Goal: Task Accomplishment & Management: Complete application form

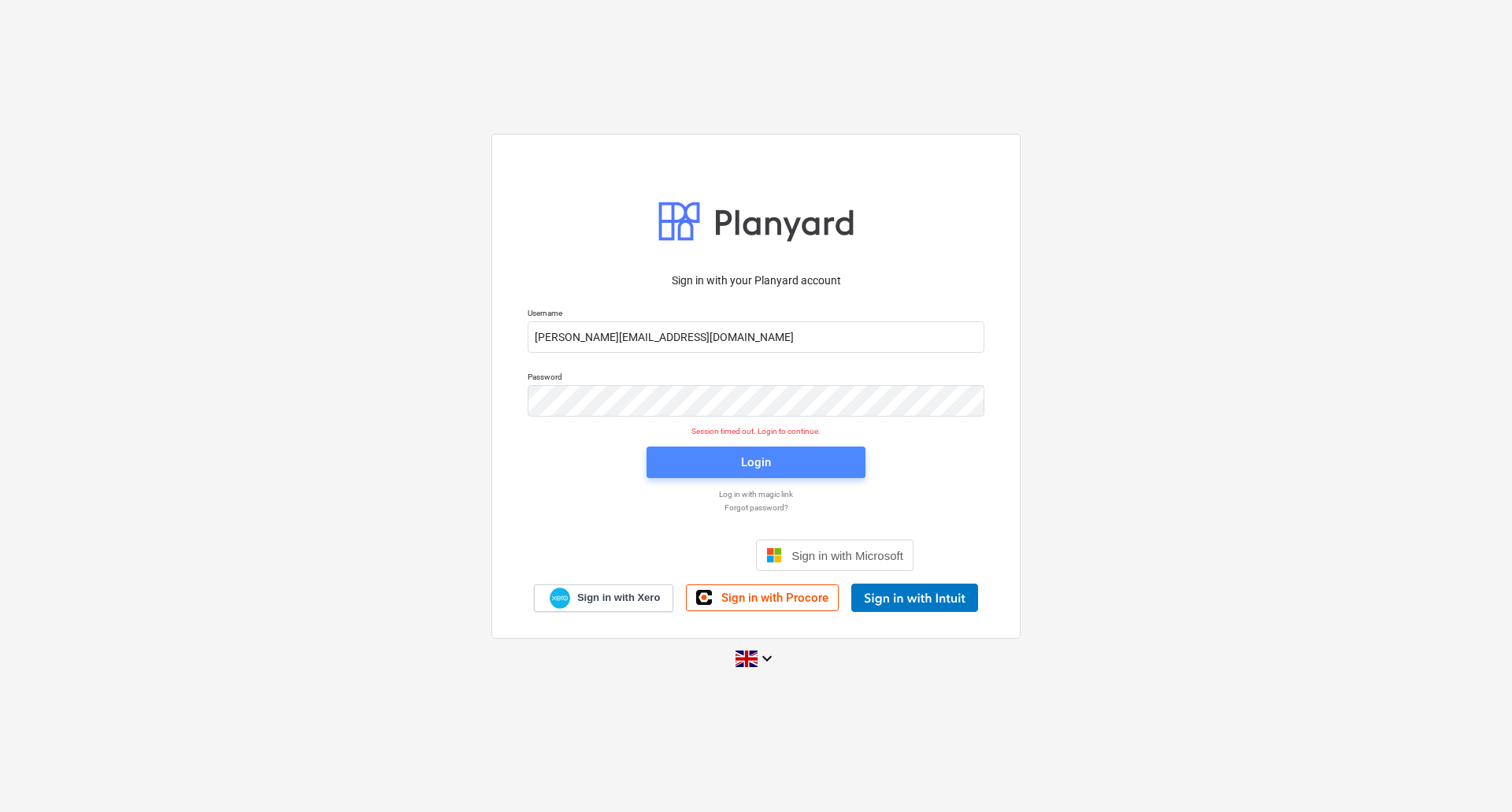
click at [784, 458] on span "Login" at bounding box center [756, 462] width 181 height 21
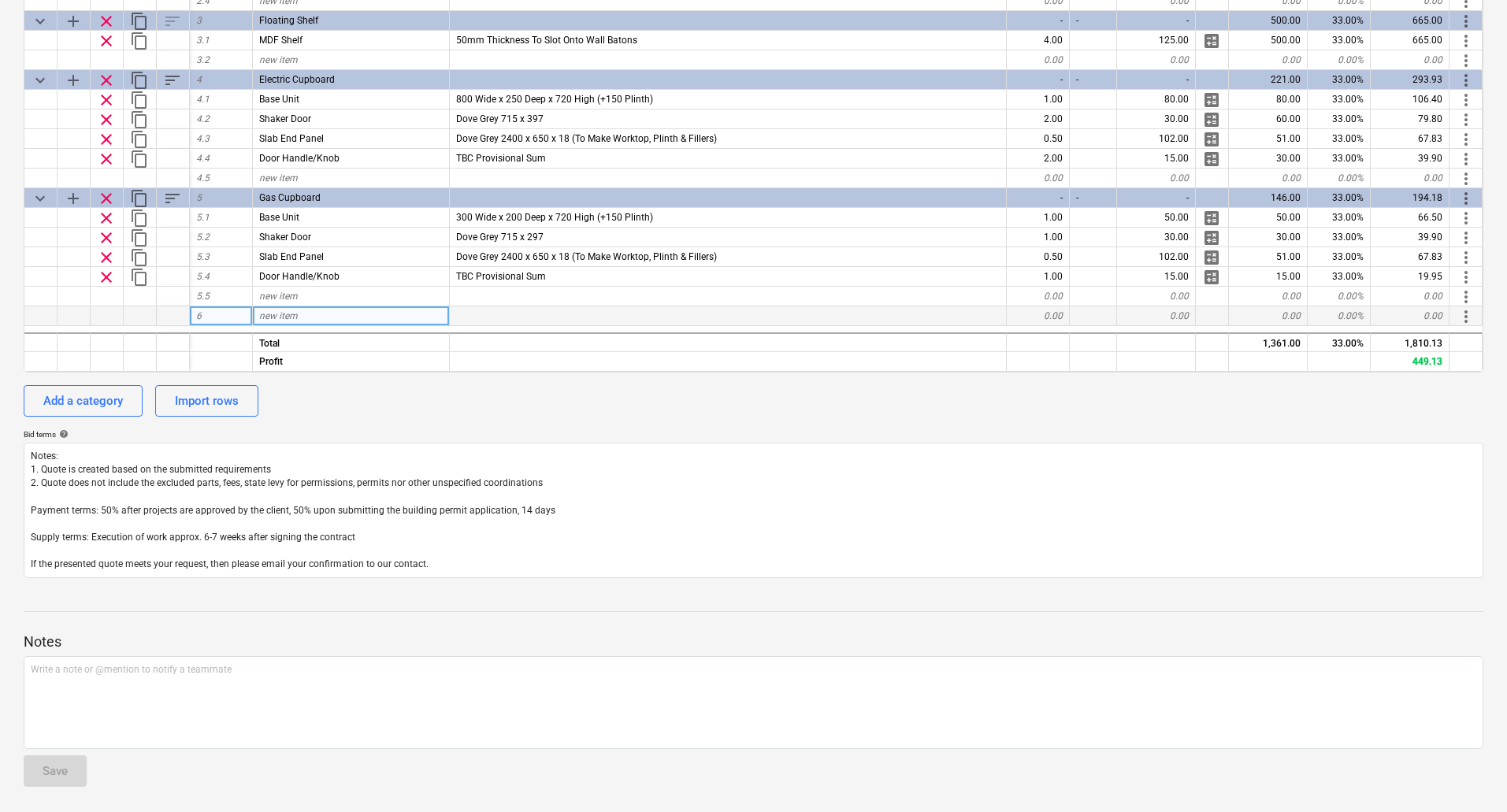
scroll to position [9, 0]
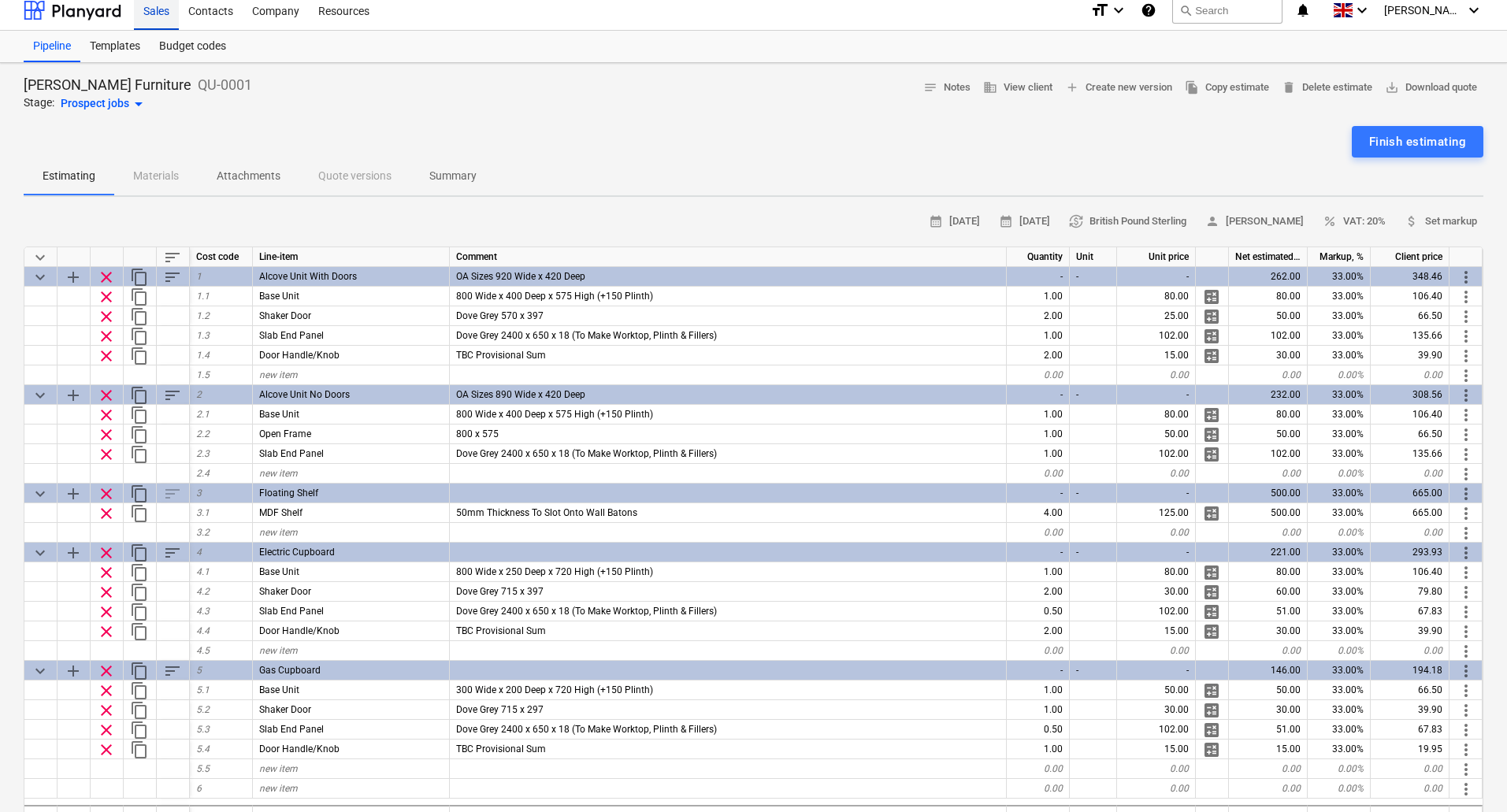
click at [163, 10] on div "Sales" at bounding box center [156, 9] width 45 height 40
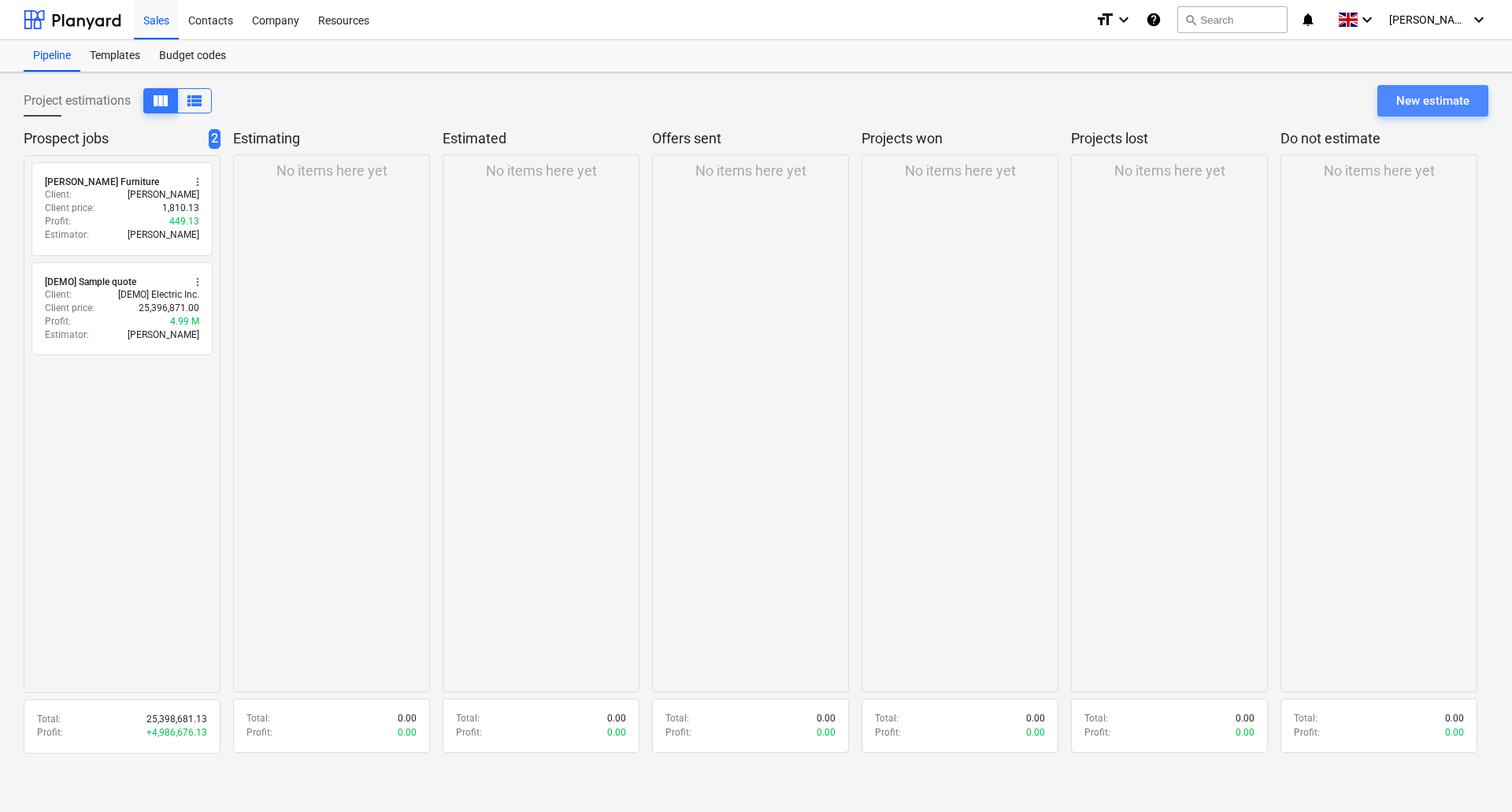
click at [1459, 95] on div "New estimate" at bounding box center [1433, 101] width 73 height 21
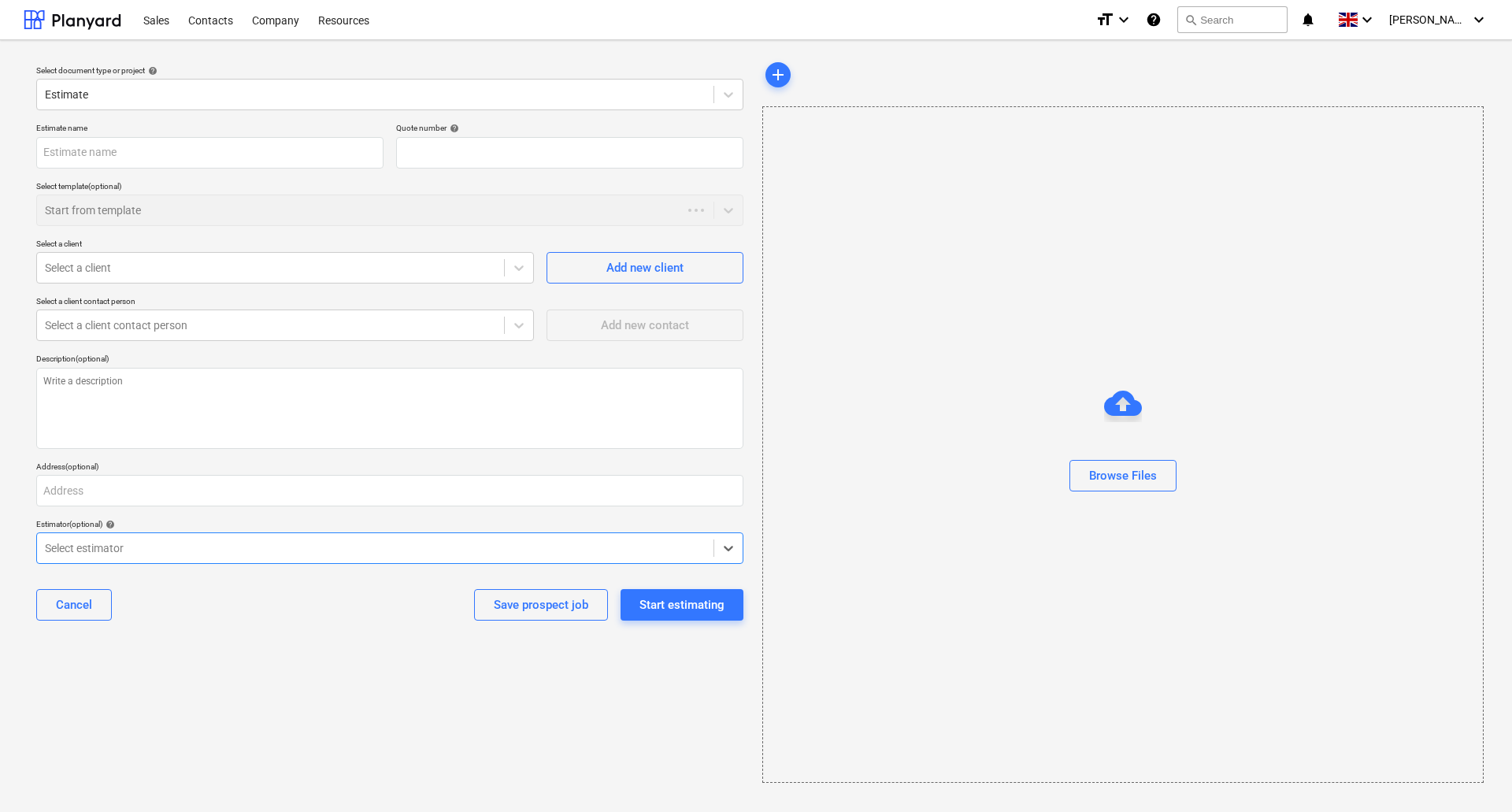
type textarea "x"
type input "QU-0003"
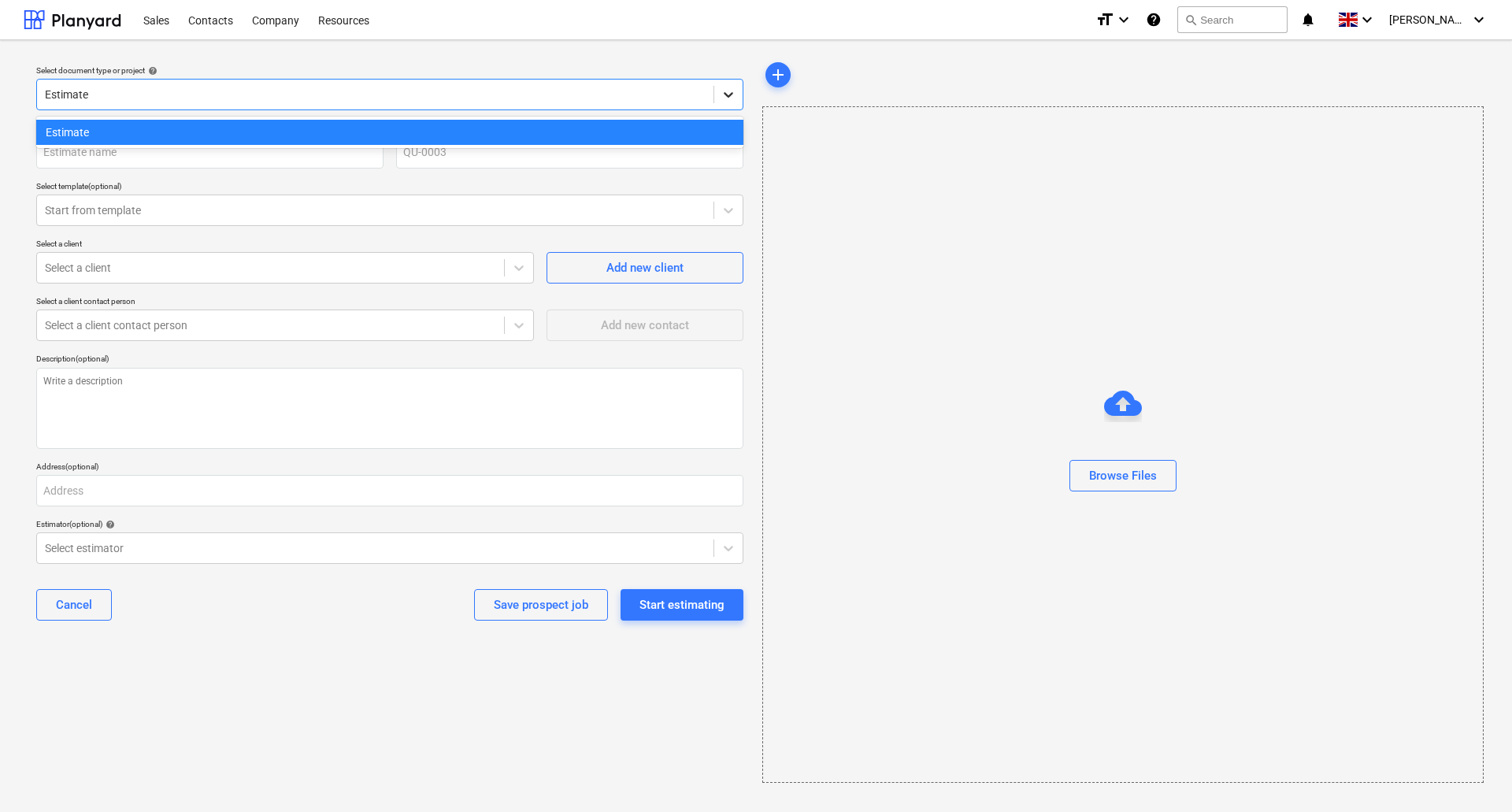
click at [730, 91] on icon at bounding box center [729, 94] width 16 height 16
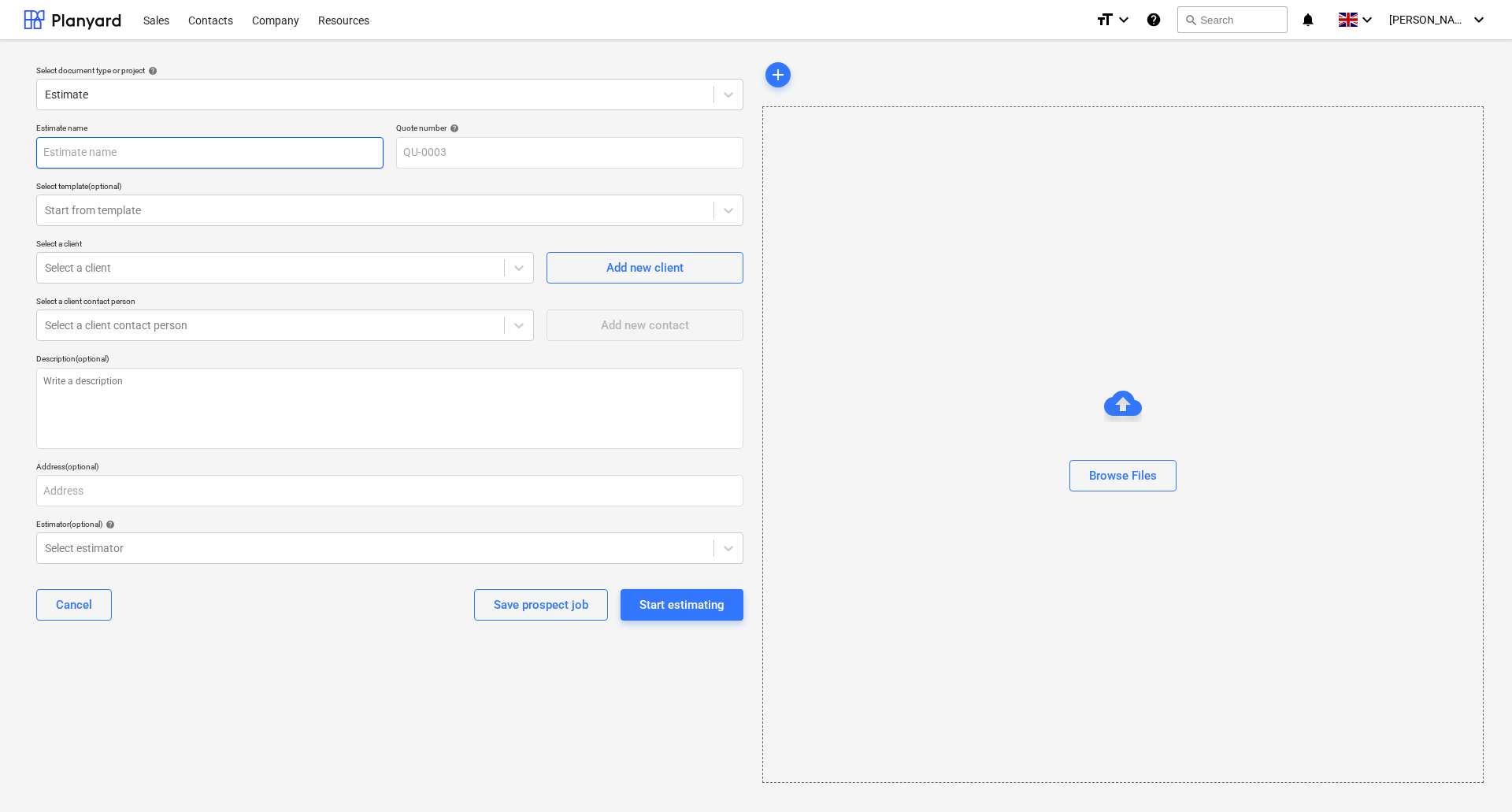
click at [111, 153] on input "text" at bounding box center [210, 153] width 347 height 32
type textarea "x"
type input "R"
type textarea "x"
type input "Re"
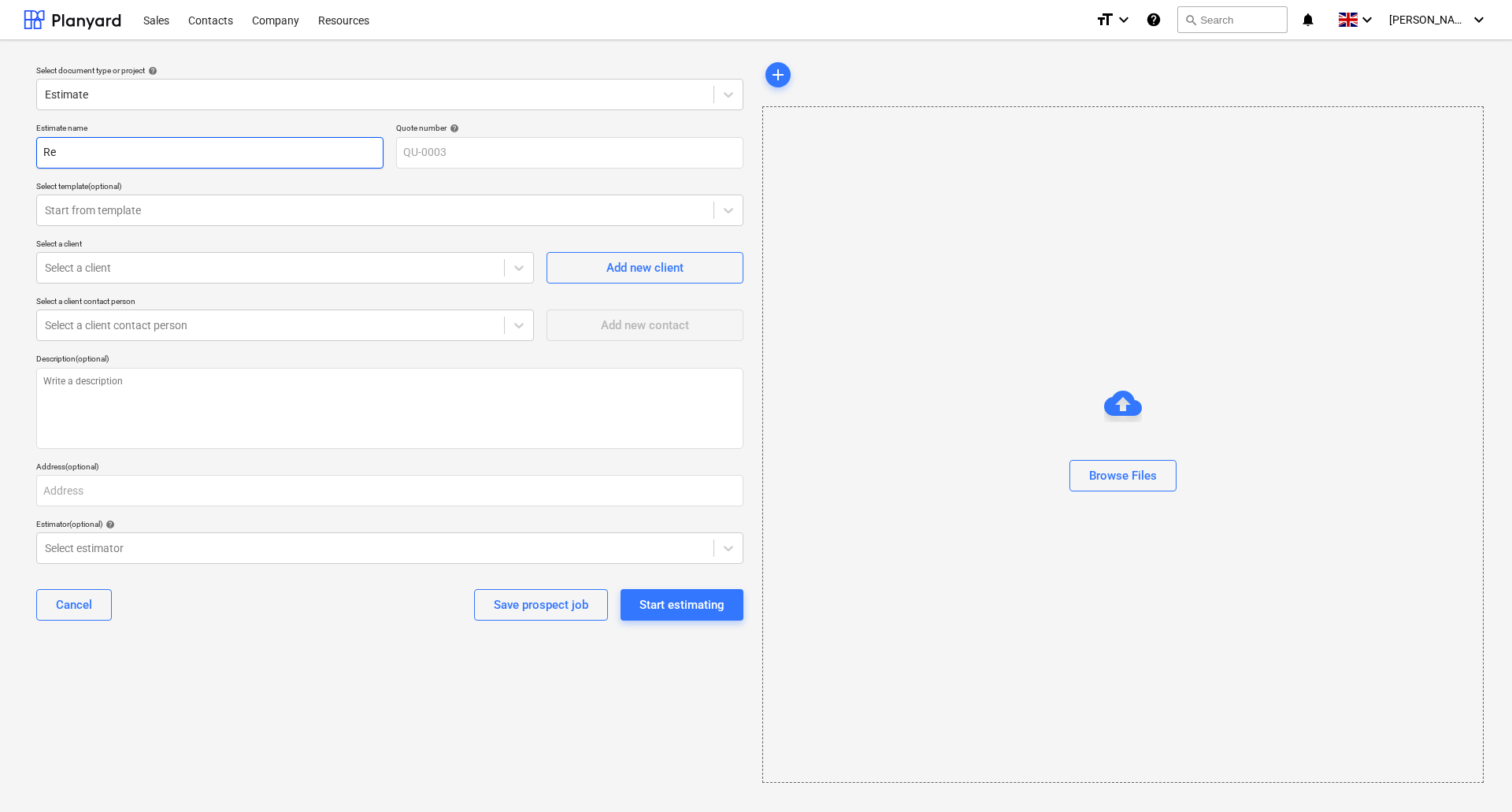
type textarea "x"
type input "Reg"
type textarea "x"
type input "Rege"
type textarea "x"
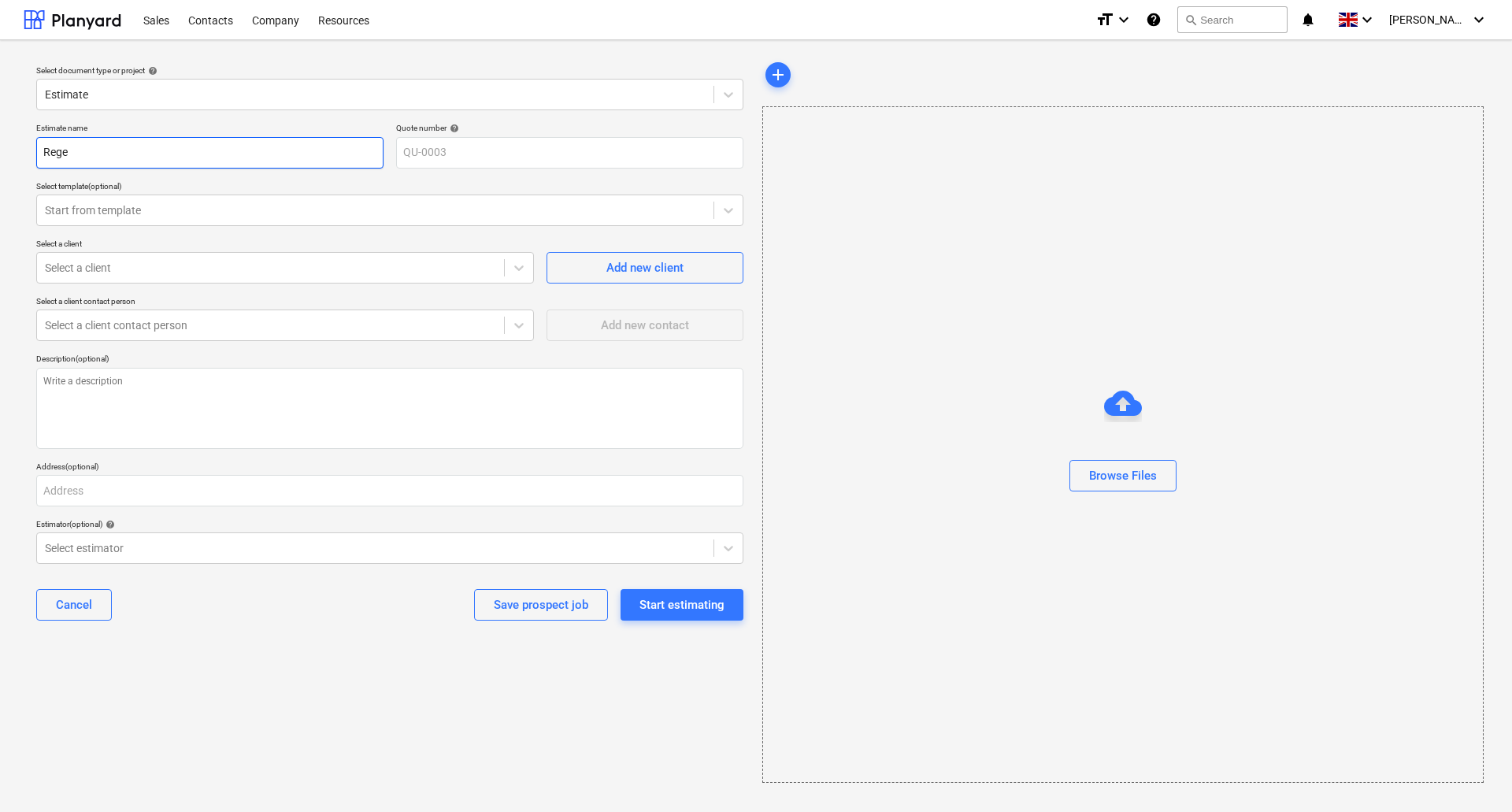
type input "Regen"
type textarea "x"
type input "Regent"
type textarea "x"
type input "Regents"
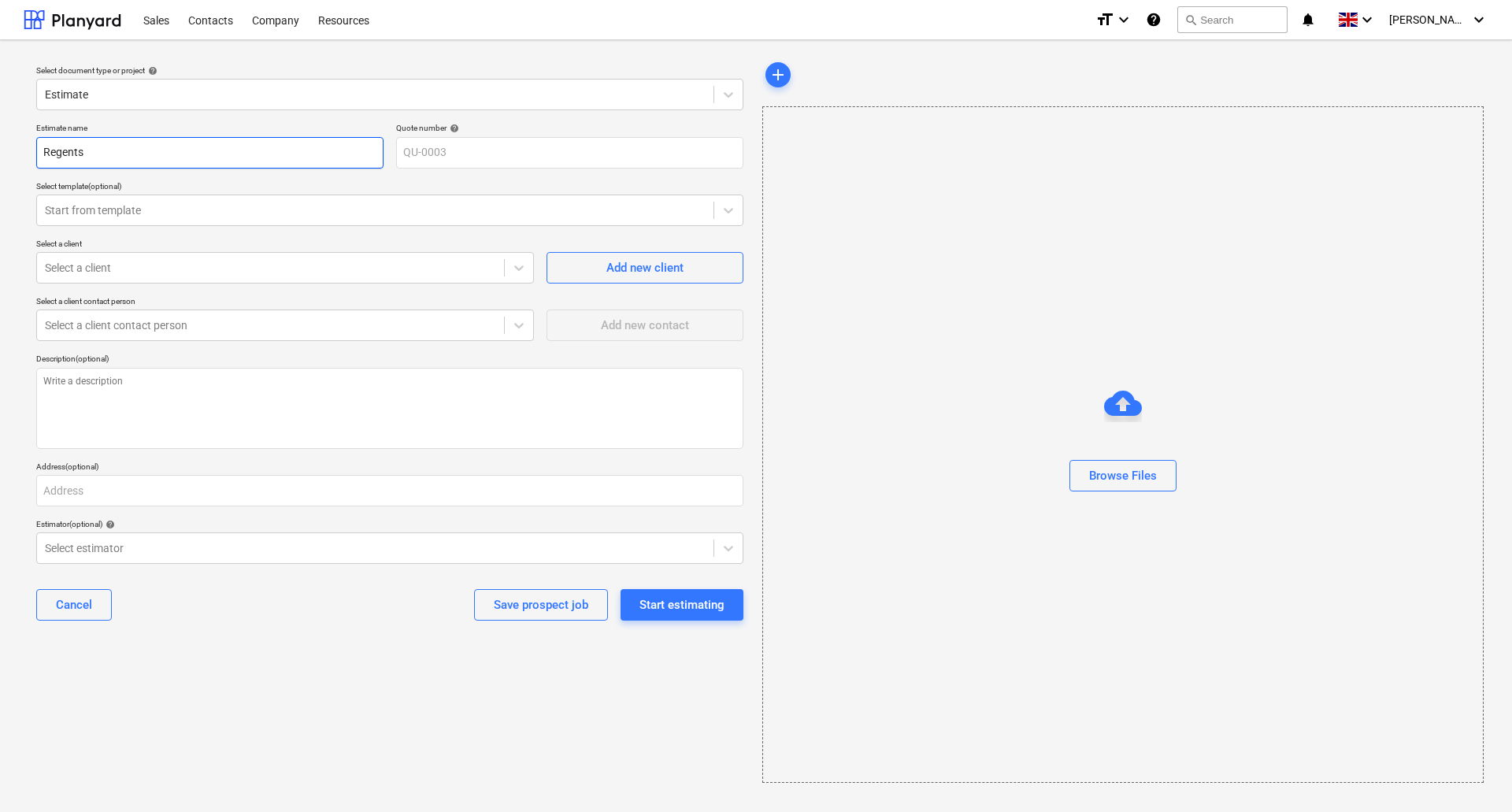
type textarea "x"
type input "Regents"
type textarea "x"
type input "Regents H"
type textarea "x"
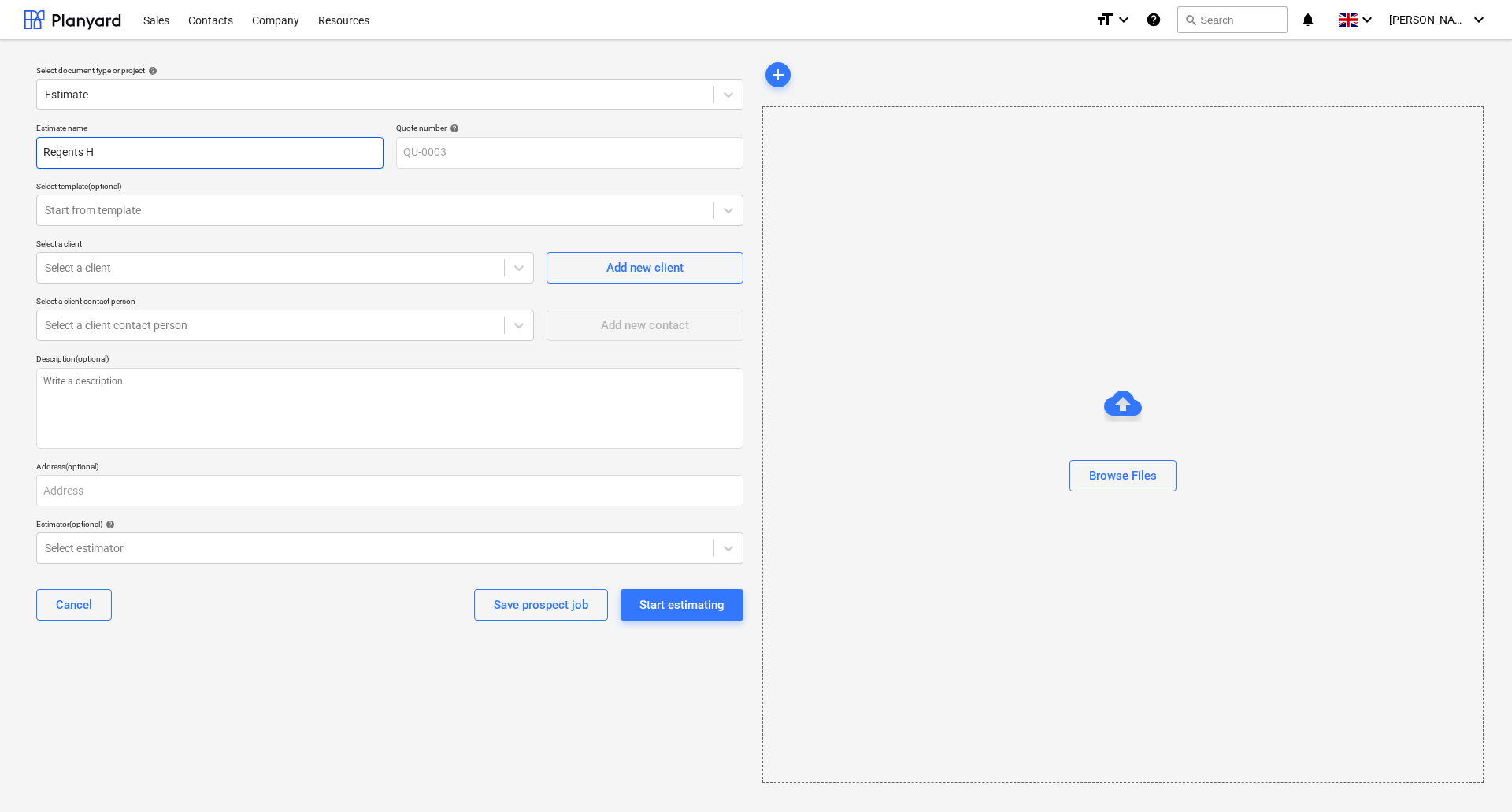
type input "Regents Ho"
type textarea "x"
type input "Regents Hou"
type textarea "x"
type input "Regents Hous"
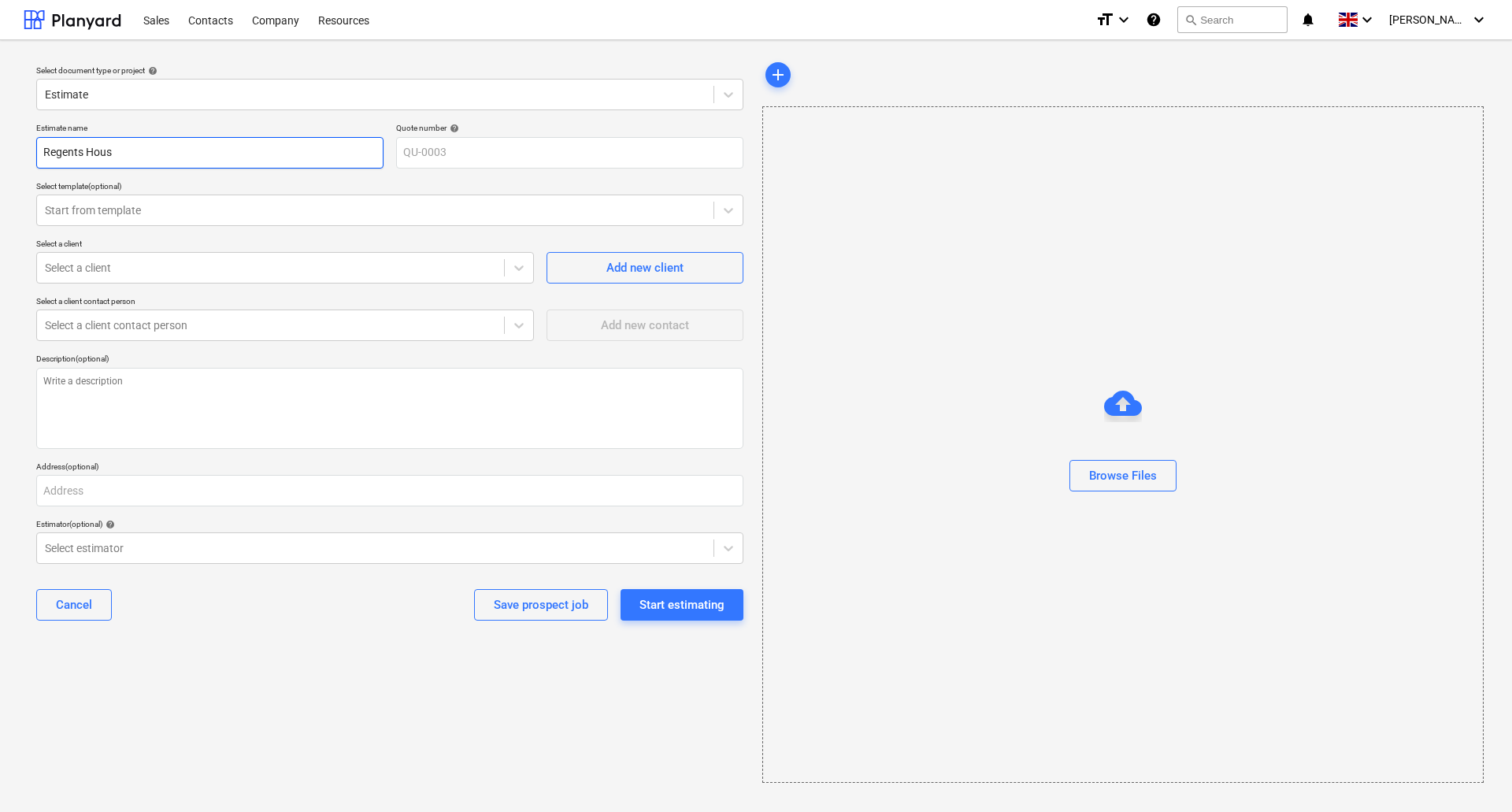
type textarea "x"
type input "[GEOGRAPHIC_DATA]"
type textarea "x"
type input "[GEOGRAPHIC_DATA]"
type textarea "x"
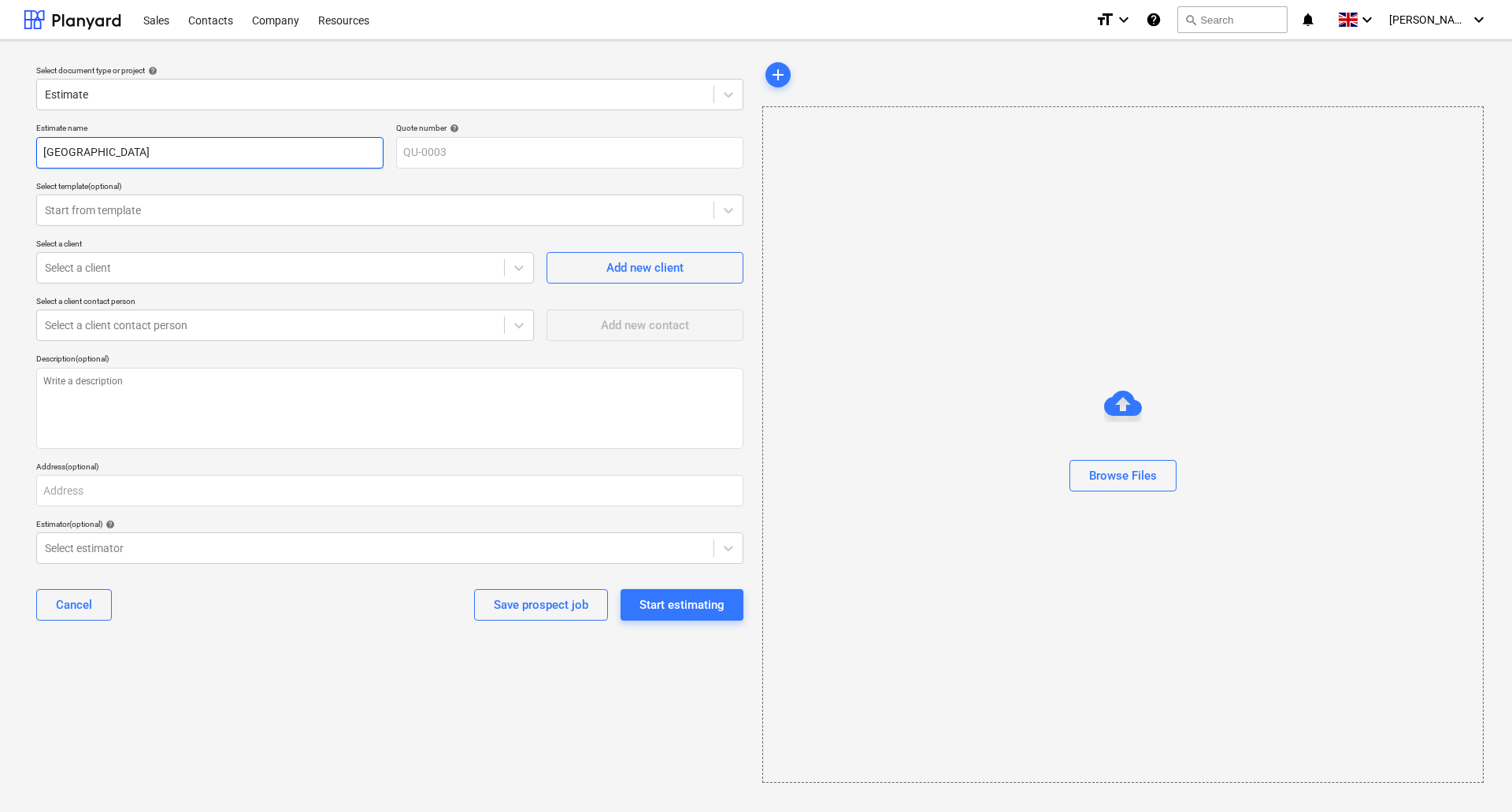
type input "Regents House C"
type textarea "x"
type input "[GEOGRAPHIC_DATA] Ca"
type textarea "x"
type input "Regents House Cab"
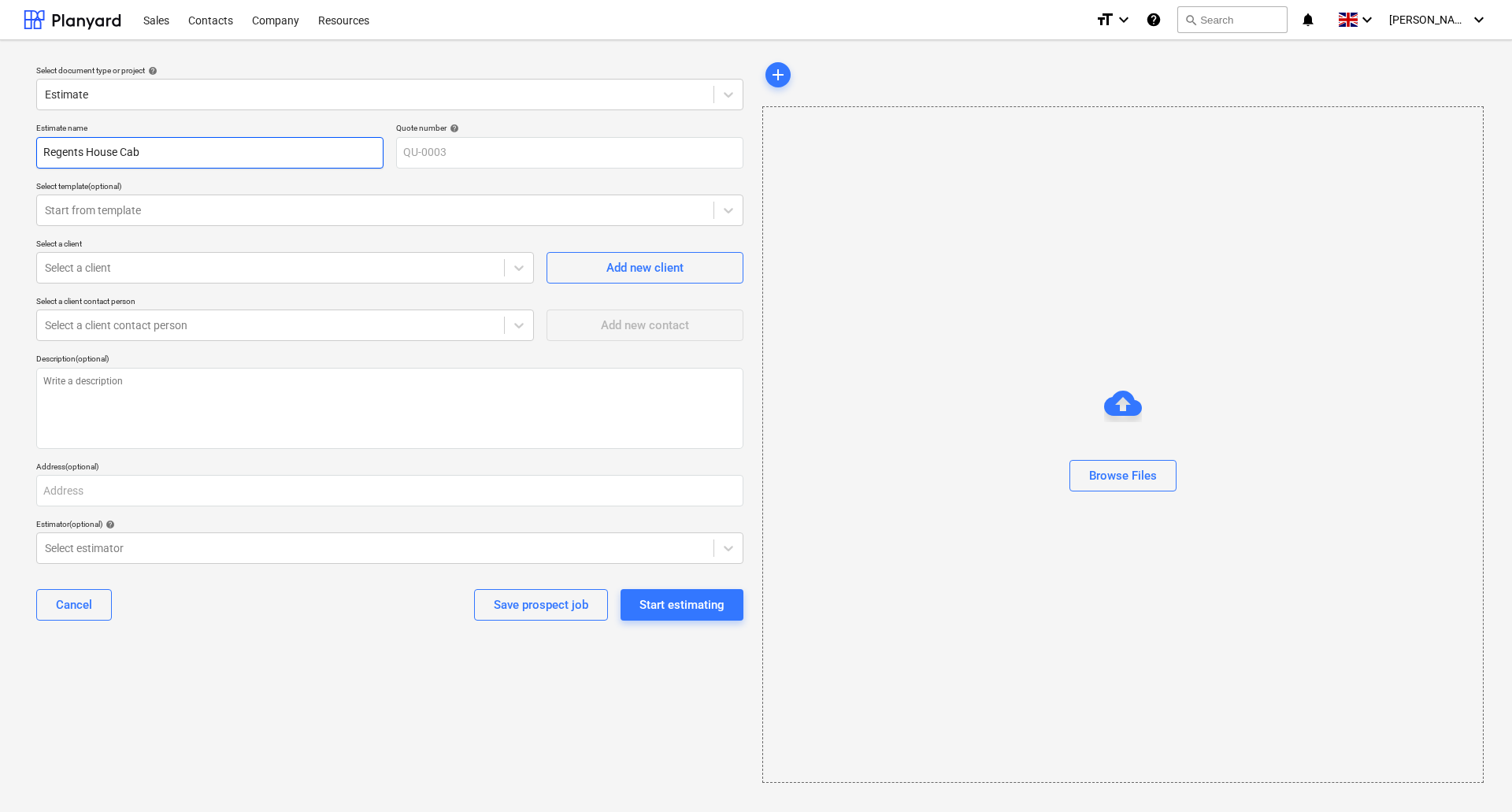
type textarea "x"
type input "Regents House Cabi"
type textarea "x"
type input "[GEOGRAPHIC_DATA] Cabin"
type textarea "x"
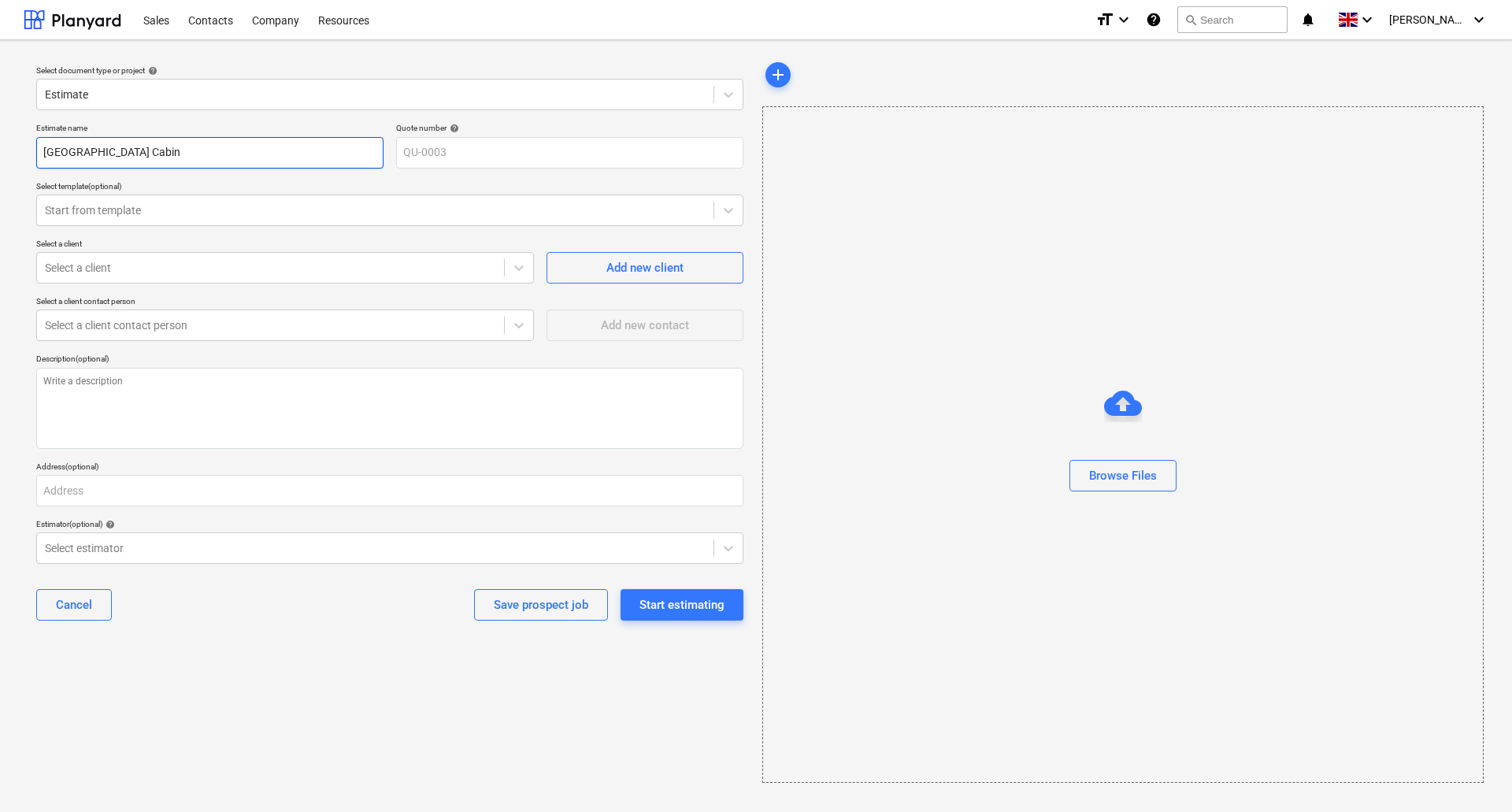
type input "[GEOGRAPHIC_DATA] Cabine"
type textarea "x"
type input "Regents House Cabinet"
type textarea "x"
type input "Regents House Cabinetr"
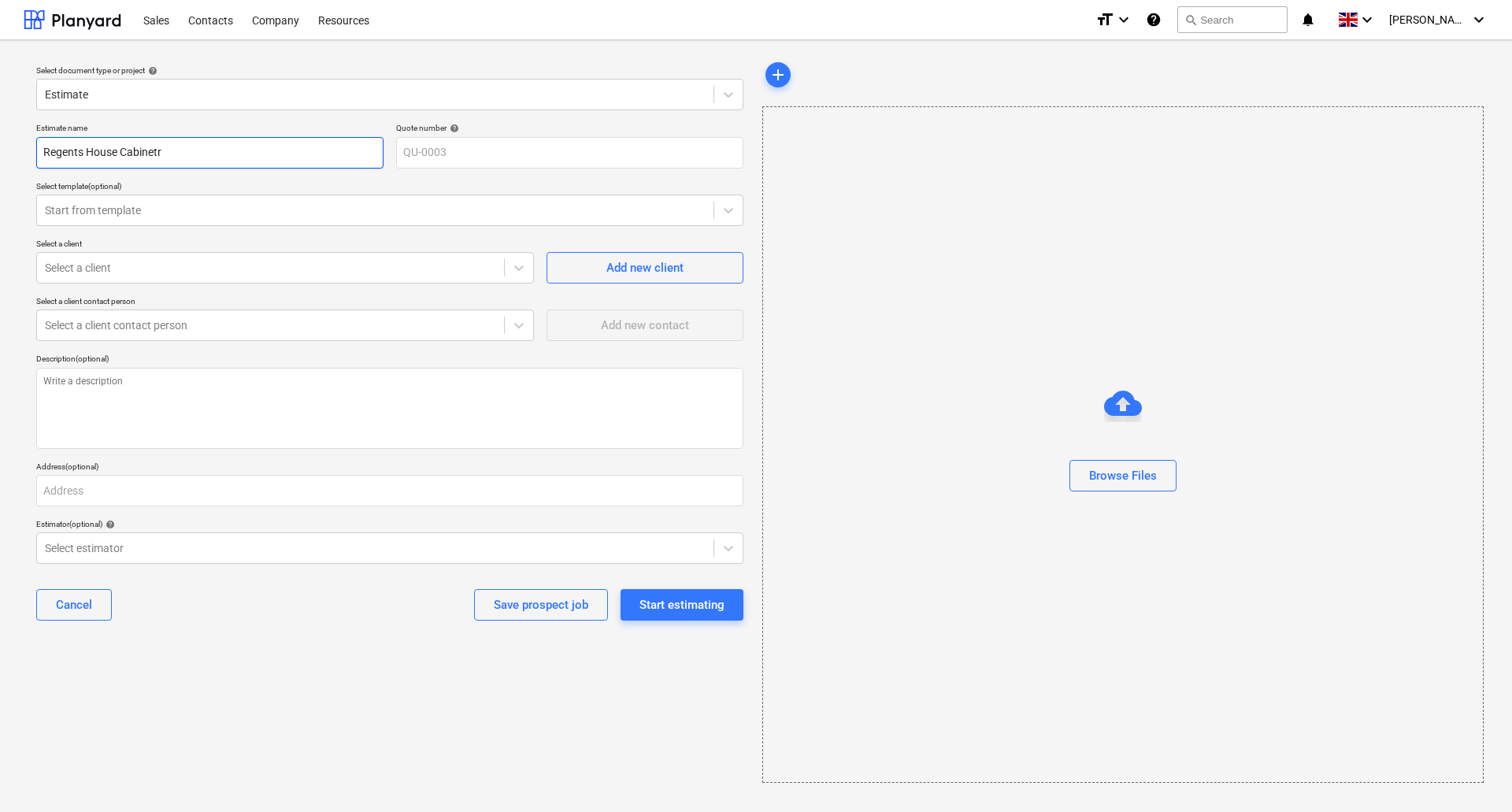
type textarea "x"
type input "Regents House Cabinetry"
click at [84, 152] on input "Regents House Cabinetry" at bounding box center [210, 153] width 347 height 32
type textarea "x"
type input "Regent House Cabinetry"
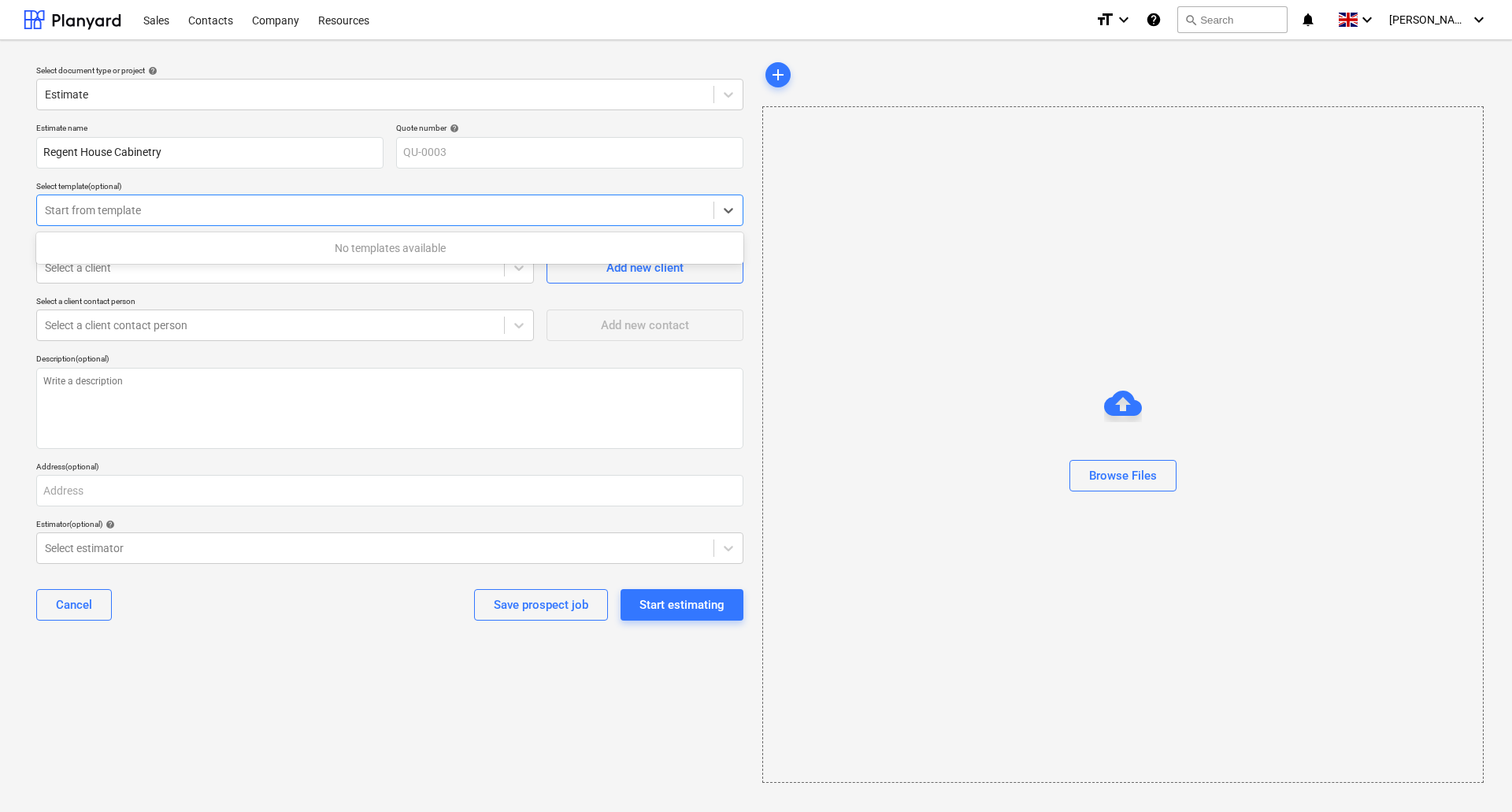
click at [230, 212] on div at bounding box center [375, 210] width 661 height 16
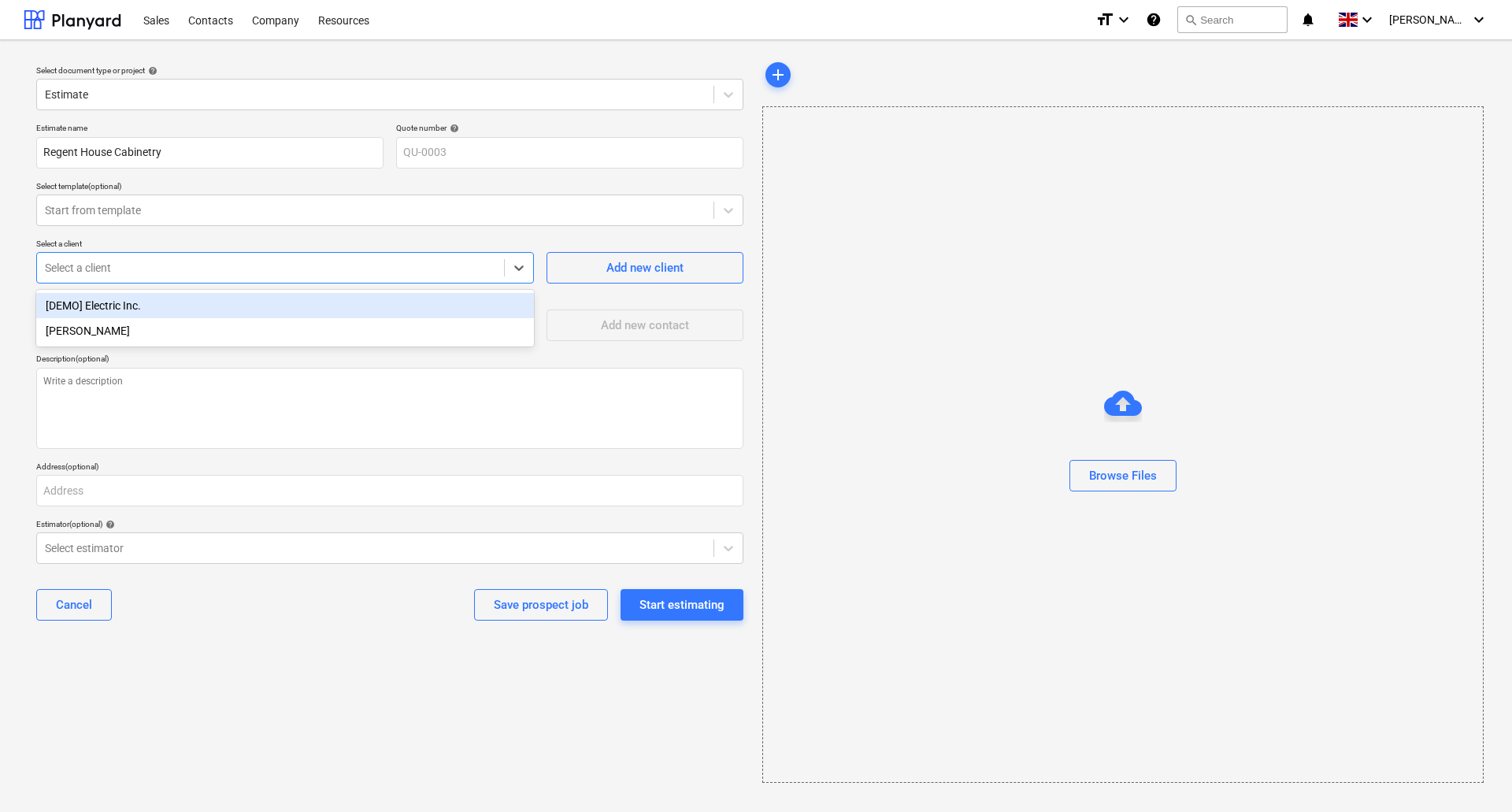
click at [305, 273] on div at bounding box center [271, 267] width 451 height 16
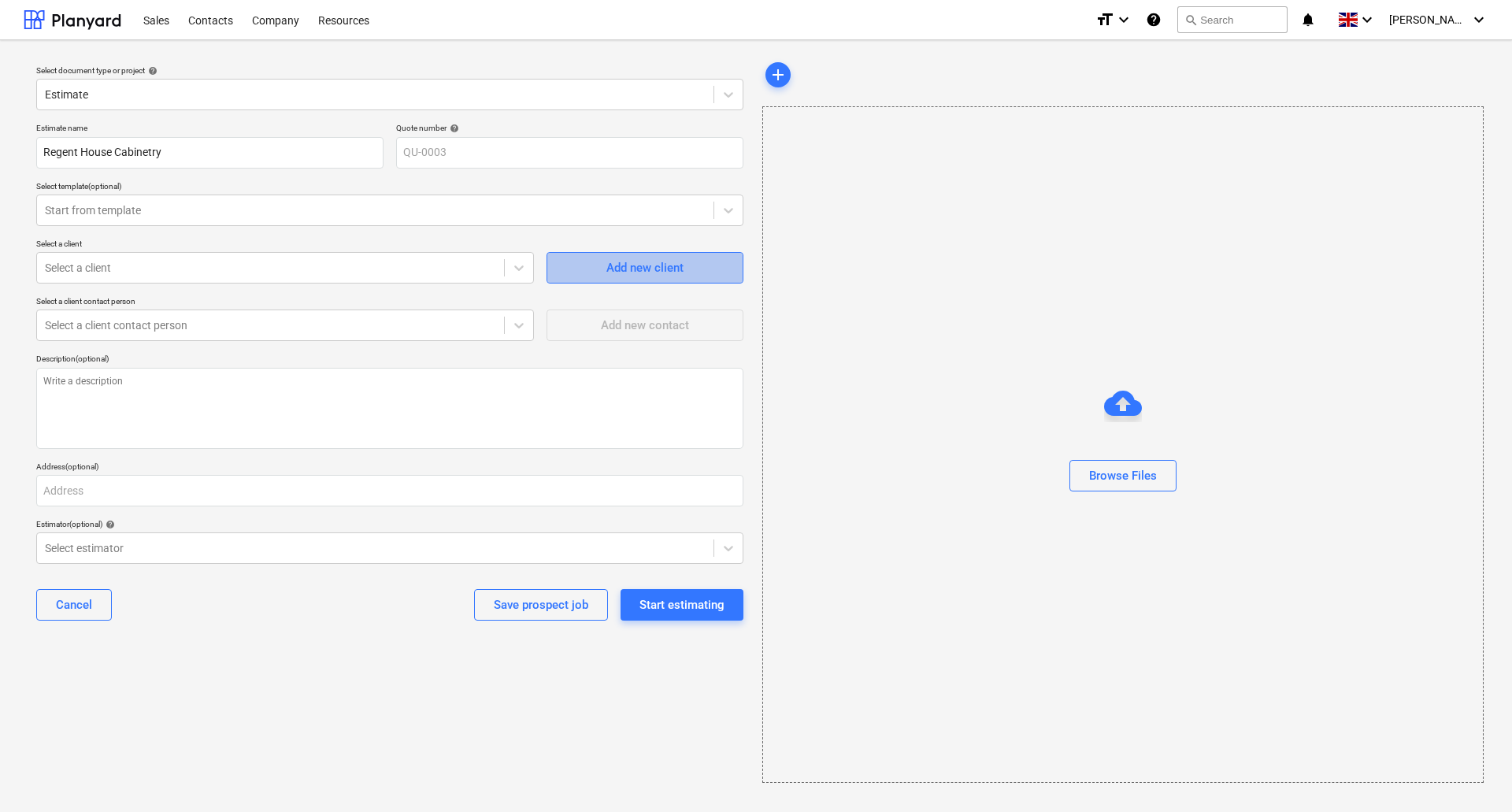
click at [630, 271] on div "Add new client" at bounding box center [645, 268] width 77 height 21
type textarea "x"
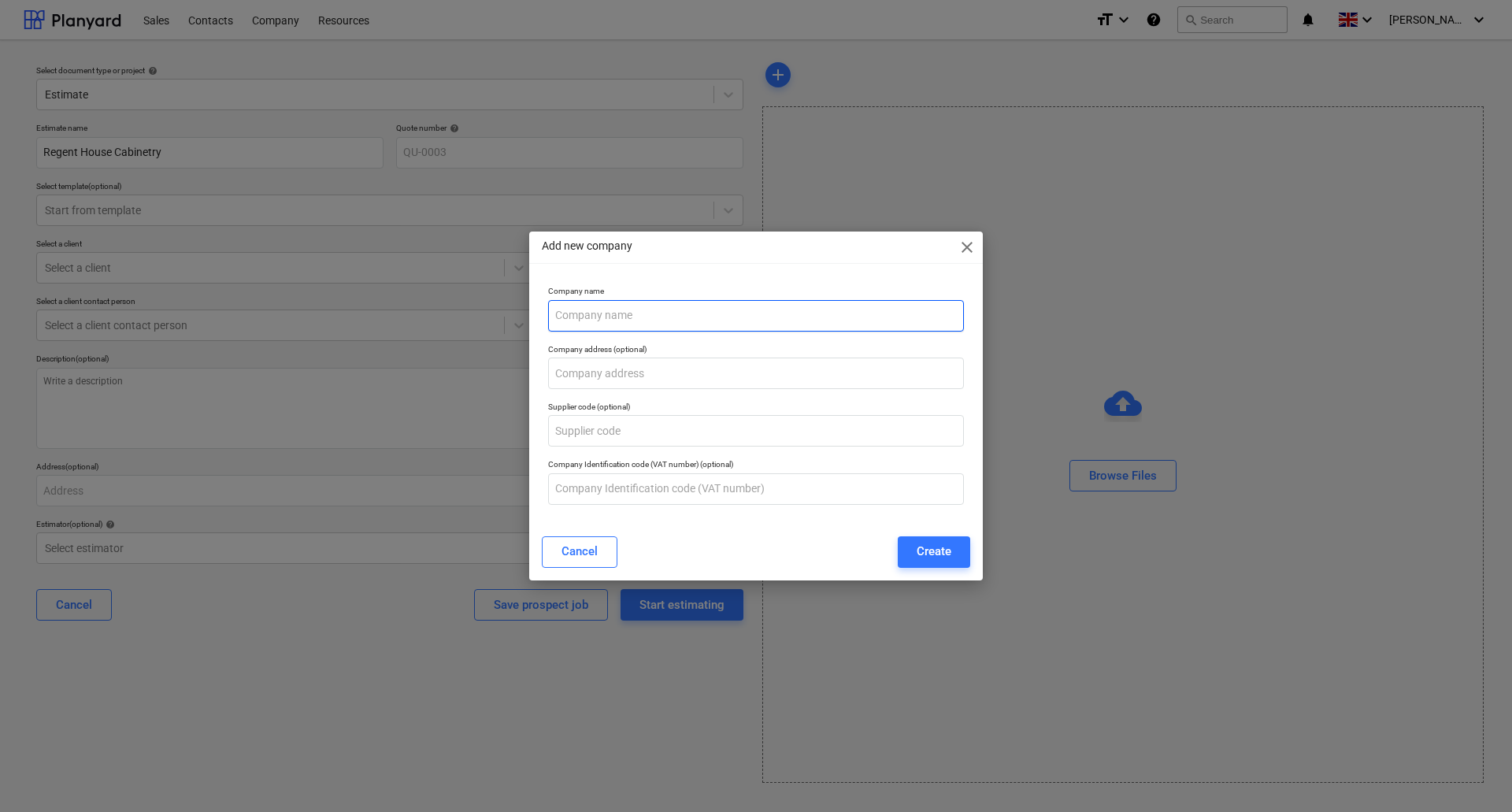
click at [605, 313] on input "text" at bounding box center [756, 316] width 416 height 32
type input "Orbit Developments"
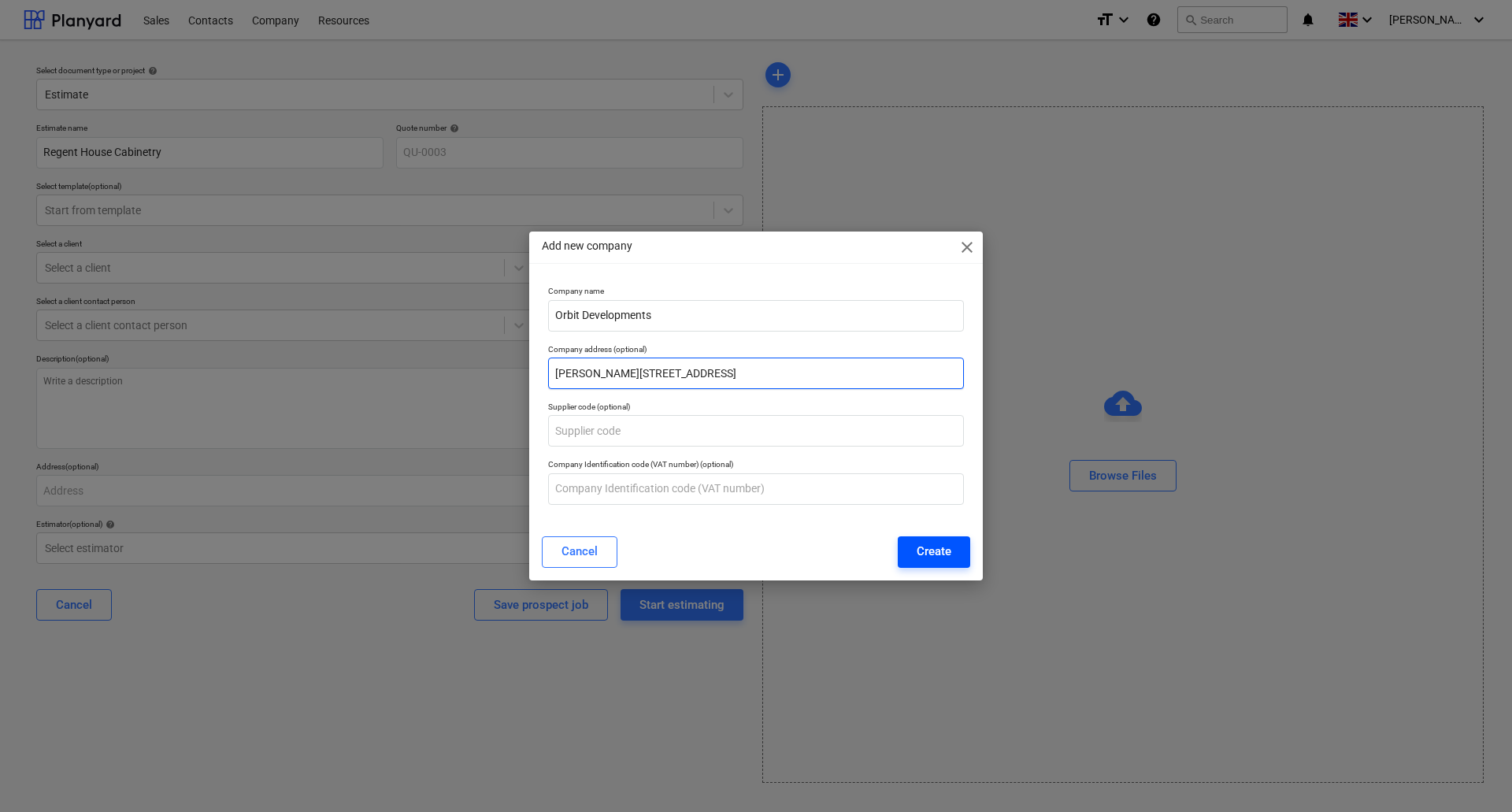
type input "[PERSON_NAME][STREET_ADDRESS]"
click at [930, 553] on div "Create" at bounding box center [934, 552] width 35 height 21
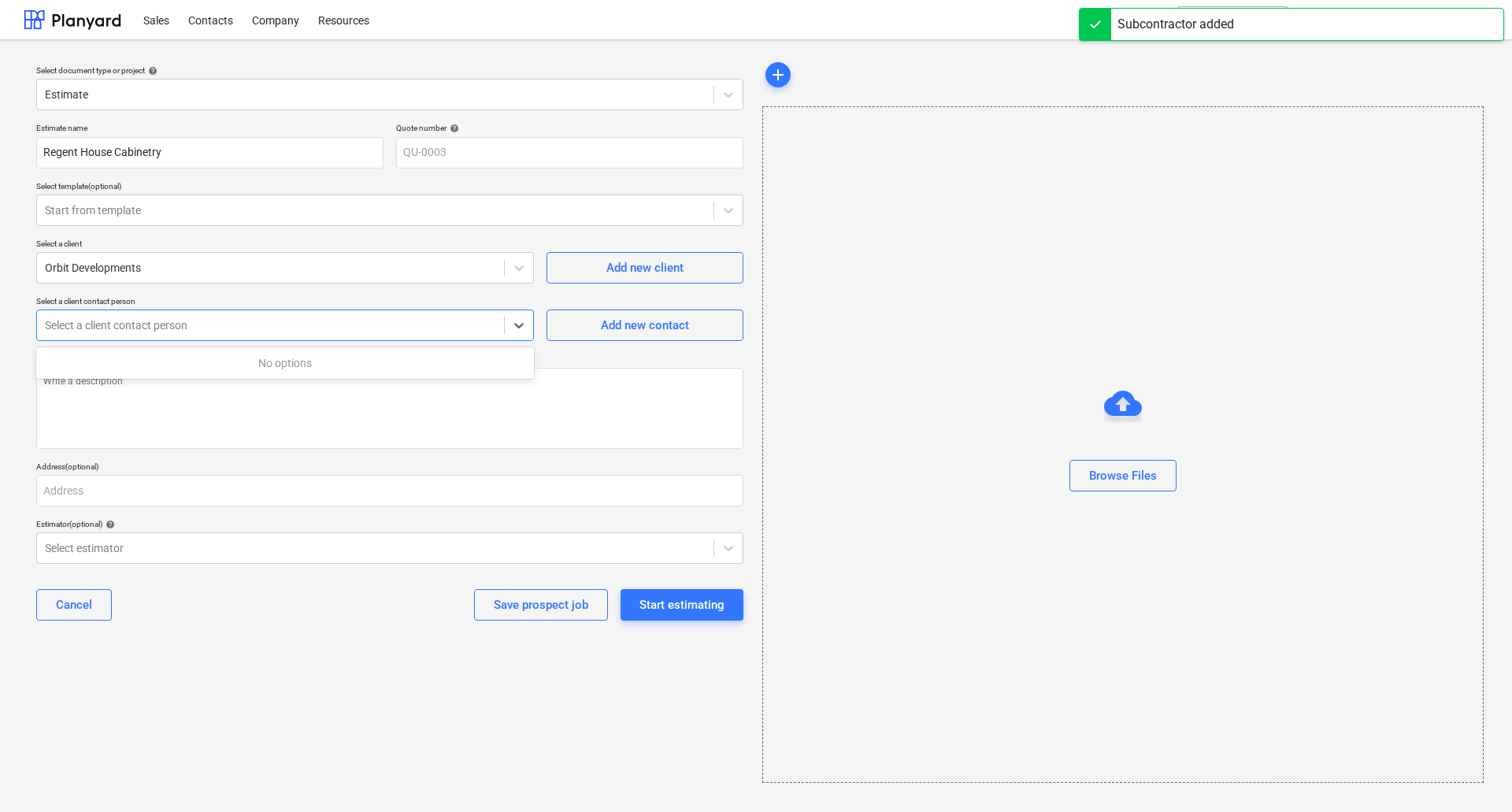
click at [397, 331] on div at bounding box center [271, 325] width 451 height 16
click at [604, 318] on div "Add new contact" at bounding box center [645, 325] width 88 height 21
type textarea "x"
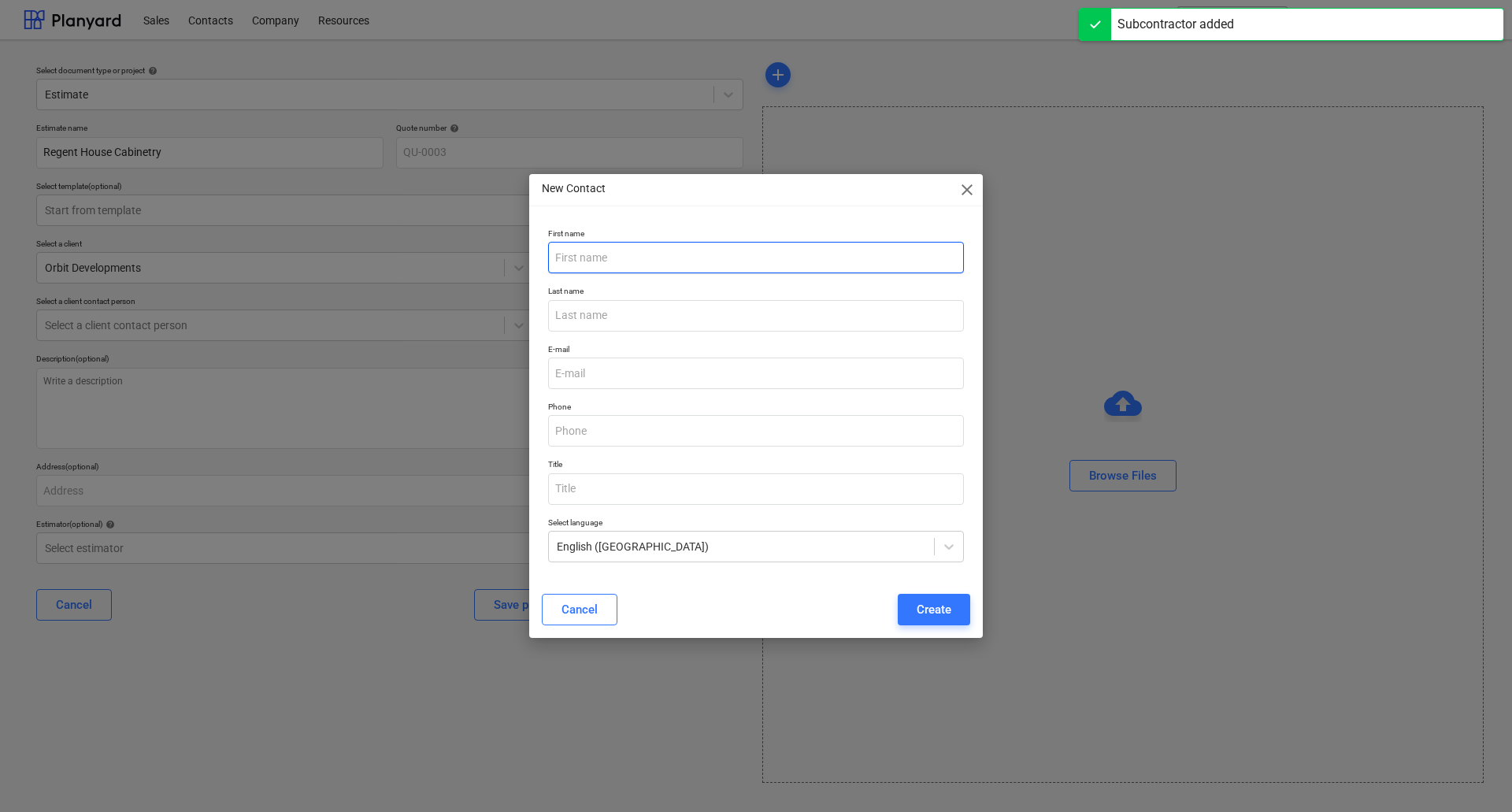
click at [601, 254] on input "text" at bounding box center [756, 258] width 416 height 32
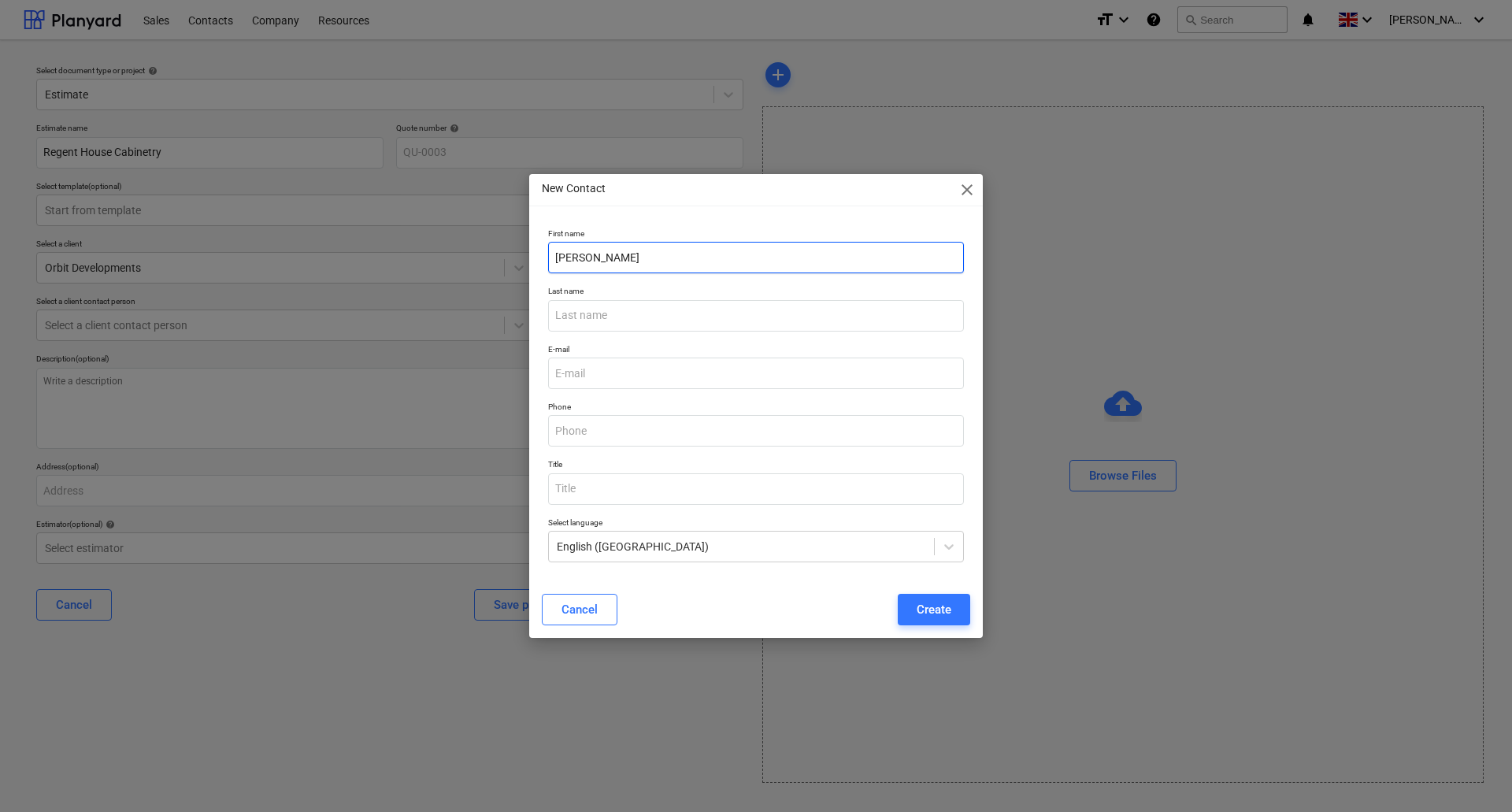
type input "[PERSON_NAME]"
type input "[PERSON_NAME][EMAIL_ADDRESS][PERSON_NAME][PERSON_NAME][DOMAIN_NAME]"
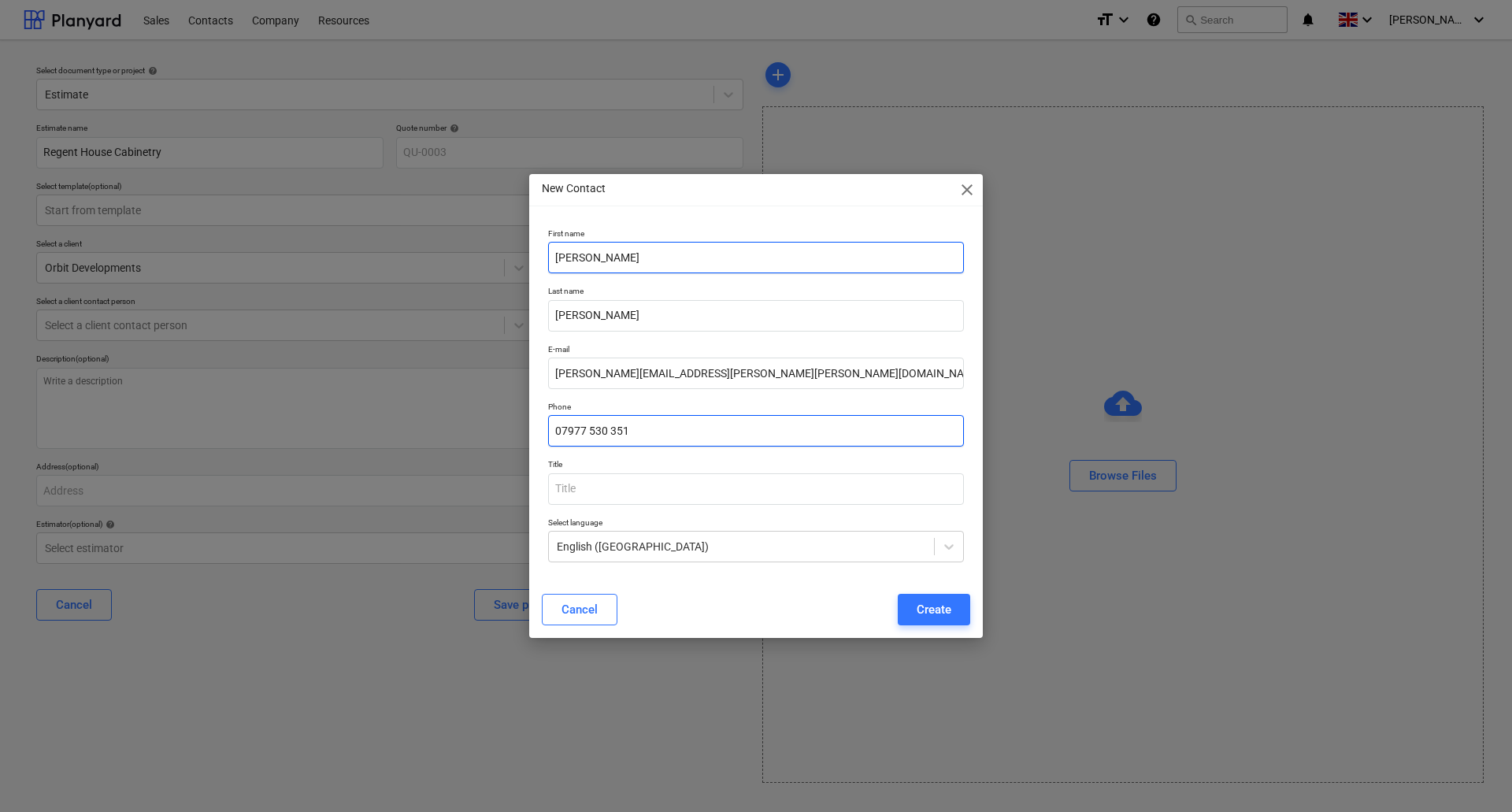
type input "07977 530 351"
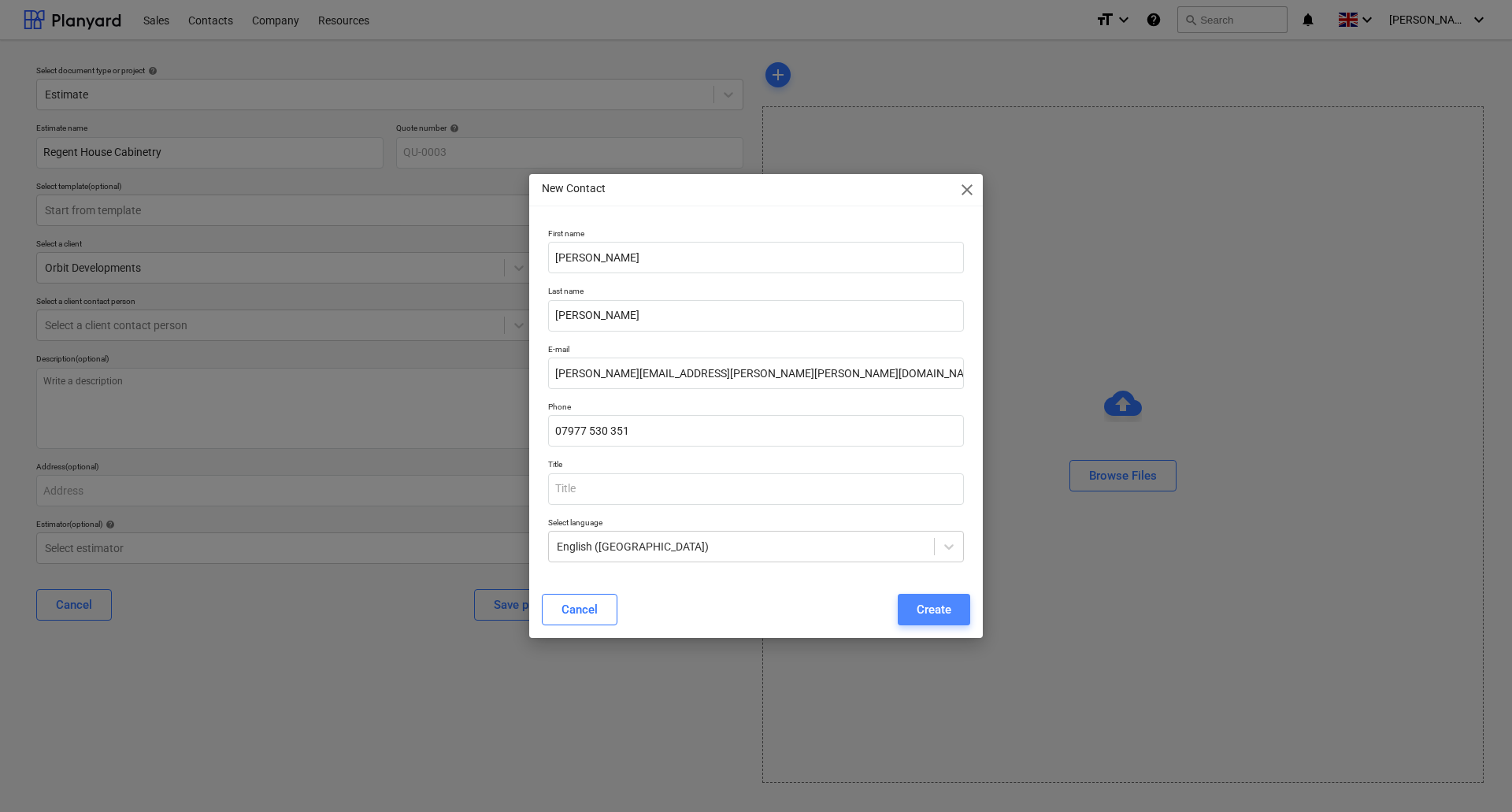
click at [938, 612] on div "Create" at bounding box center [934, 610] width 35 height 21
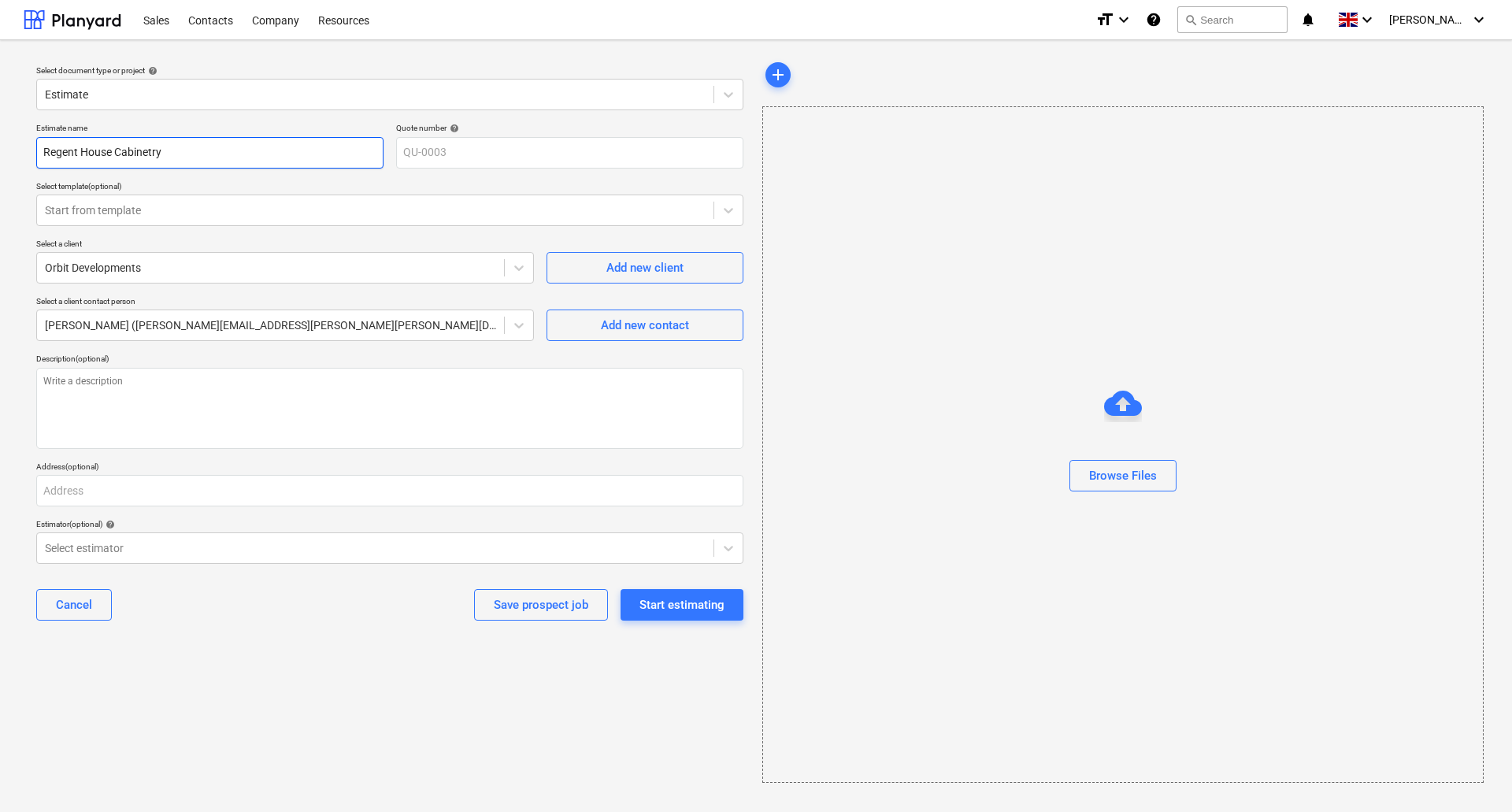
click at [117, 153] on input "Regent House Cabinetry" at bounding box center [210, 153] width 347 height 32
type textarea "x"
type input "Regent House FCabinetry"
type textarea "x"
type input "Regent House FrCabinetry"
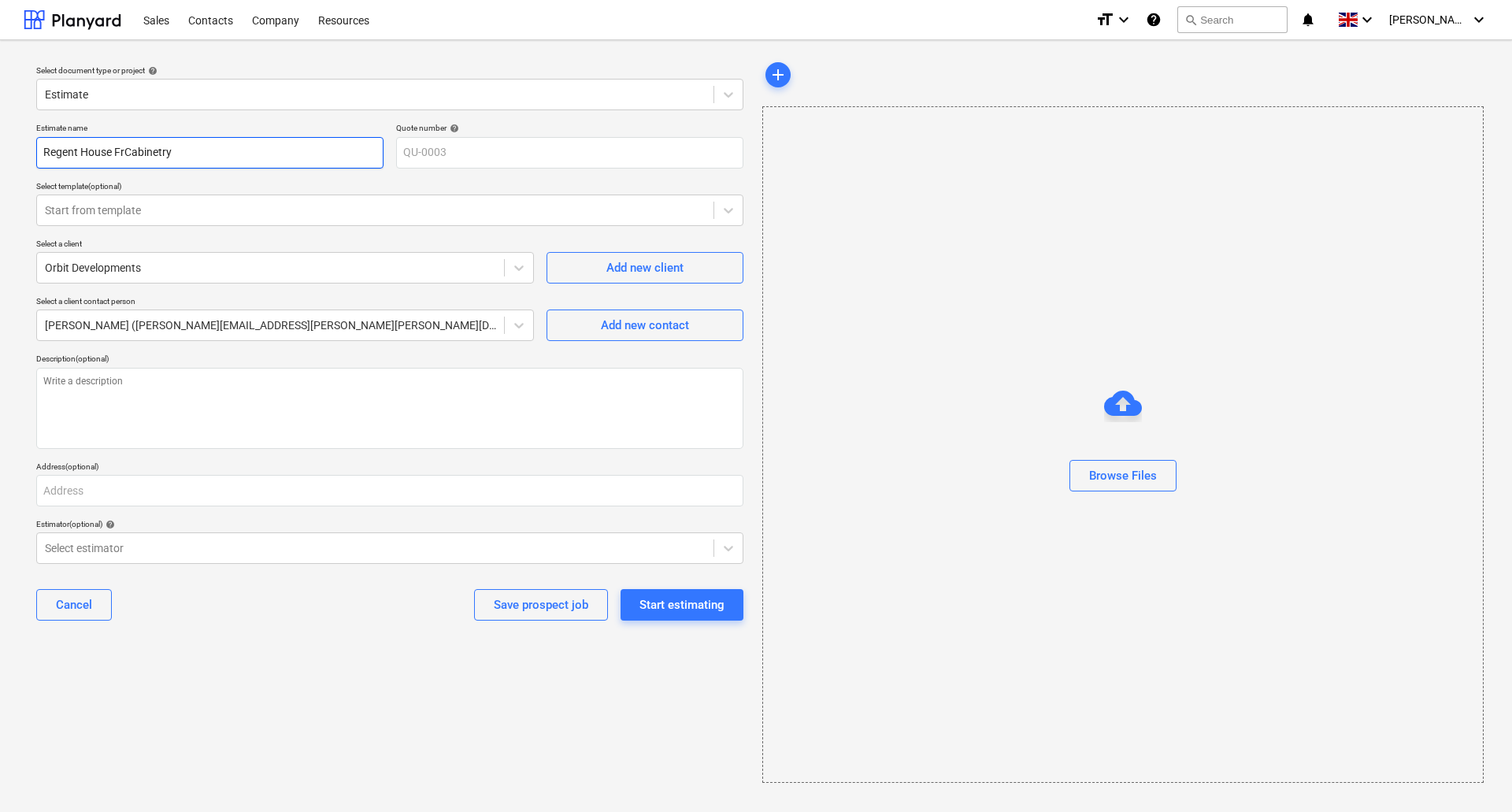
type textarea "x"
type input "Regent House FreCabinetry"
type textarea "x"
type input "Regent House FreeCabinetry"
type textarea "x"
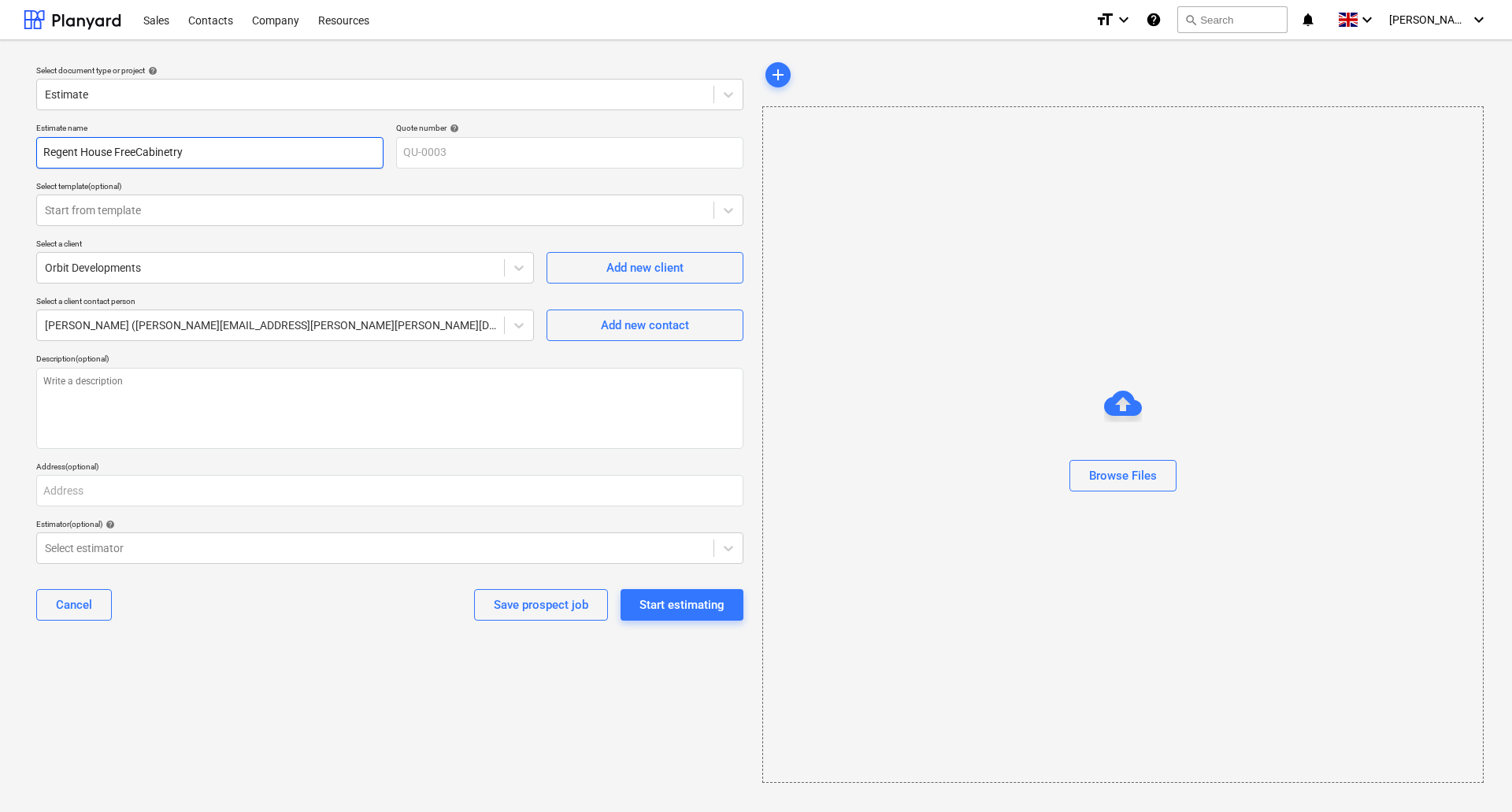
type input "Regent House Free Cabinetry"
type textarea "x"
type input "Regent House Free SCabinetry"
type textarea "x"
type input "[GEOGRAPHIC_DATA] Free StCabinetry"
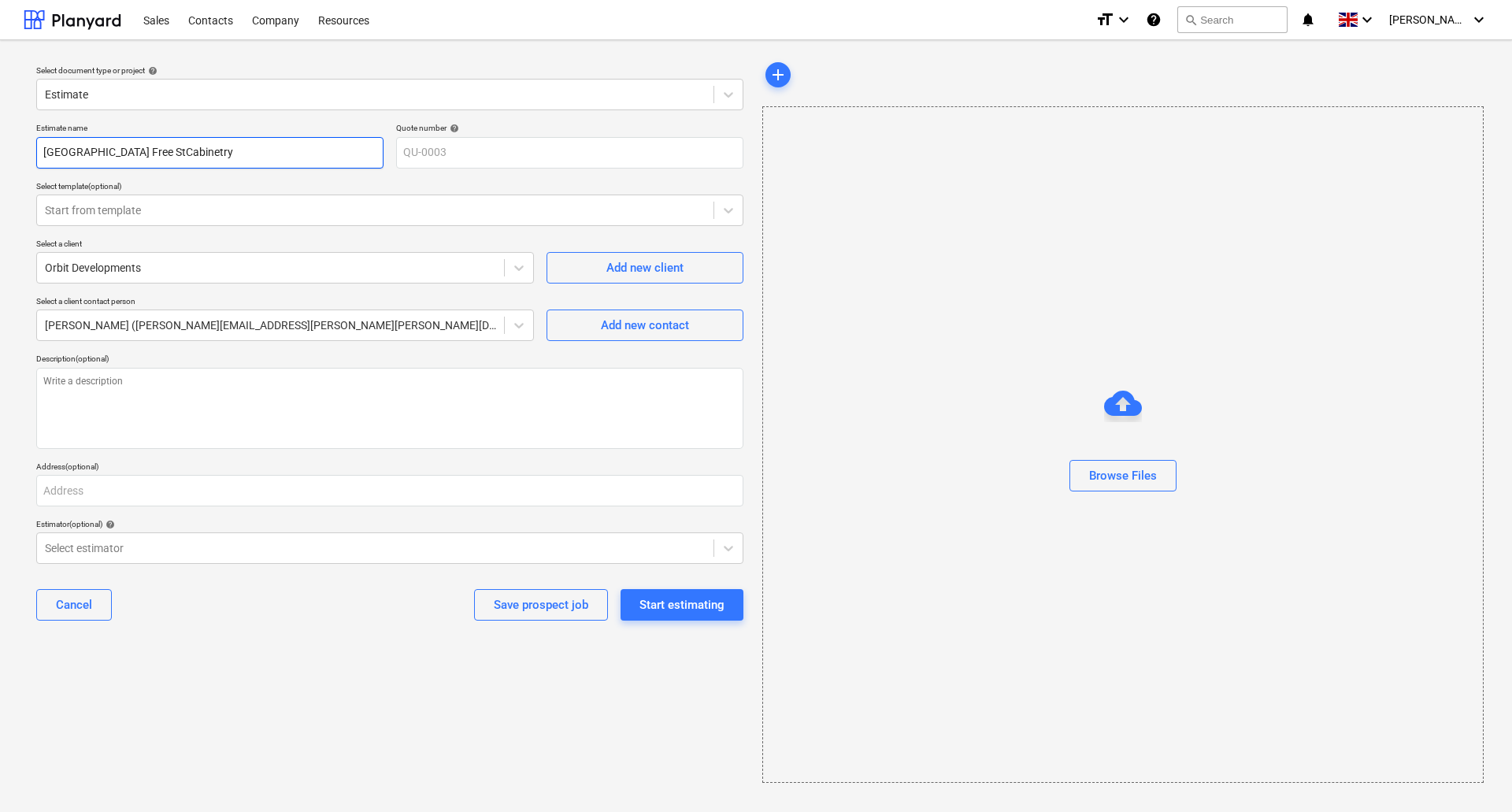
type textarea "x"
type input "[GEOGRAPHIC_DATA] Free StaCabinetry"
type textarea "x"
type input "Regent House Free StanCabinetry"
type textarea "x"
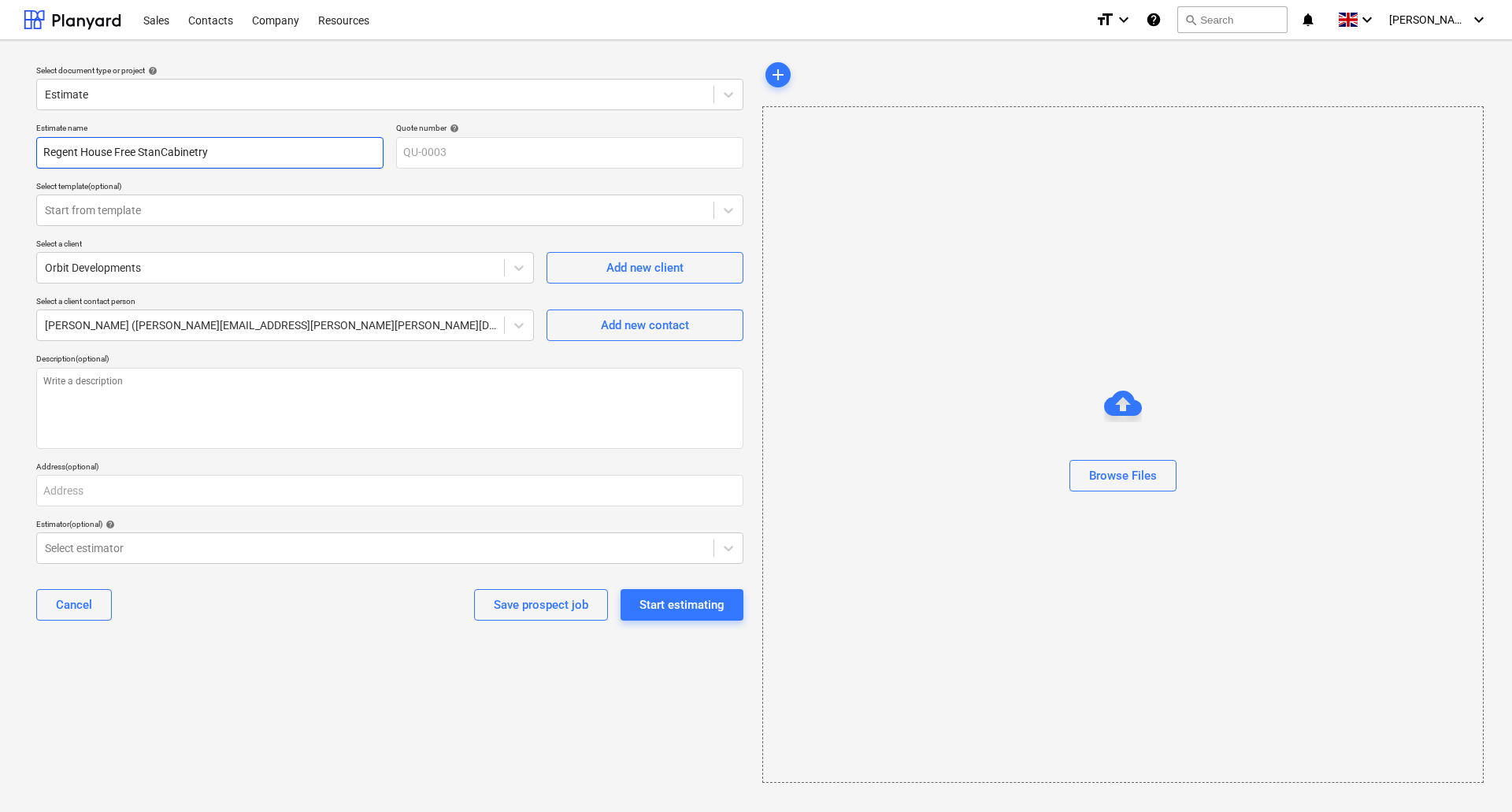
type input "[GEOGRAPHIC_DATA] Free StandCabinetry"
type textarea "x"
type input "[GEOGRAPHIC_DATA] Free StandiCabinetry"
type textarea "x"
type input "[GEOGRAPHIC_DATA] Free StandinCabinetry"
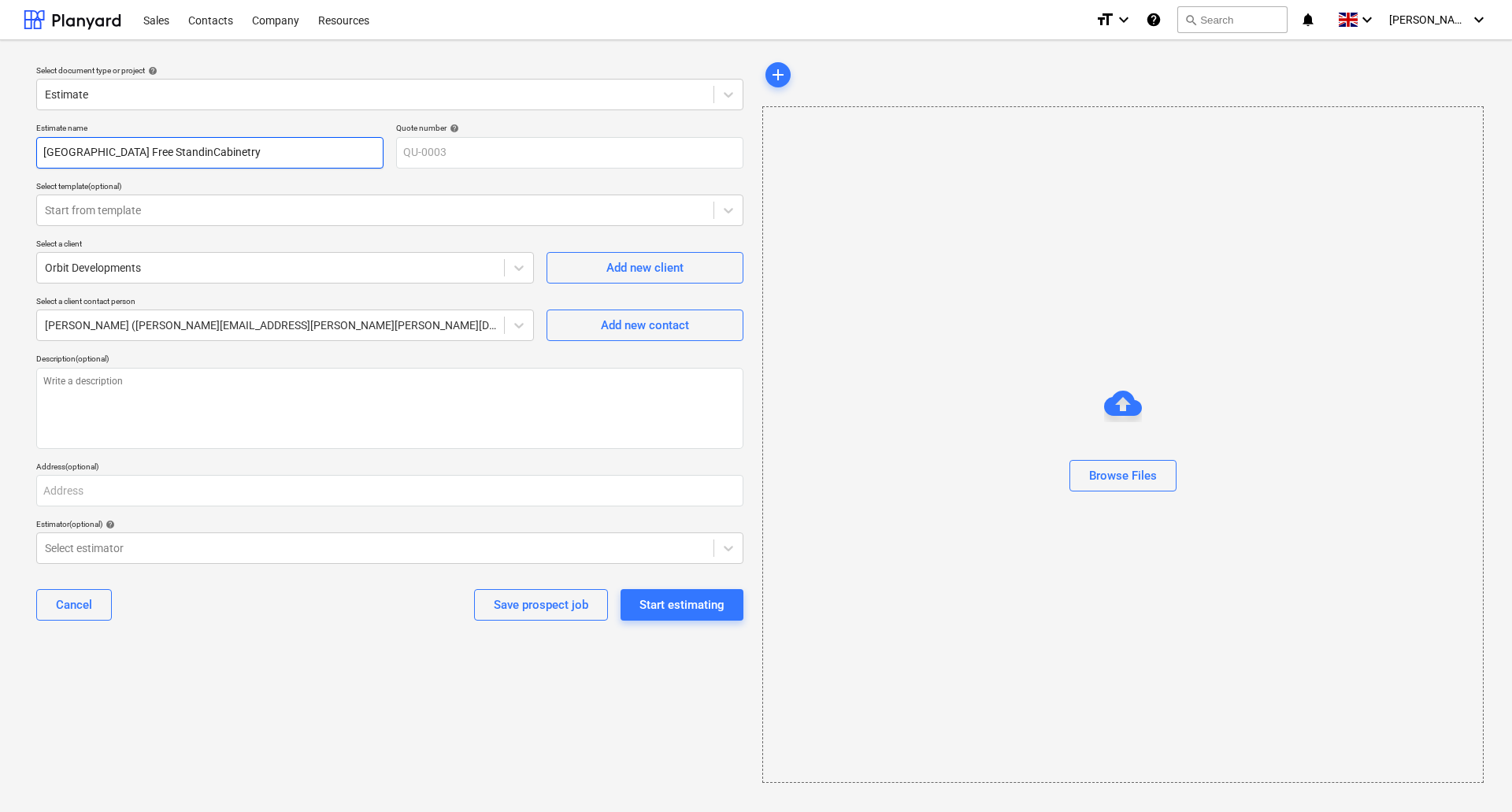
type textarea "x"
type input "Regent House Free StandingCabinetry"
type textarea "x"
type input "Regent House Free Standing Cabinetry"
type textarea "x"
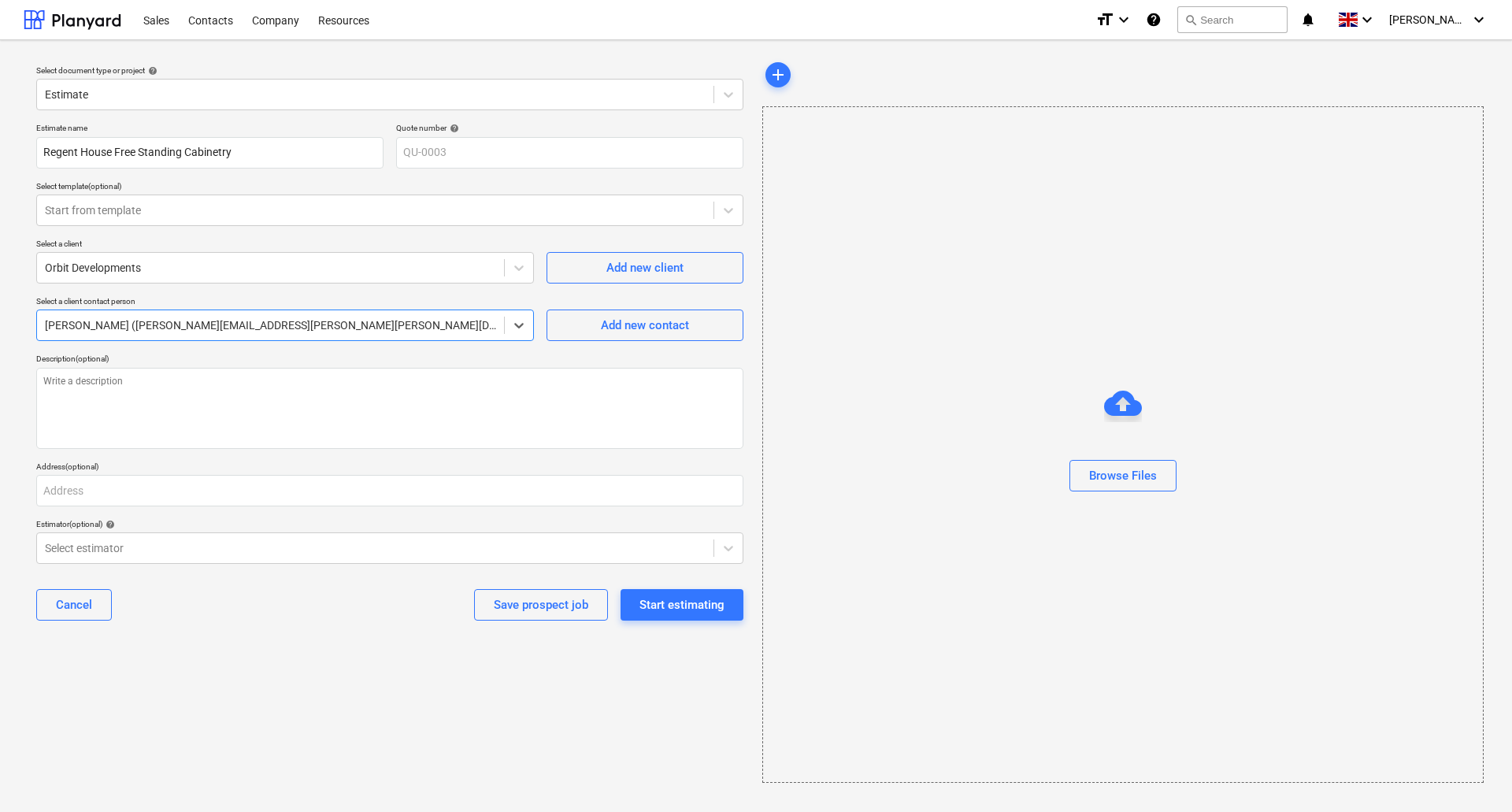
type textarea "x"
click at [668, 607] on div "Start estimating" at bounding box center [682, 604] width 85 height 21
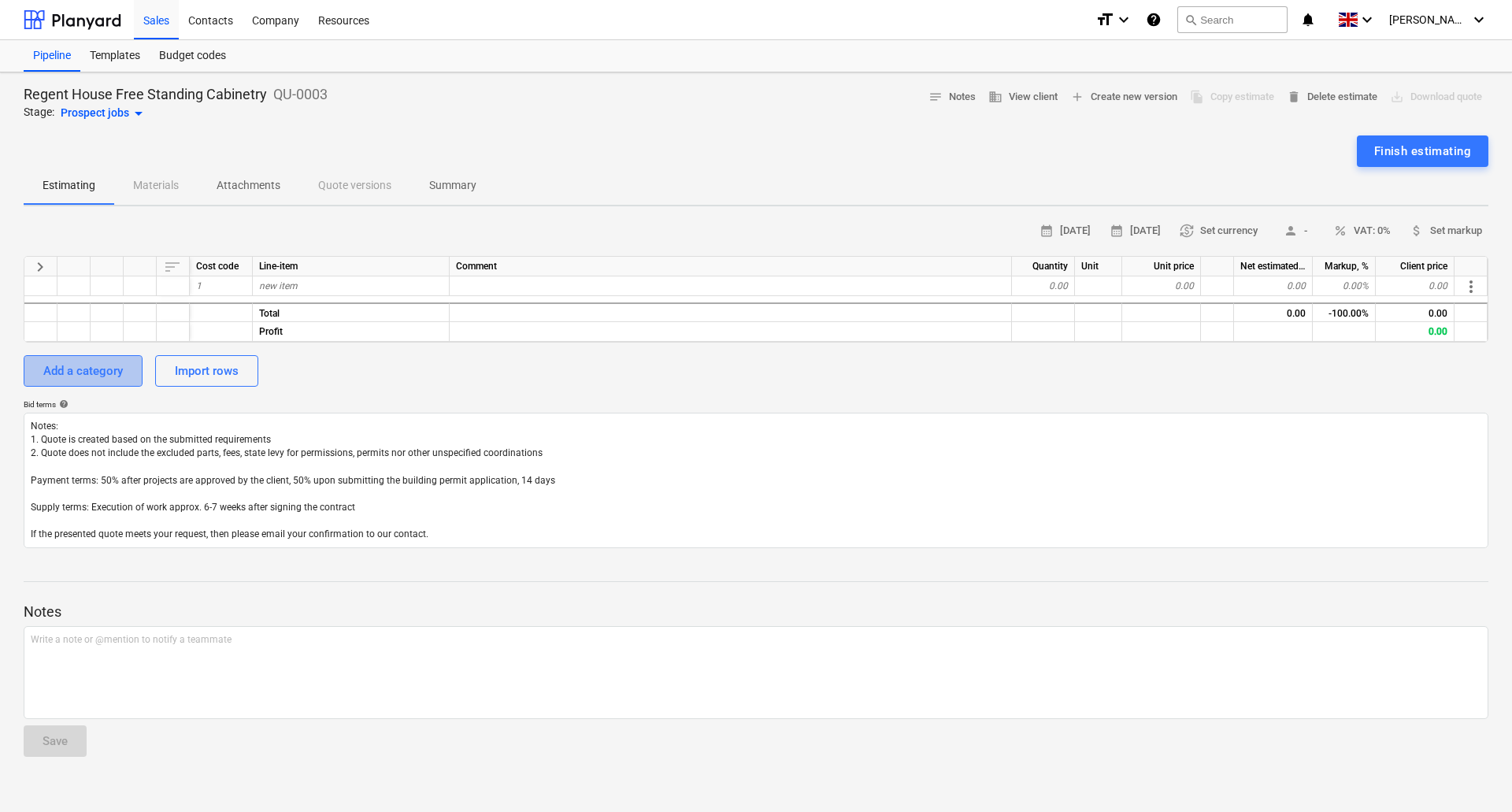
click at [86, 370] on div "Add a category" at bounding box center [83, 371] width 80 height 21
type textarea "x"
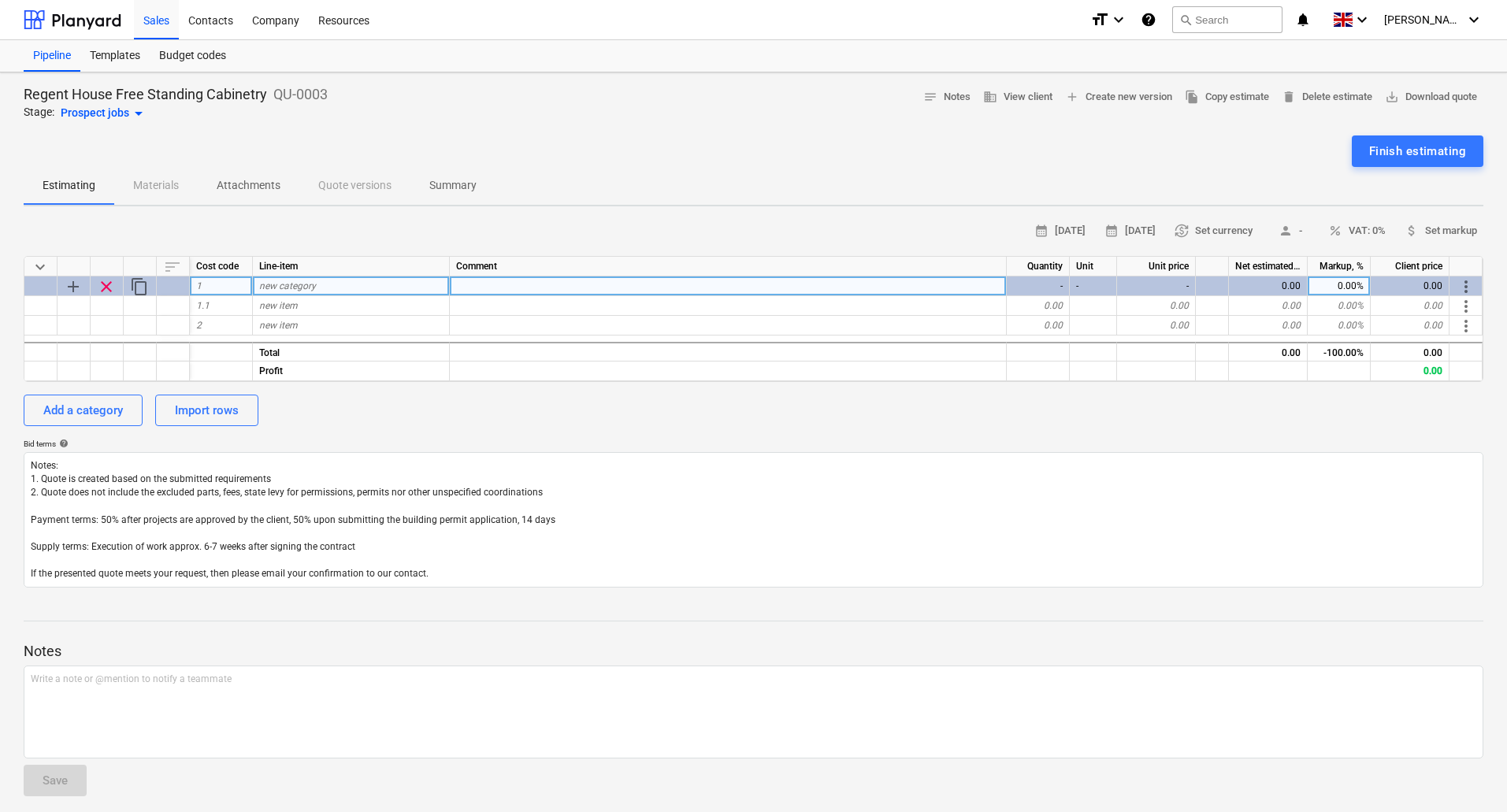
click at [301, 284] on span "new category" at bounding box center [288, 286] width 56 height 11
type input "Base Cabinetry"
type textarea "x"
type input "800 Wide Base Unit"
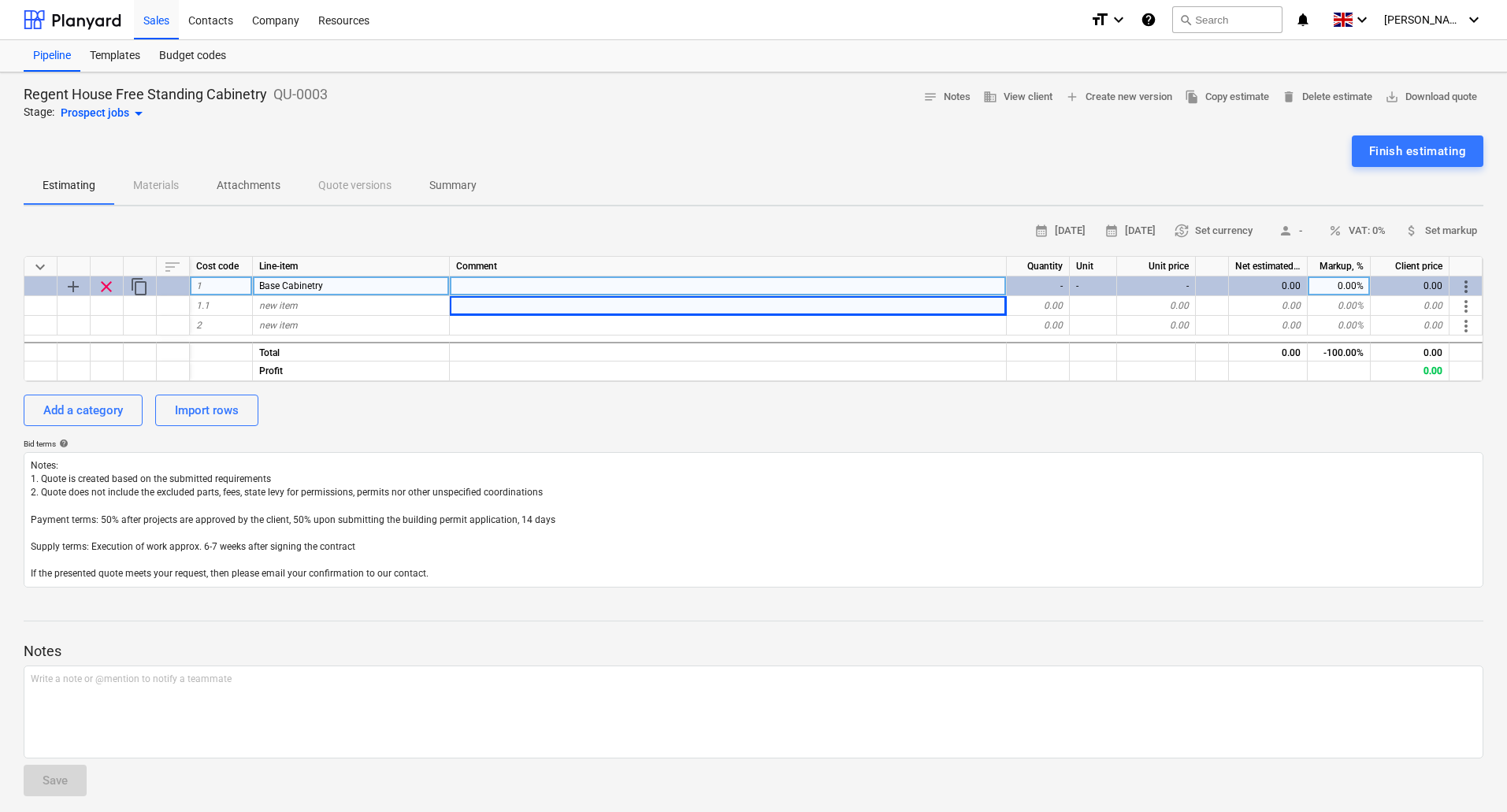
type textarea "x"
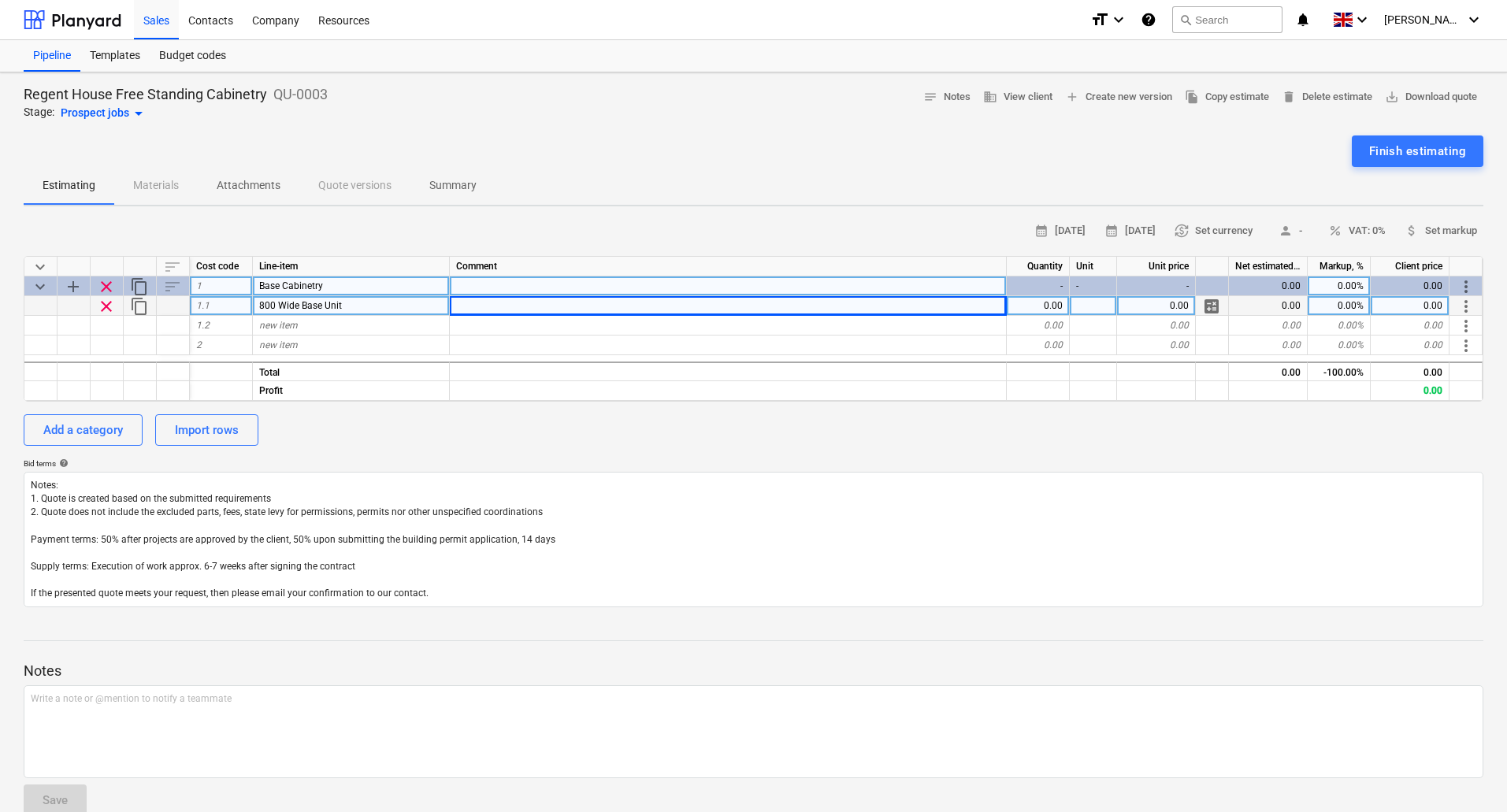
click at [318, 303] on span "800 Wide Base Unit" at bounding box center [301, 305] width 83 height 11
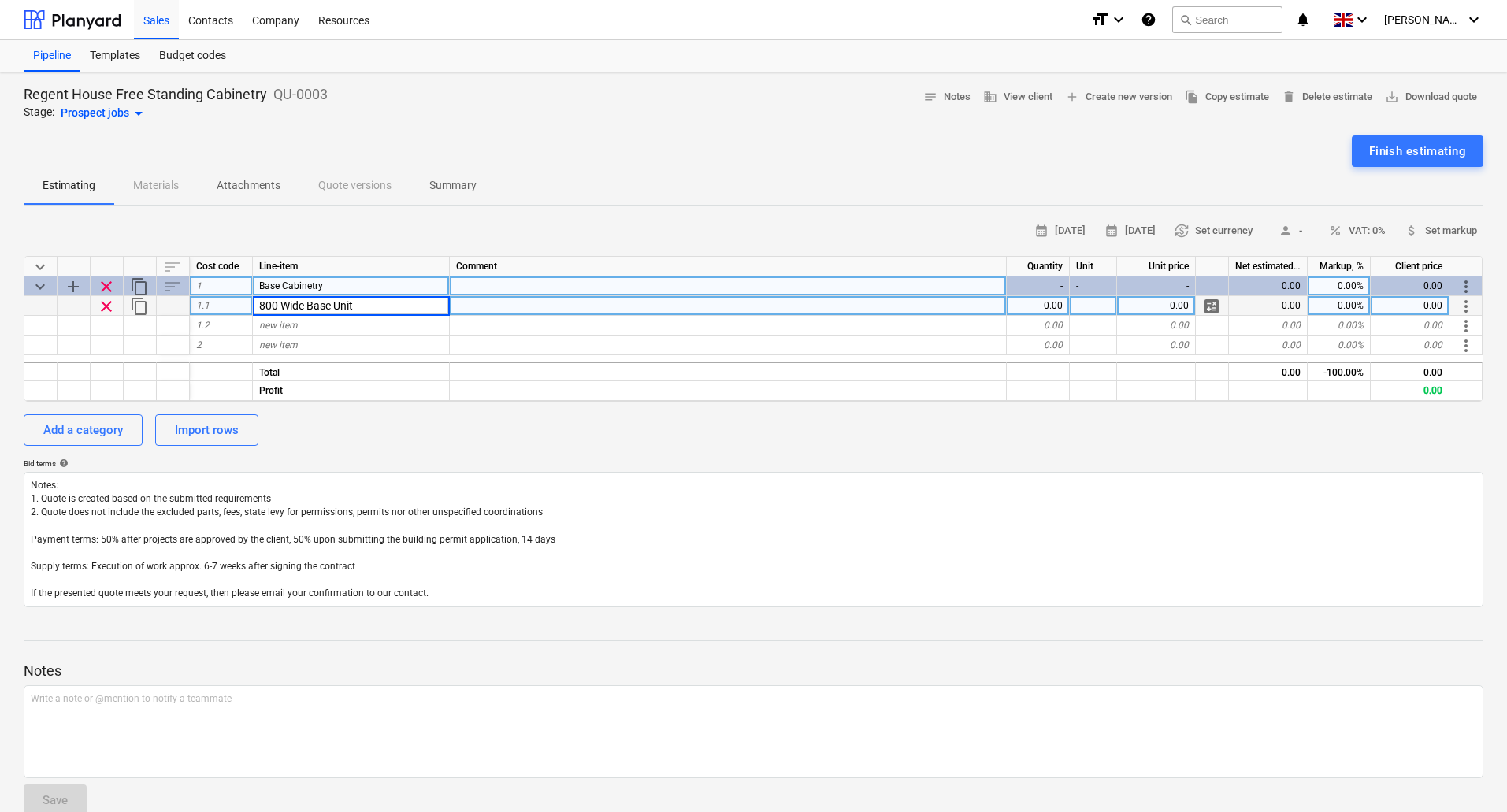
click at [304, 304] on input "800 Wide Base Unit" at bounding box center [351, 305] width 196 height 19
type input "800 Base Unit"
type textarea "x"
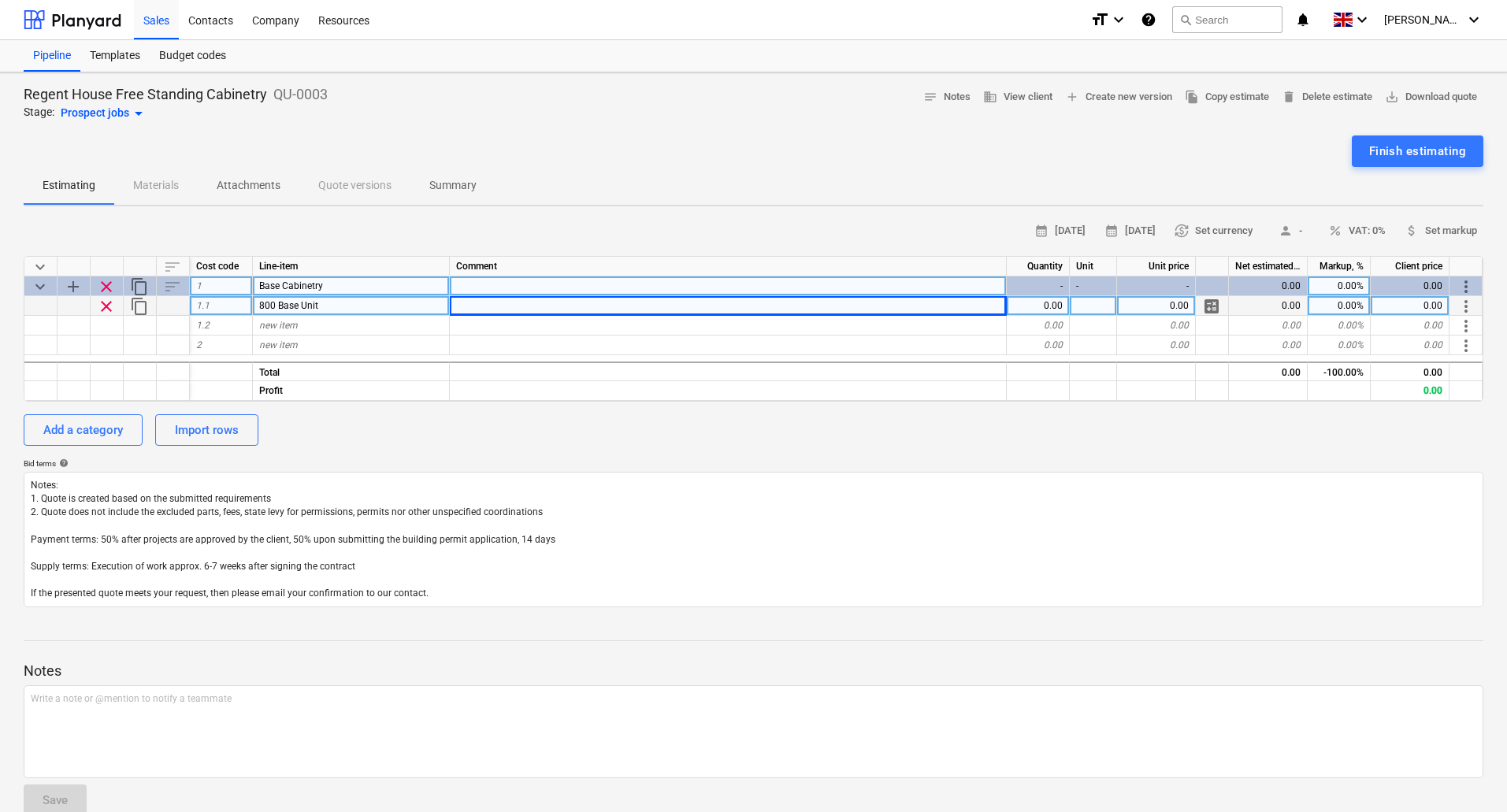
click at [505, 311] on div at bounding box center [728, 305] width 557 height 20
type input "800 wide x 600 deep x 900 high (inc Plinth & Worktop)"
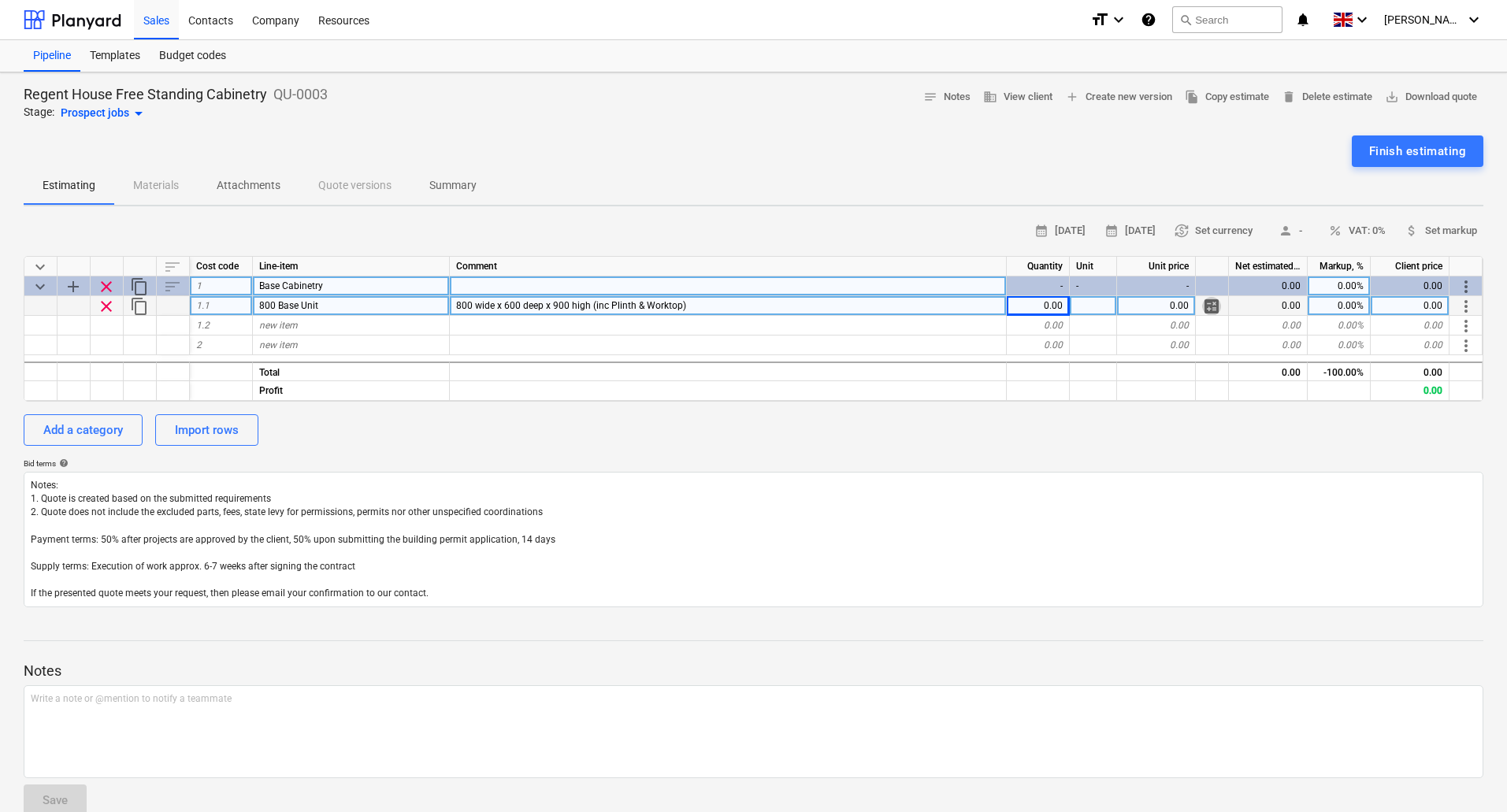
click at [1207, 304] on span "calculate" at bounding box center [1211, 306] width 19 height 19
type textarea "x"
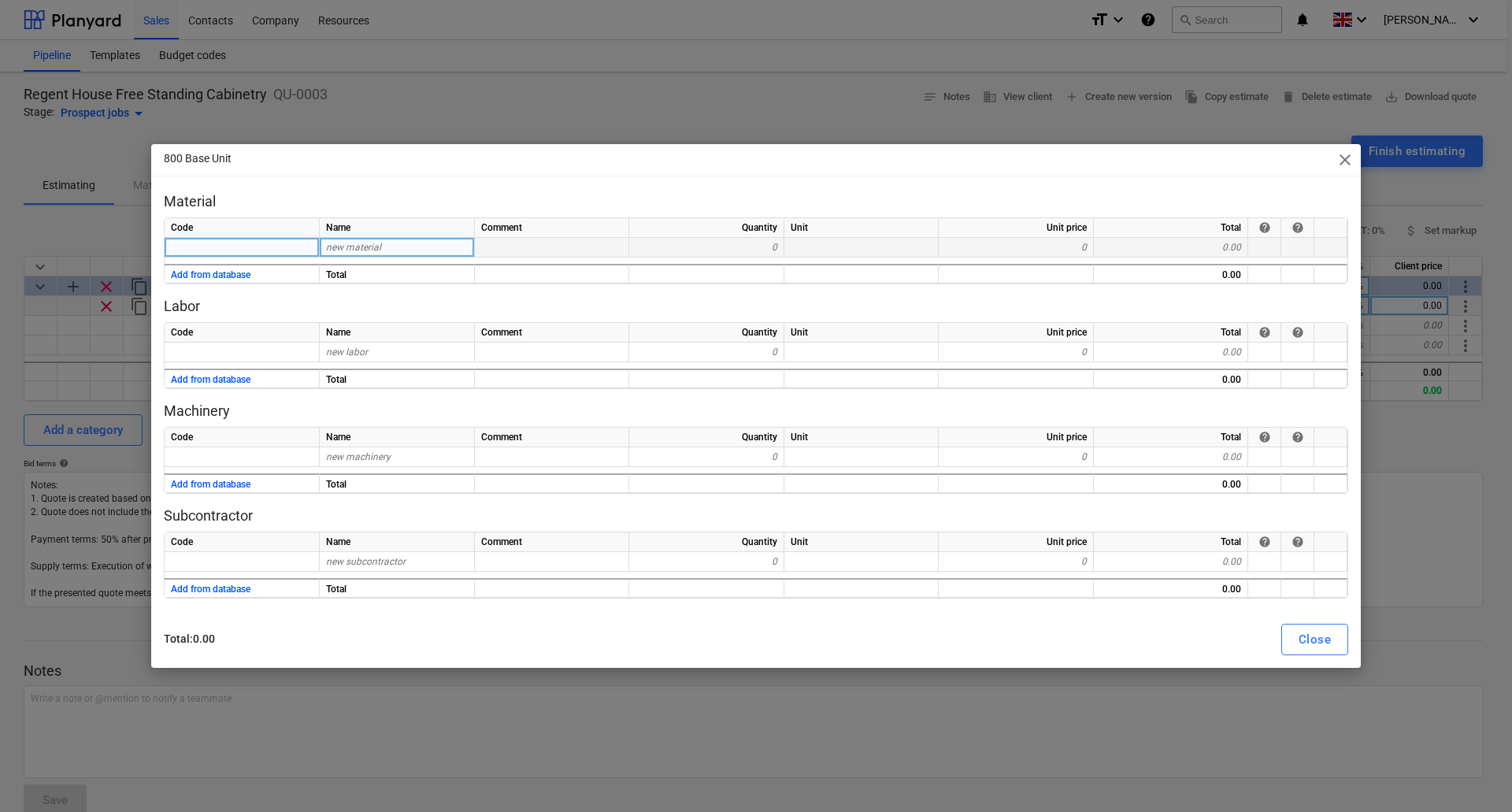
click at [351, 245] on span "new material" at bounding box center [354, 247] width 55 height 11
type input "18mm MFC"
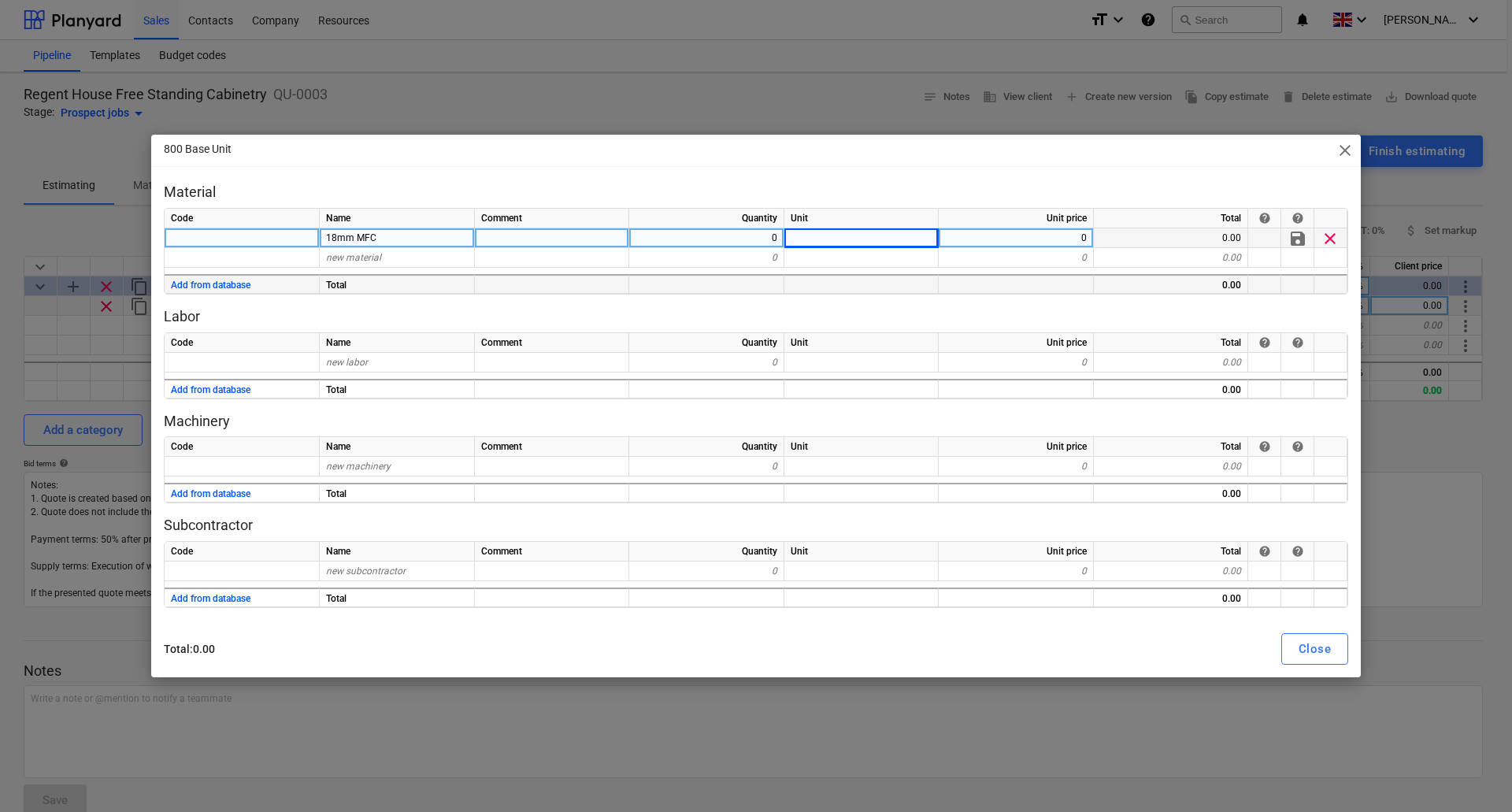
type textarea "x"
type input "65"
type textarea "x"
type input "ABS Edging"
type textarea "x"
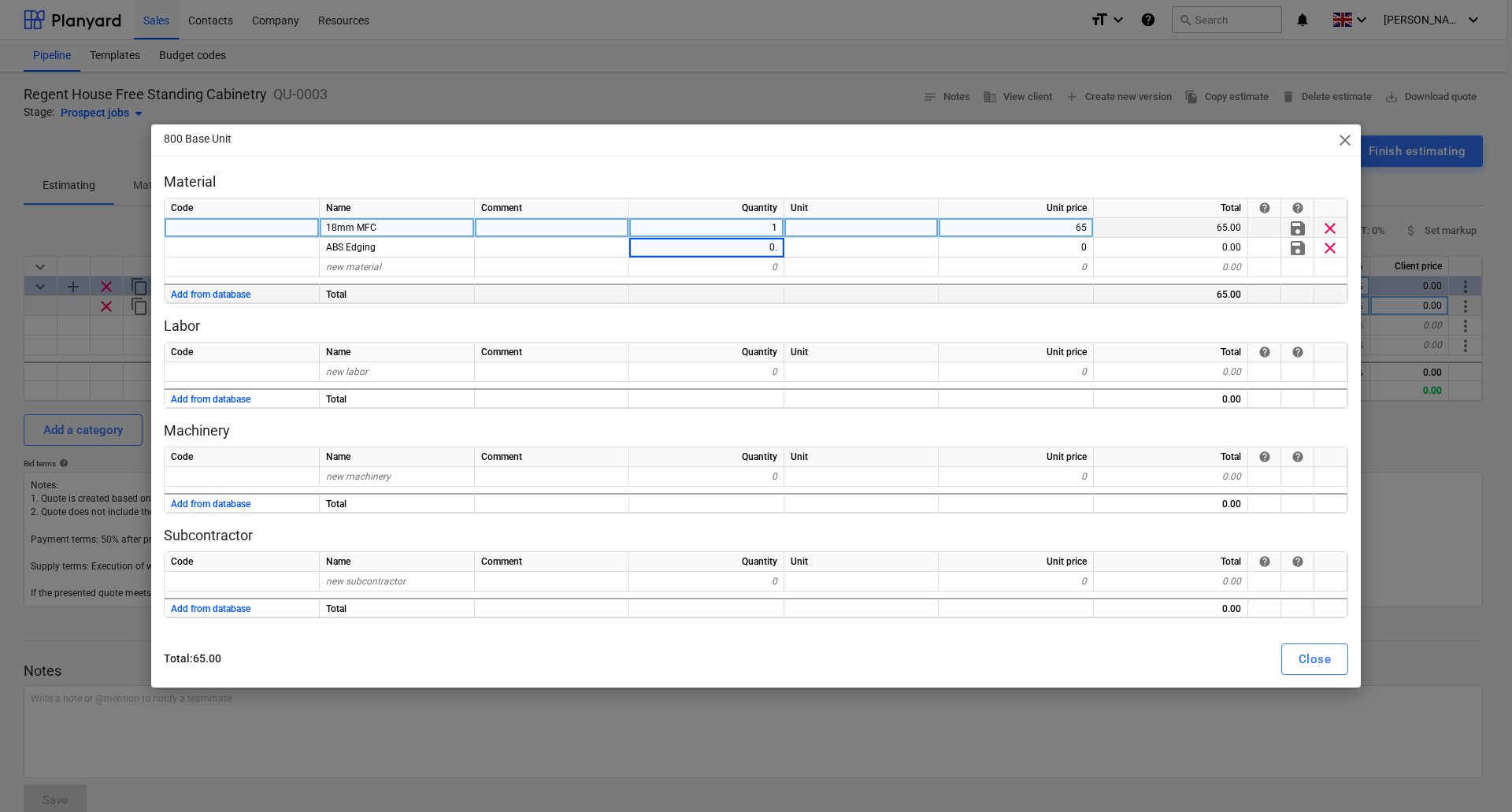
type input "0.5"
type textarea "x"
type input "45"
type textarea "x"
click at [756, 232] on div "1" at bounding box center [706, 227] width 155 height 20
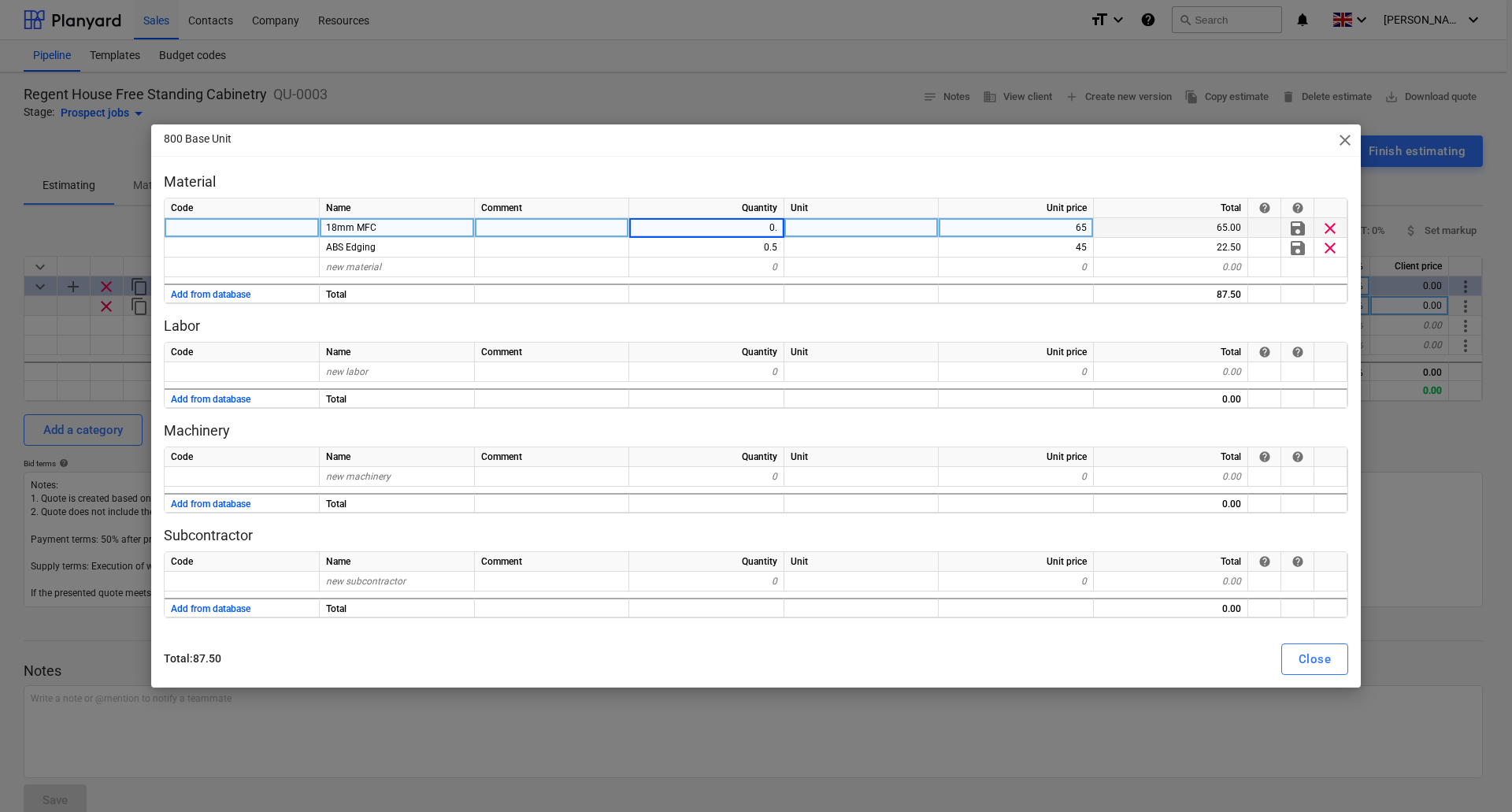
type input "0.5"
type textarea "x"
type input "0.25"
type textarea "x"
type input "sundries"
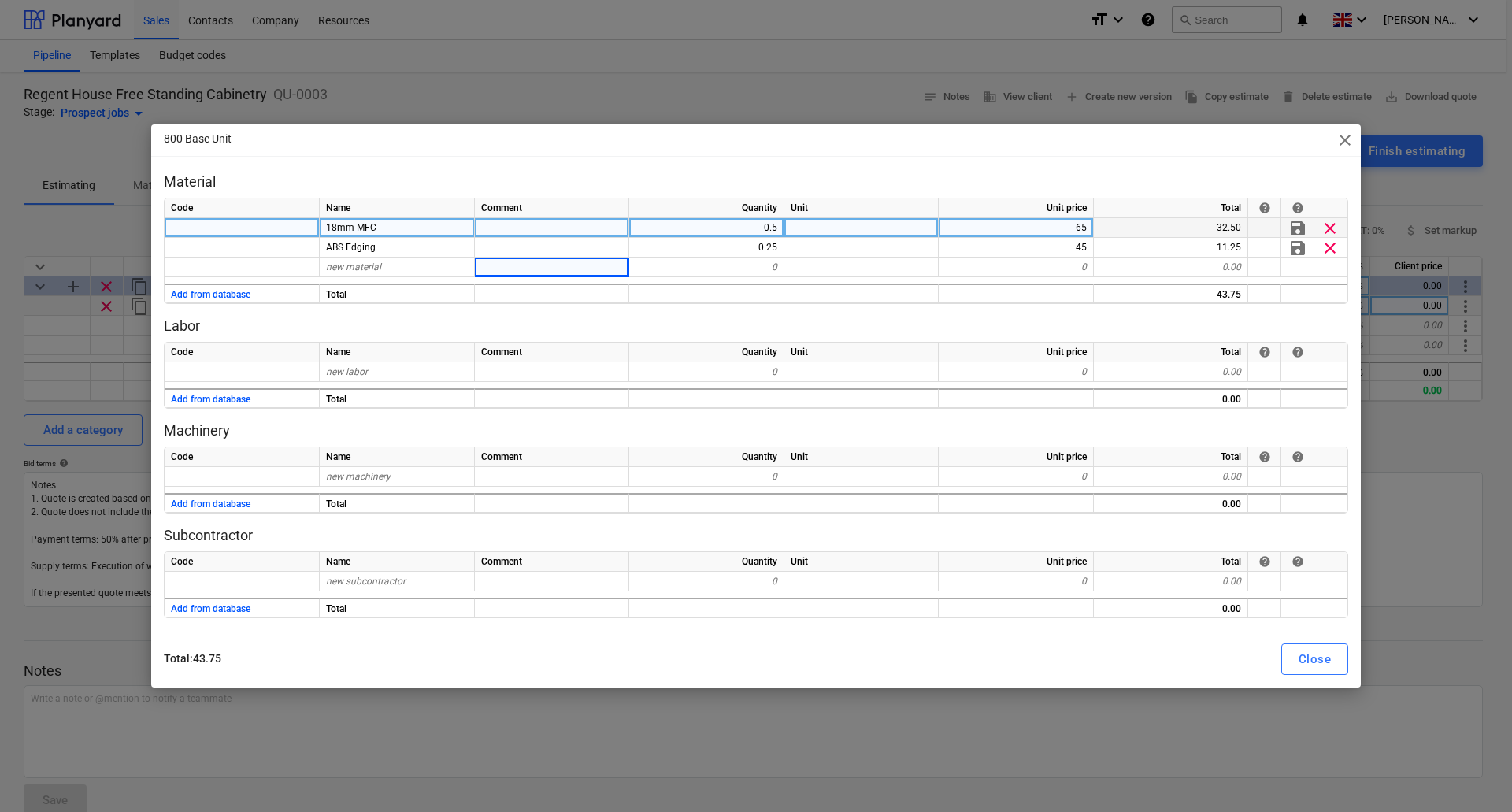
type textarea "x"
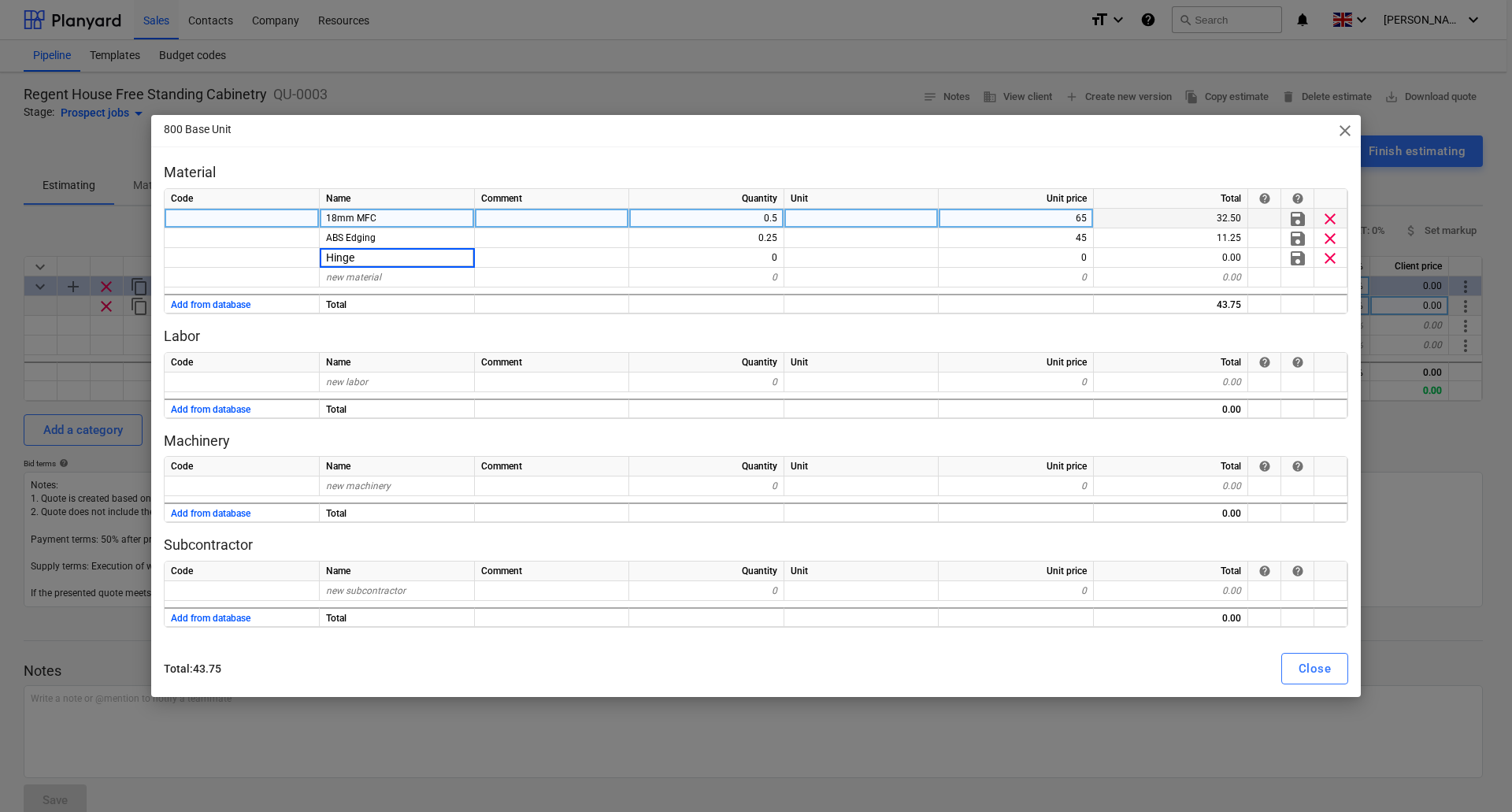
type input "Hinges"
type textarea "x"
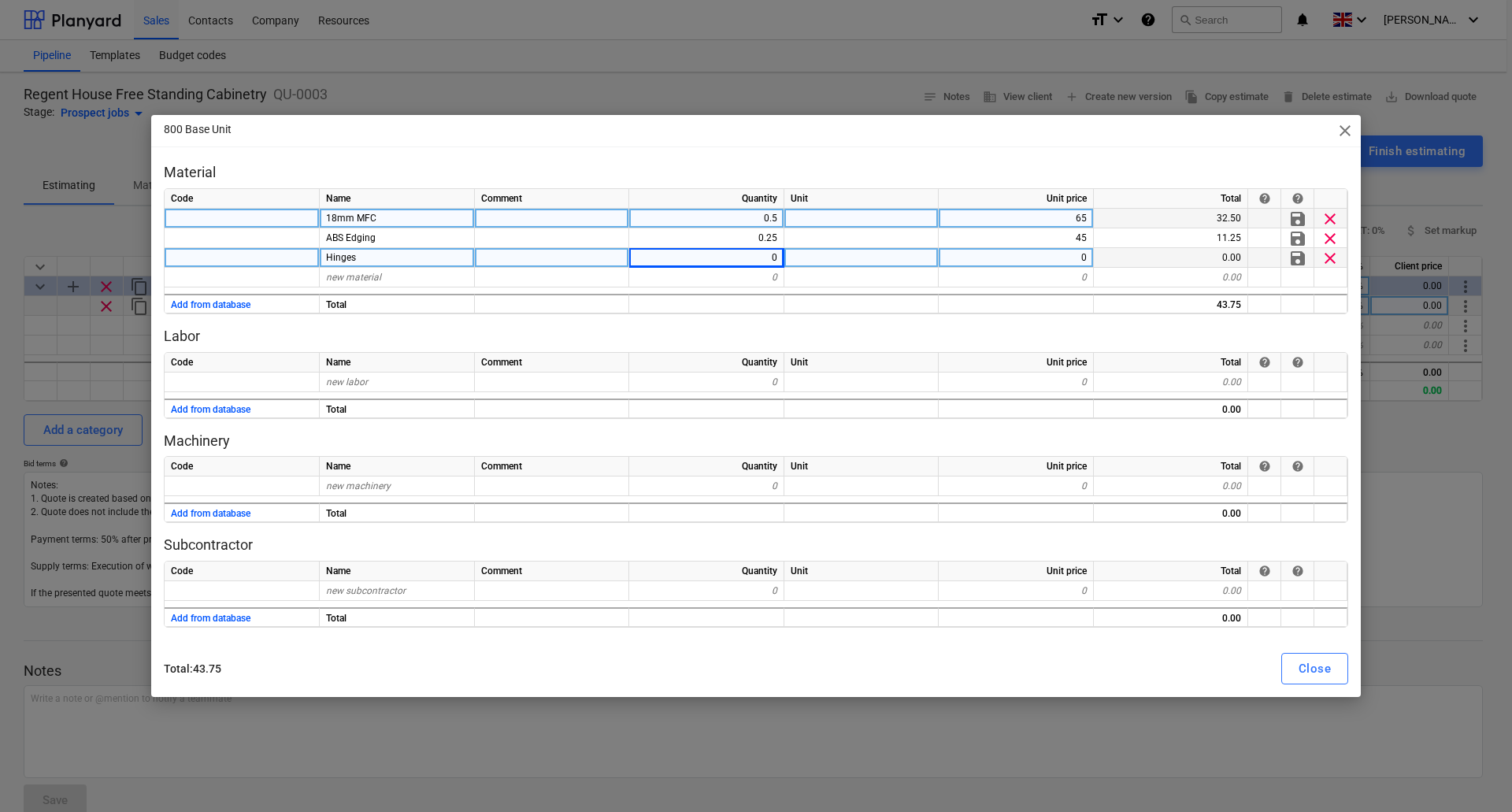
click at [764, 255] on div "0" at bounding box center [706, 258] width 155 height 20
type input "4"
type textarea "x"
type input "Sundries"
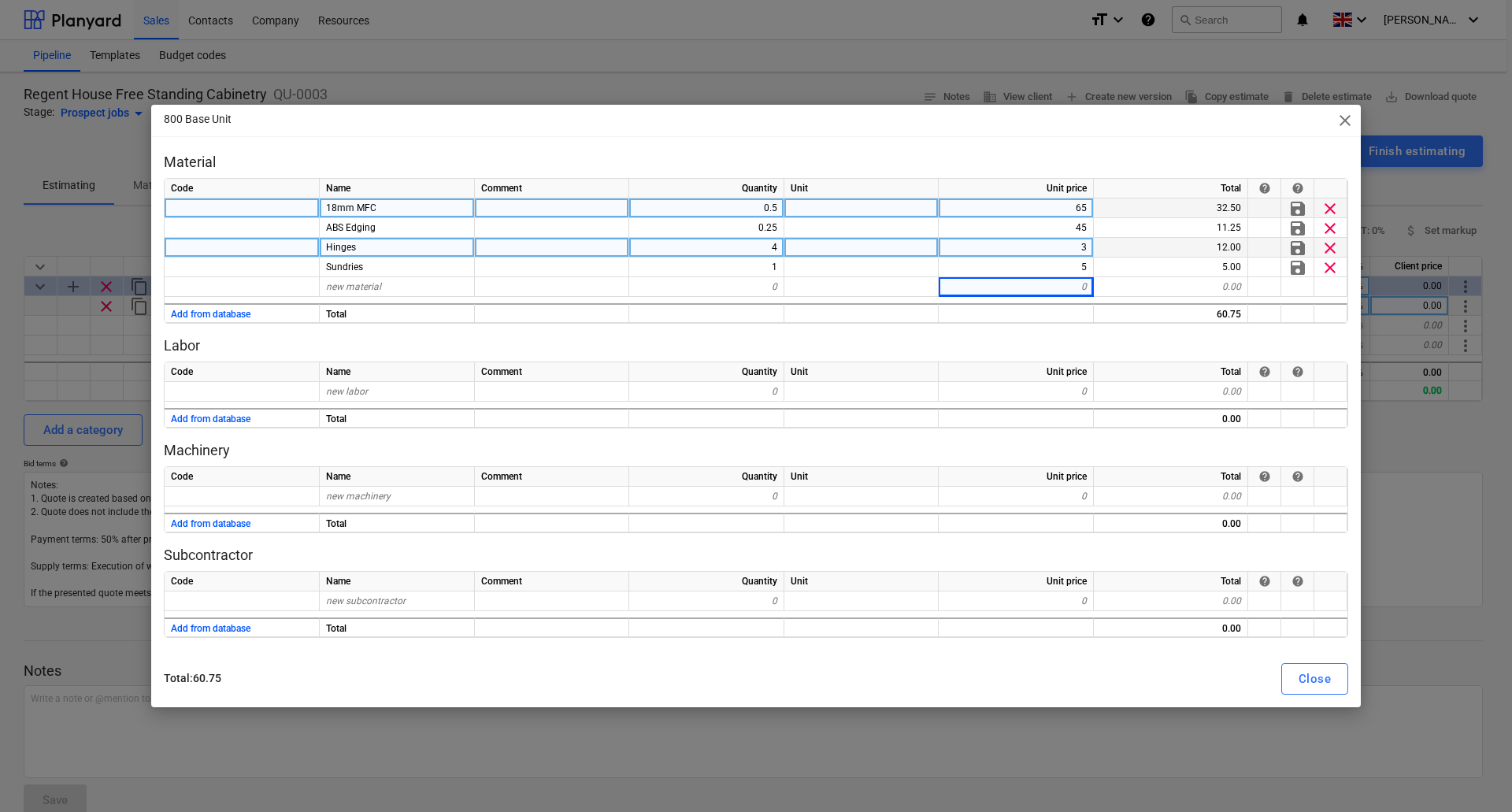
type textarea "x"
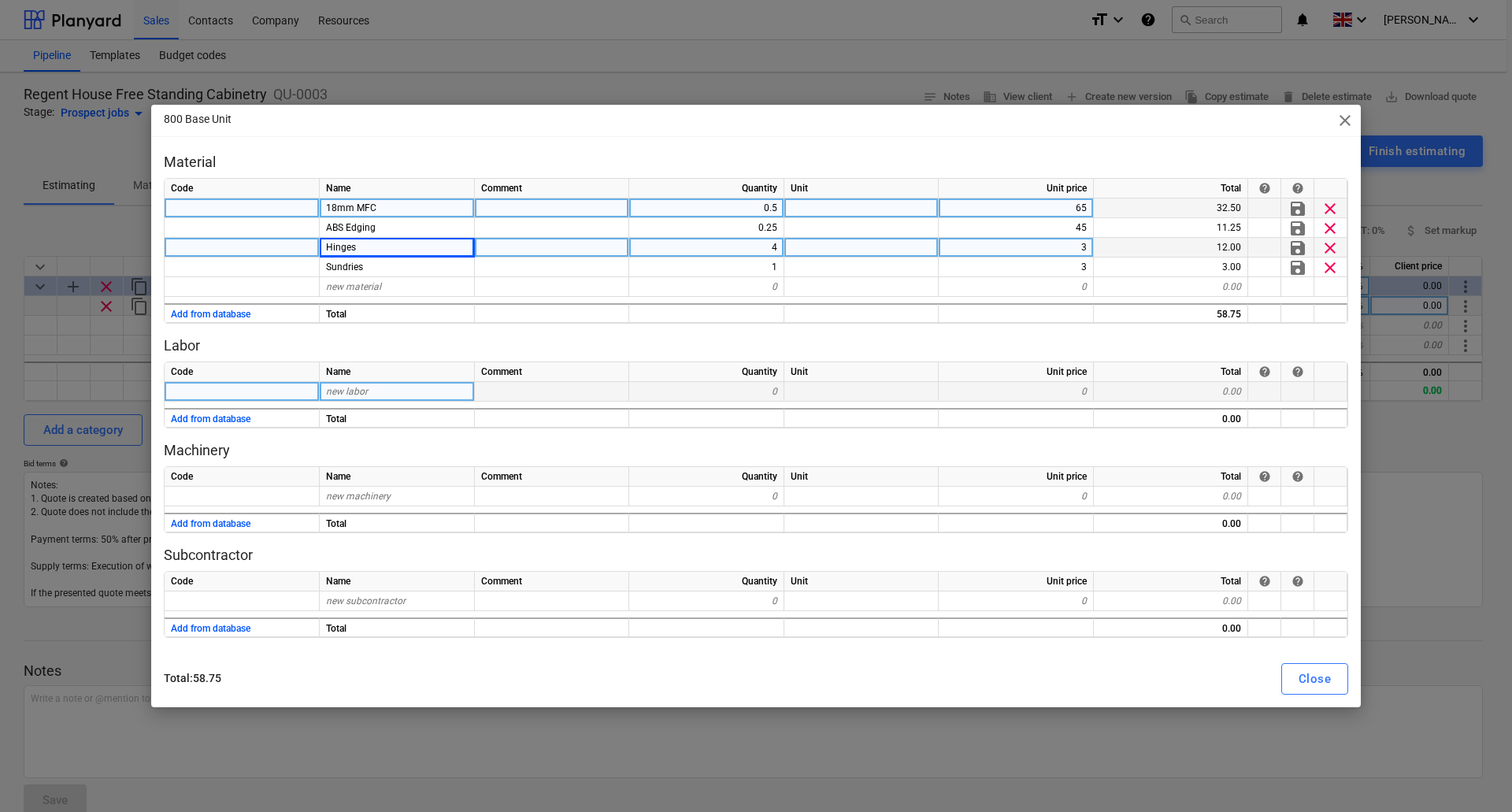
click at [360, 392] on span "new labor" at bounding box center [347, 391] width 41 height 11
type input "Workshop"
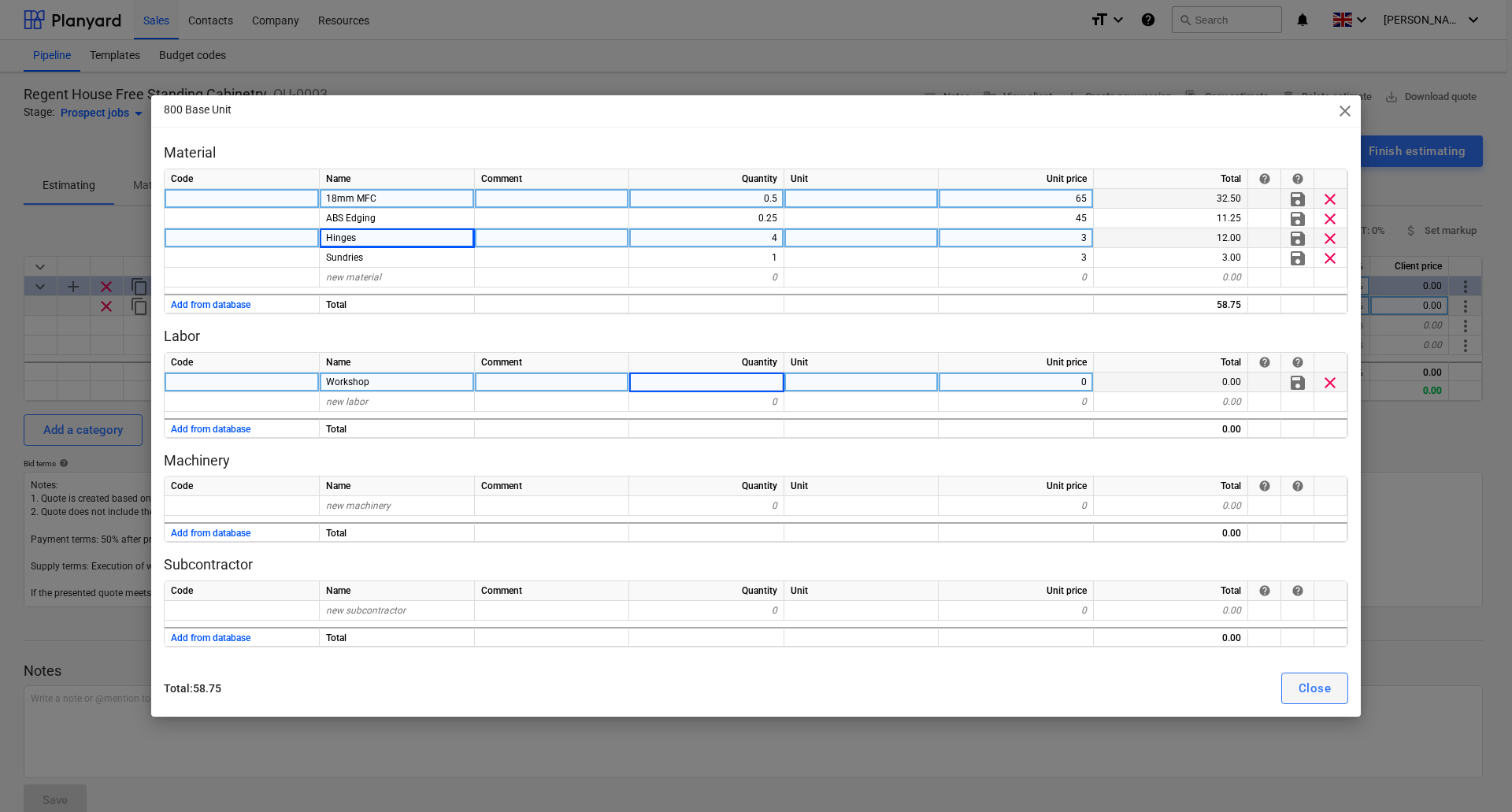
click at [1314, 691] on div "Close" at bounding box center [1315, 688] width 32 height 21
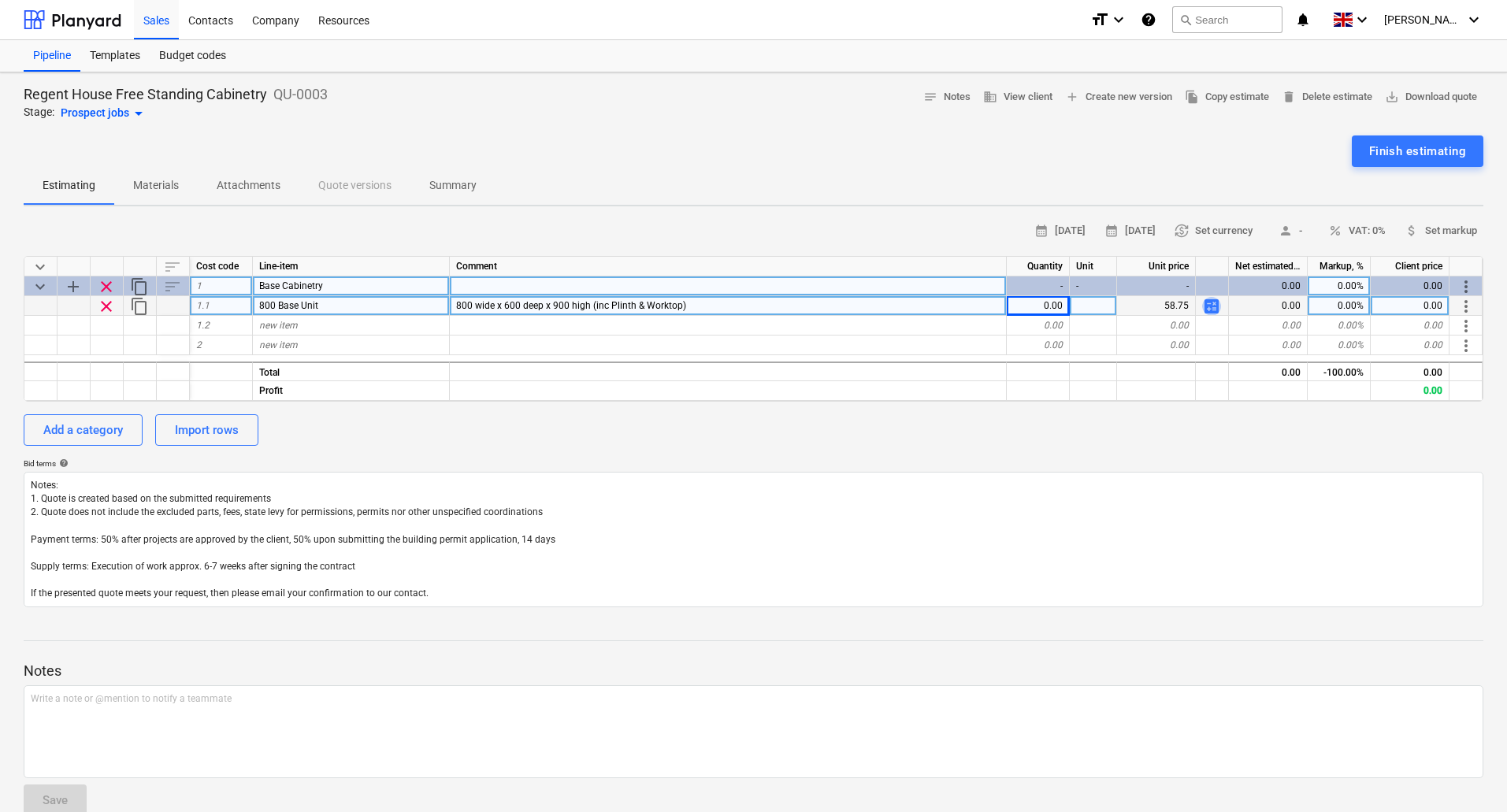
click at [1209, 308] on span "calculate" at bounding box center [1211, 306] width 19 height 19
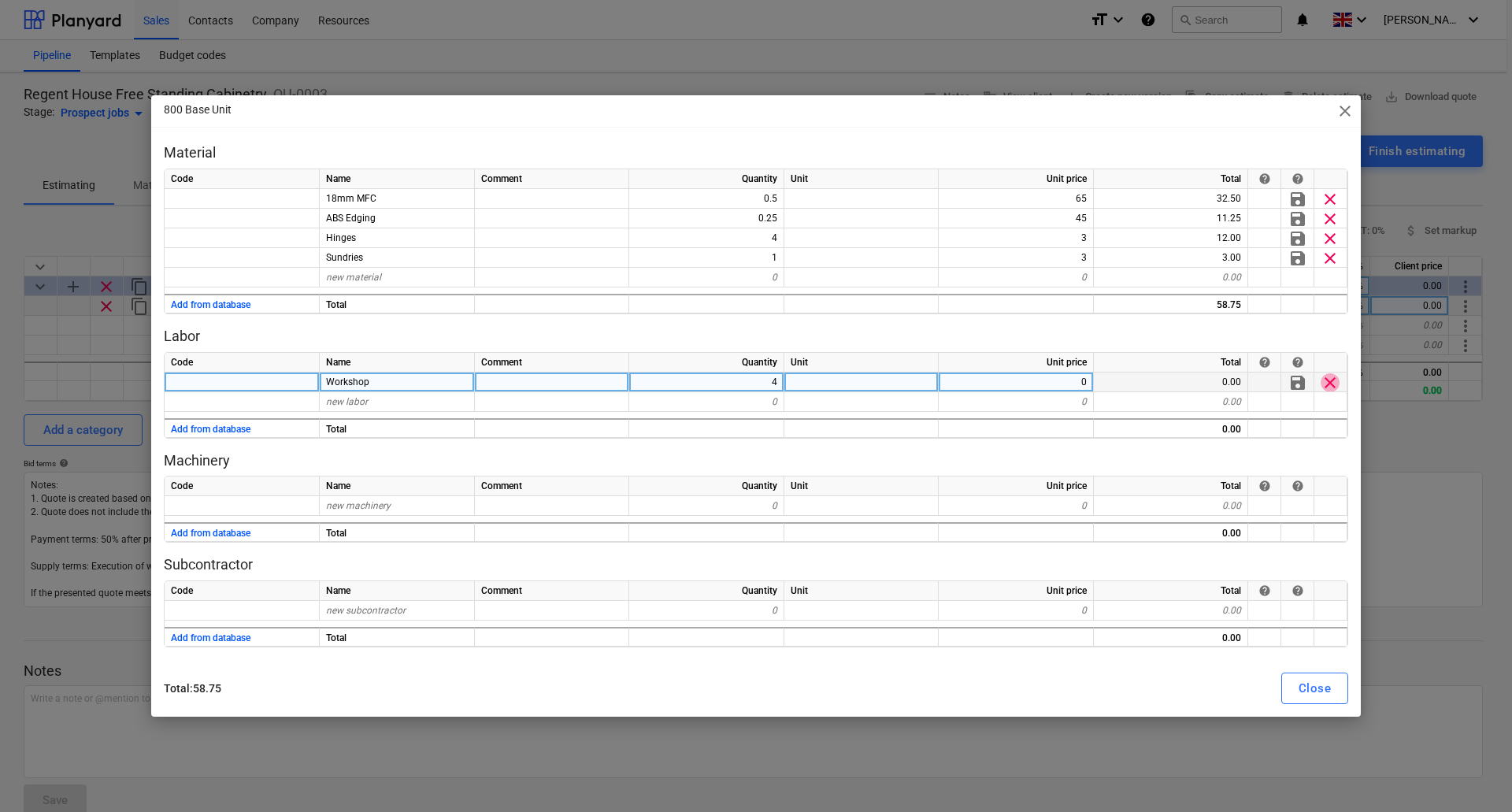
click at [1334, 381] on span "clear" at bounding box center [1331, 382] width 19 height 19
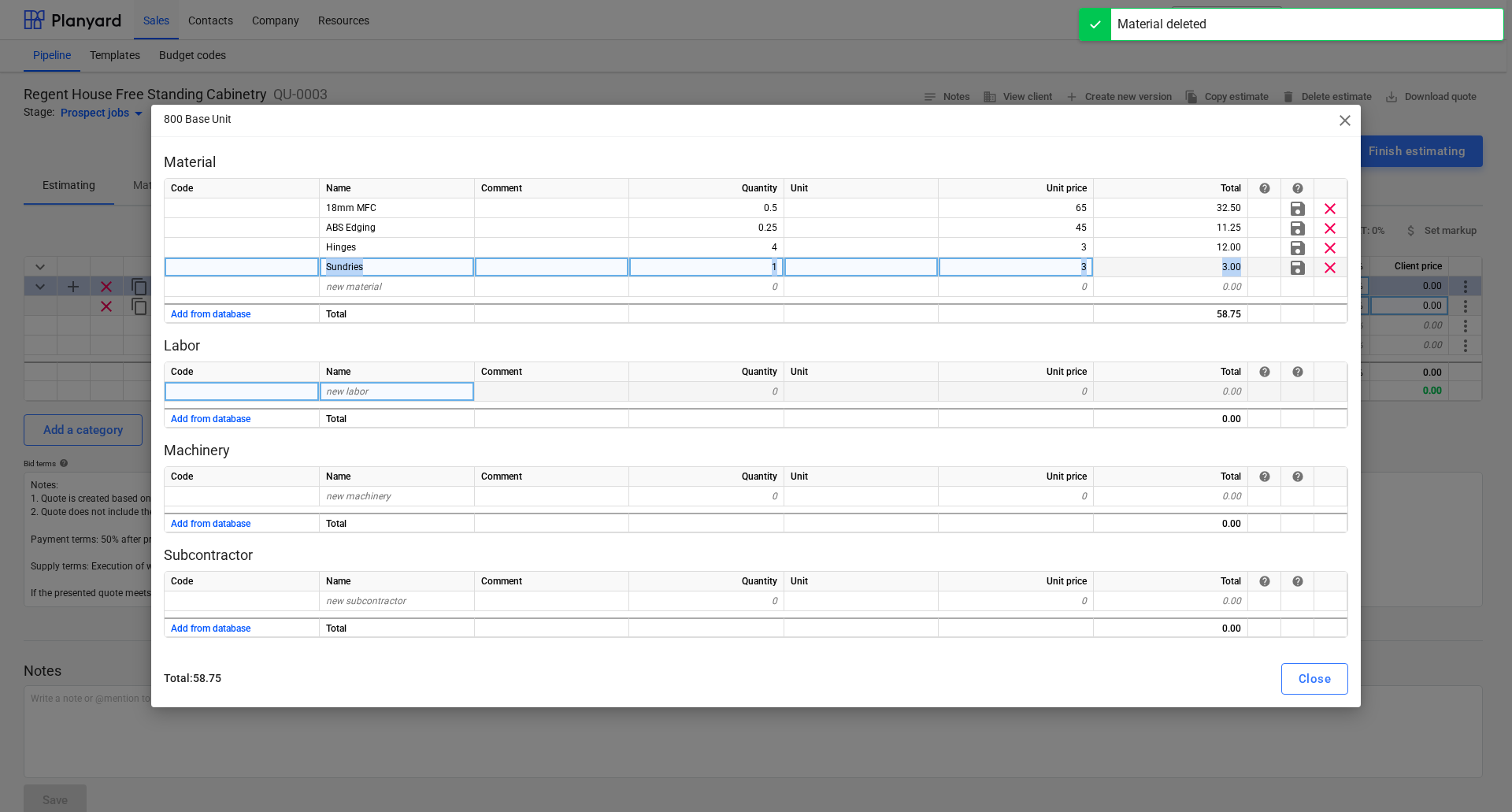
click at [1331, 258] on div "Code Name Comment Quantity Unit Unit price Total help help 18mm MFC 0.5 65 32.5…" at bounding box center [756, 250] width 1185 height 146
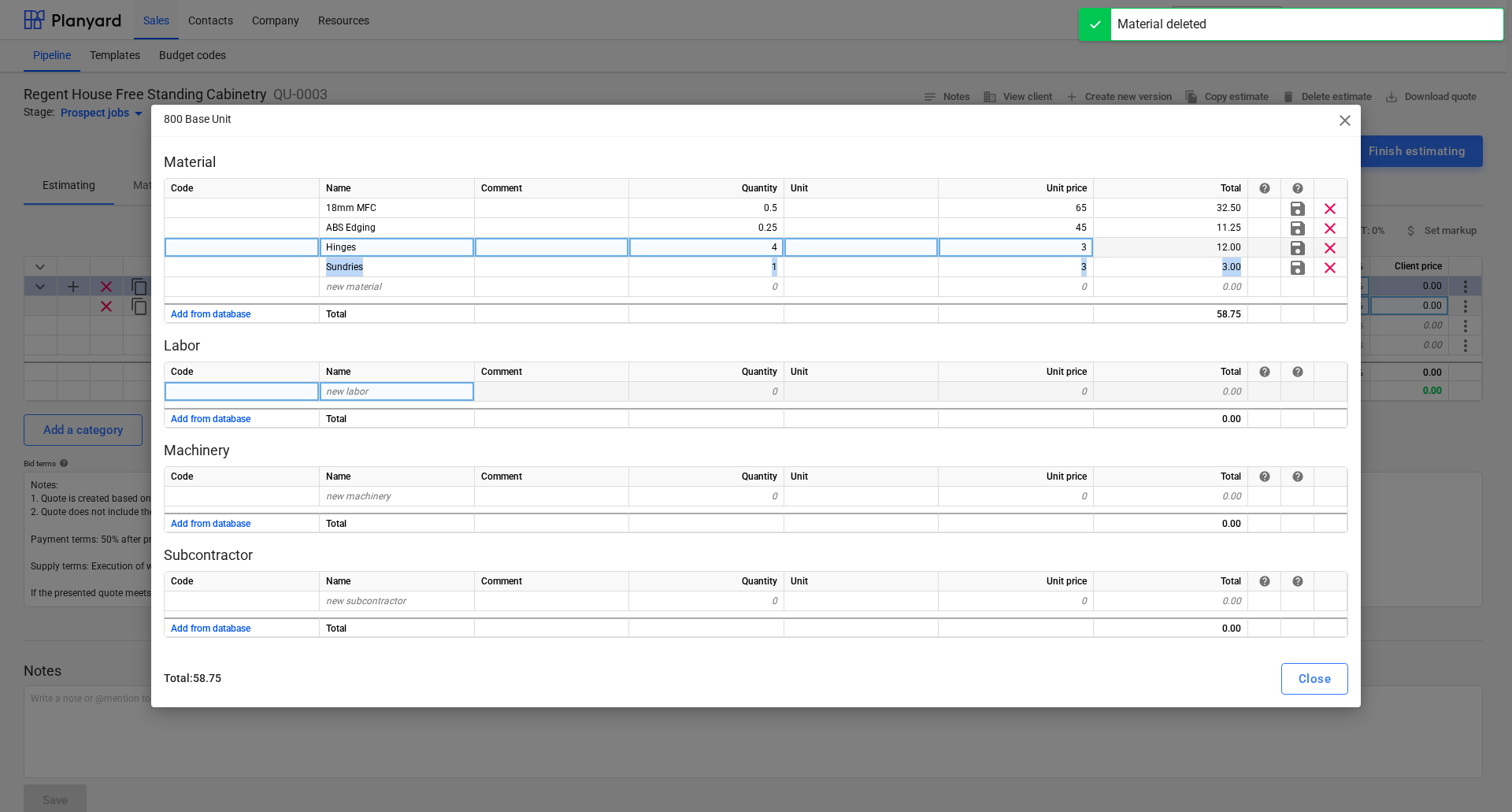
click at [1333, 244] on span "clear" at bounding box center [1331, 248] width 19 height 19
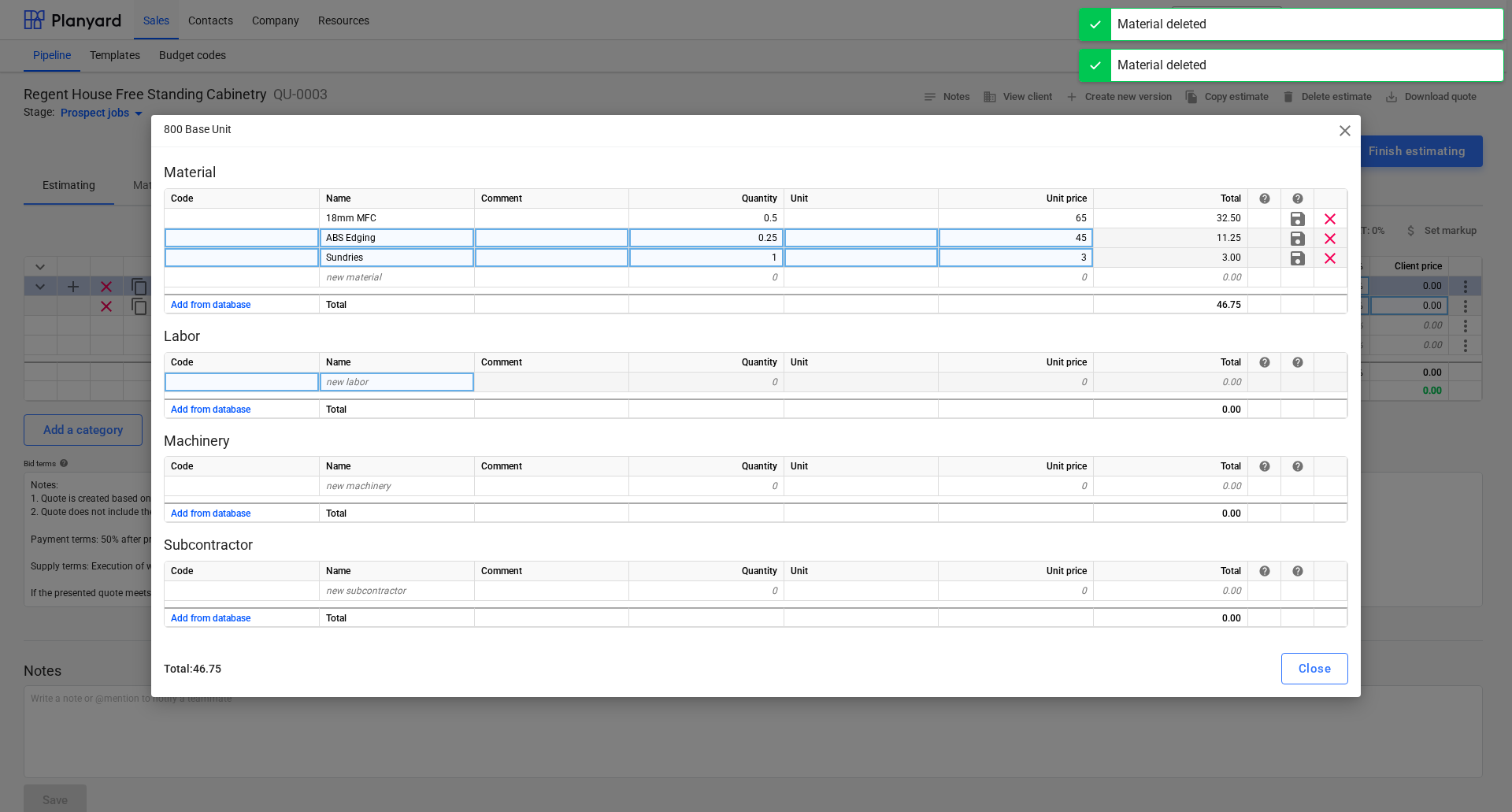
click at [1335, 226] on span "clear" at bounding box center [1331, 218] width 19 height 19
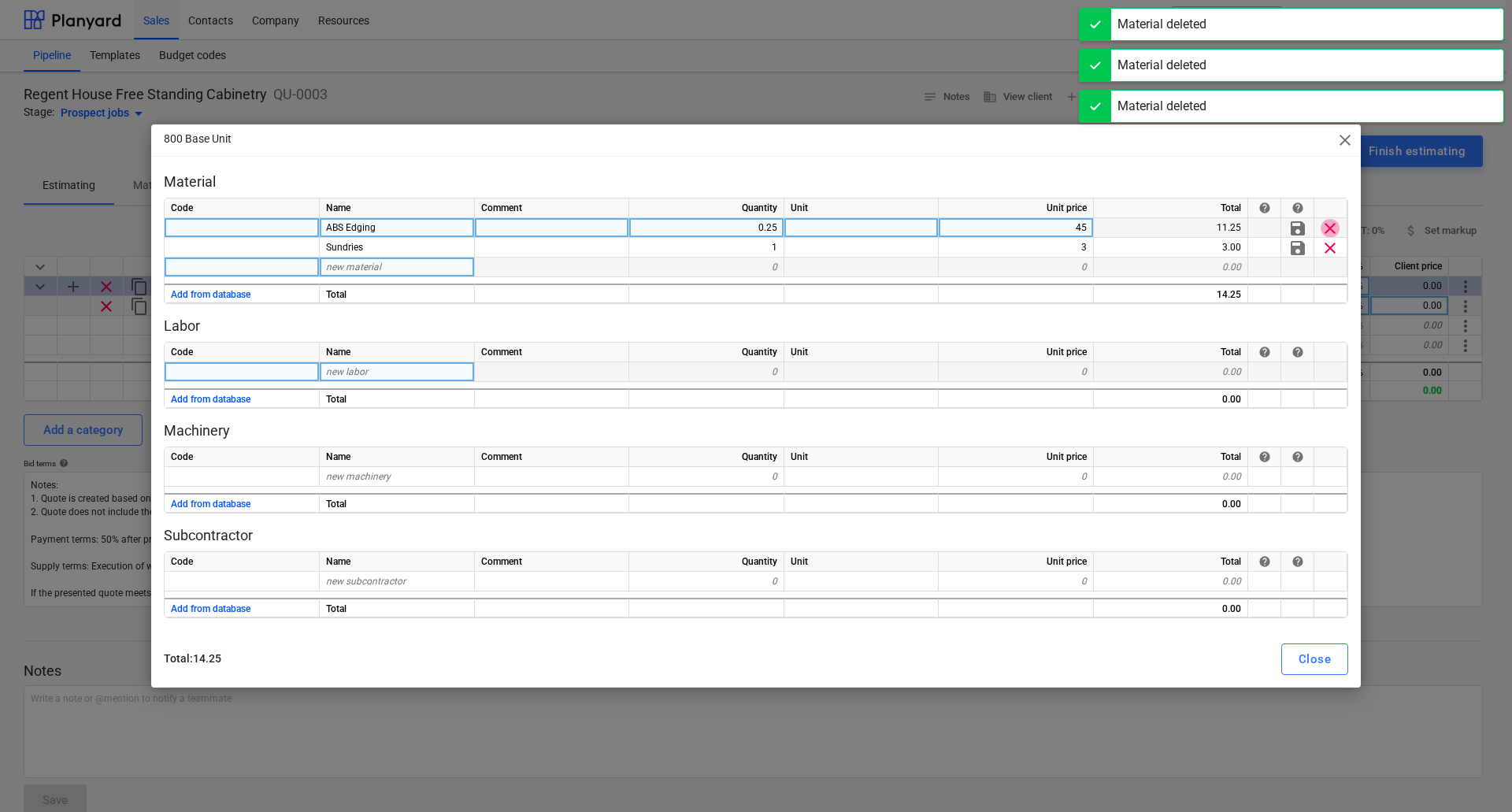
click at [1331, 227] on span "clear" at bounding box center [1331, 228] width 19 height 19
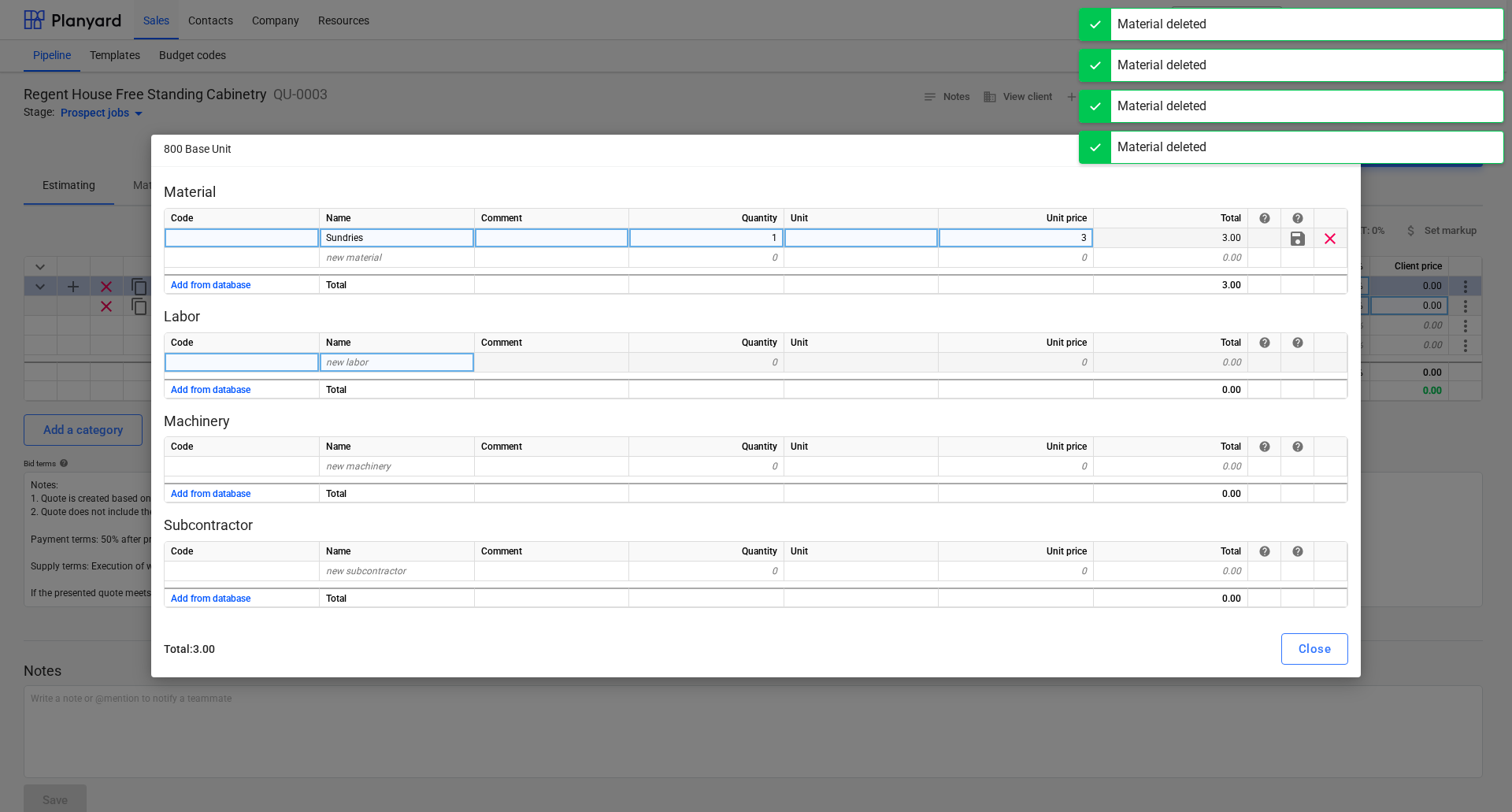
click at [1330, 242] on span "clear" at bounding box center [1331, 238] width 19 height 19
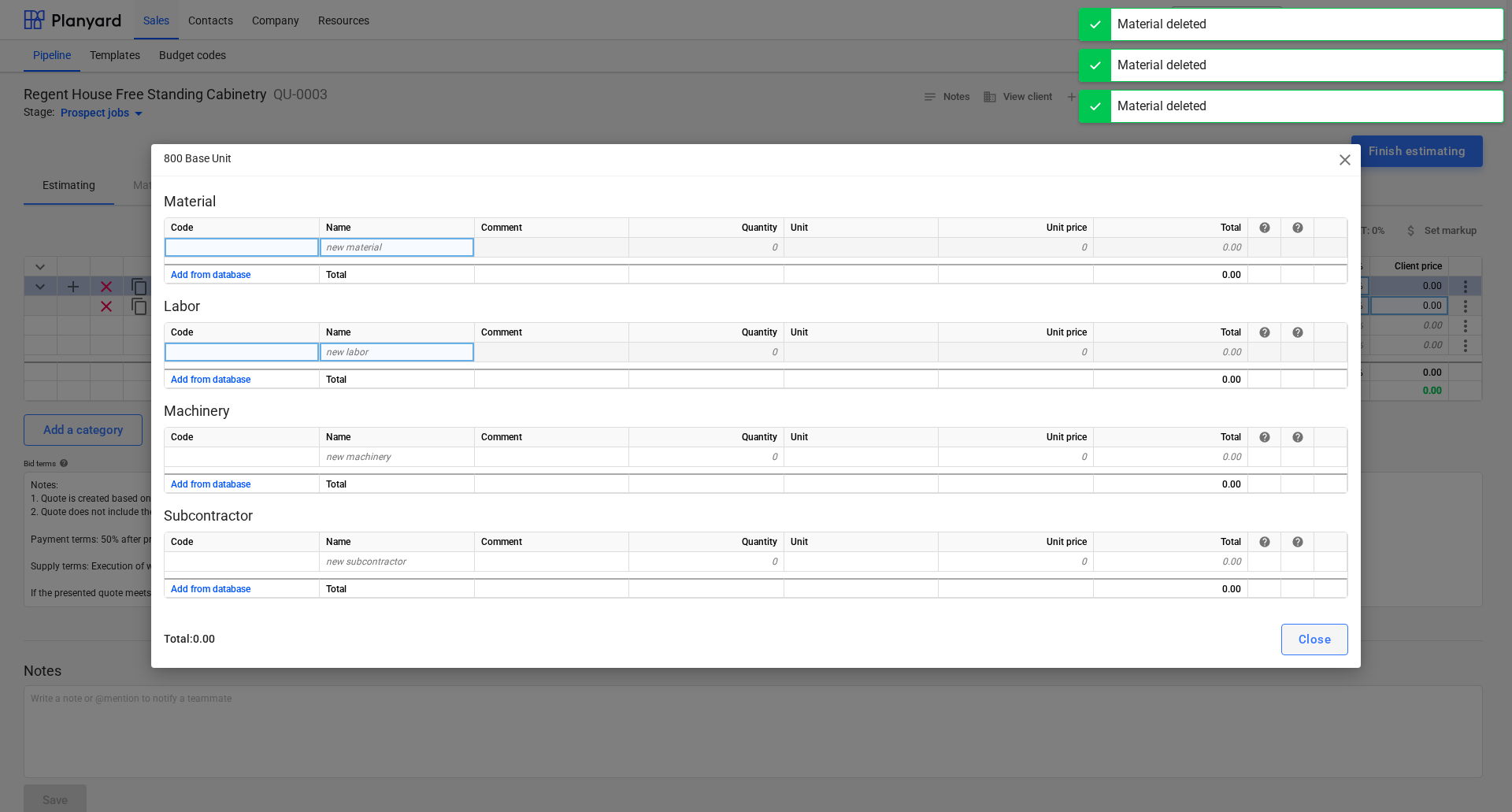
click at [1291, 633] on button "Close" at bounding box center [1315, 639] width 67 height 32
type textarea "x"
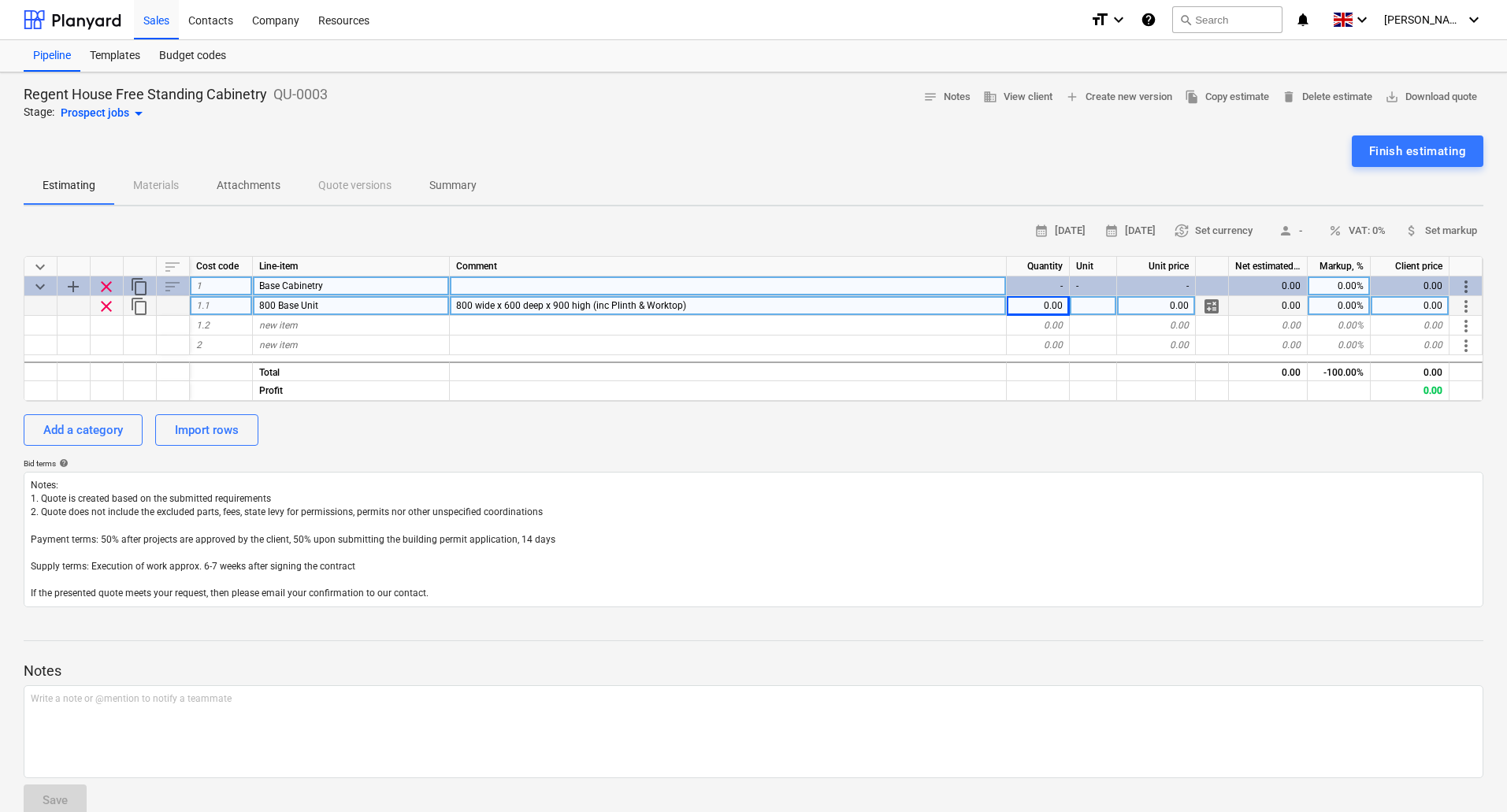
click at [1050, 301] on div "0.00" at bounding box center [1038, 305] width 63 height 20
type input "3"
type textarea "x"
type input "90"
type textarea "x"
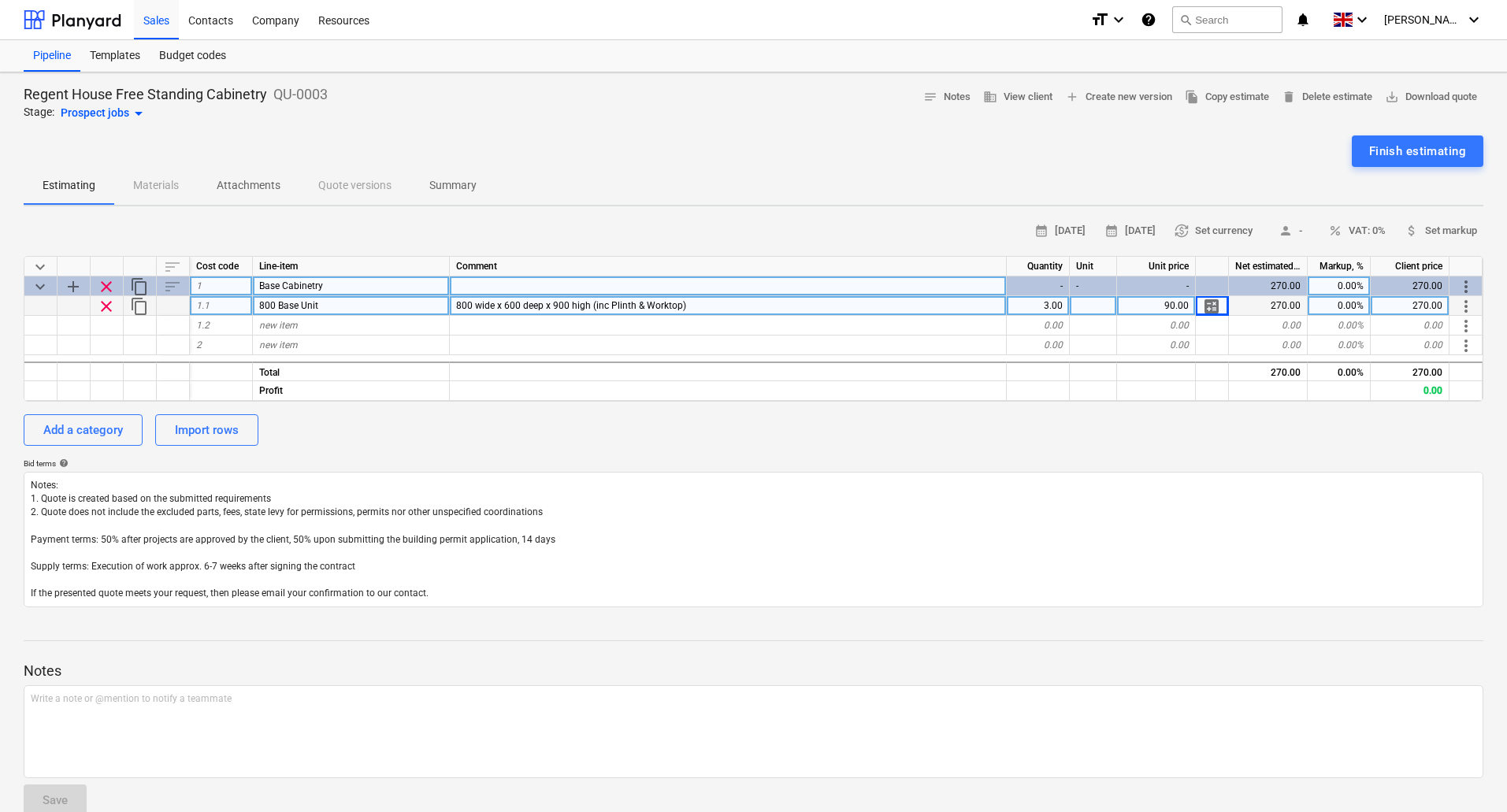
scroll to position [29, 0]
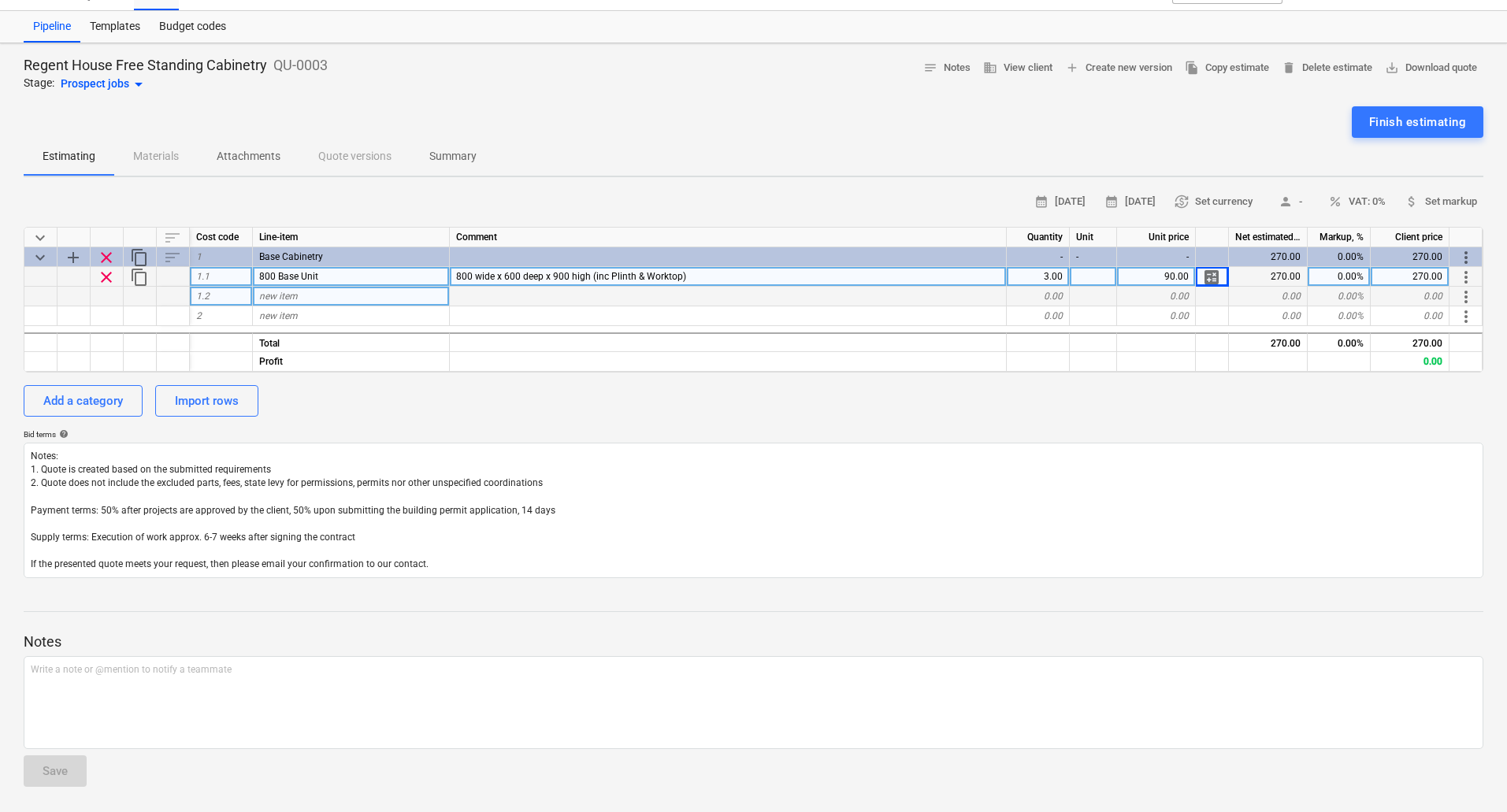
click at [284, 292] on span "new item" at bounding box center [278, 296] width 39 height 11
click at [301, 296] on div "new item" at bounding box center [351, 296] width 196 height 20
type input "Cabinet Door"
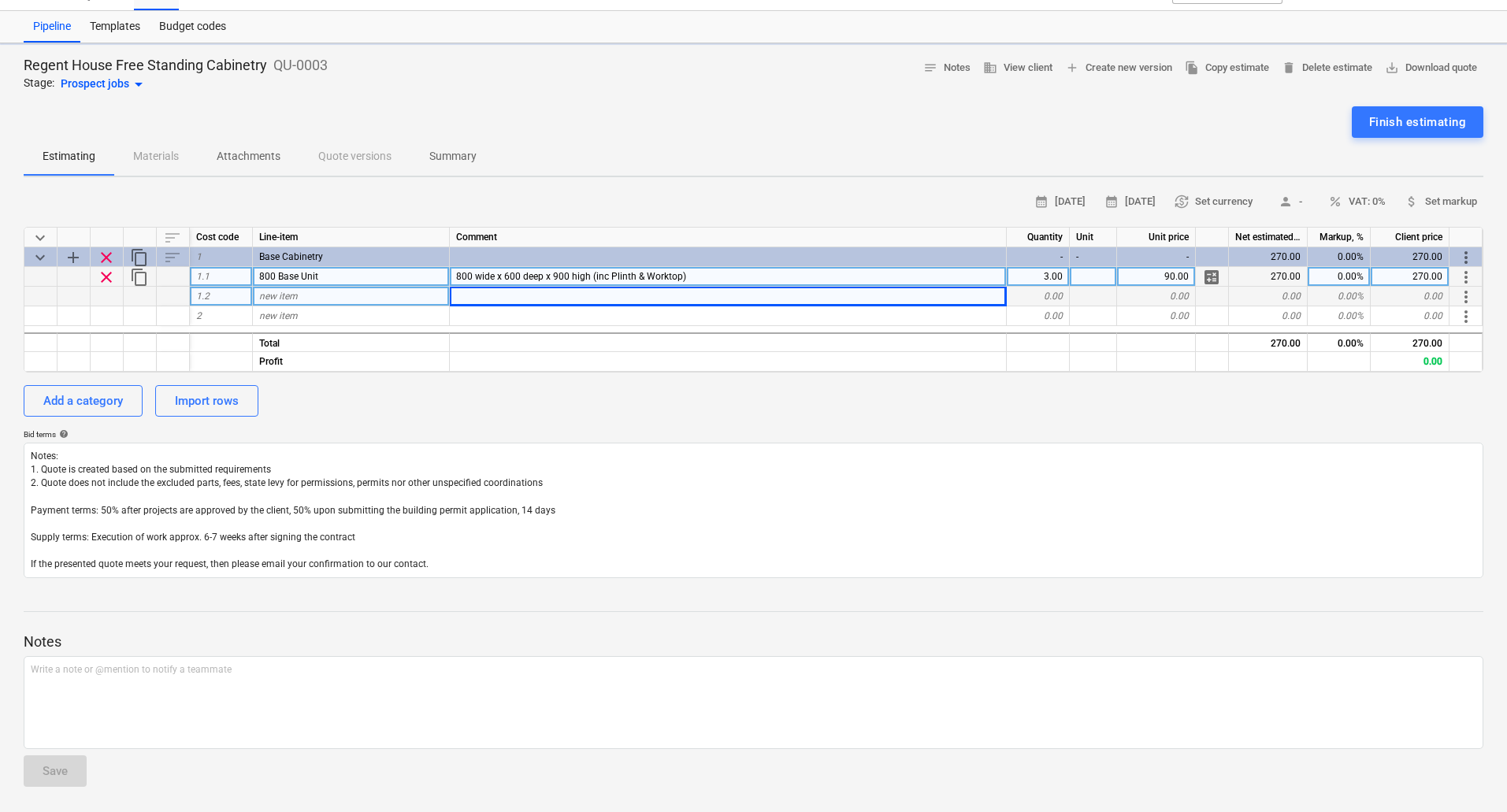
type textarea "x"
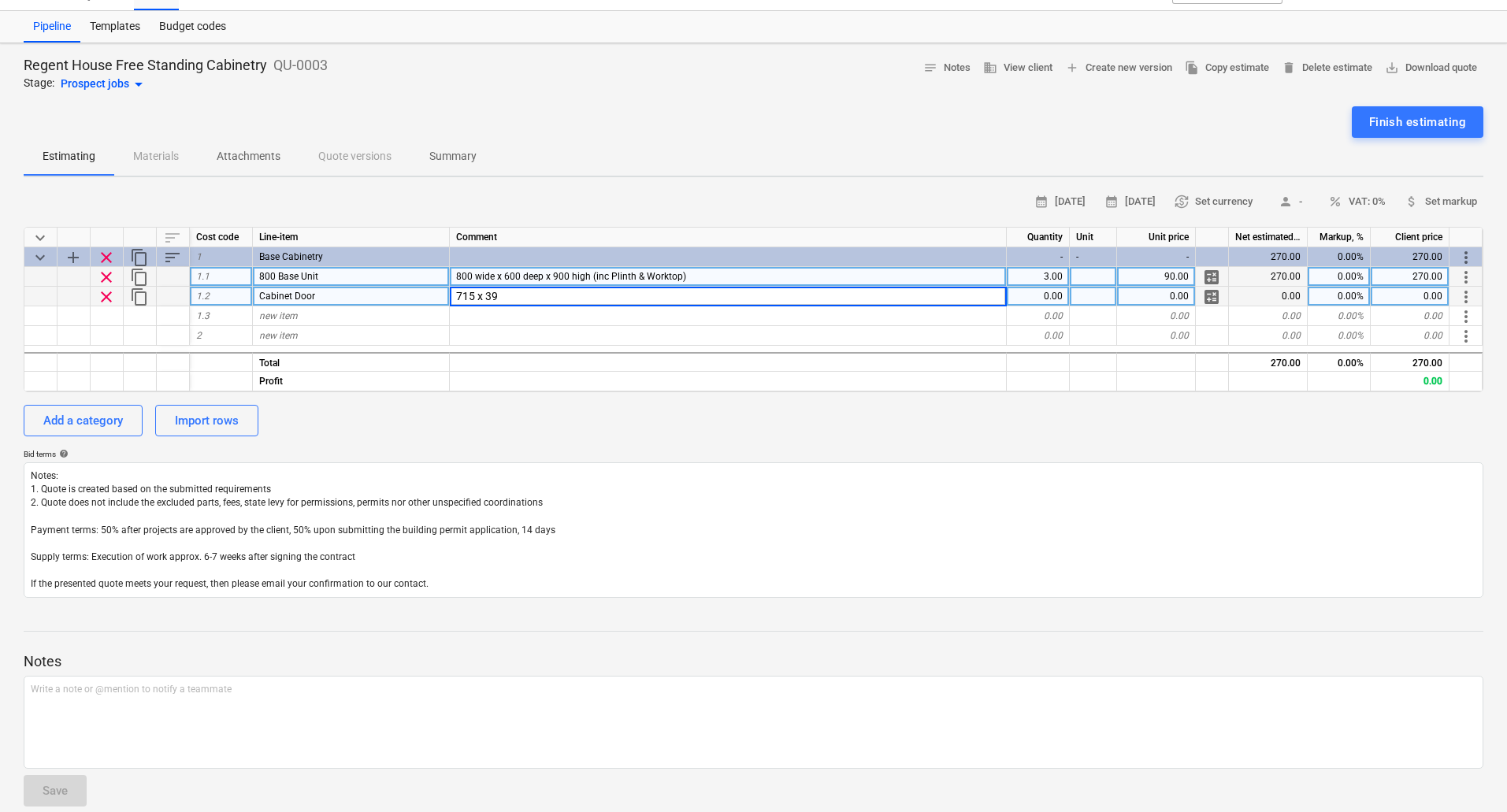
type input "715 x 396"
type textarea "x"
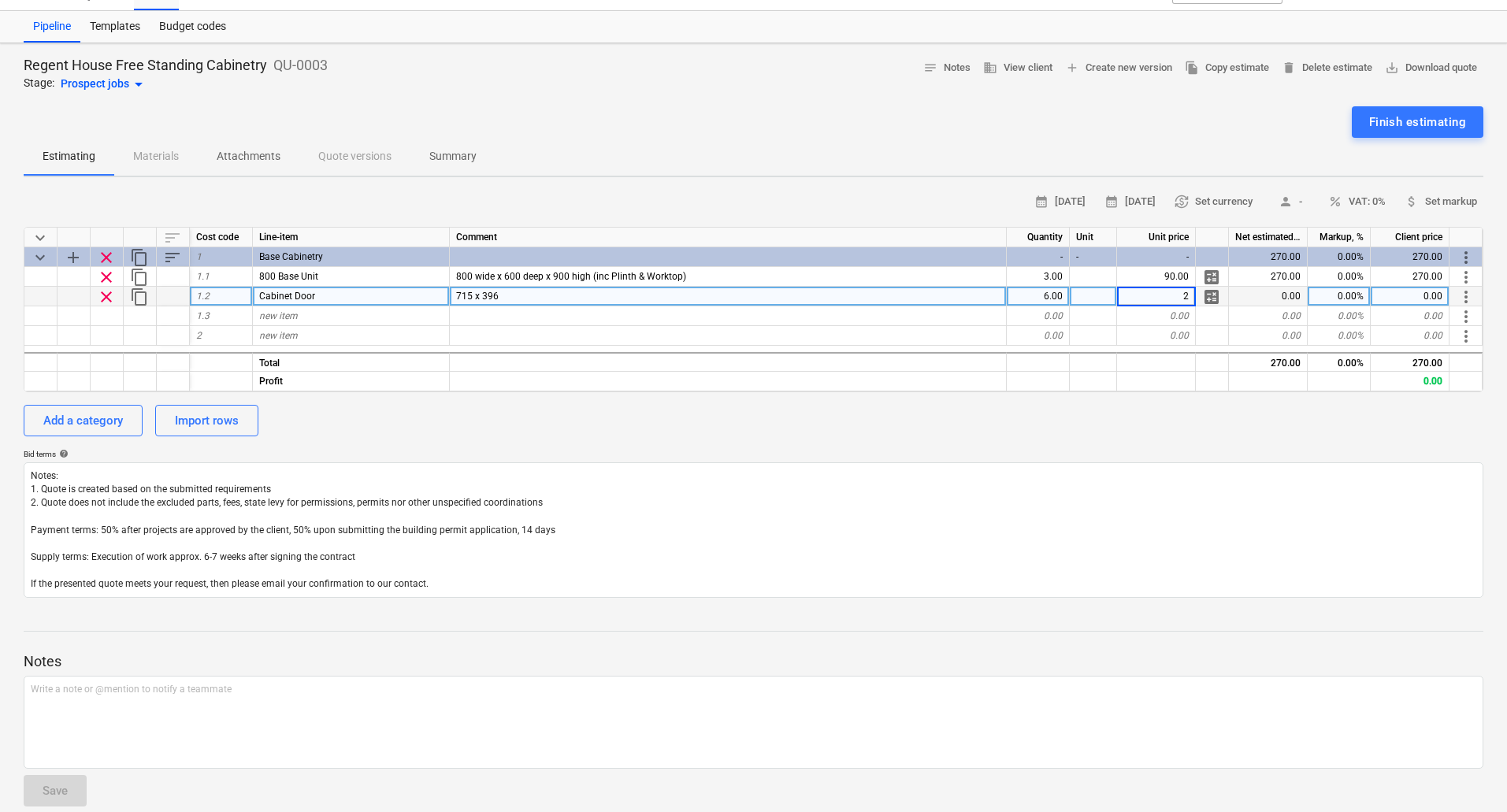
type input "20"
type textarea "x"
type input "Plinth"
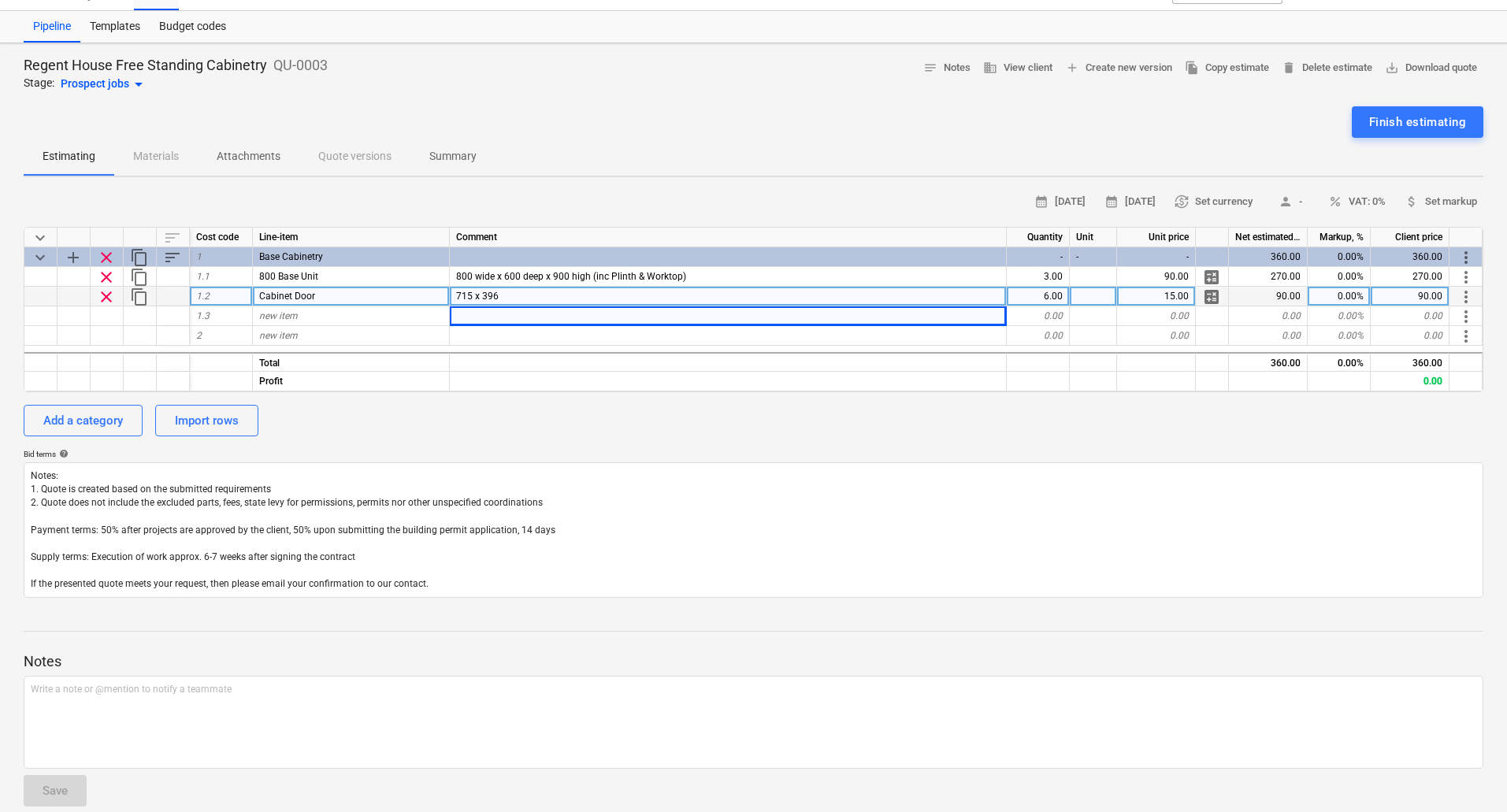
type textarea "x"
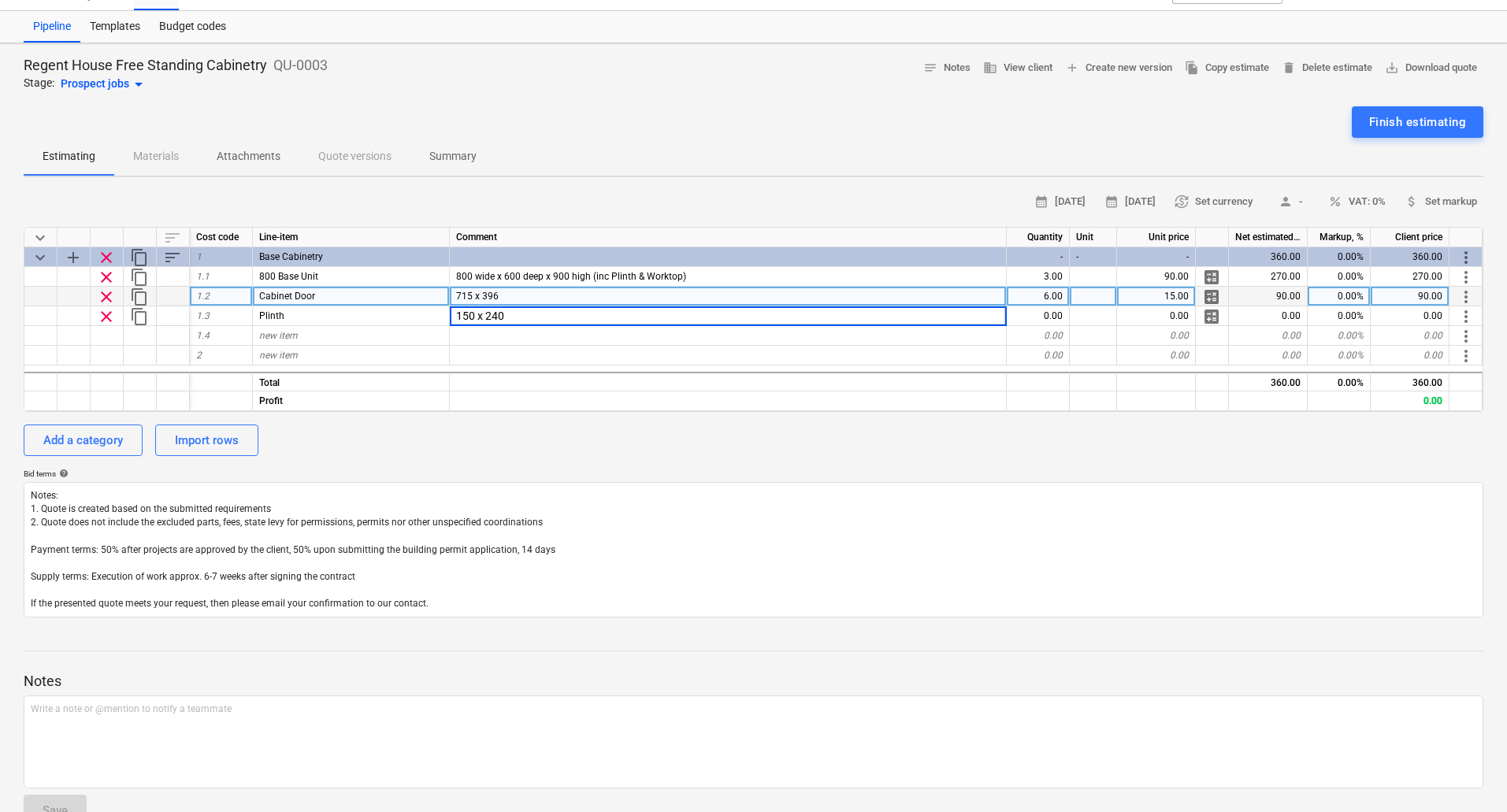
type input "150 x 2400"
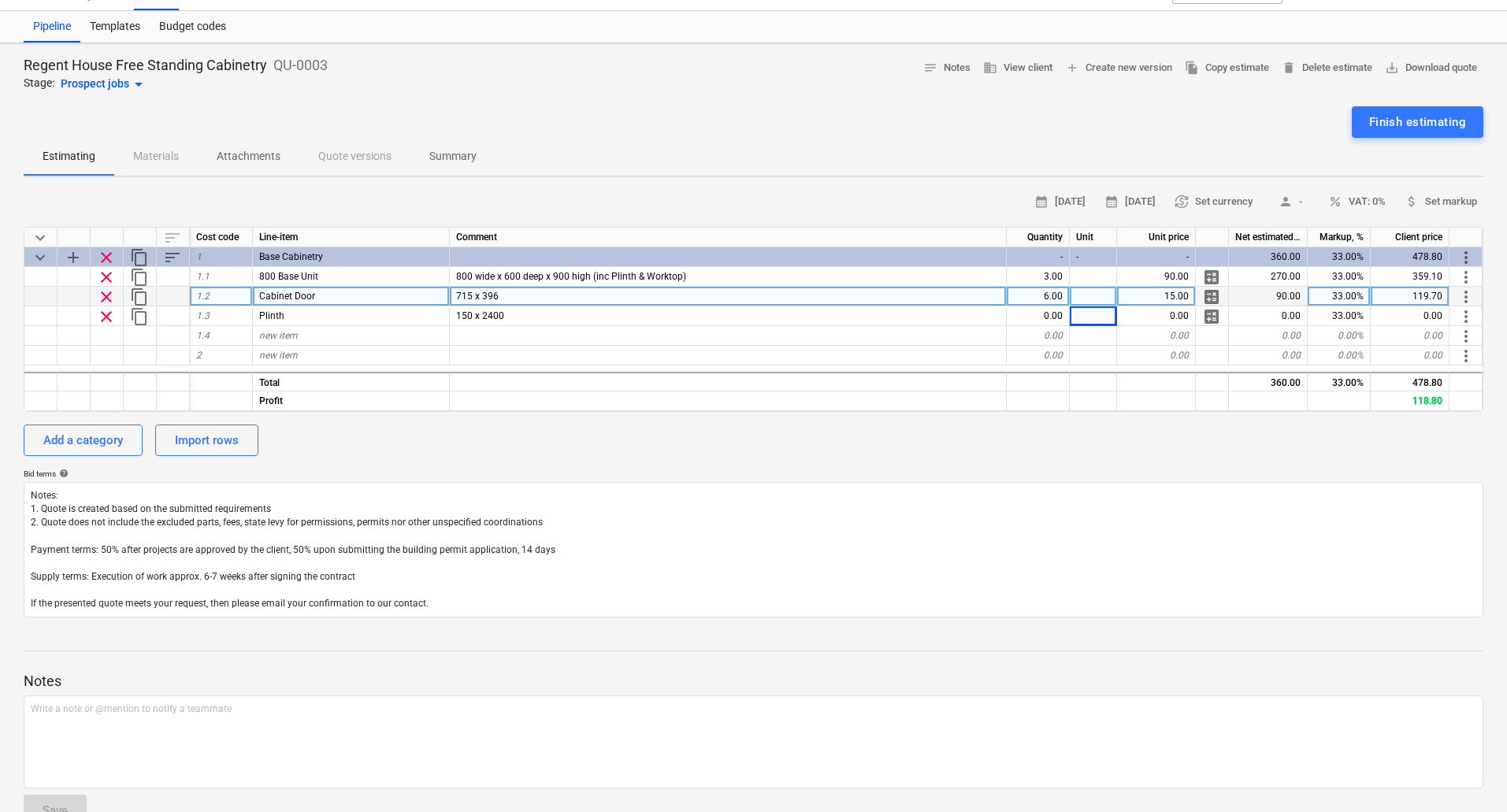
type textarea "x"
type input "10"
type textarea "x"
type input "15"
type textarea "x"
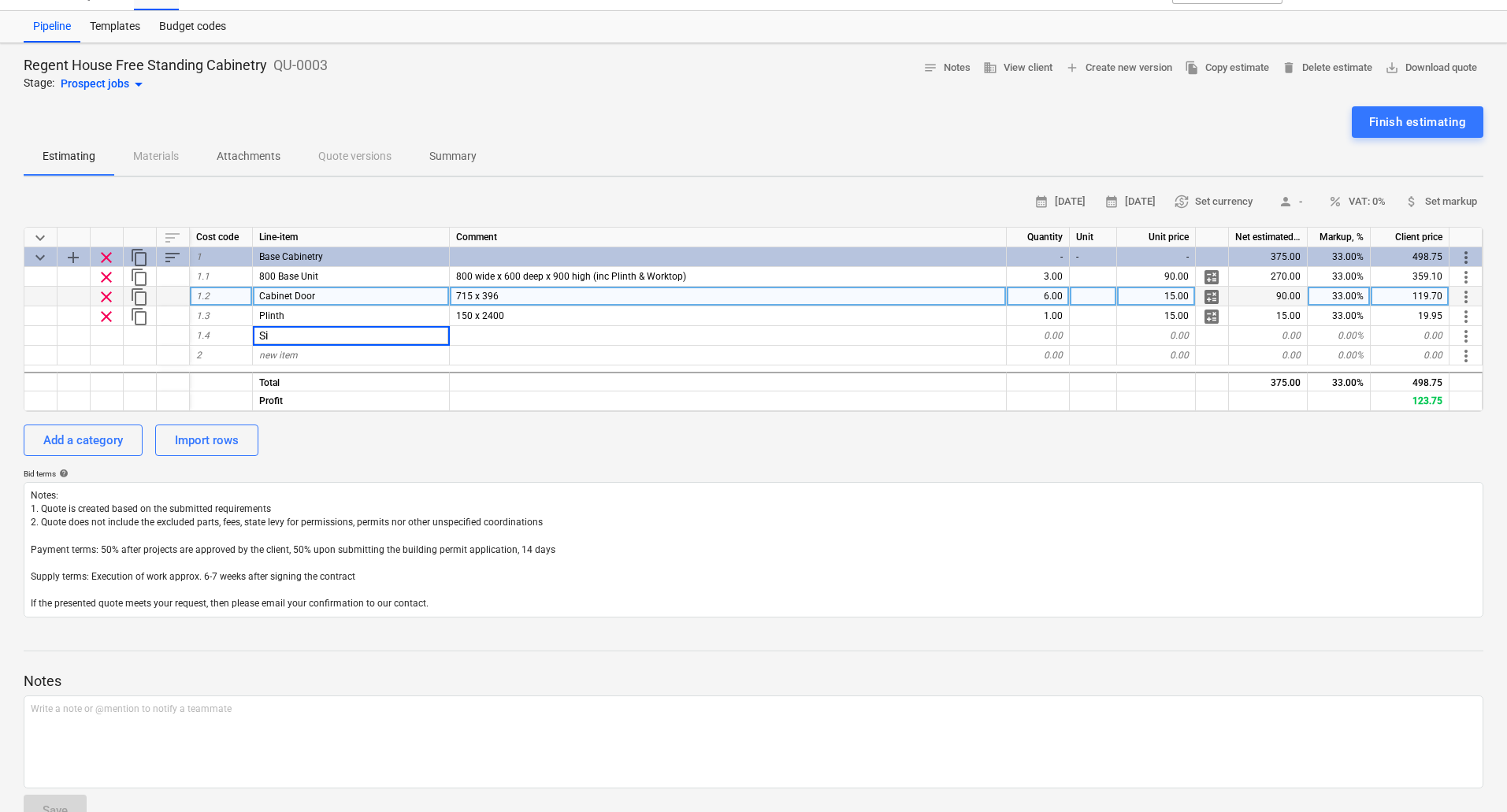
type input "S"
type input "Base End Panel"
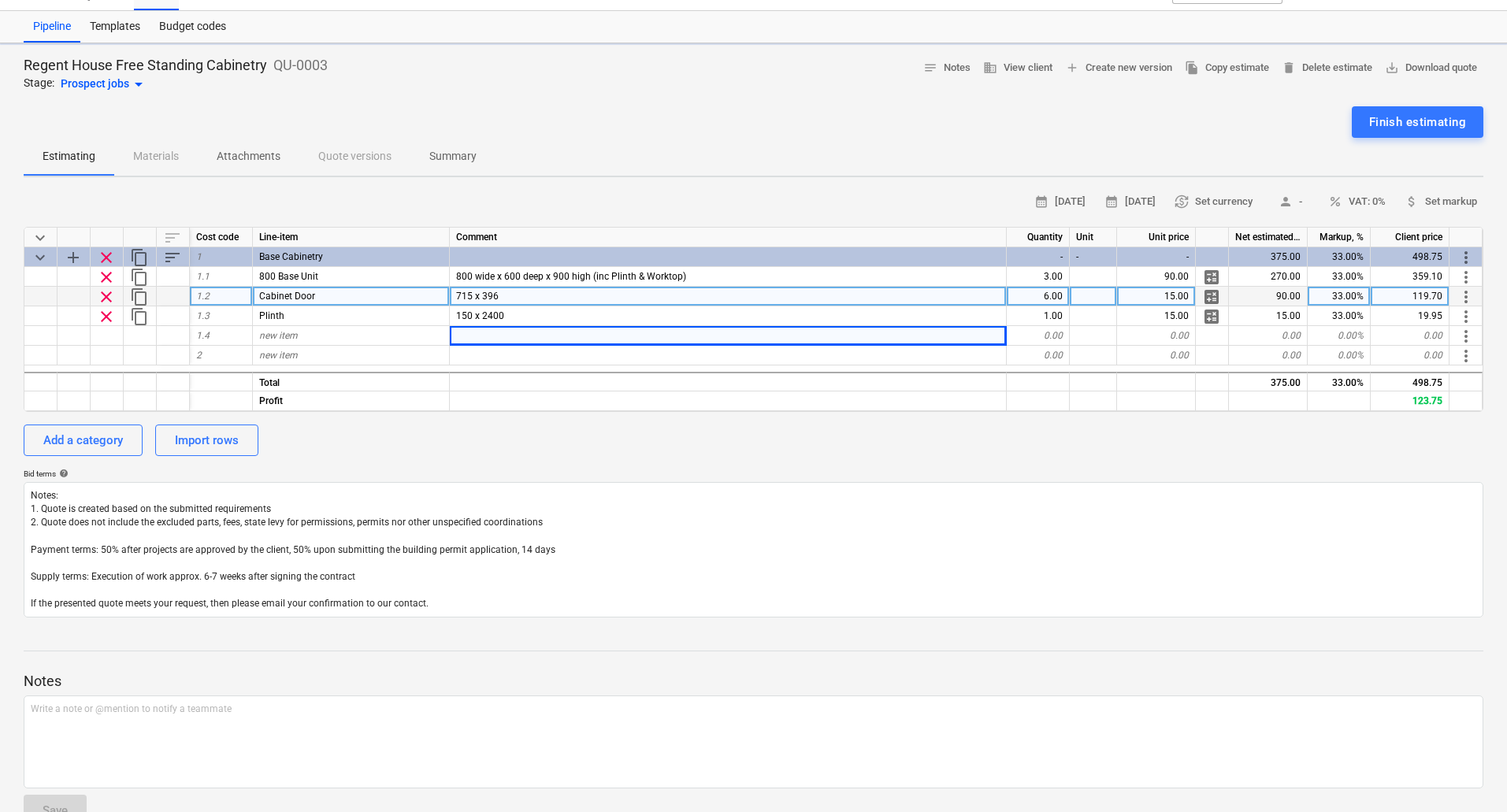
type textarea "x"
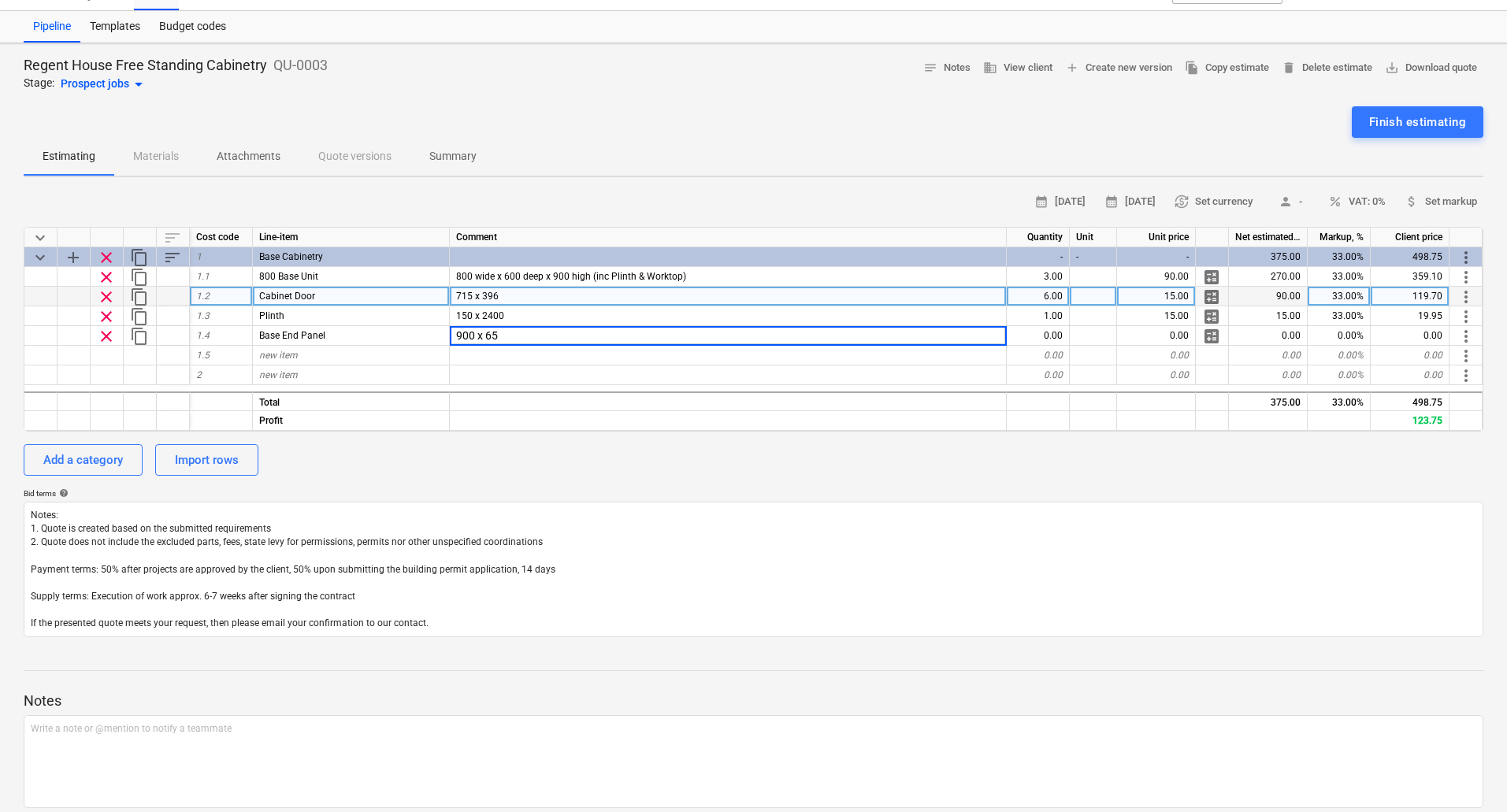
type input "900 x 650"
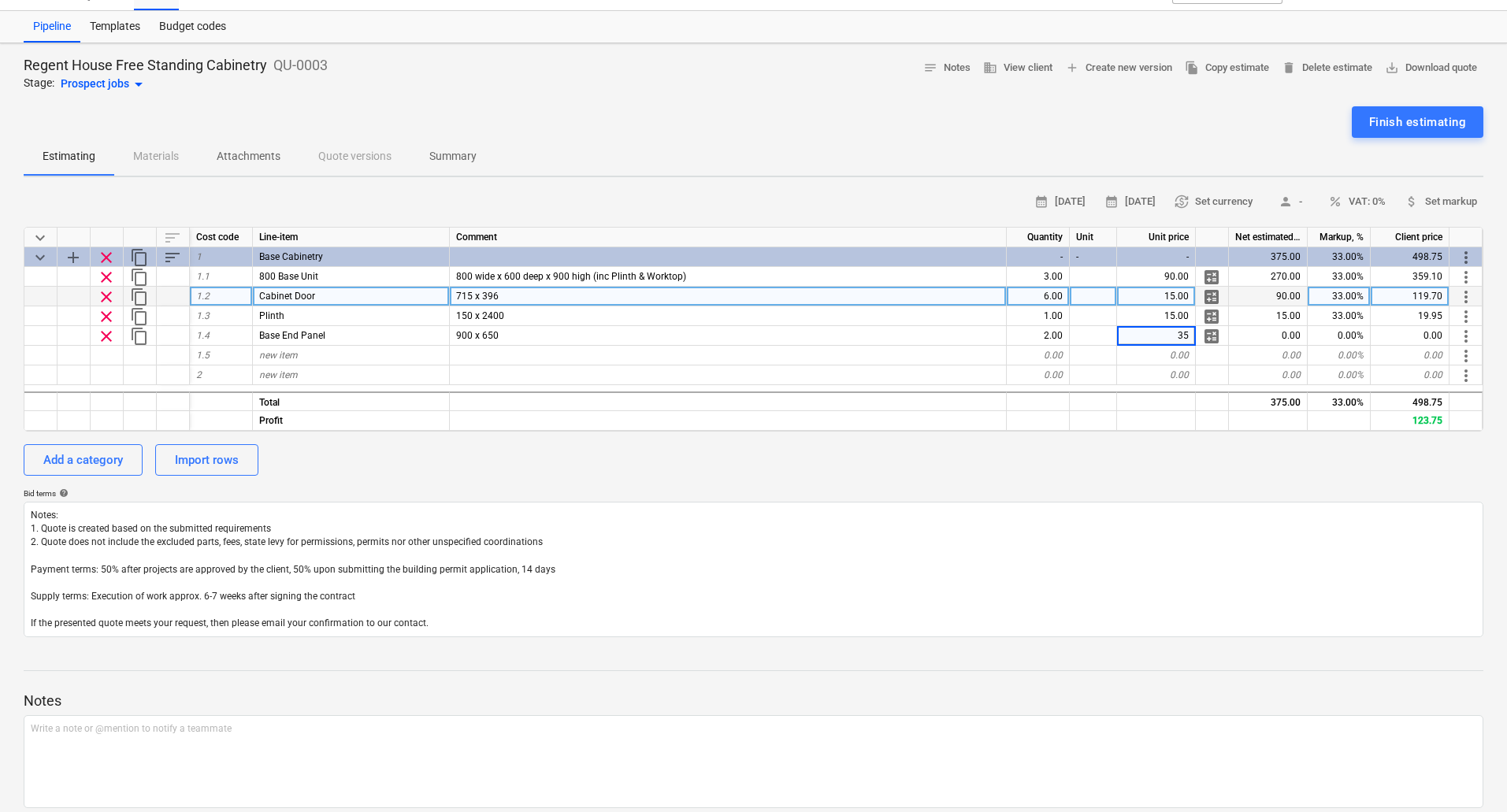
type textarea "x"
type input "33"
type textarea "x"
type input "Back Panel"
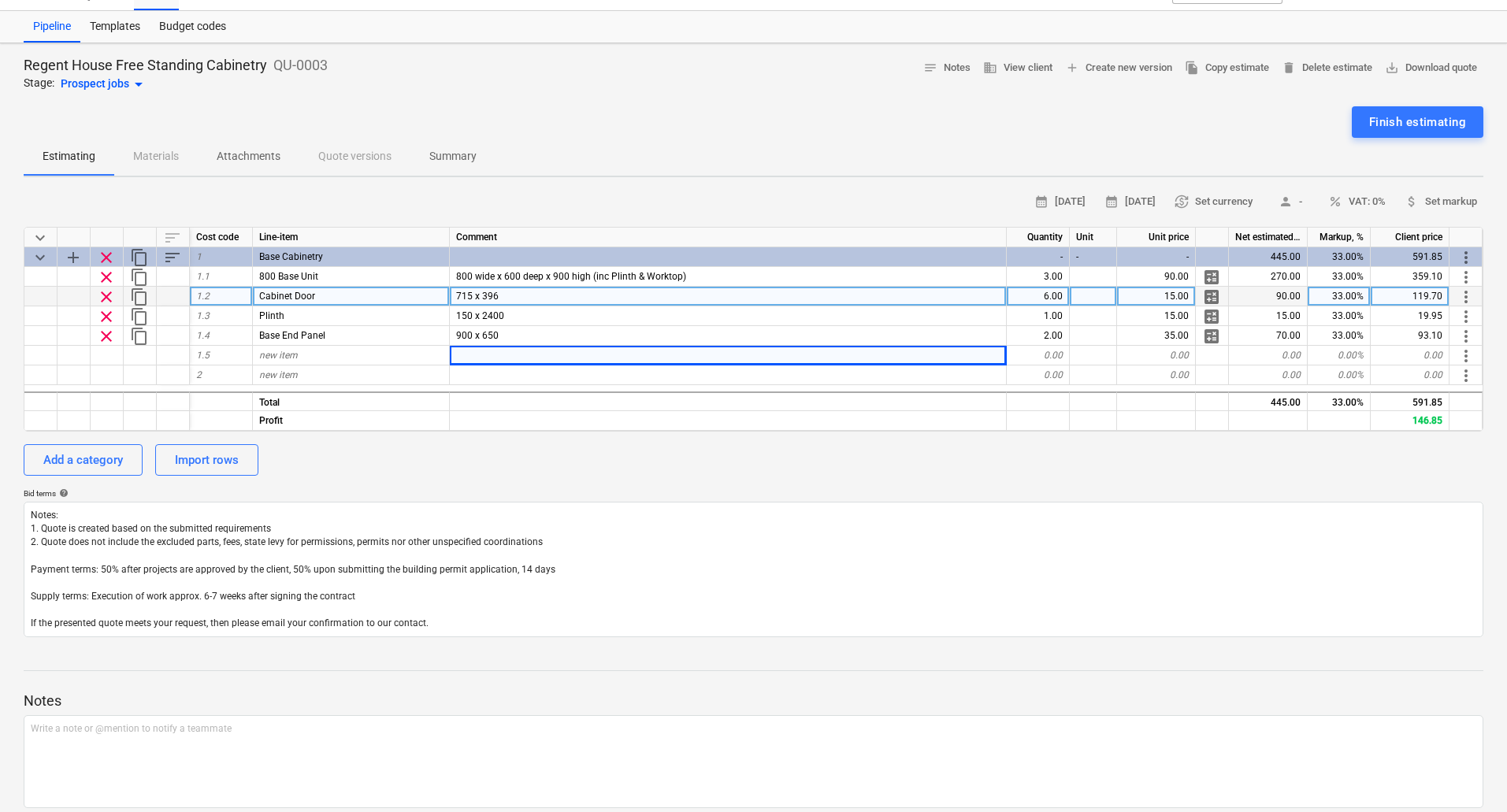
type textarea "x"
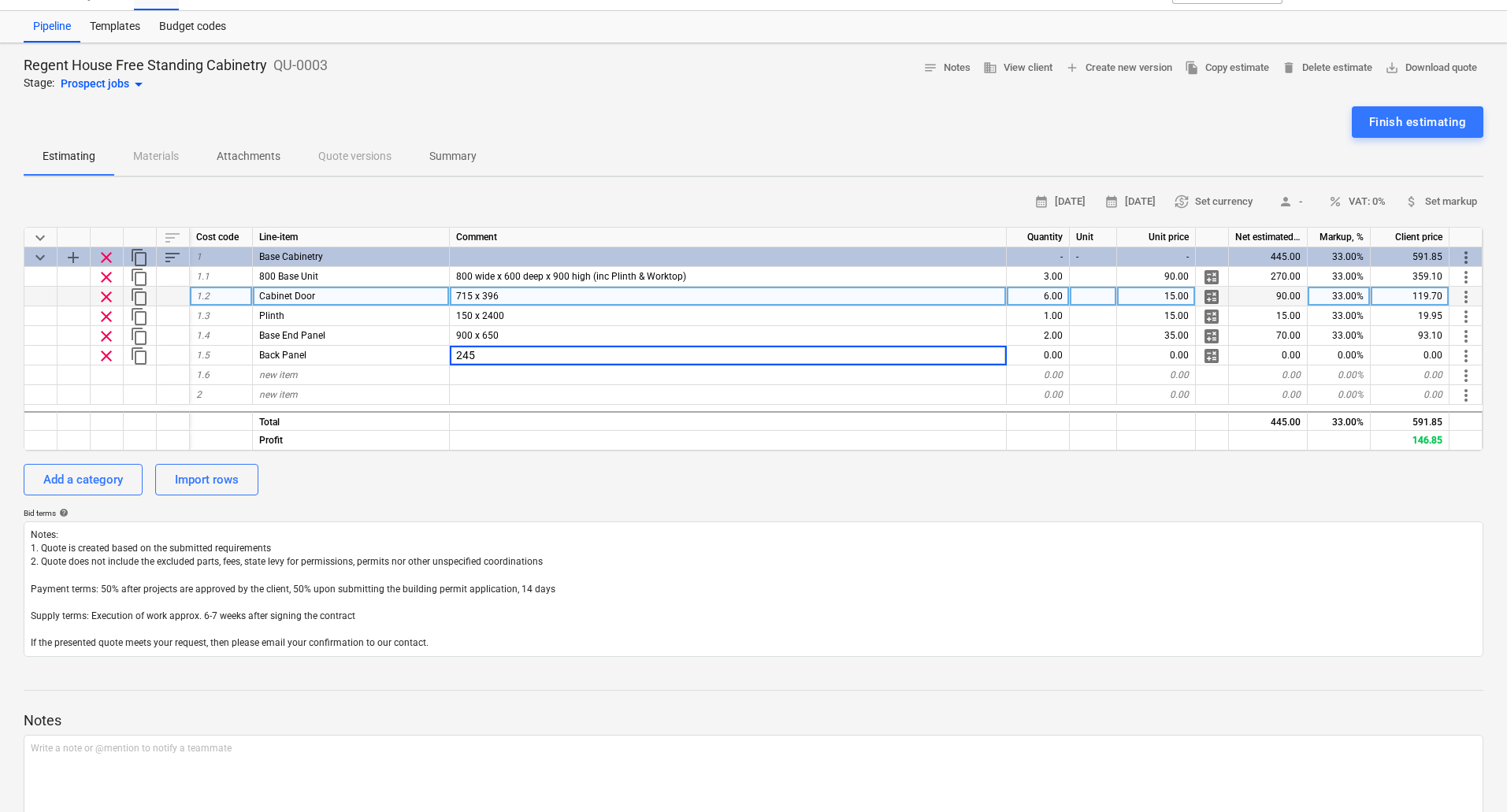
type input "2450"
type textarea "x"
type input "2436 x 900"
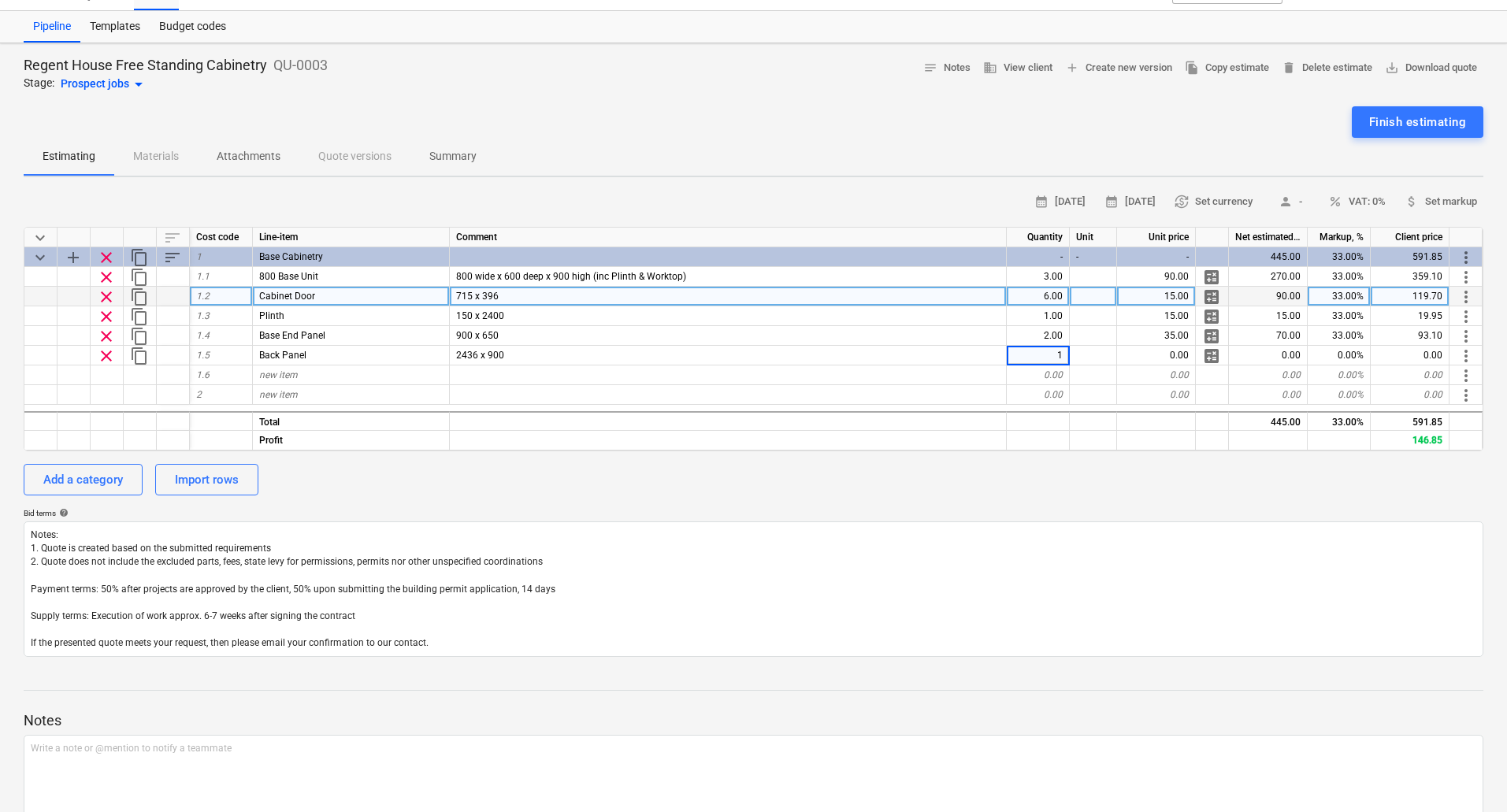
type textarea "x"
type input "90"
type textarea "x"
type input "Worktop"
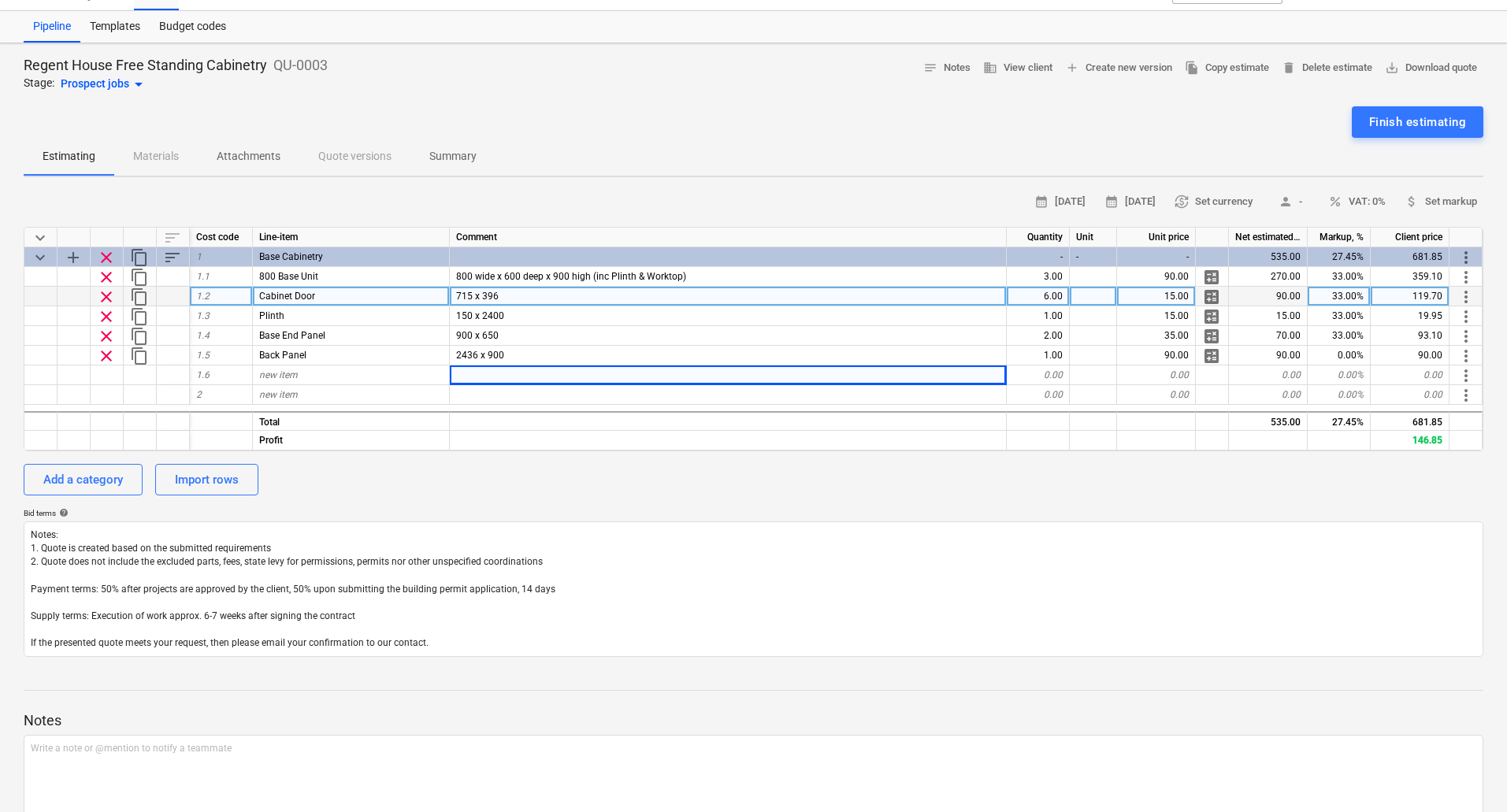
type textarea "x"
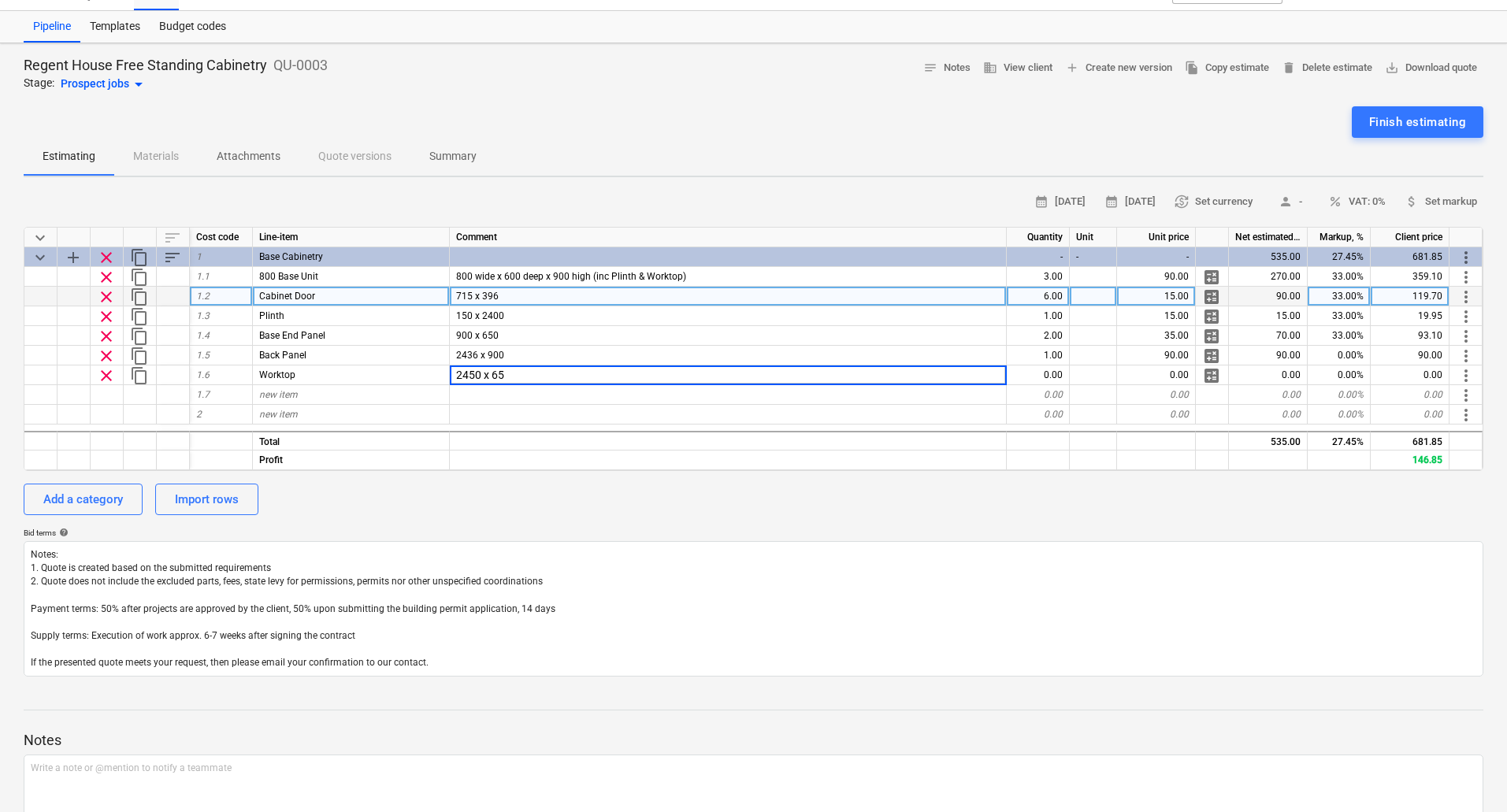
type input "2450 x 650"
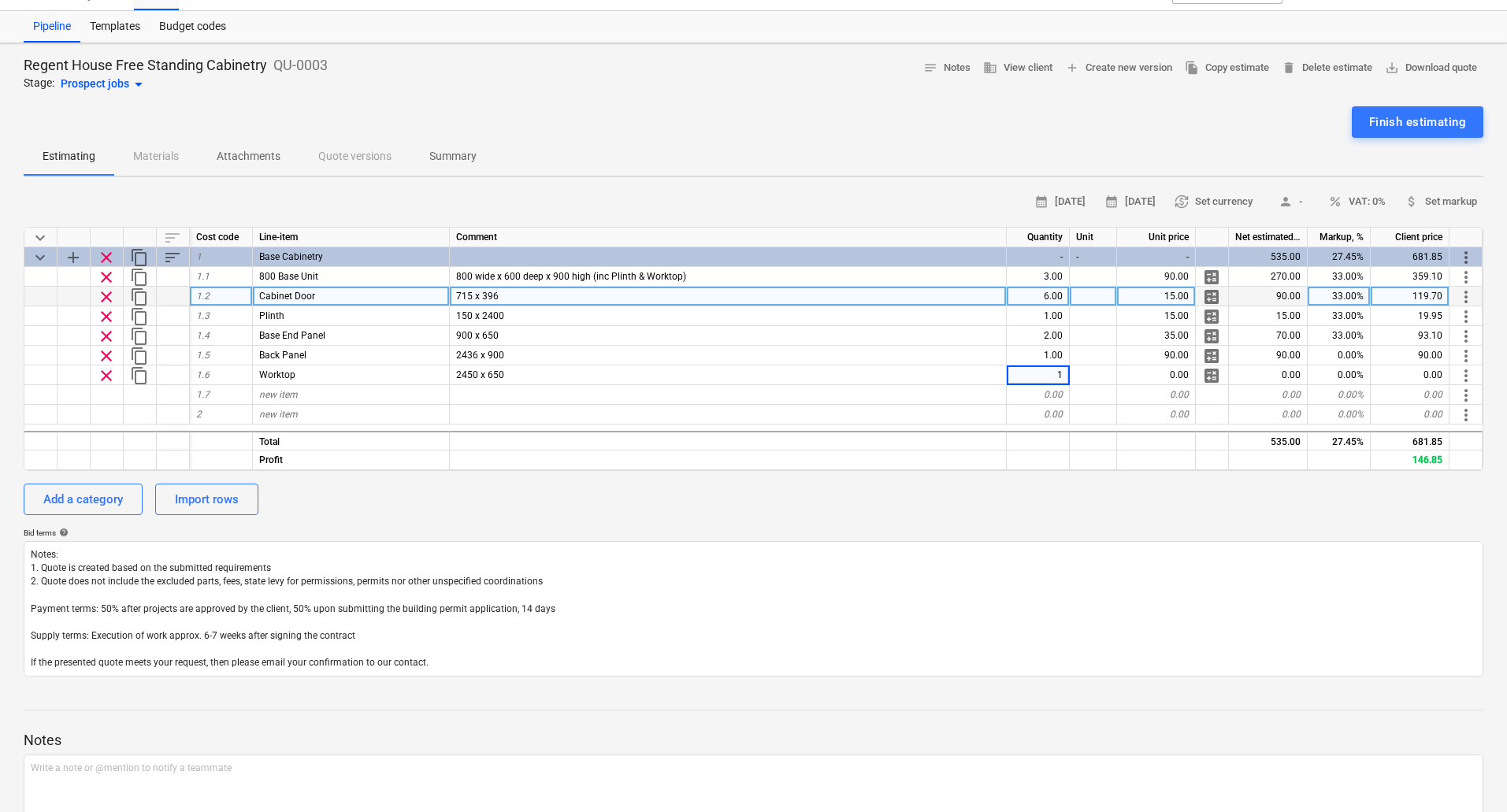
type textarea "x"
type input "90"
type textarea "x"
type input "80"
type textarea "x"
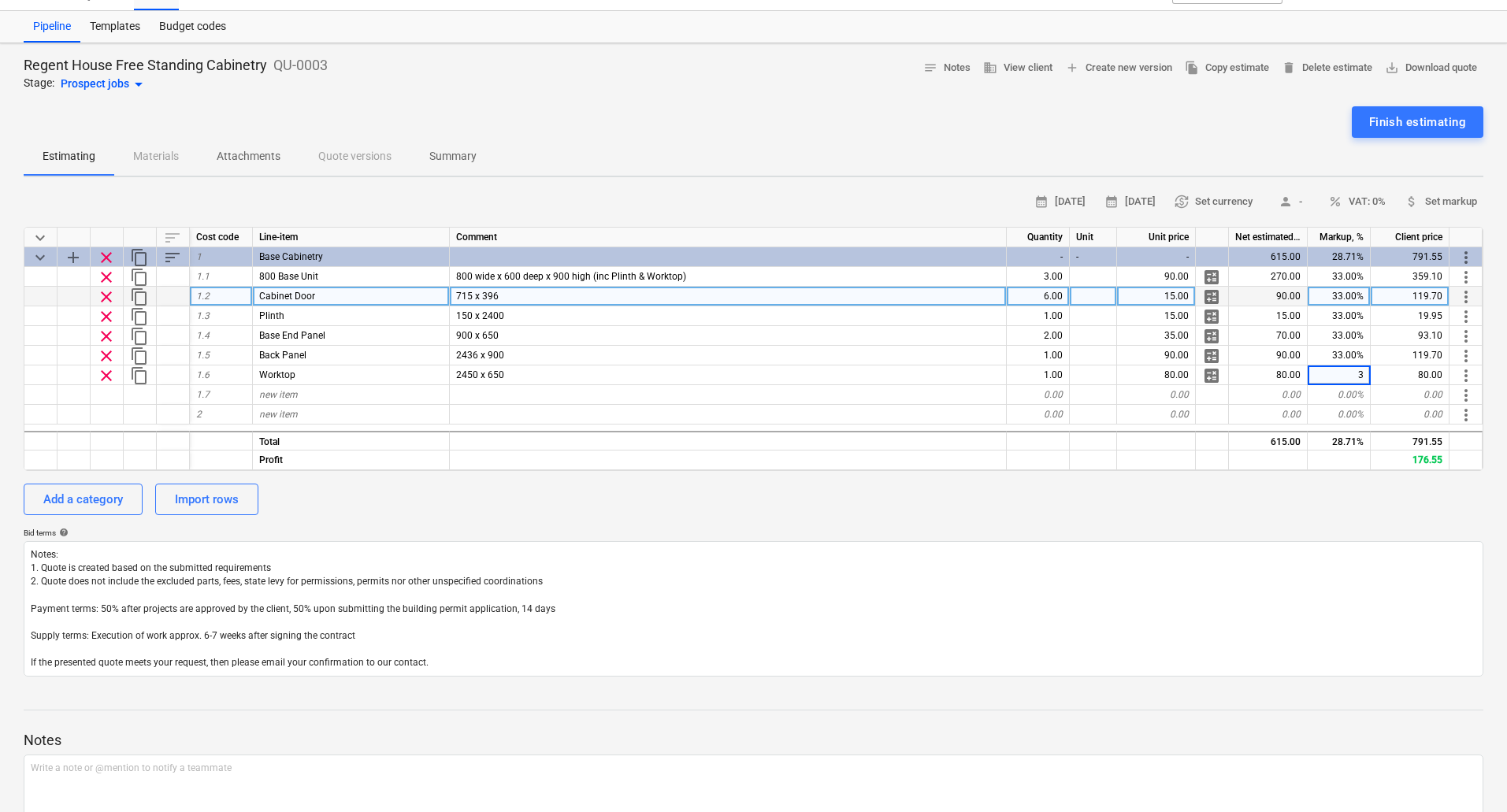
type input "33"
click at [91, 493] on div "Add a category" at bounding box center [83, 499] width 80 height 21
type textarea "x"
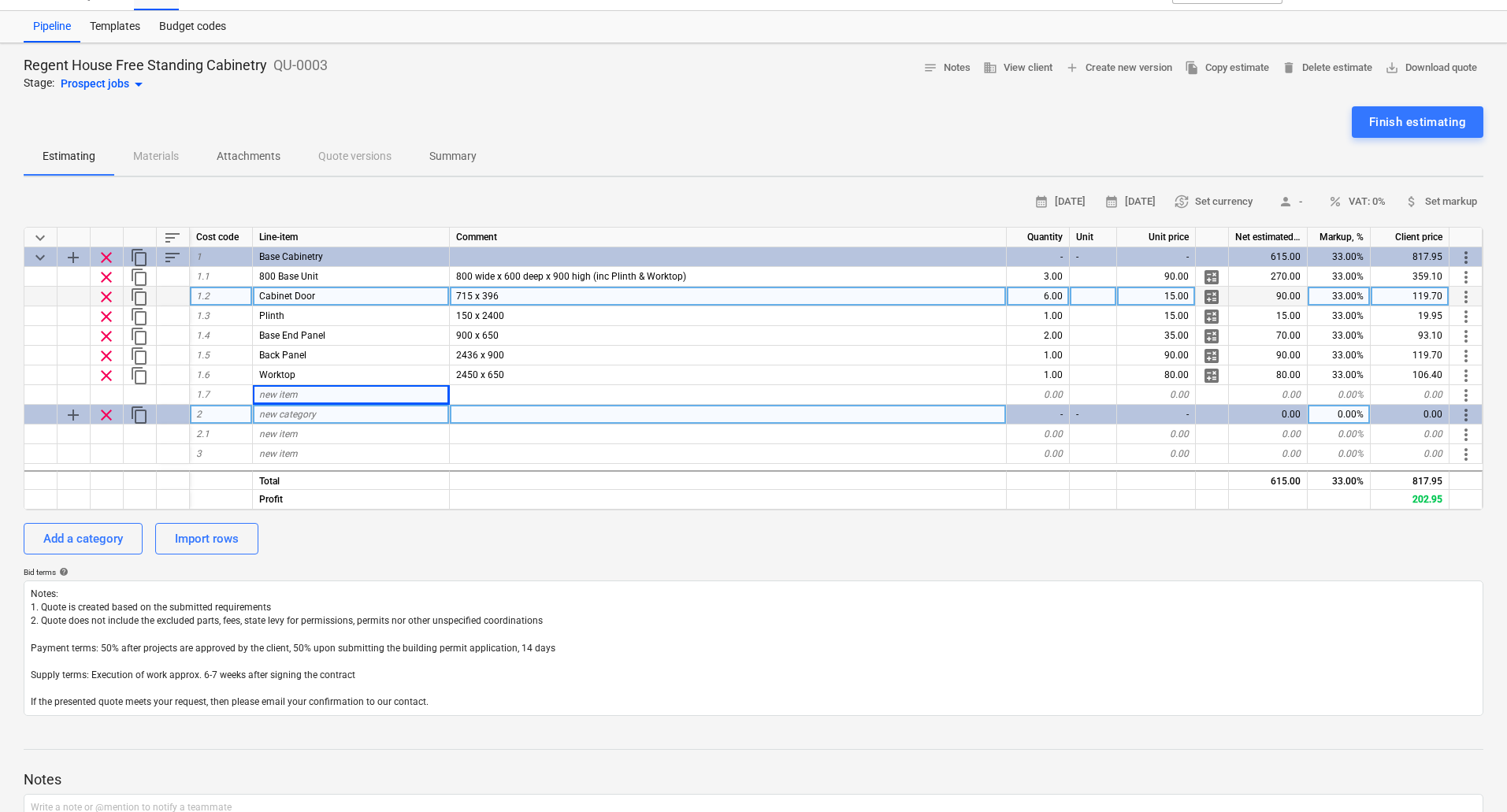
click at [383, 414] on div "new category" at bounding box center [351, 414] width 196 height 20
type input "M"
type input "Open Metal Box Frames"
type textarea "x"
type input "Powder Coated Box Frame"
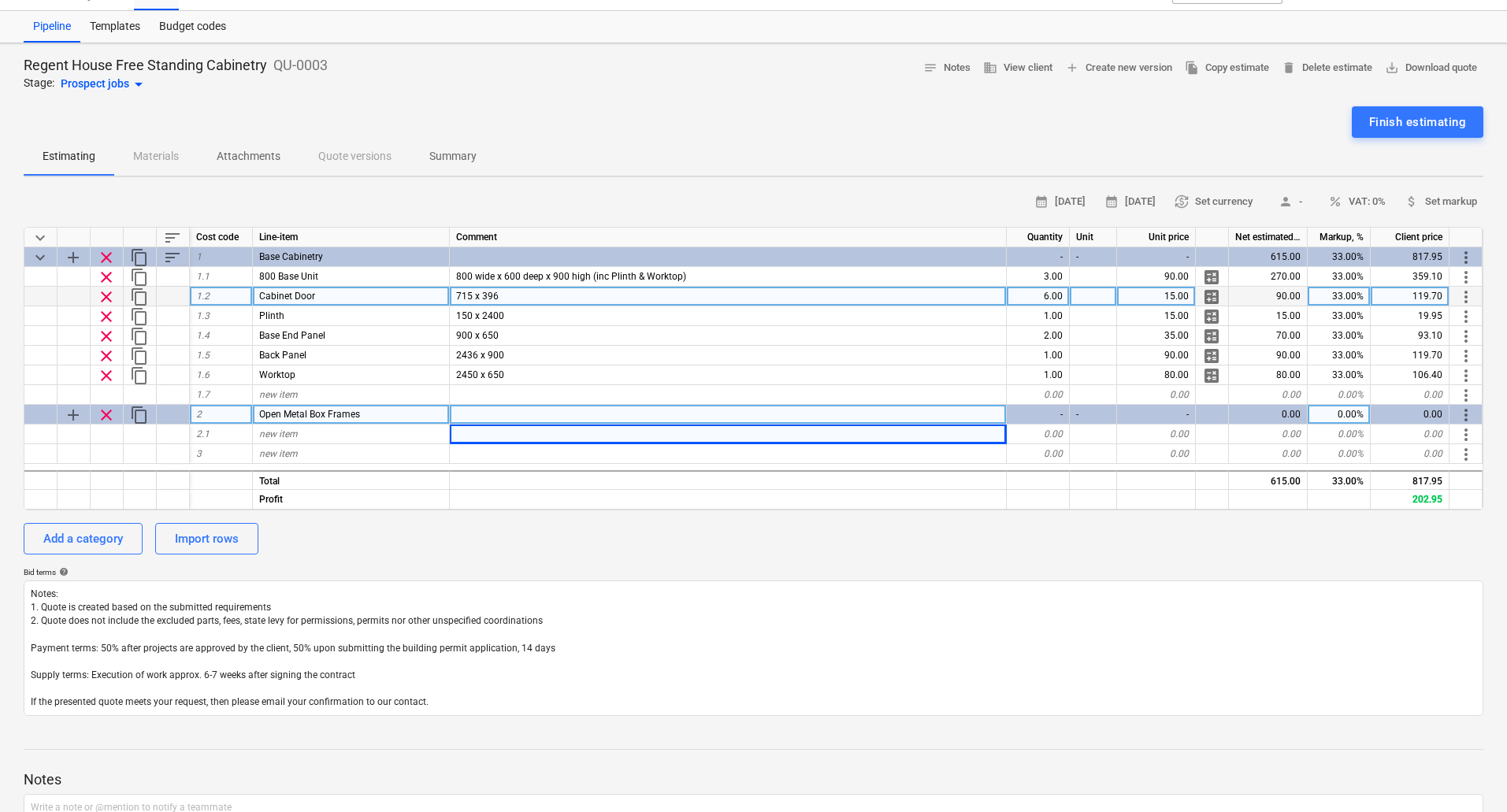
type textarea "x"
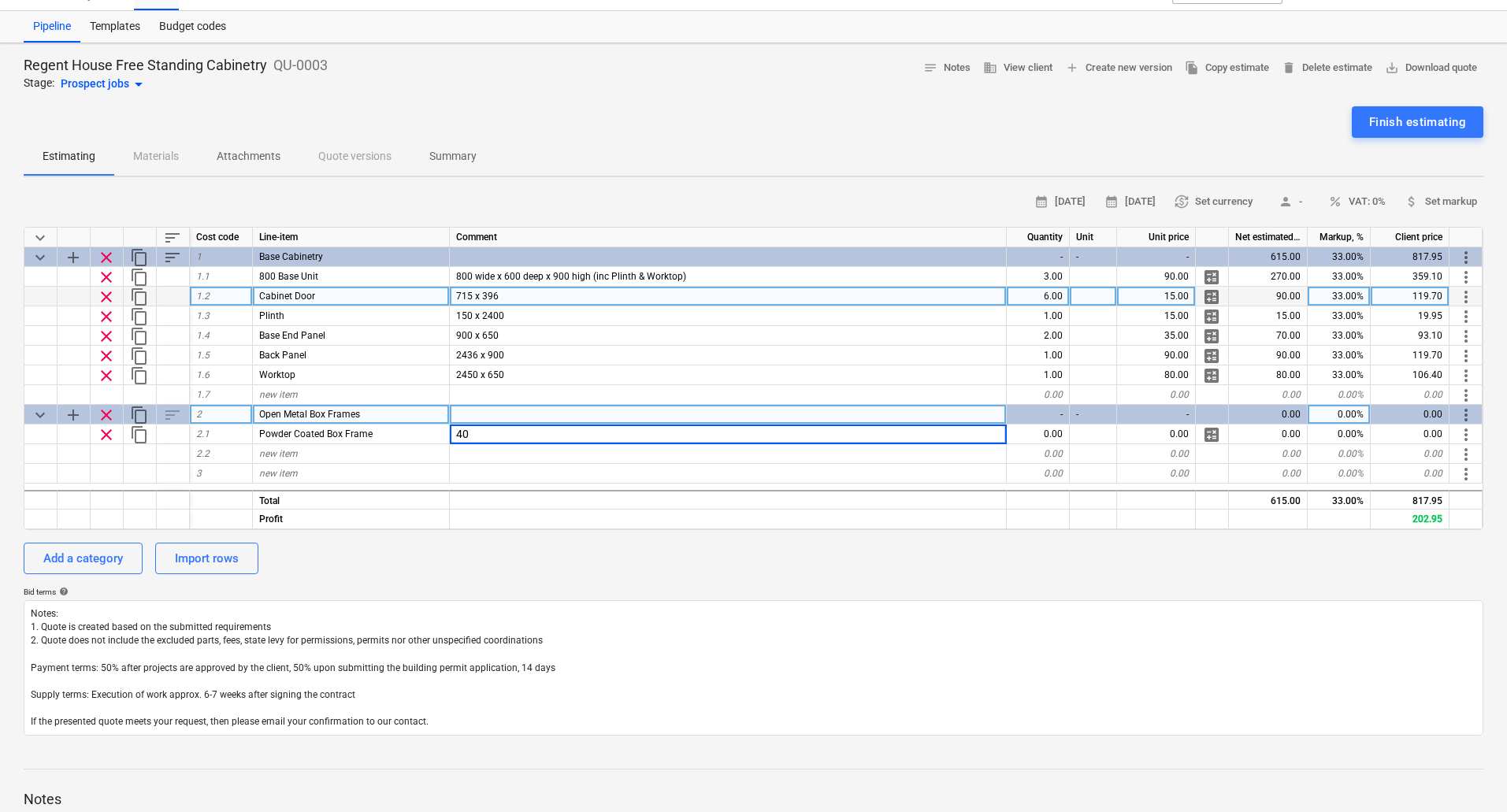
type input "4"
type input "800 wide x 650 deep x 400 high"
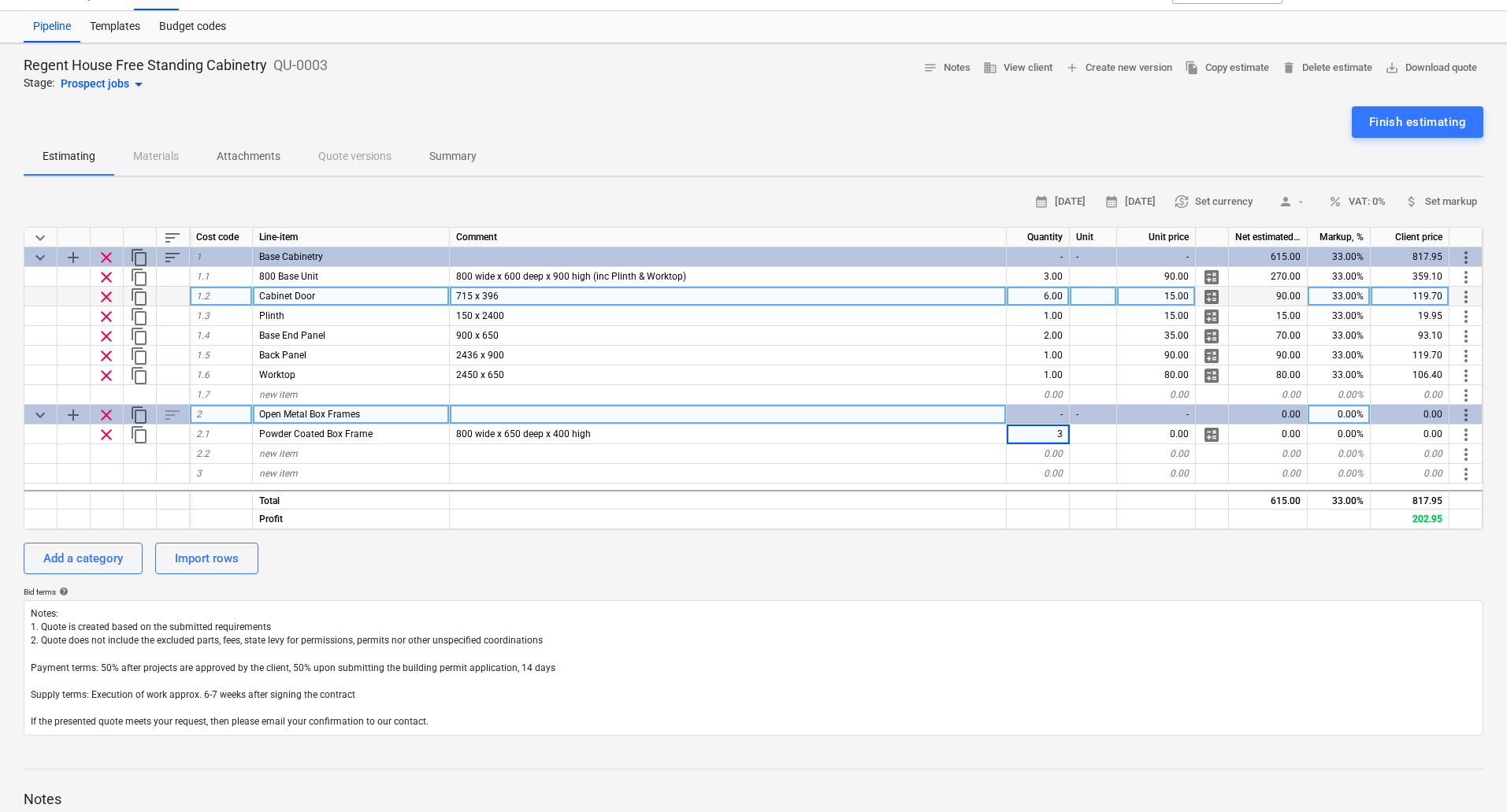
type textarea "x"
type input "400"
type textarea "x"
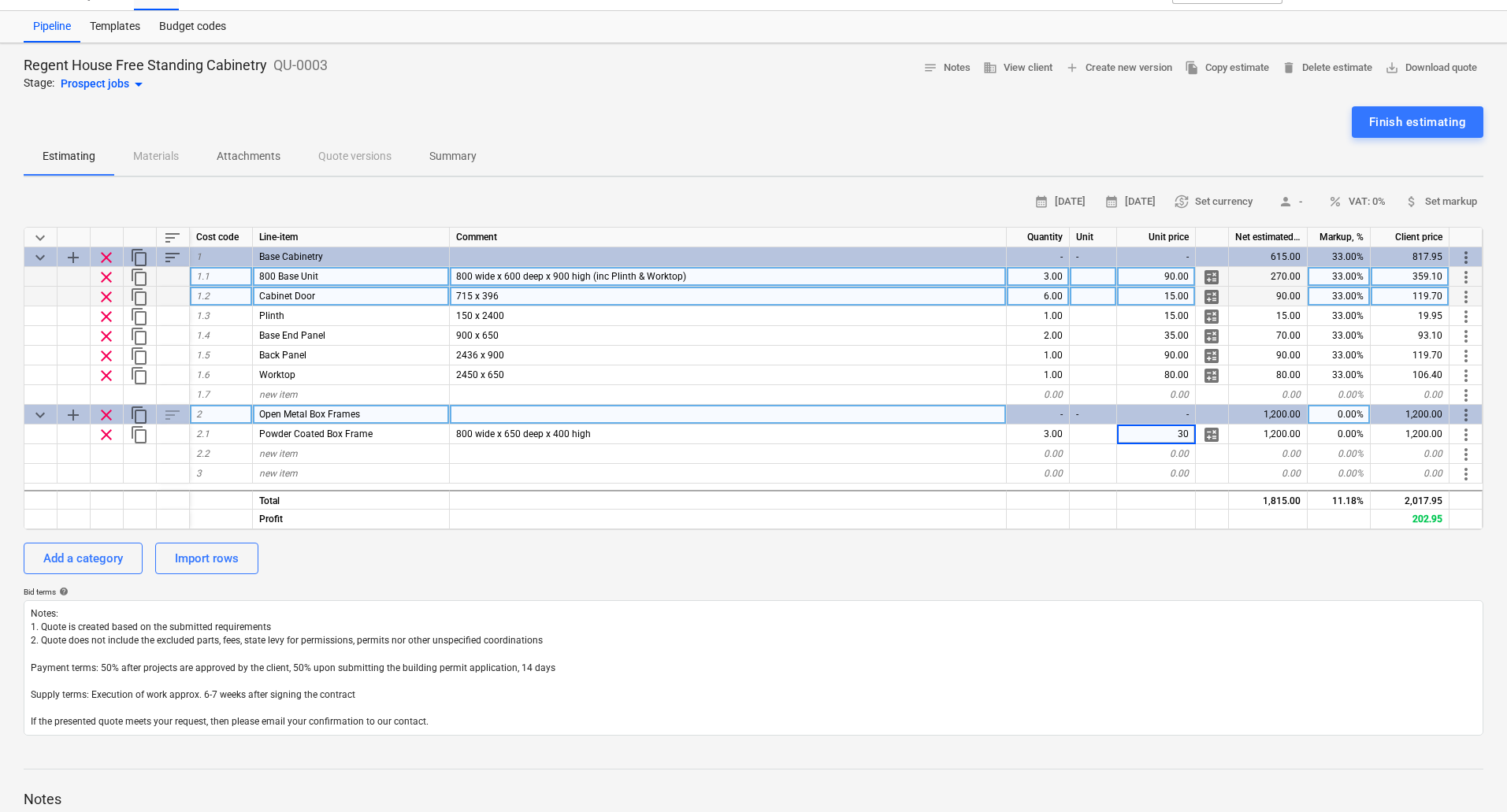
type input "300"
type textarea "x"
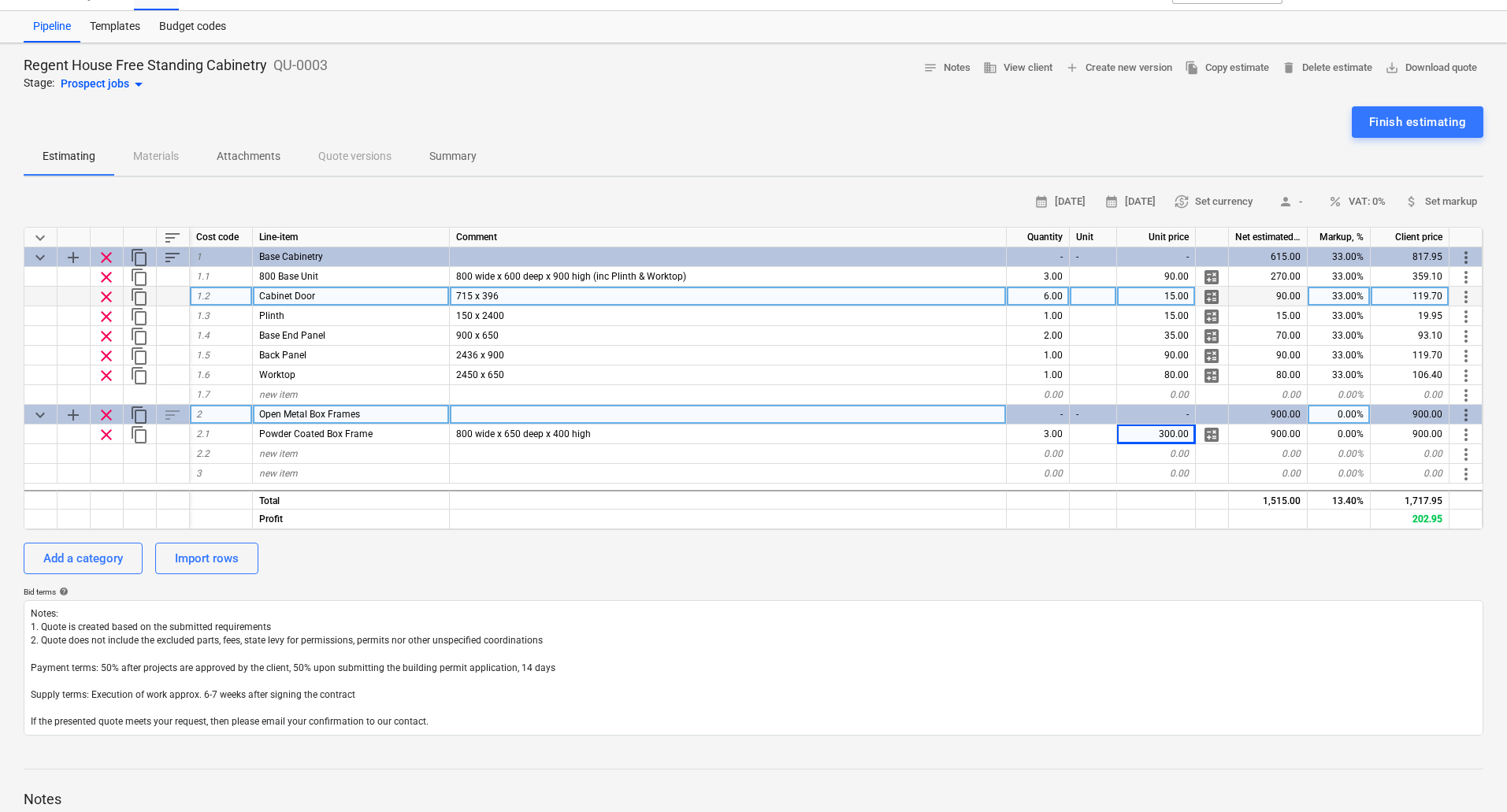
click at [1355, 410] on div "0.00%" at bounding box center [1339, 414] width 63 height 20
type input "33"
click at [670, 567] on div "Add a category Import rows" at bounding box center [753, 558] width 1459 height 32
click at [104, 556] on div "Add a category" at bounding box center [83, 558] width 80 height 21
type textarea "x"
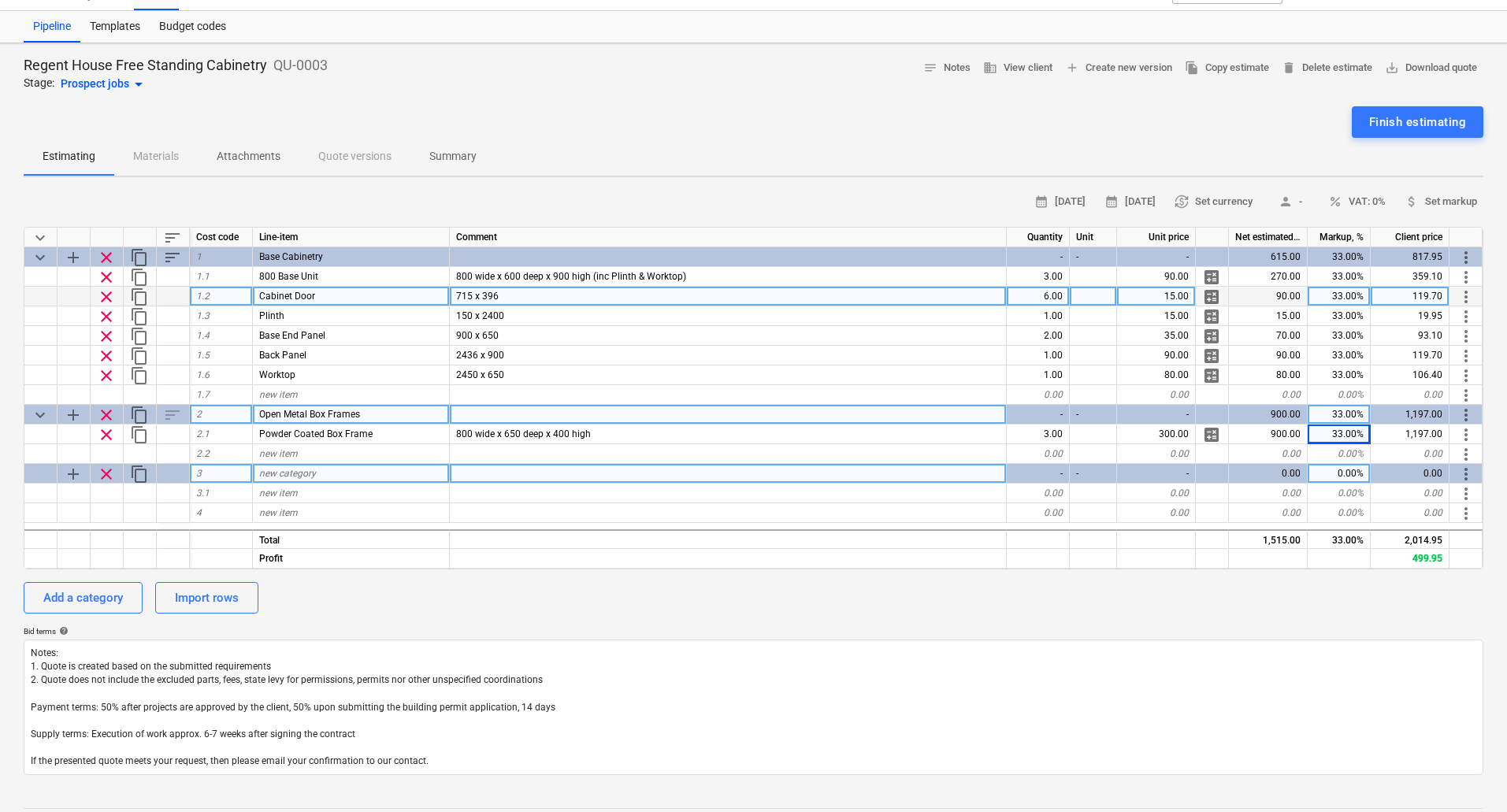
click at [313, 468] on span "new category" at bounding box center [288, 474] width 56 height 11
type input "Delivery & Install"
type textarea "x"
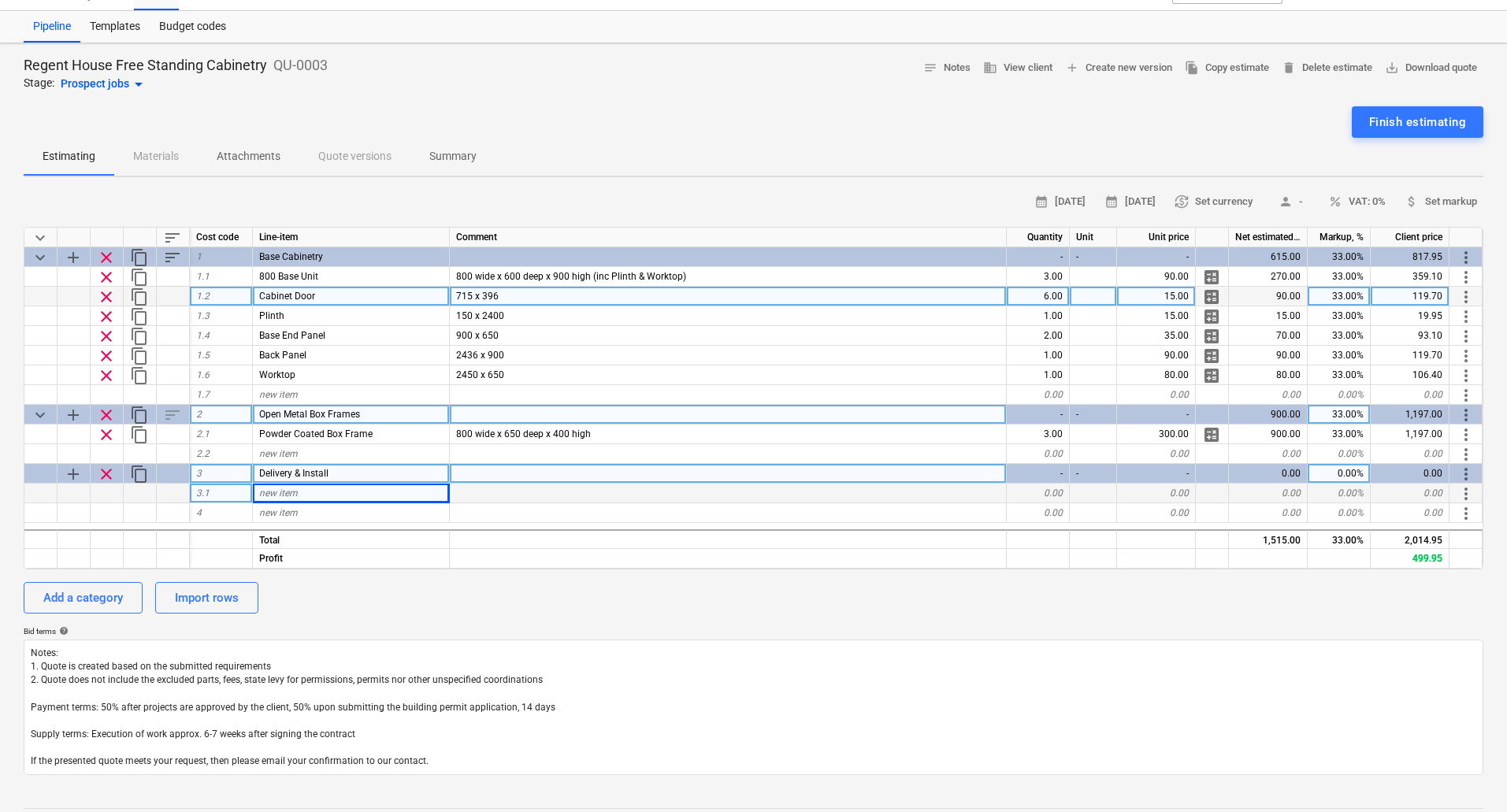
click at [312, 491] on div "new item" at bounding box center [351, 492] width 196 height 20
type input "Delivery To [GEOGRAPHIC_DATA]"
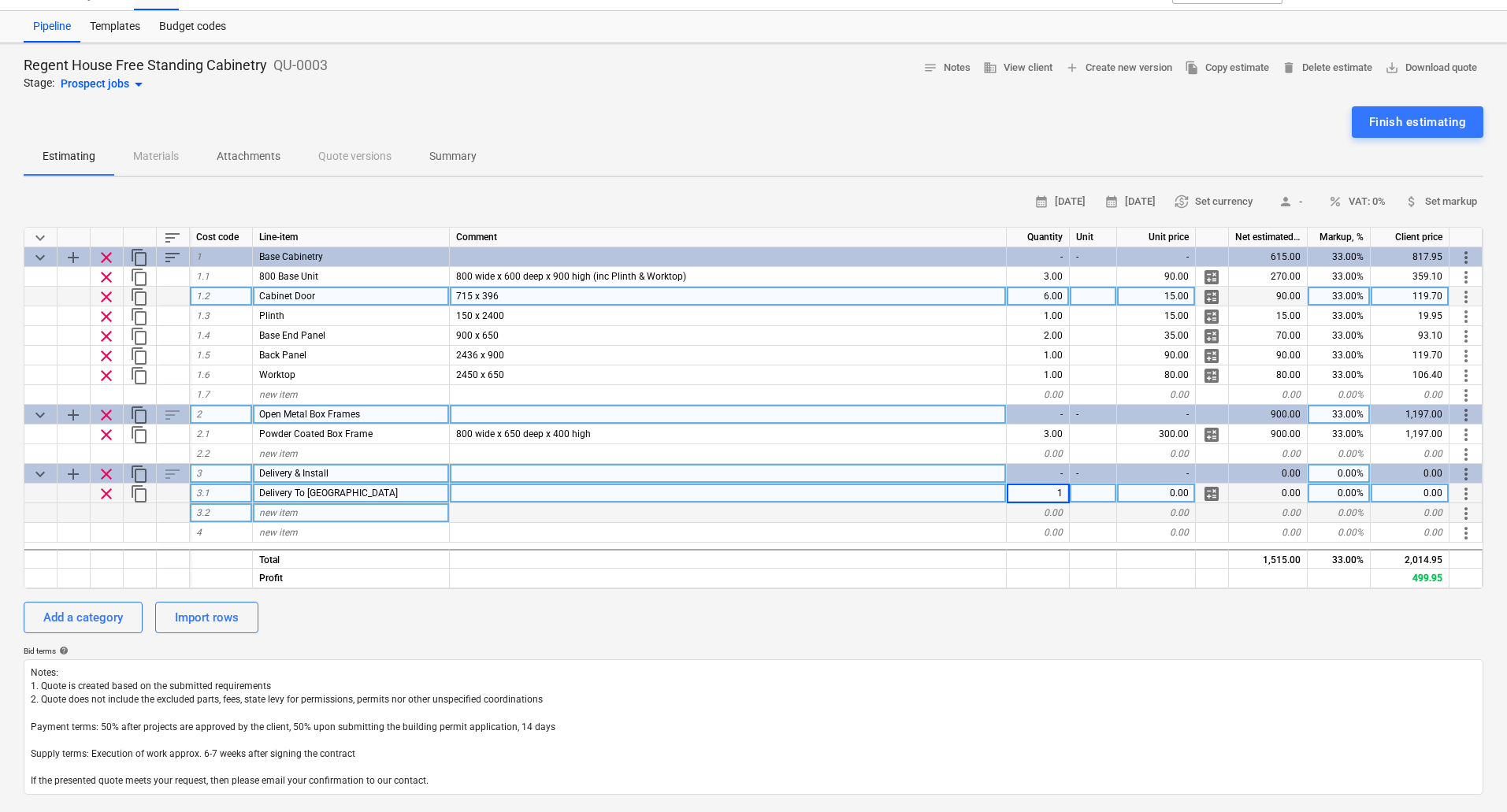
type textarea "x"
type input "80"
type textarea "x"
type input "33"
type textarea "x"
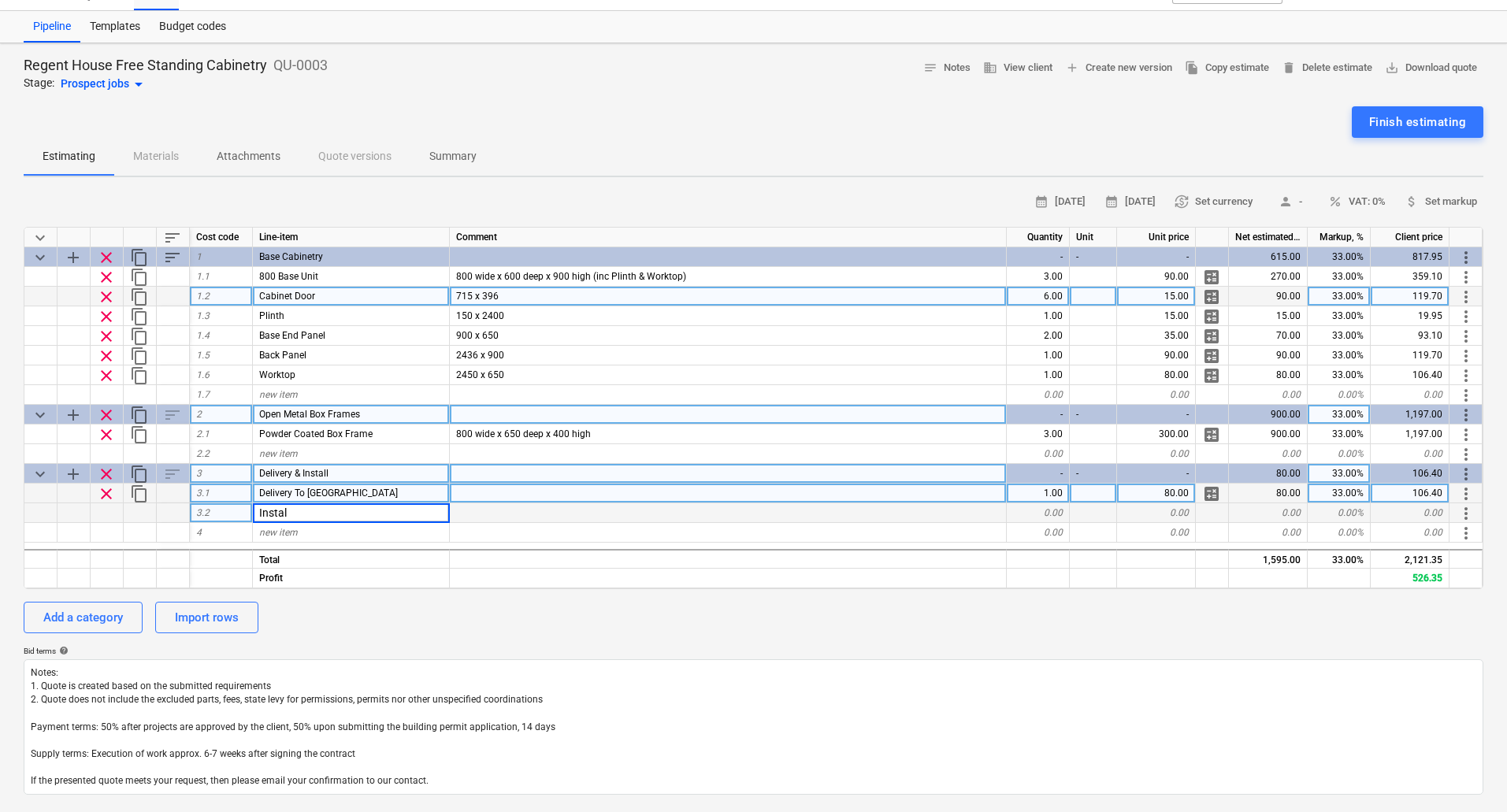
type input "Install"
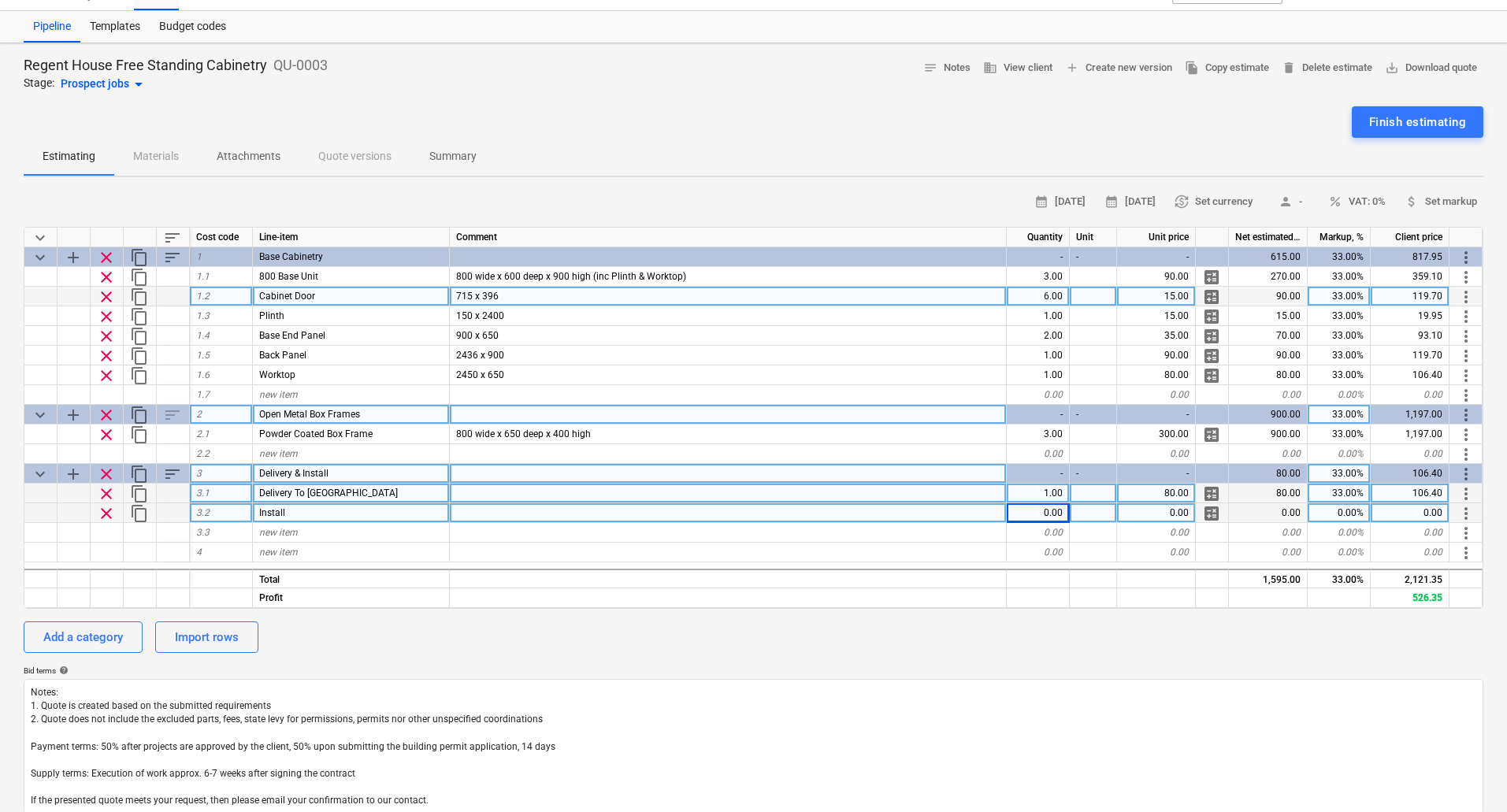
click at [1039, 512] on div "0.00" at bounding box center [1038, 512] width 63 height 20
click at [447, 158] on p "Summary" at bounding box center [453, 156] width 47 height 17
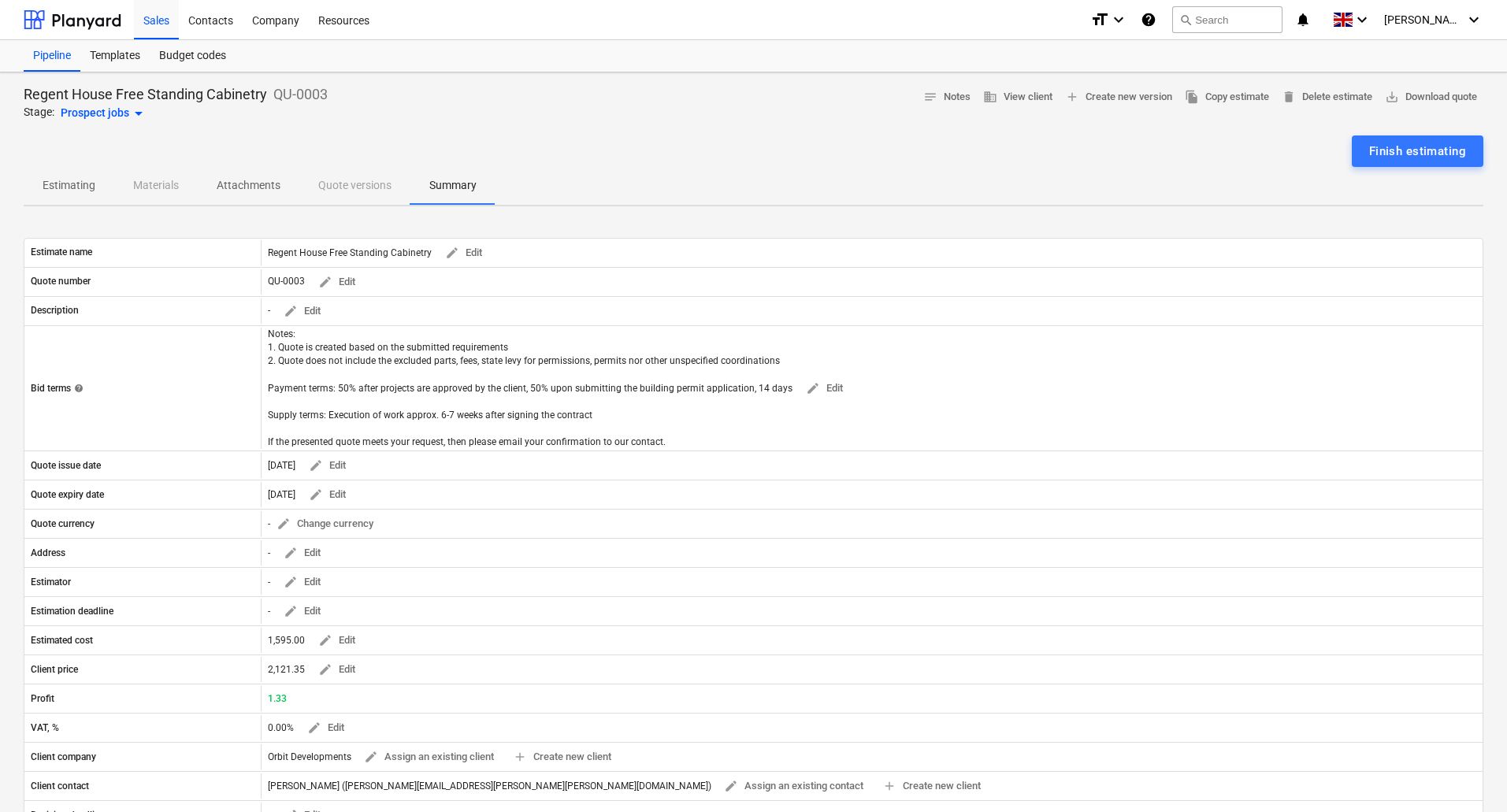
click at [91, 188] on p "Estimating" at bounding box center [69, 185] width 53 height 17
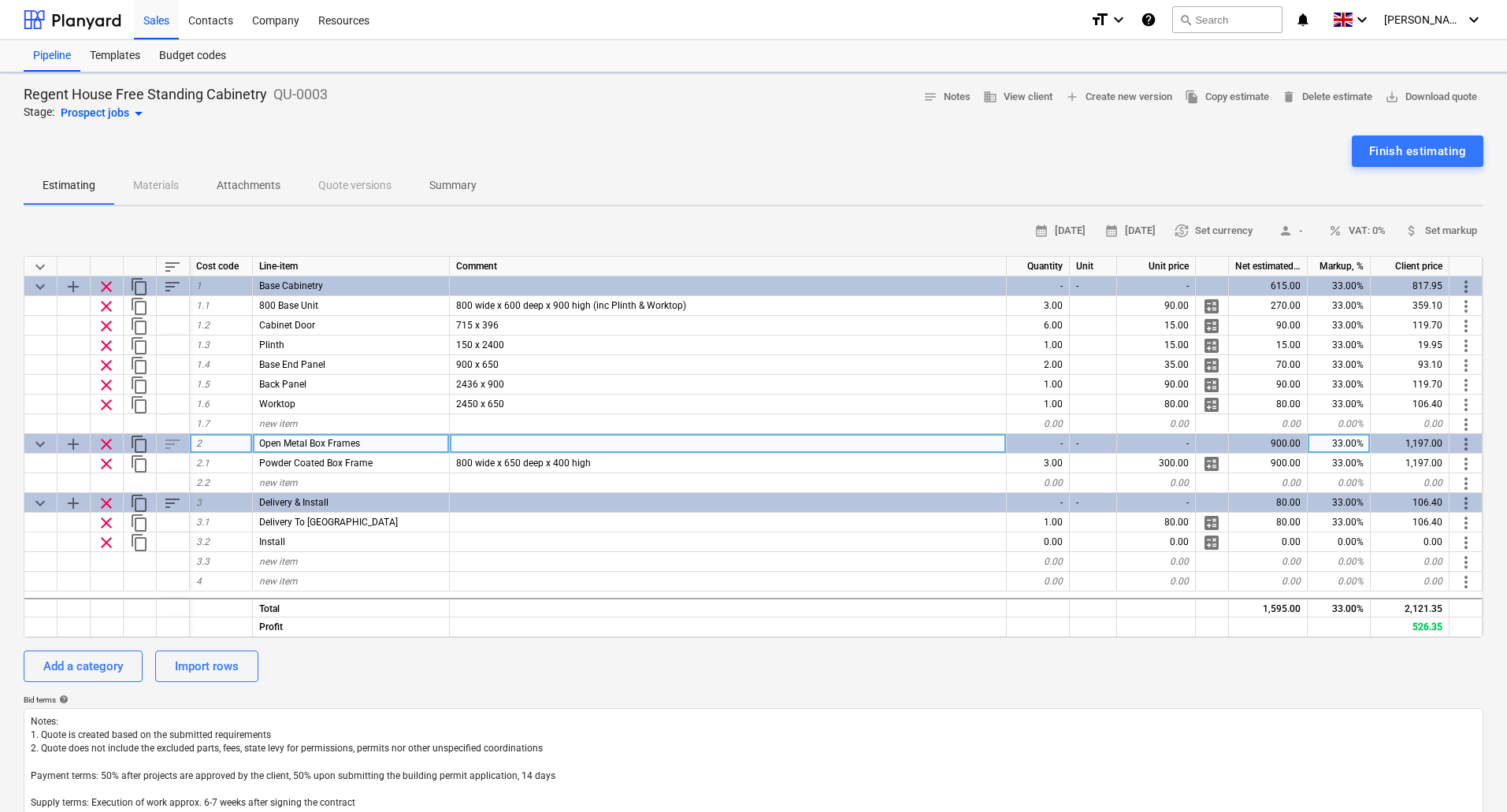
type textarea "x"
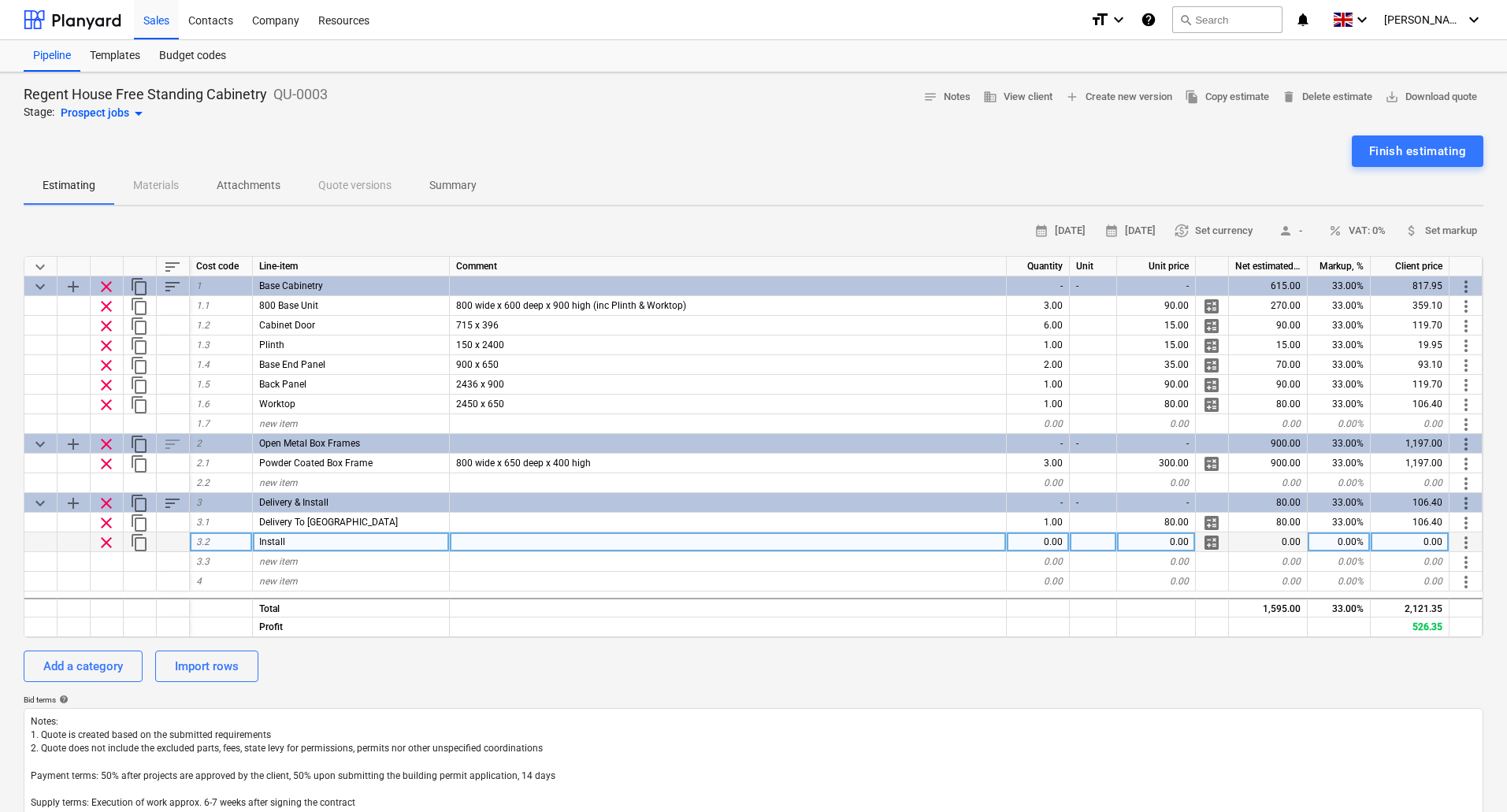
click at [1050, 542] on div "0.00" at bounding box center [1038, 541] width 63 height 20
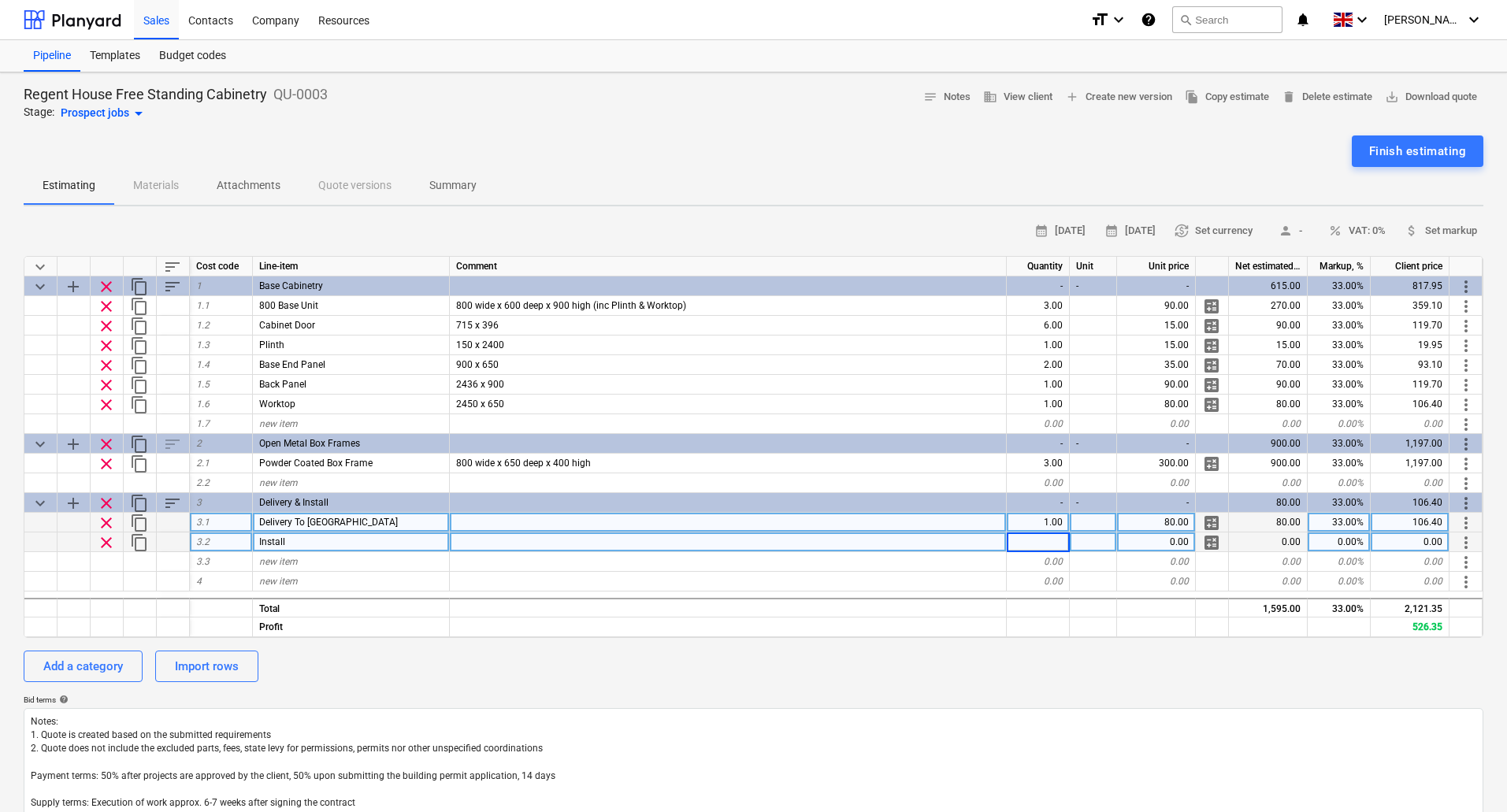
type input "2"
type textarea "x"
type input "250"
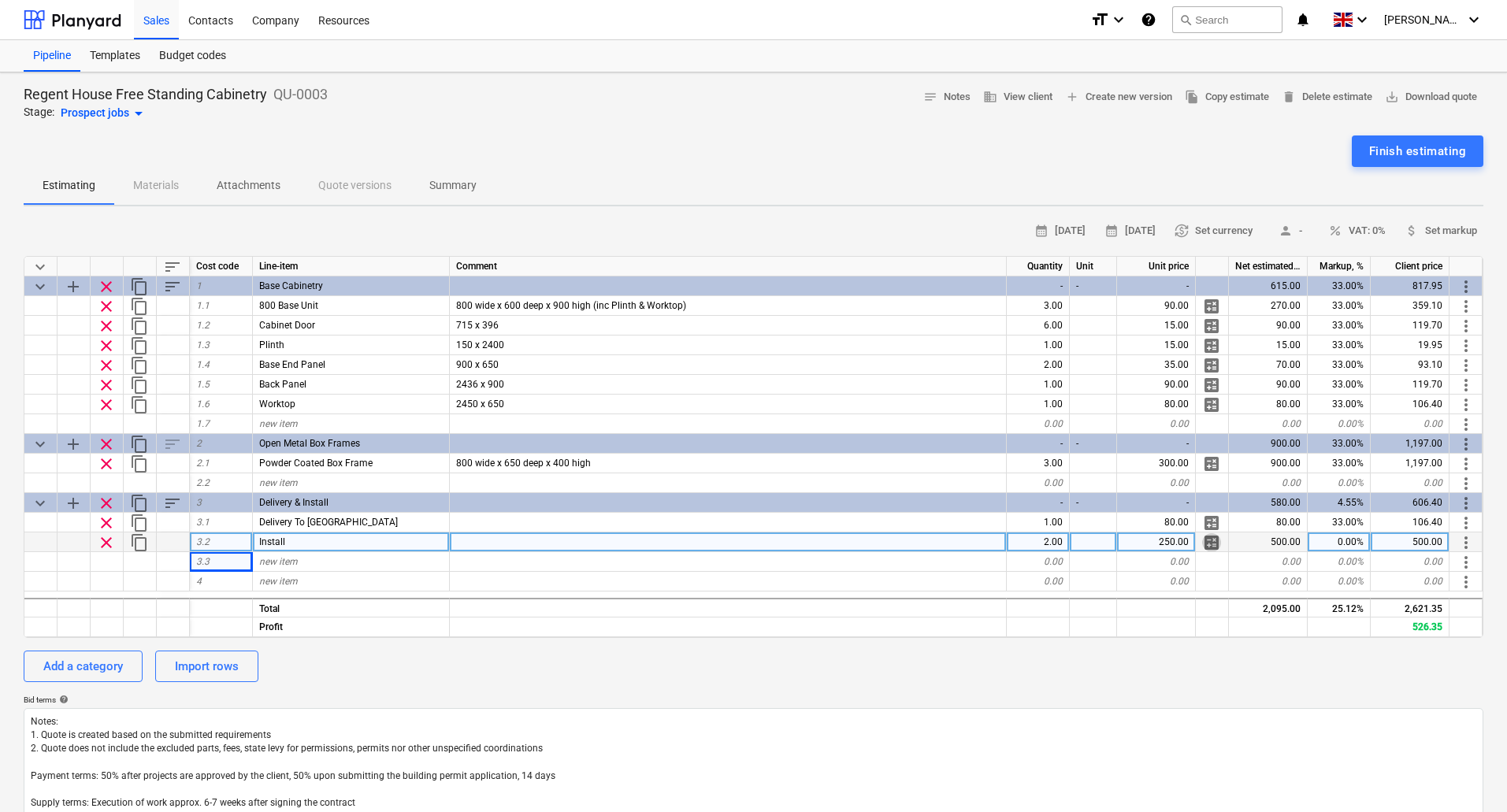
click at [1216, 544] on span "calculate" at bounding box center [1211, 542] width 19 height 19
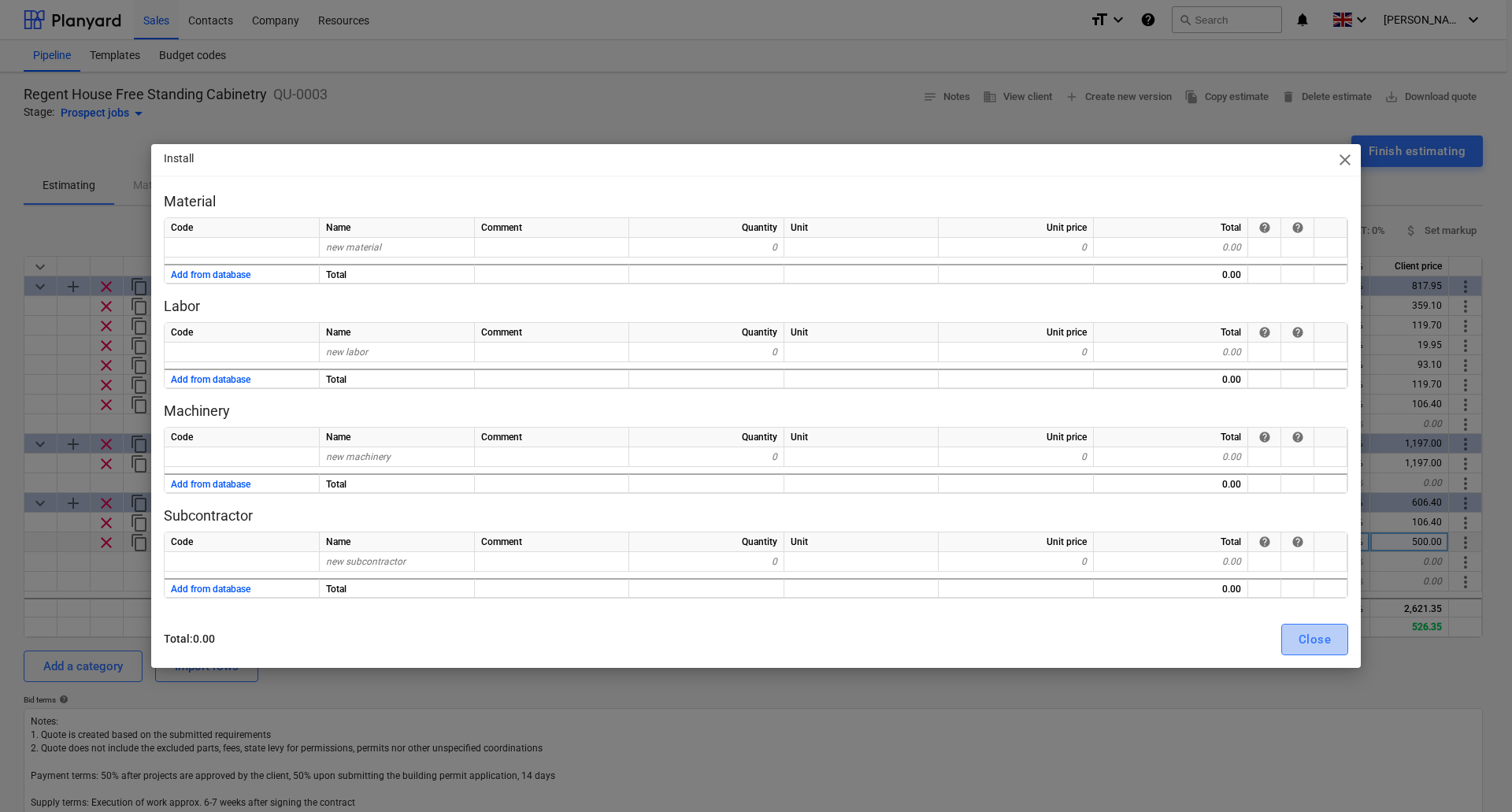
click at [1302, 644] on div "Close" at bounding box center [1315, 639] width 32 height 21
type textarea "x"
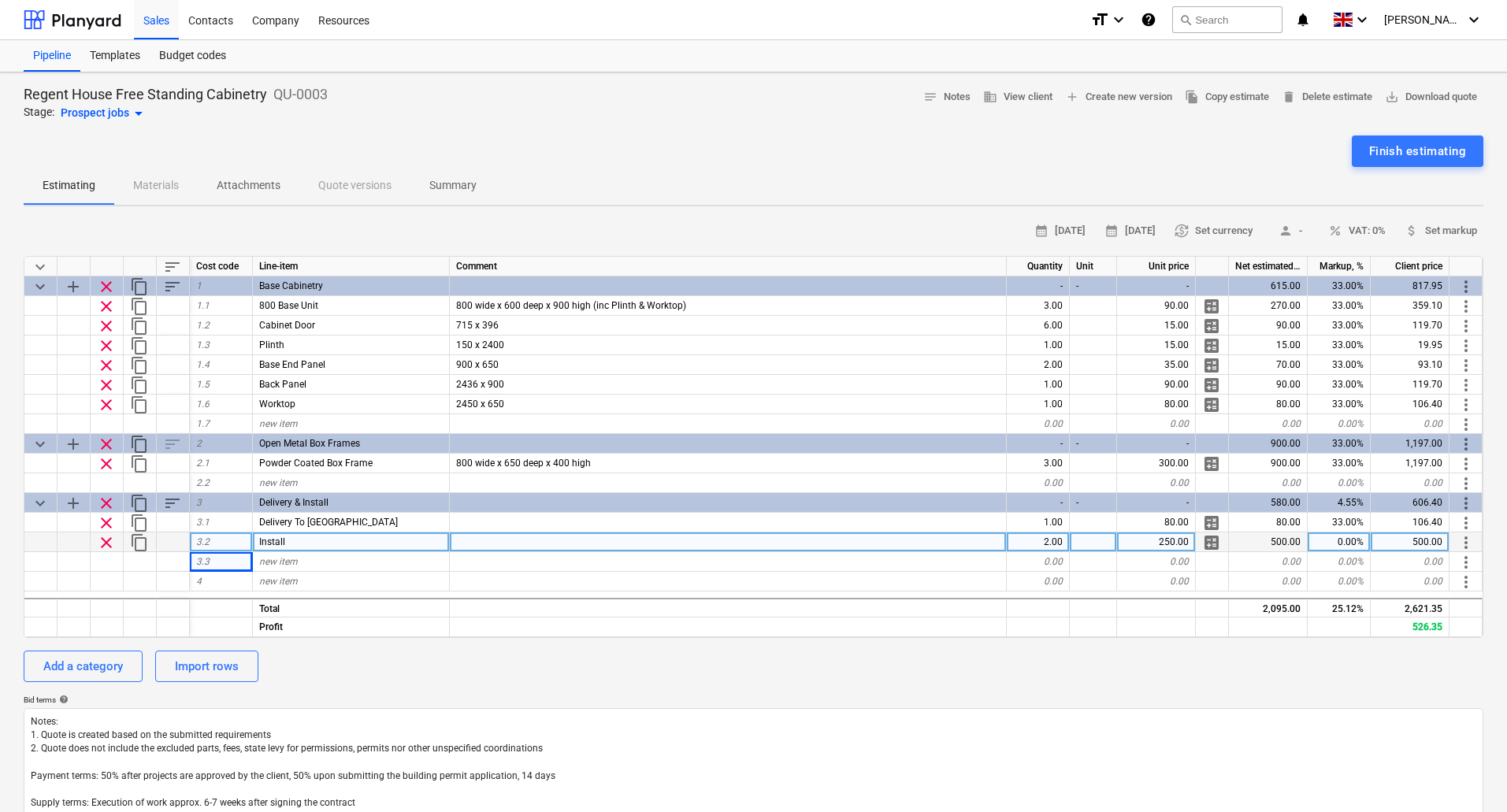
click at [1341, 541] on div "0.00%" at bounding box center [1339, 541] width 63 height 20
type input "43"
type textarea "x"
click at [1400, 154] on div "Finish estimating" at bounding box center [1417, 151] width 97 height 21
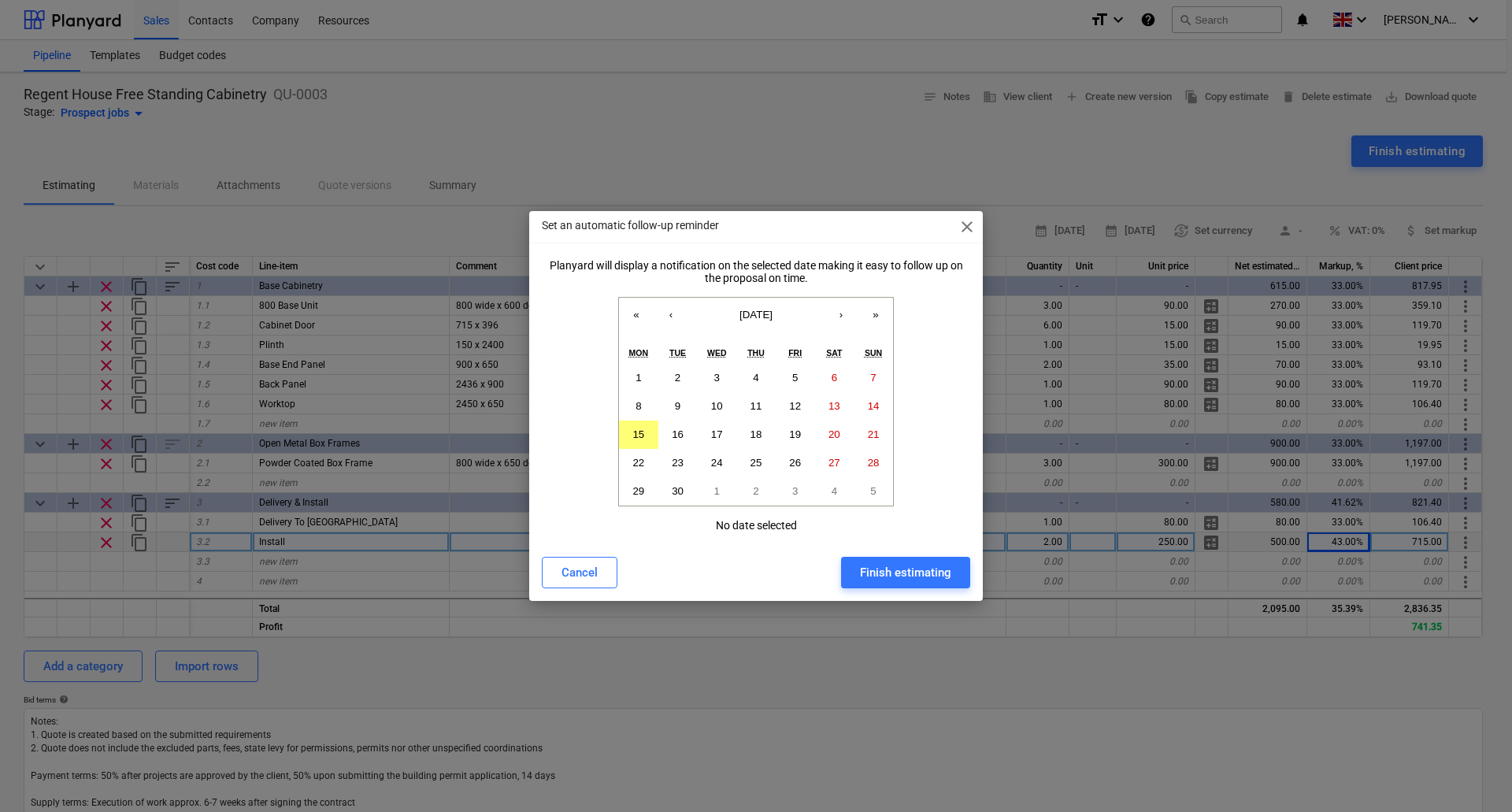
click at [976, 224] on span "close" at bounding box center [968, 226] width 19 height 19
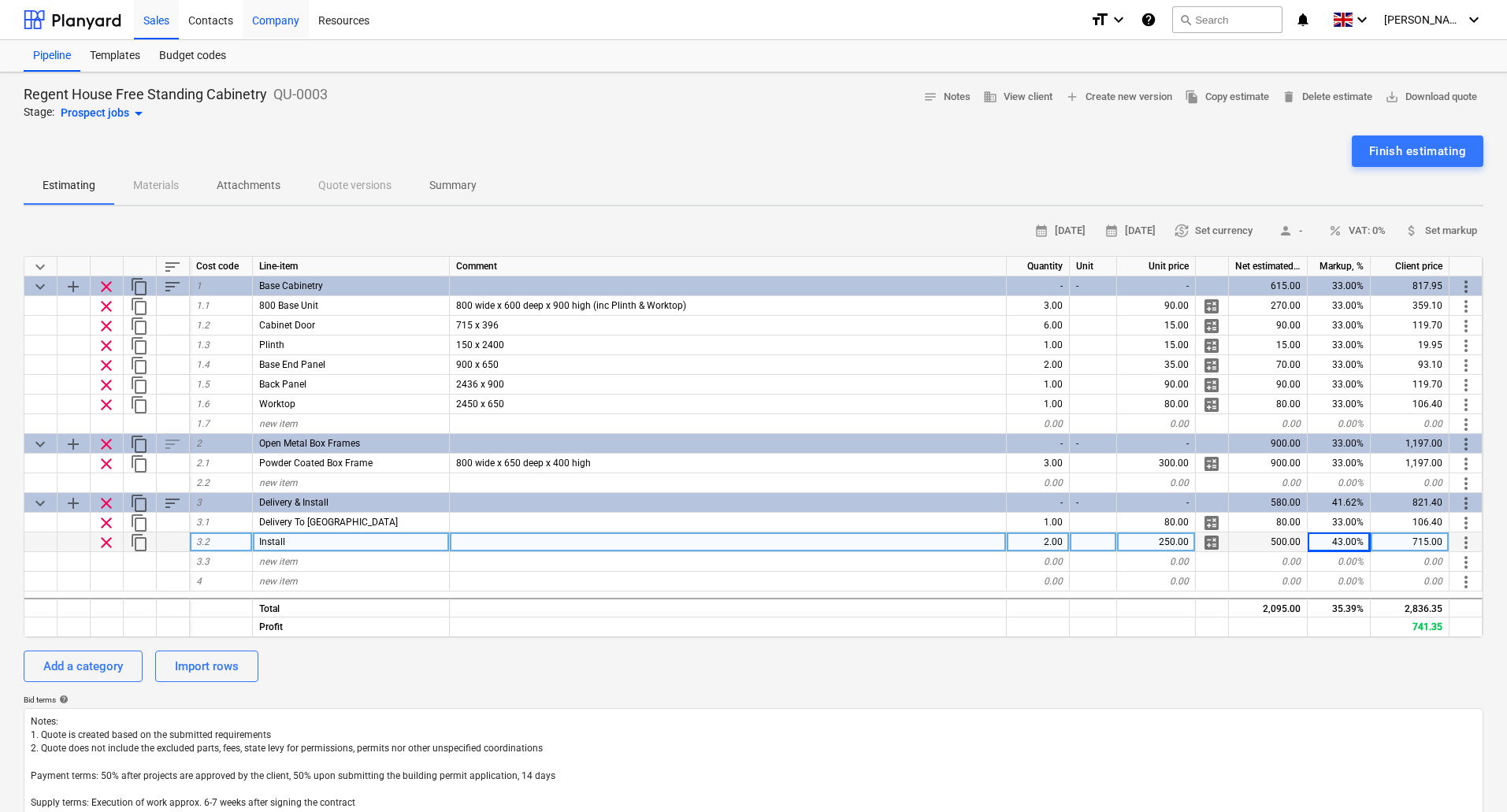
click at [279, 24] on div "Company" at bounding box center [275, 19] width 66 height 40
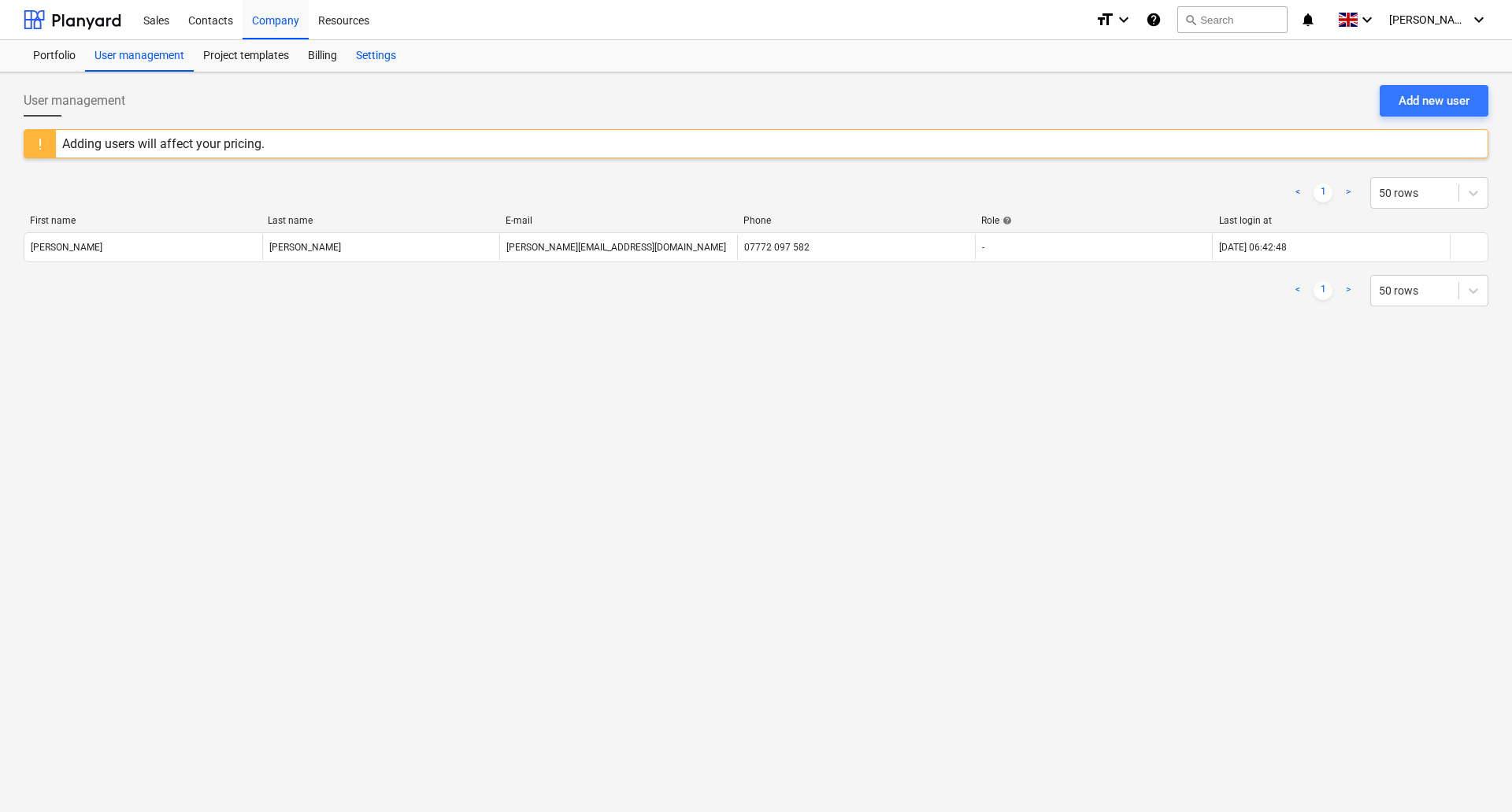
click at [383, 58] on div "Settings" at bounding box center [376, 56] width 59 height 32
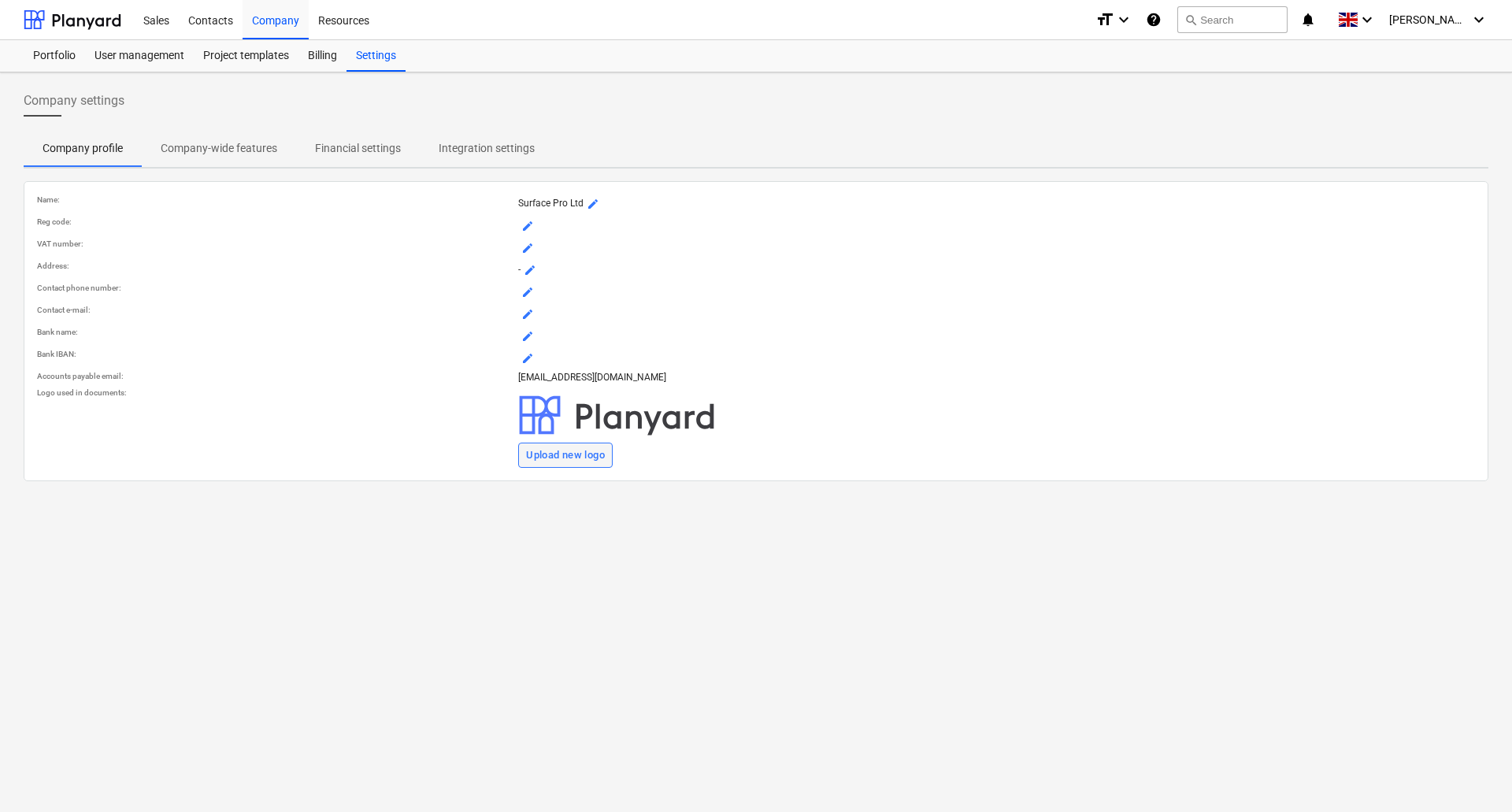
click at [550, 447] on div "Upload new logo" at bounding box center [566, 455] width 79 height 18
click at [527, 226] on span "mode_edit" at bounding box center [528, 226] width 12 height 12
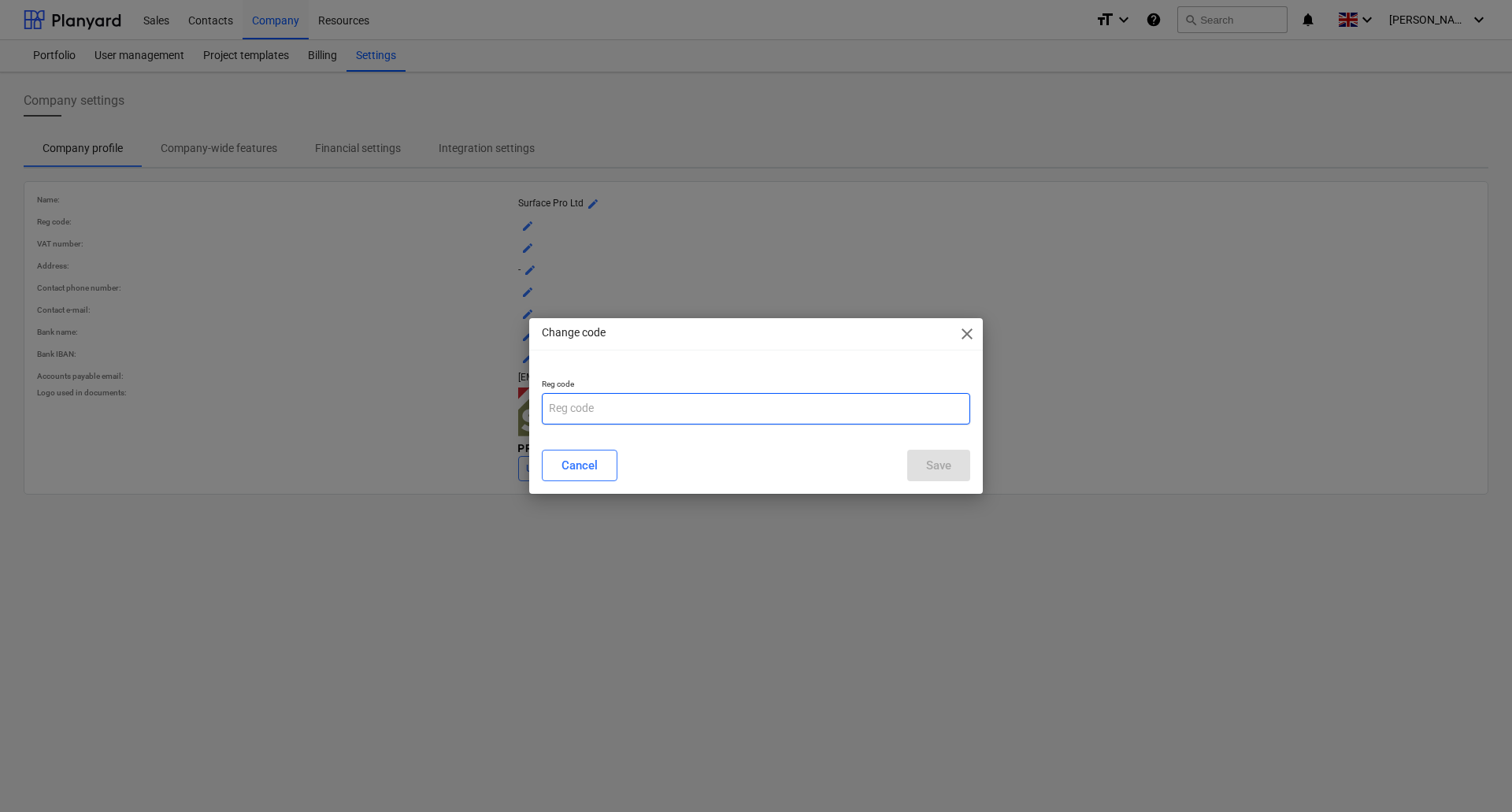
click at [602, 410] on input "text" at bounding box center [756, 409] width 429 height 32
type input "07807209"
click at [927, 463] on div "Save" at bounding box center [938, 465] width 25 height 21
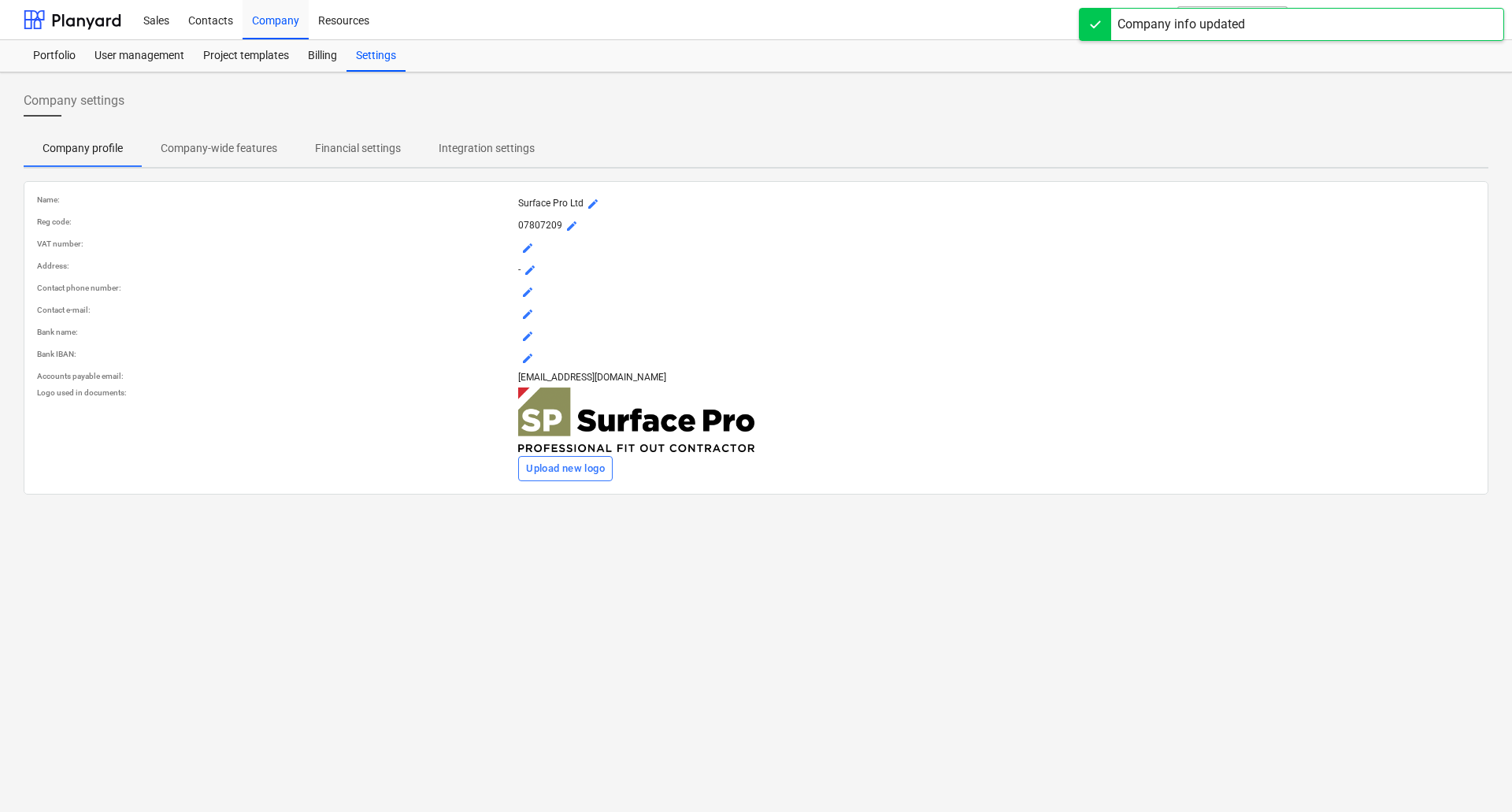
click at [527, 248] on span "mode_edit" at bounding box center [528, 247] width 12 height 12
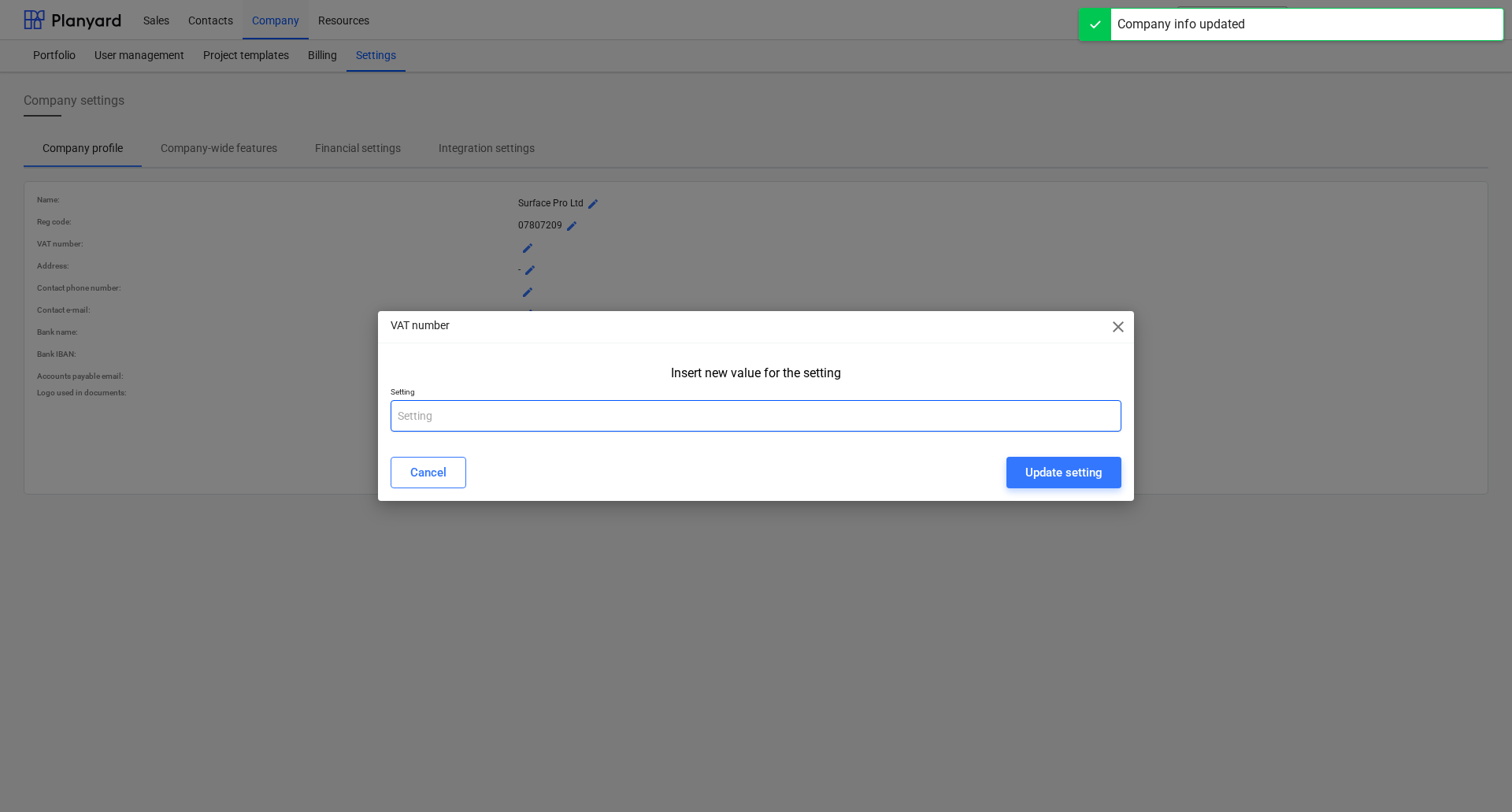
click at [543, 418] on input "text" at bounding box center [756, 416] width 731 height 32
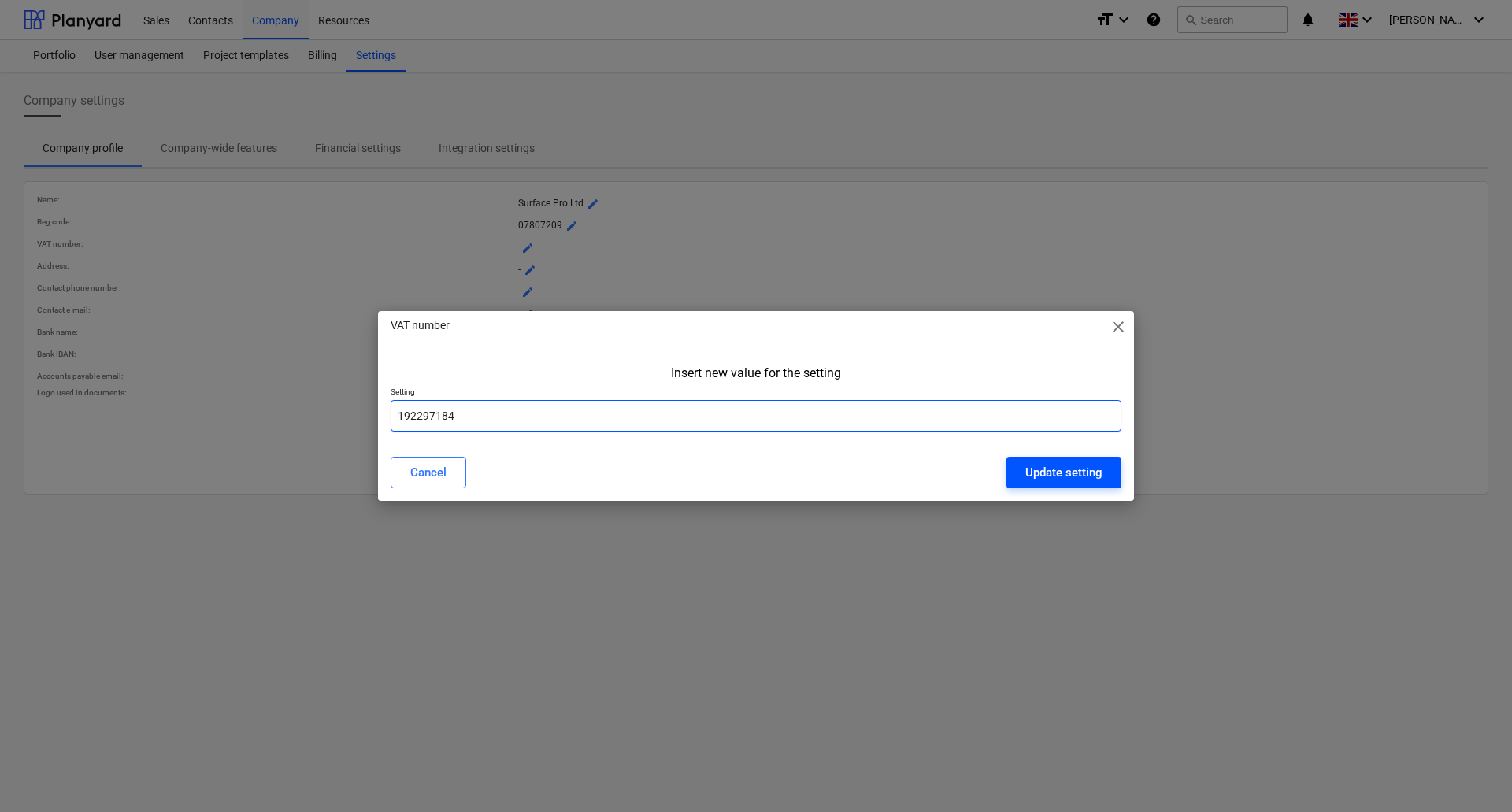
type input "192297184"
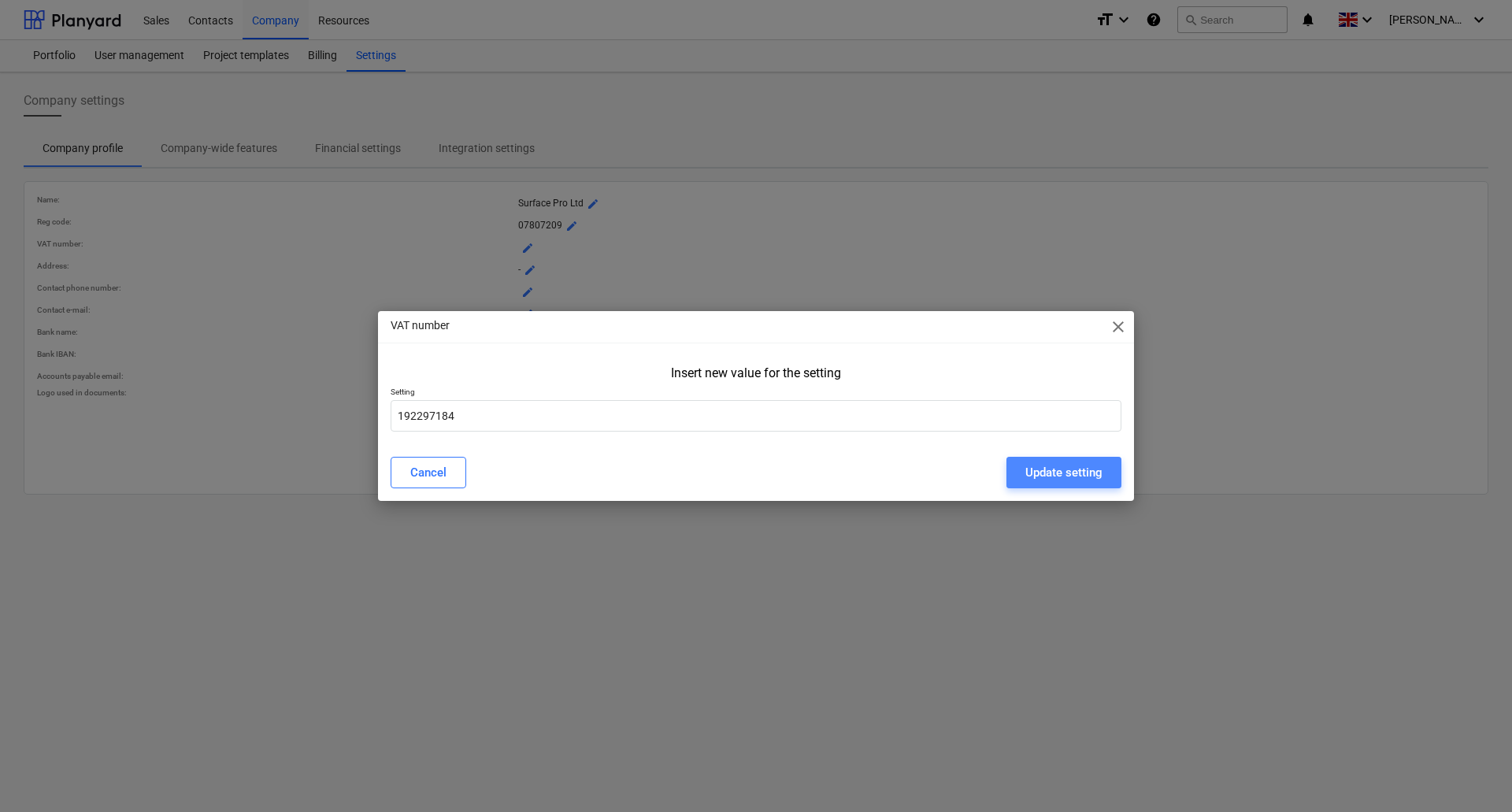
click at [1048, 469] on div "Update setting" at bounding box center [1064, 473] width 77 height 21
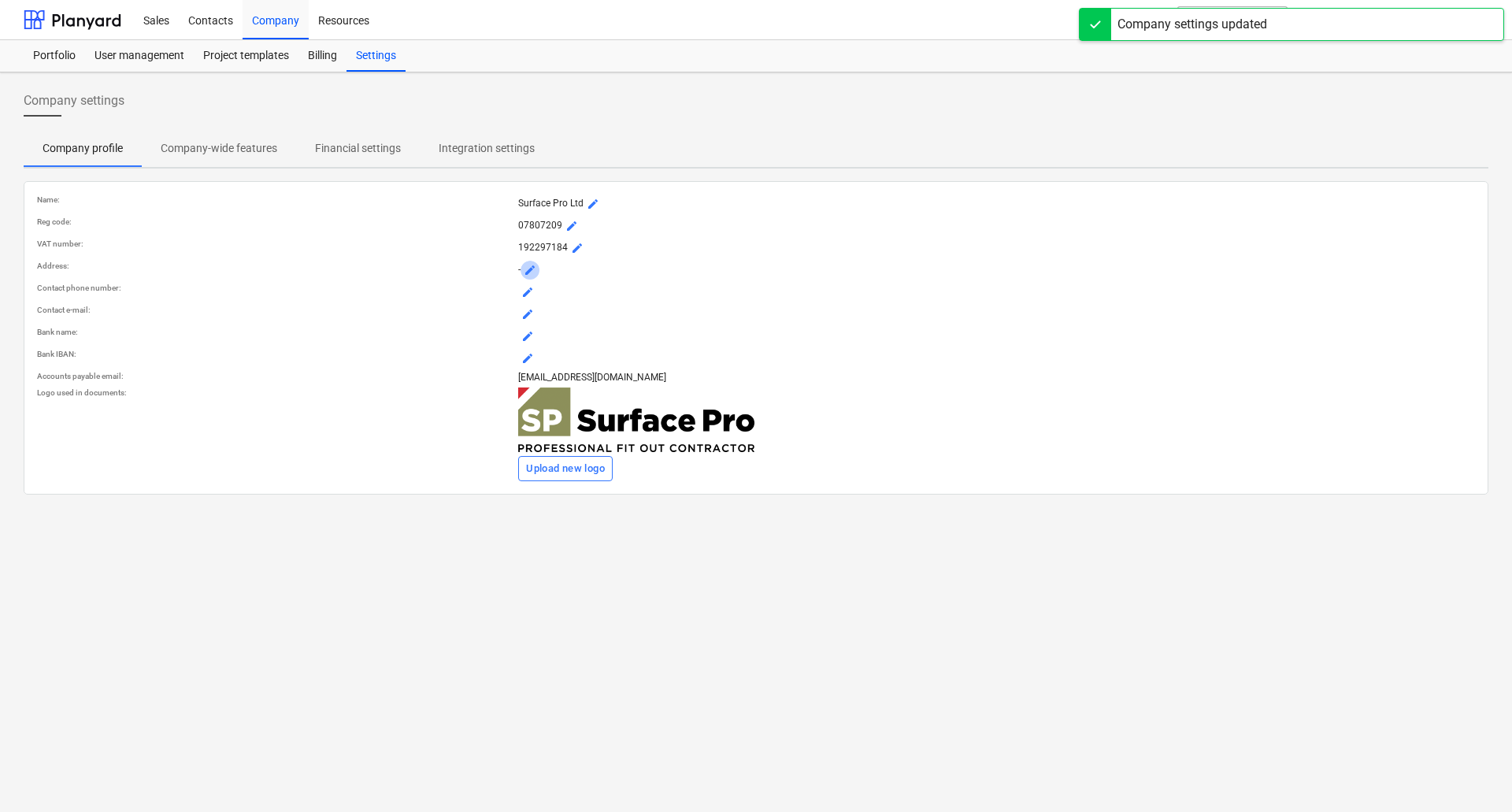
click at [531, 273] on span "mode_edit" at bounding box center [529, 270] width 12 height 12
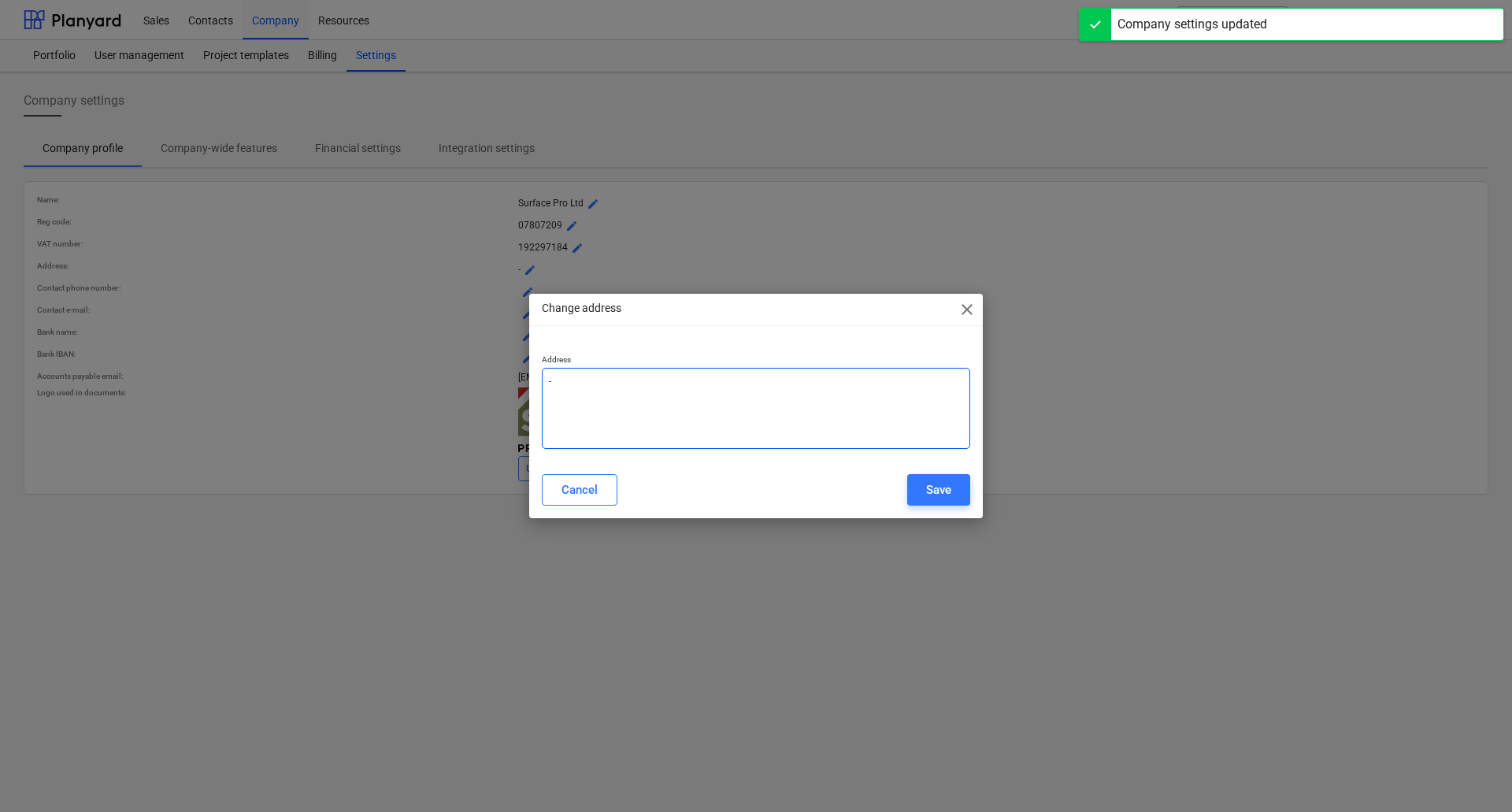
click at [581, 376] on textarea "-" at bounding box center [756, 408] width 429 height 81
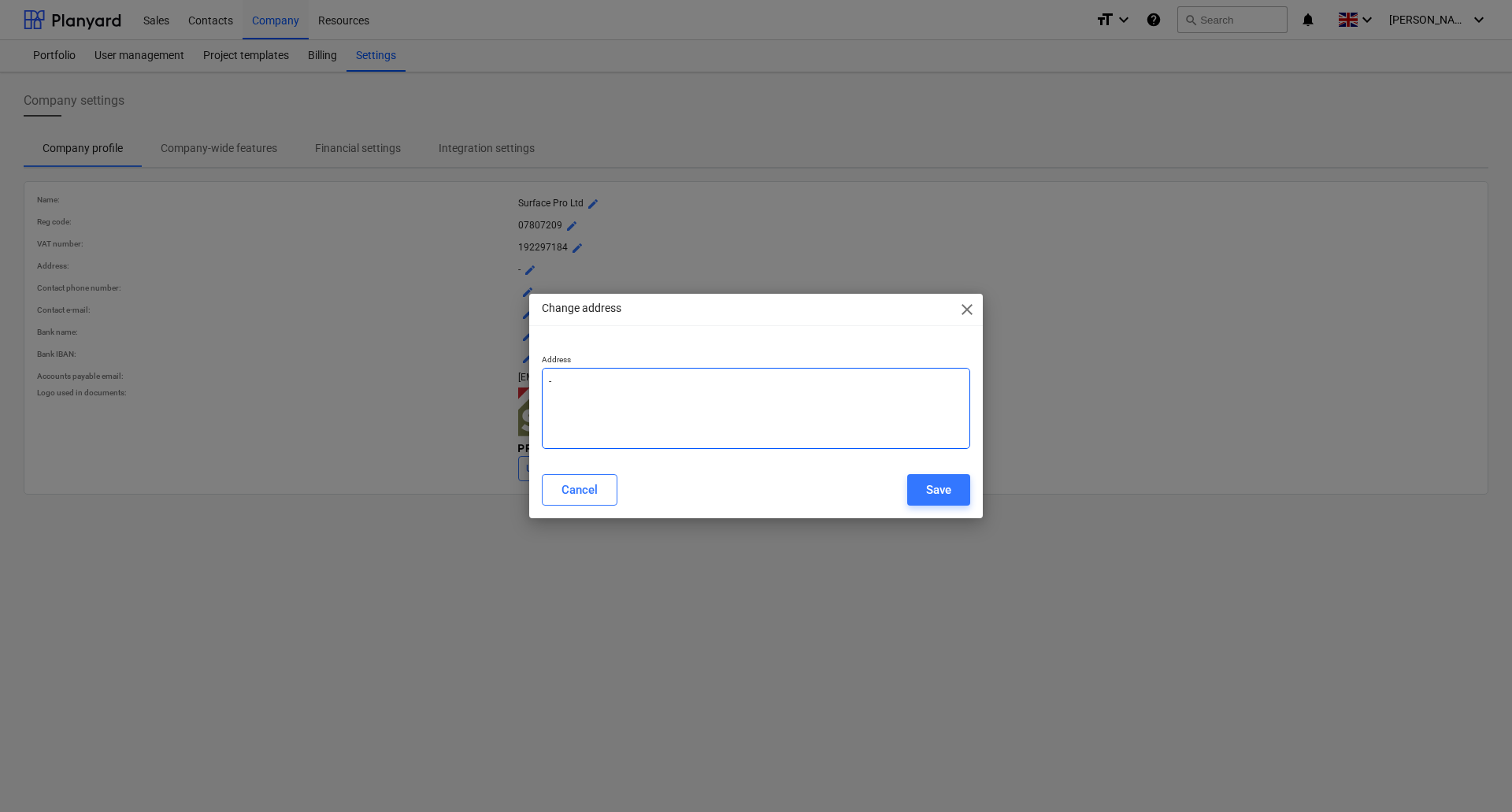
type textarea "x"
click at [941, 487] on div "Save" at bounding box center [938, 490] width 25 height 21
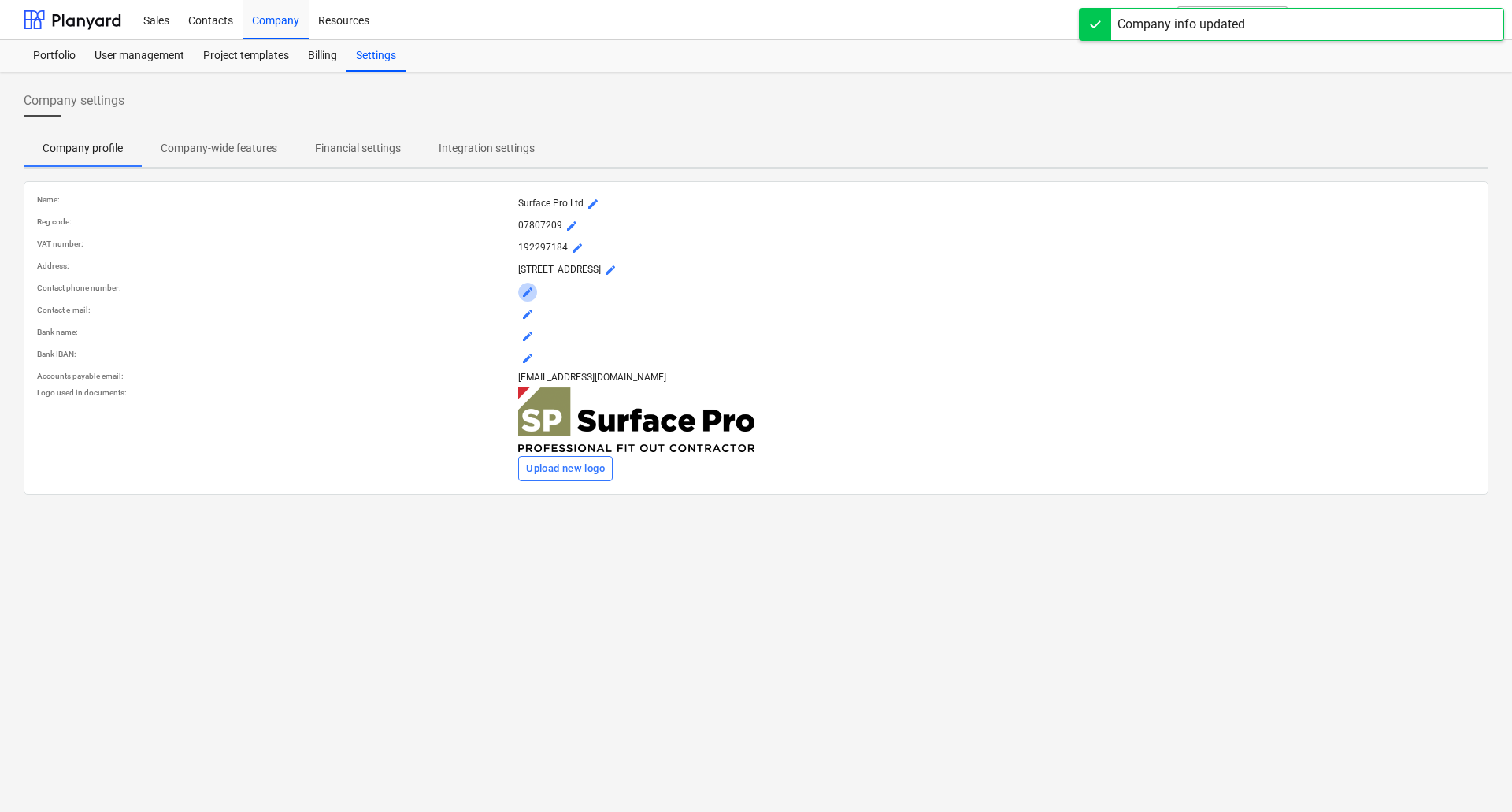
click at [527, 298] on span "mode_edit" at bounding box center [528, 291] width 12 height 12
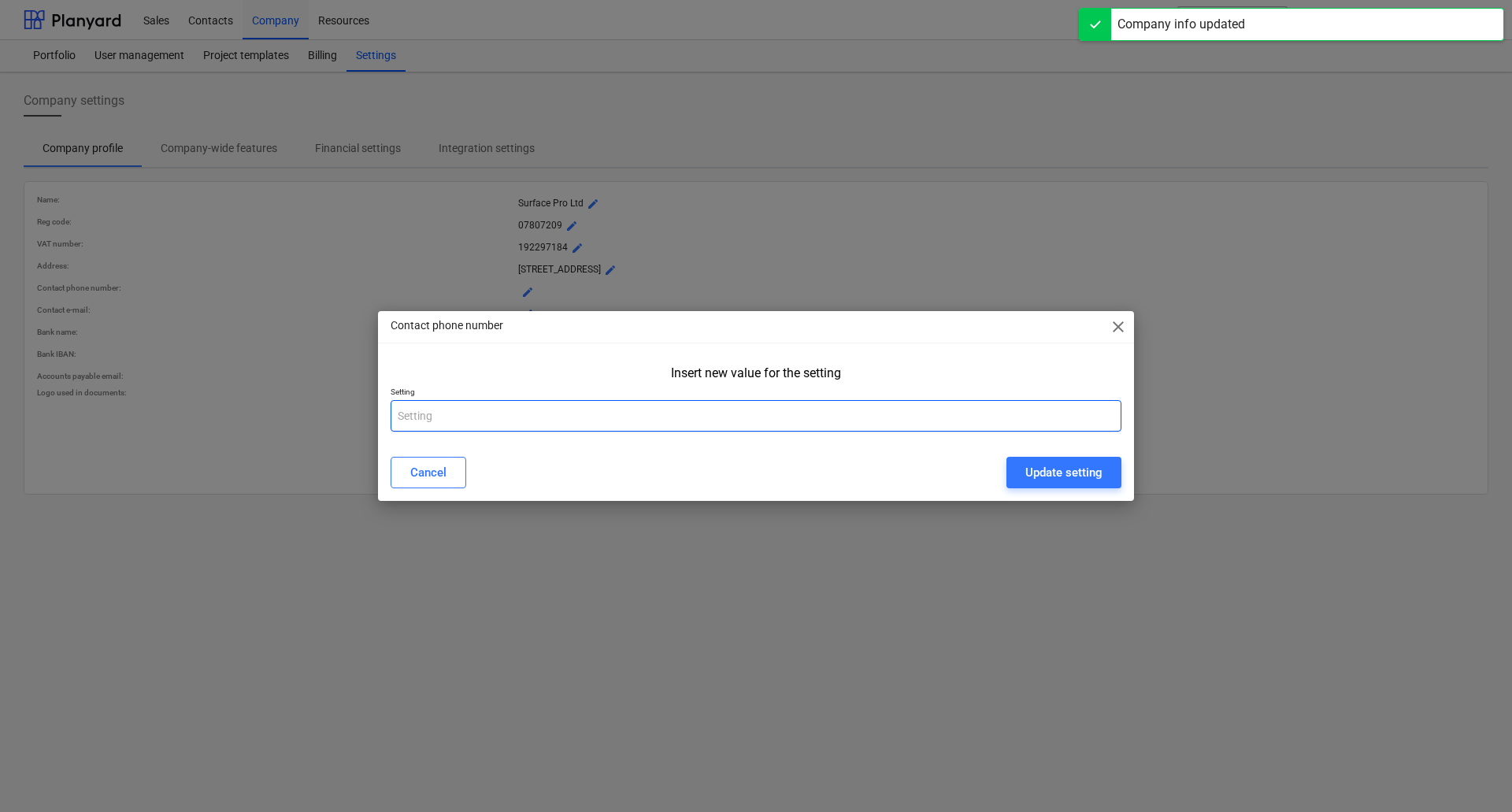
click at [468, 420] on input "text" at bounding box center [756, 416] width 731 height 32
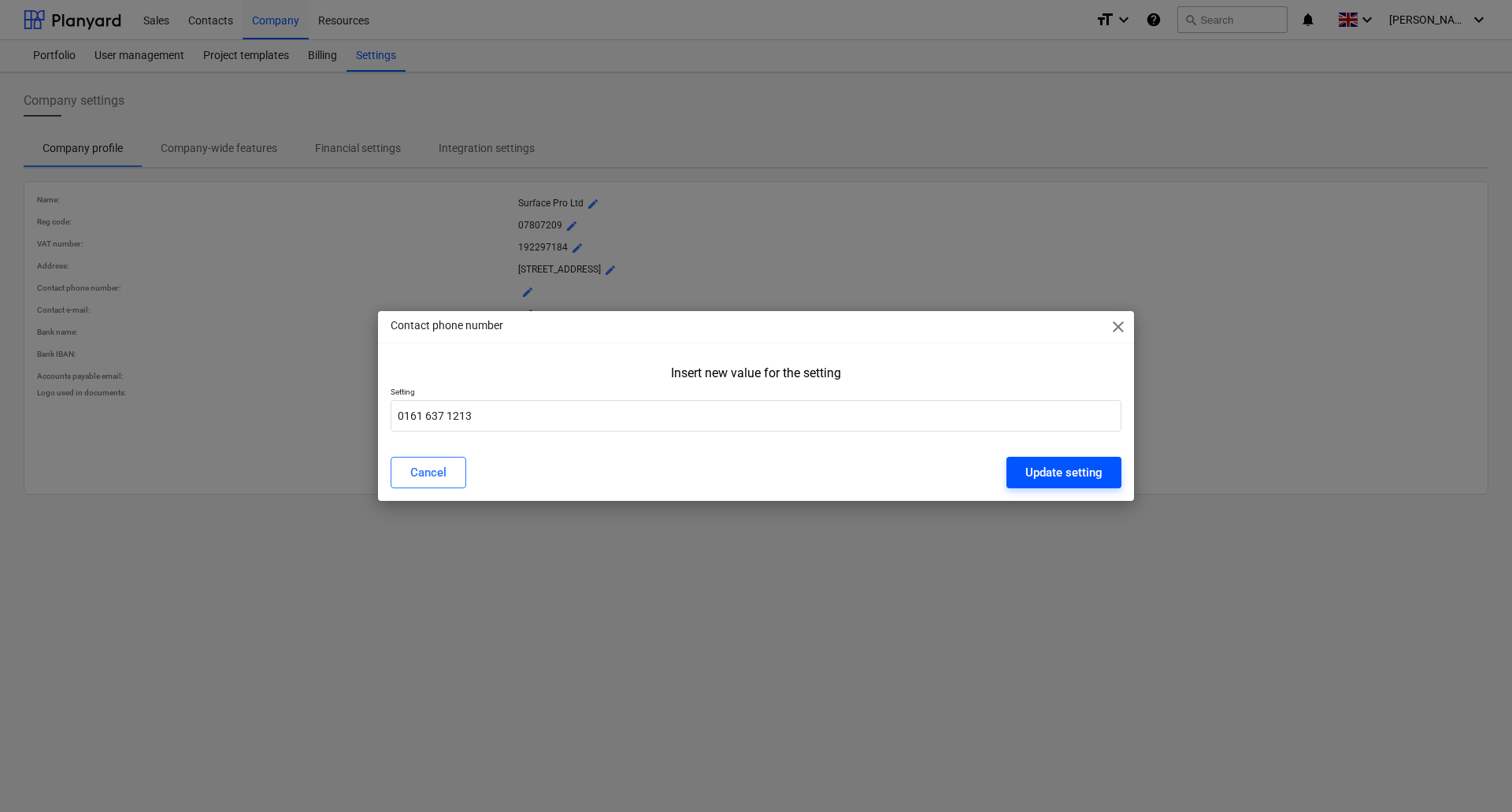
click at [1099, 469] on div "Update setting" at bounding box center [1064, 473] width 77 height 21
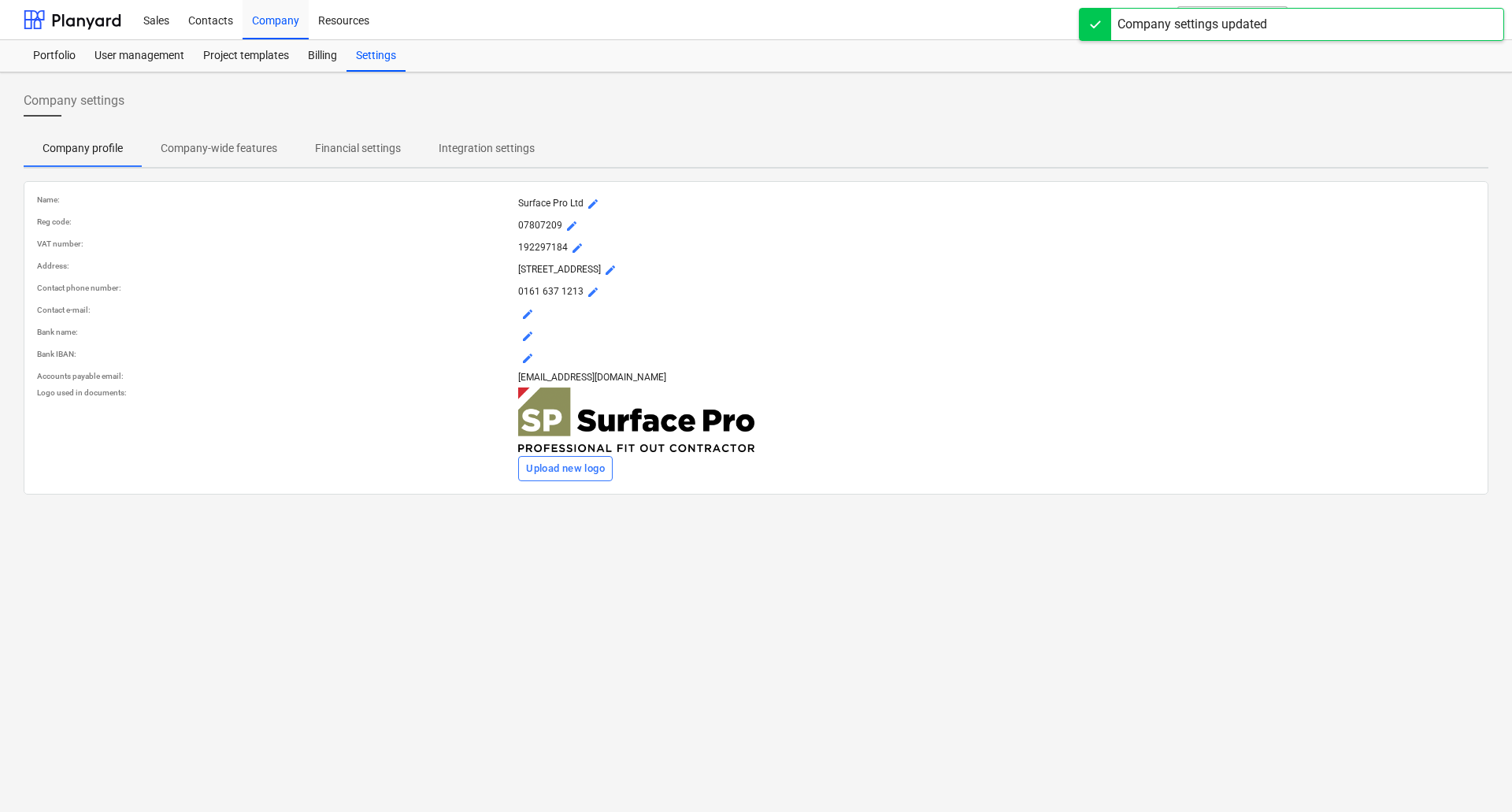
click at [532, 320] on span "mode_edit" at bounding box center [528, 314] width 12 height 12
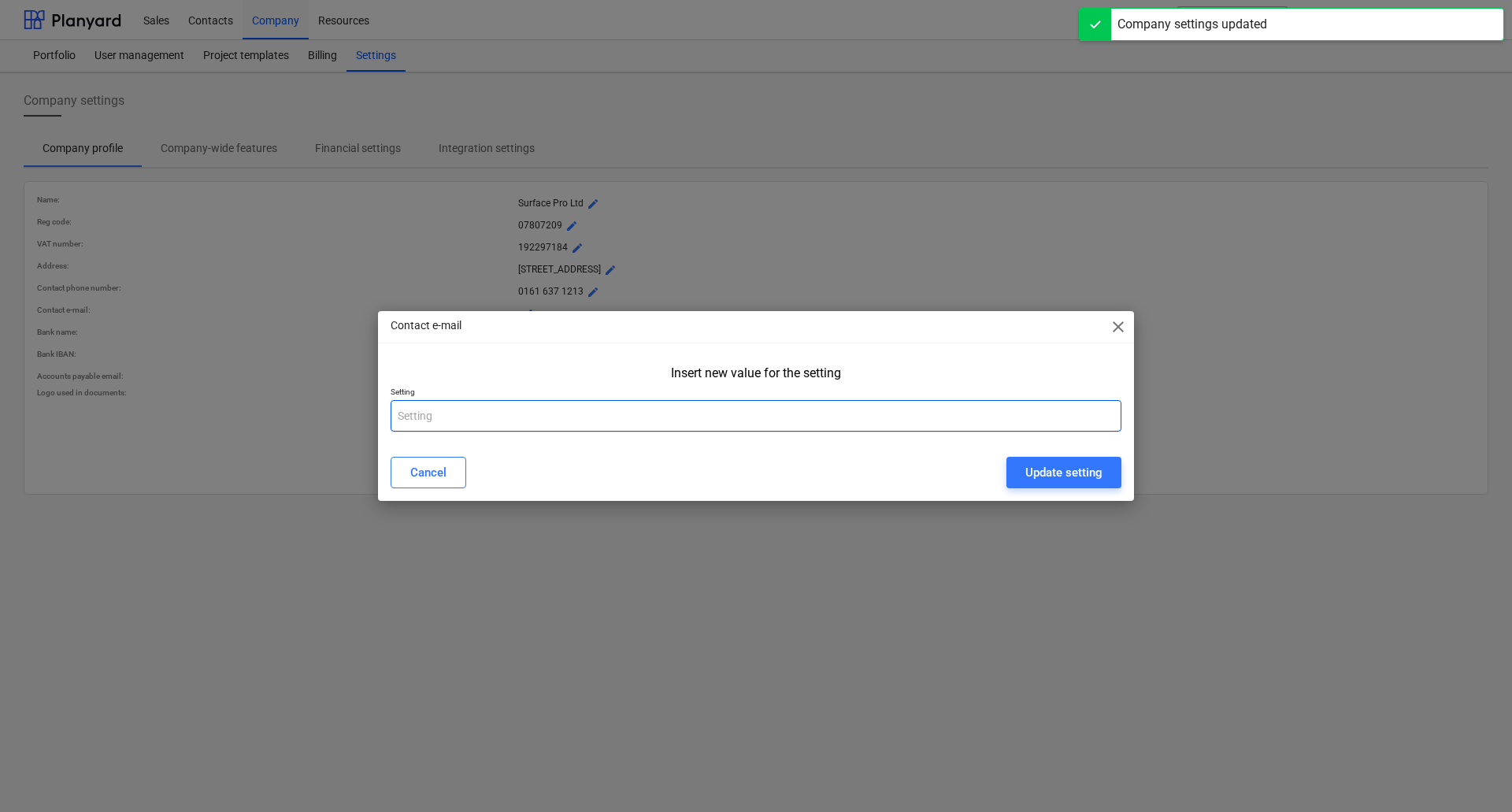
click at [442, 420] on input "text" at bounding box center [756, 416] width 731 height 32
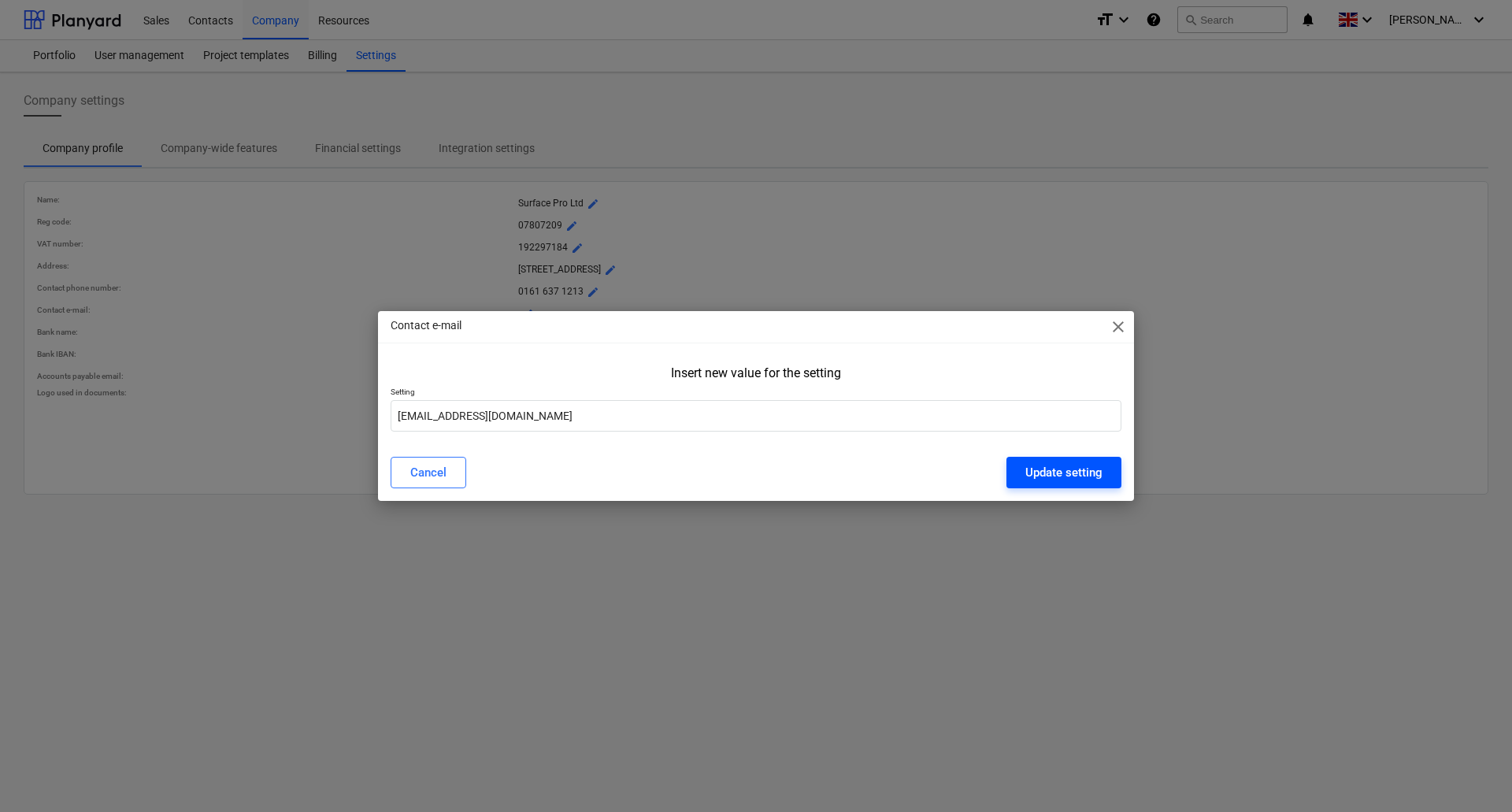
click at [1046, 477] on div "Update setting" at bounding box center [1064, 473] width 77 height 21
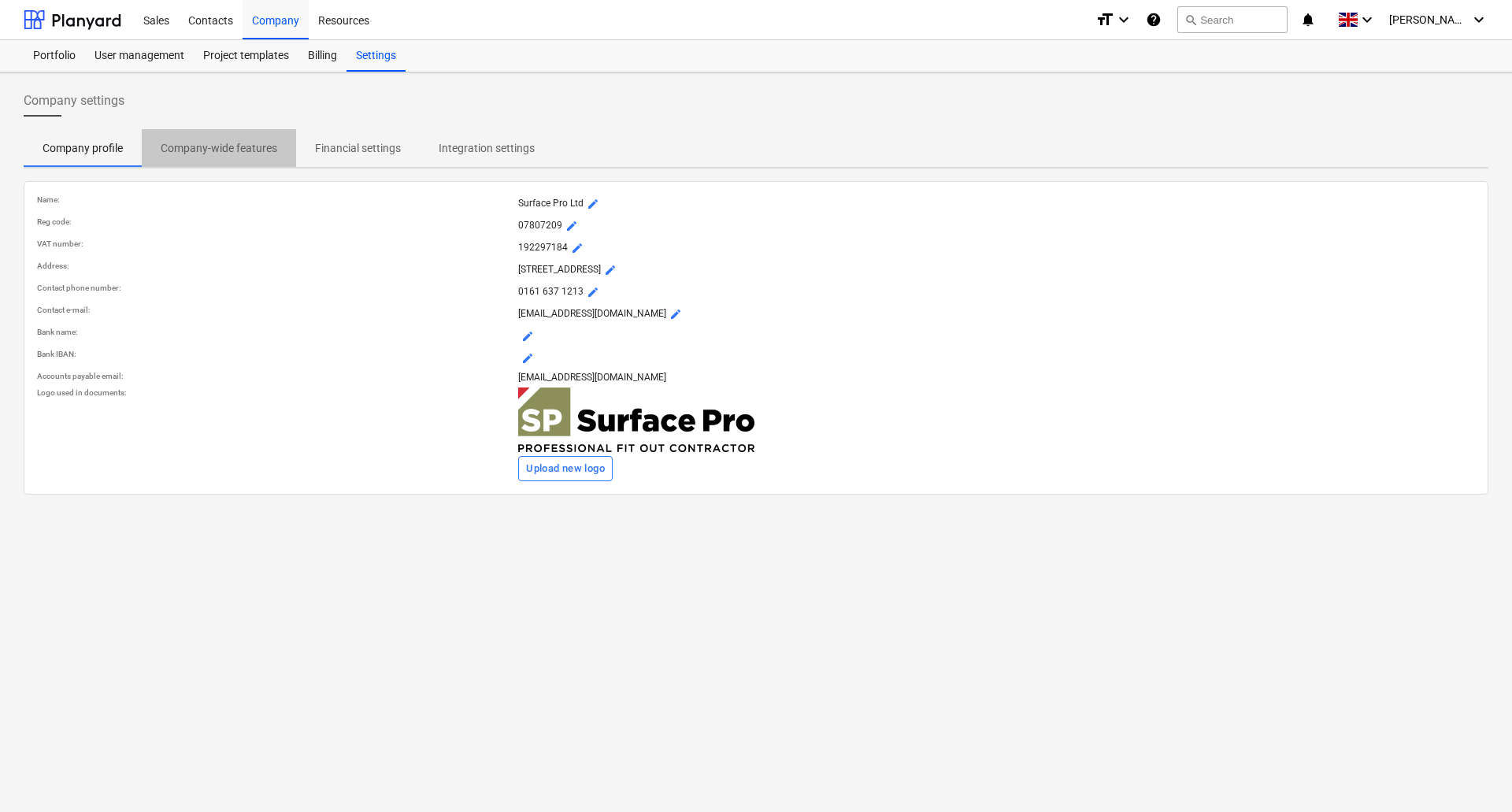
click at [230, 143] on p "Company-wide features" at bounding box center [219, 148] width 117 height 17
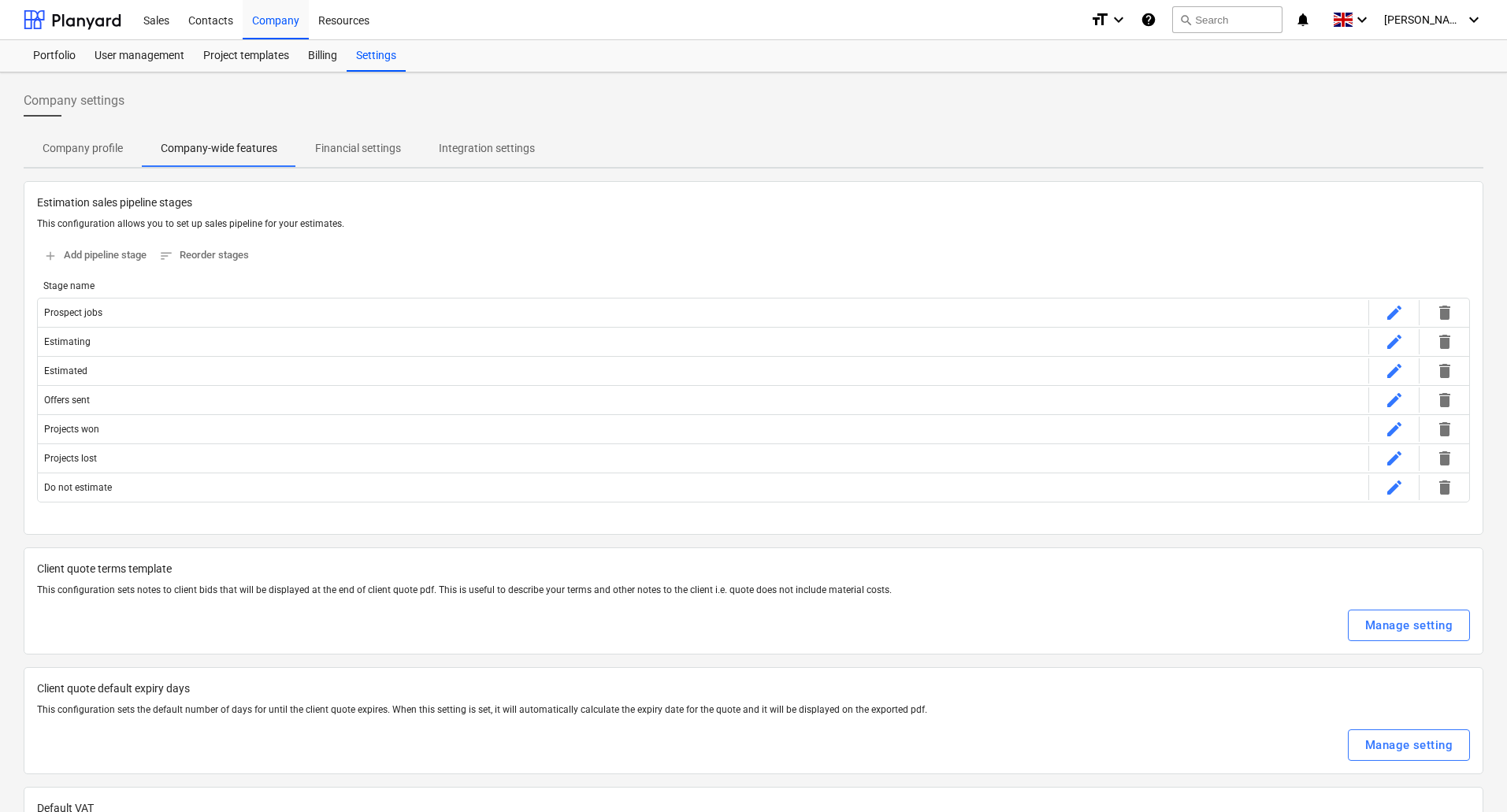
click at [358, 150] on p "Financial settings" at bounding box center [357, 148] width 86 height 17
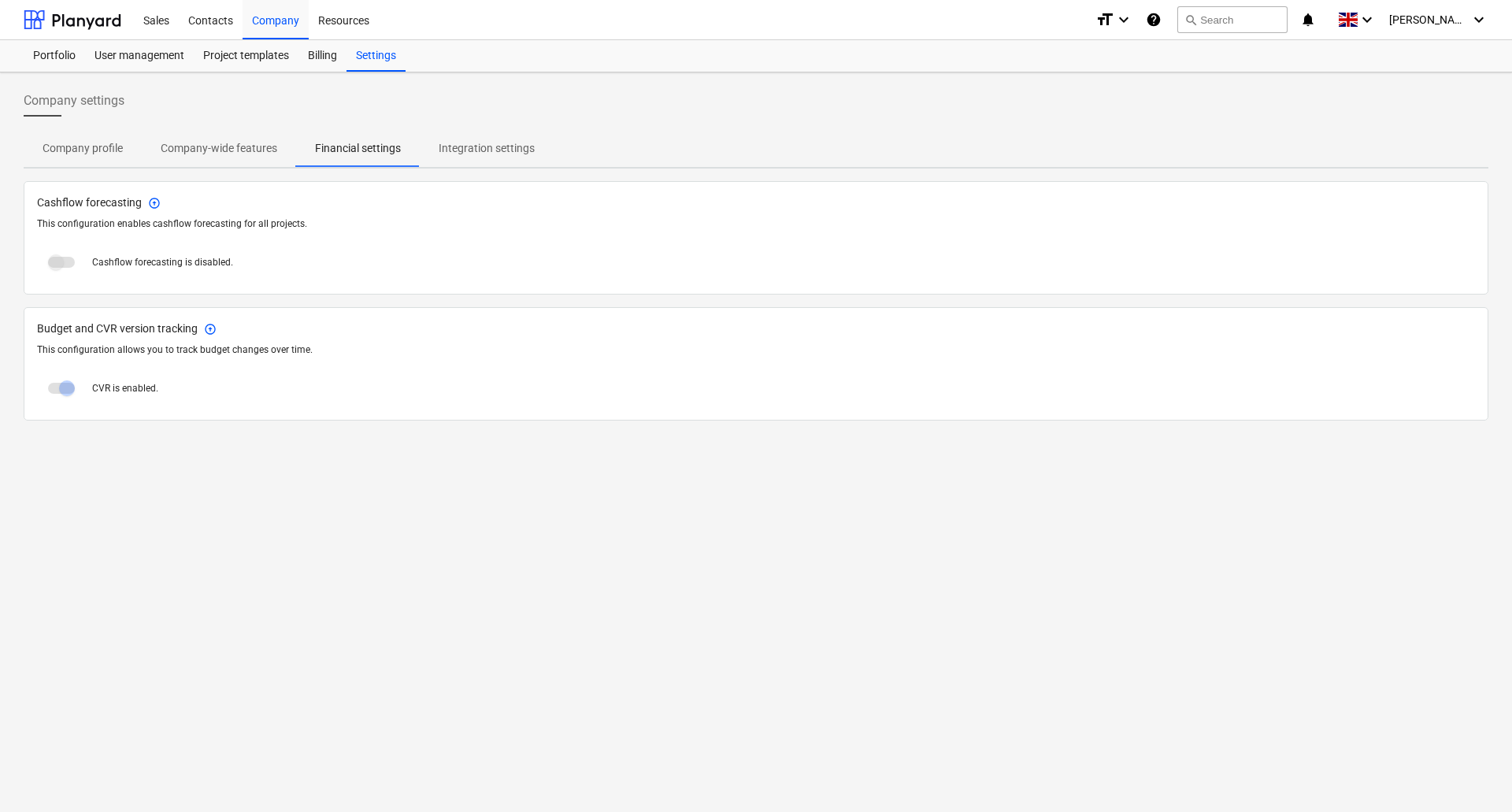
click at [479, 143] on p "Integration settings" at bounding box center [487, 148] width 96 height 17
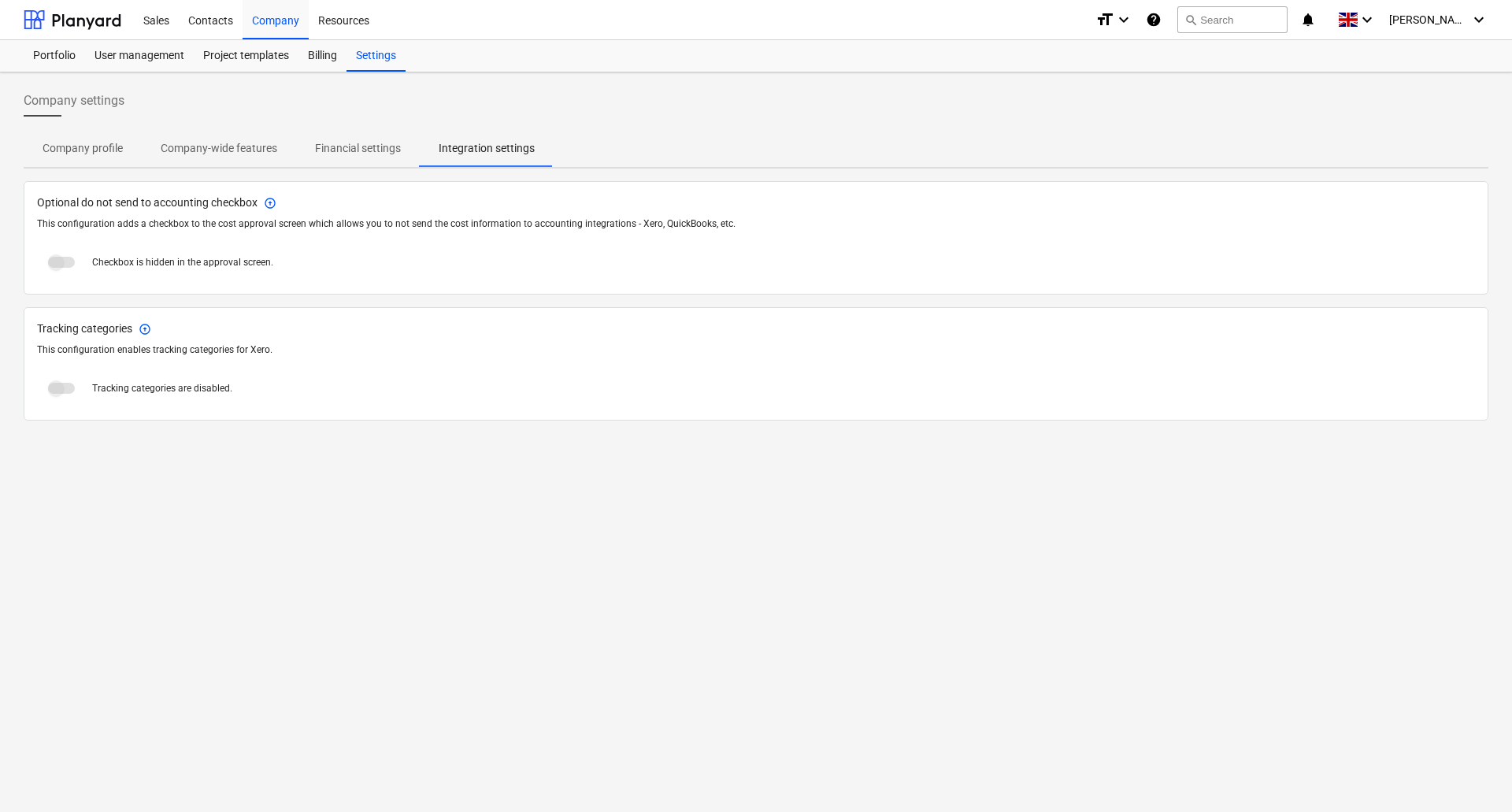
click at [88, 153] on p "Company profile" at bounding box center [82, 148] width 80 height 17
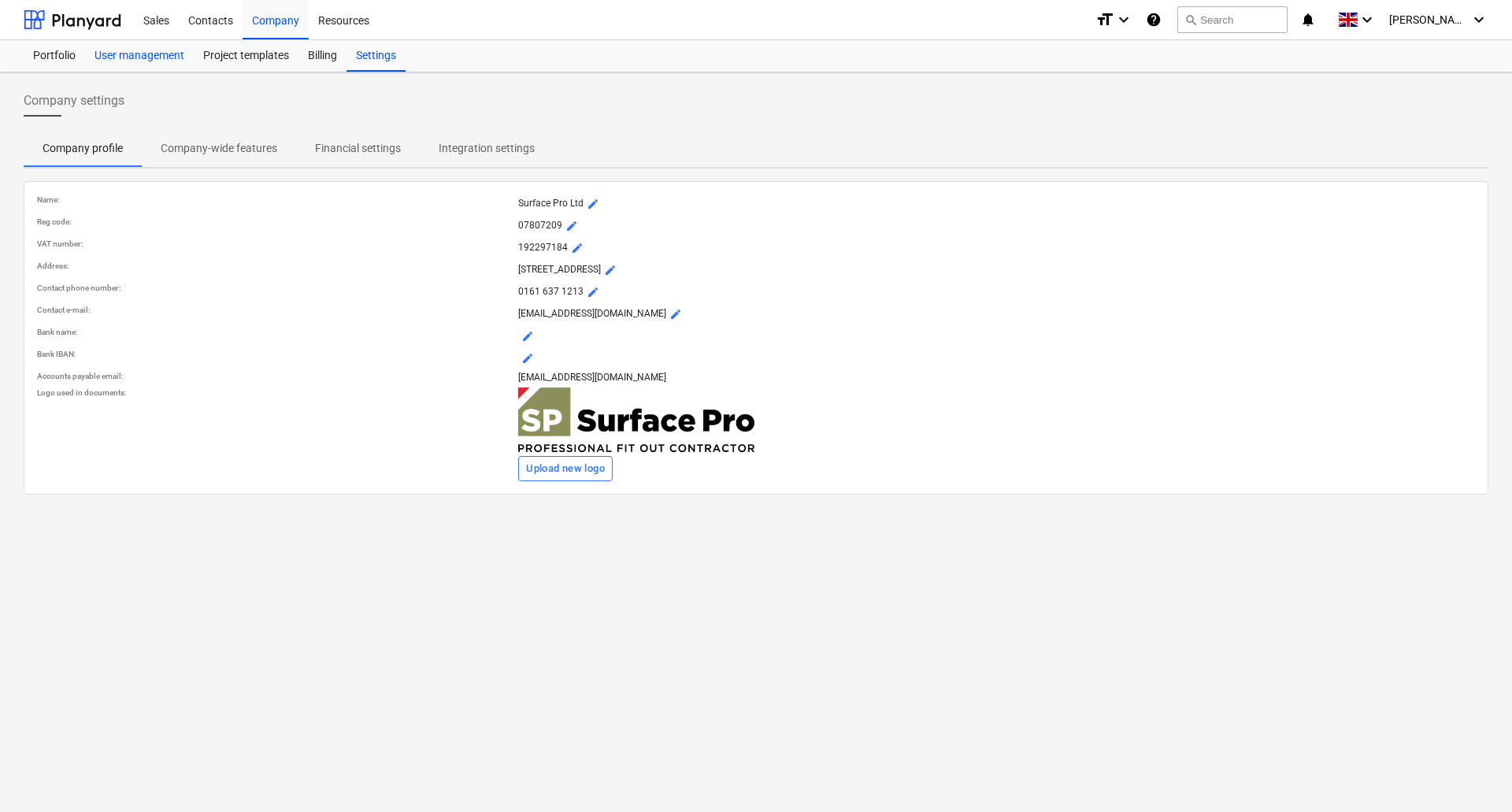
click at [105, 55] on div "User management" at bounding box center [139, 56] width 109 height 32
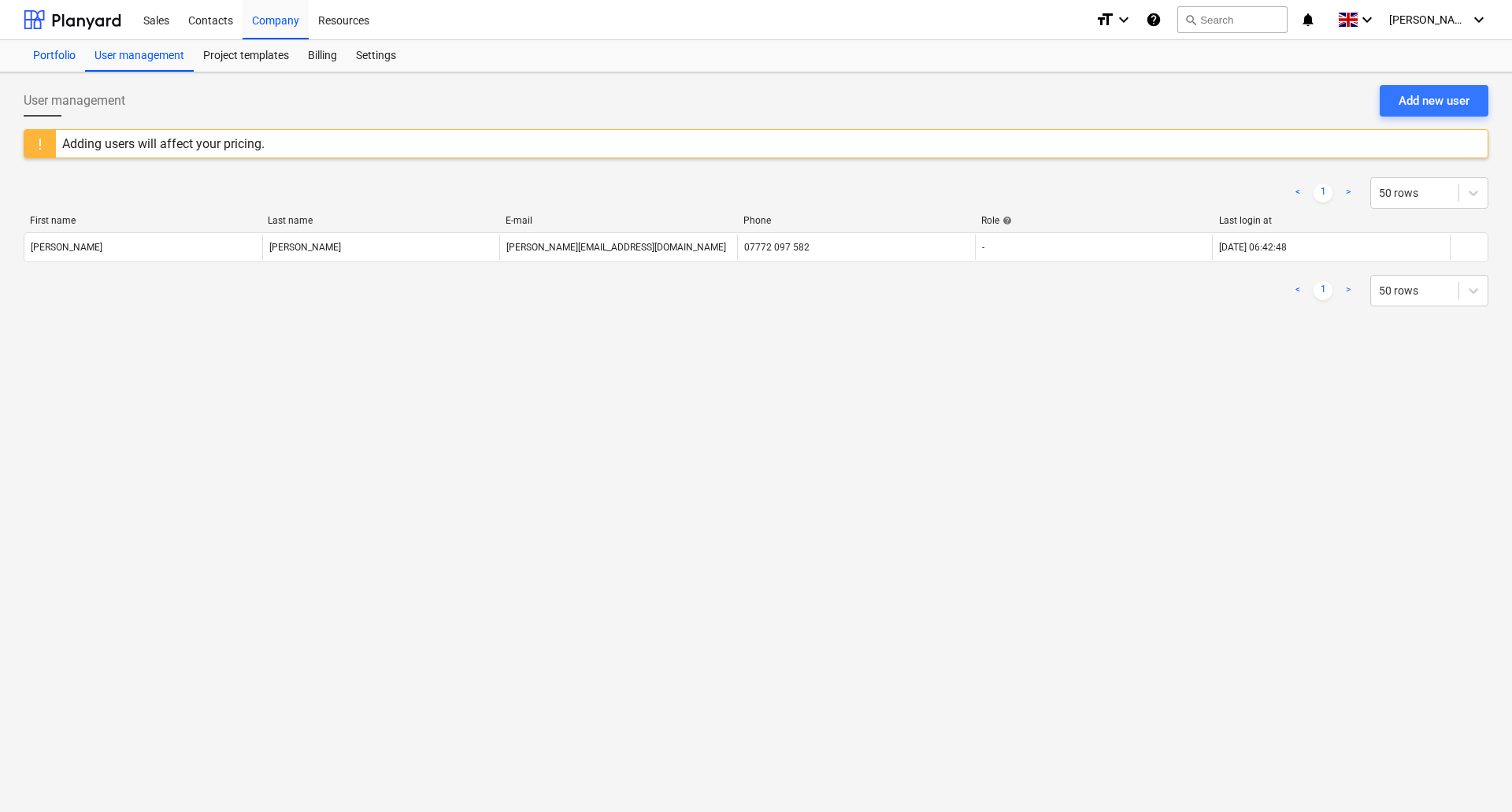
click at [47, 53] on div "Portfolio" at bounding box center [54, 56] width 61 height 32
click at [61, 55] on div "Portfolio" at bounding box center [54, 56] width 61 height 32
click at [150, 21] on div "Sales" at bounding box center [156, 19] width 45 height 40
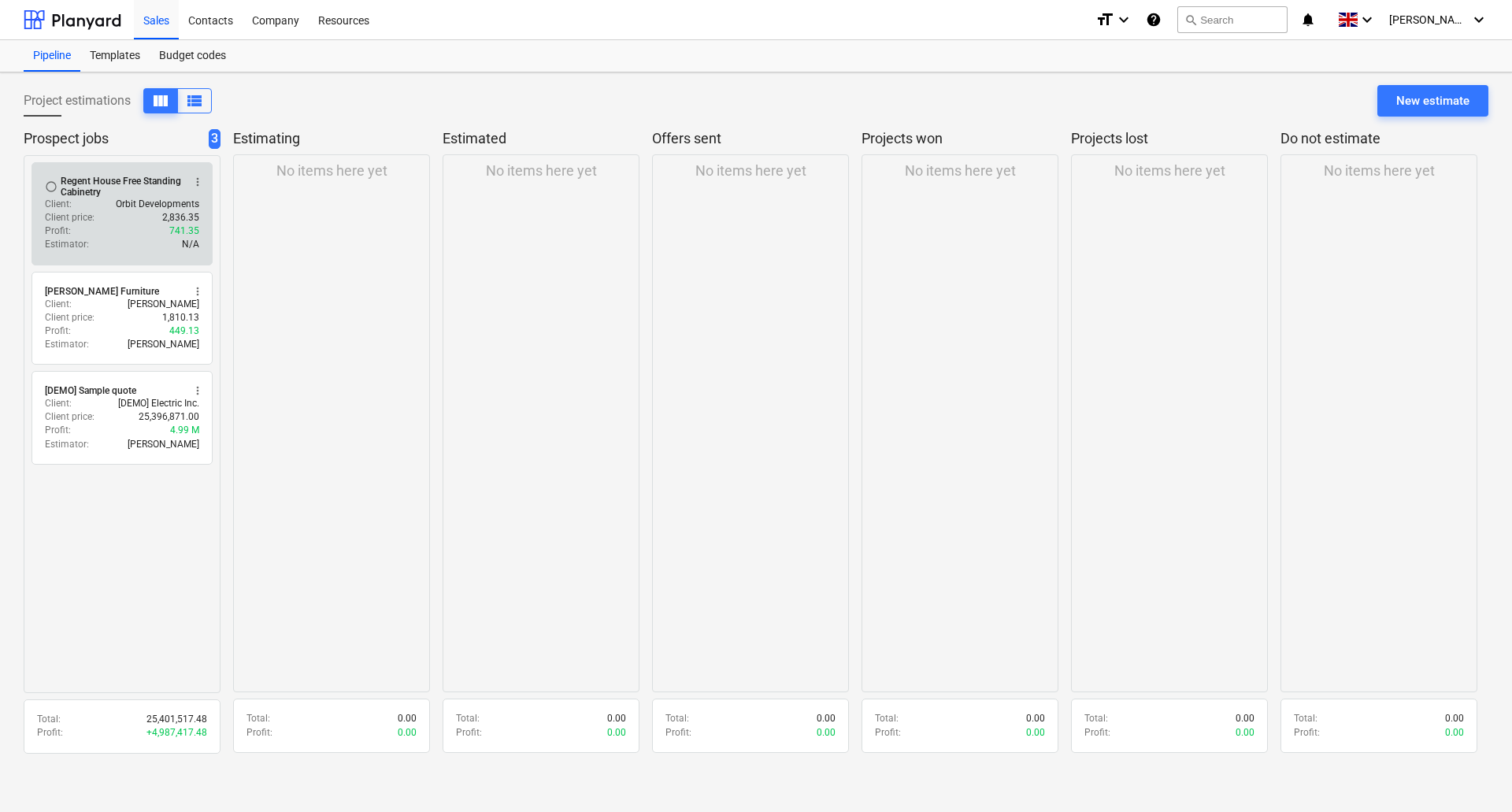
click at [120, 206] on p "Orbit Developments" at bounding box center [157, 204] width 84 height 13
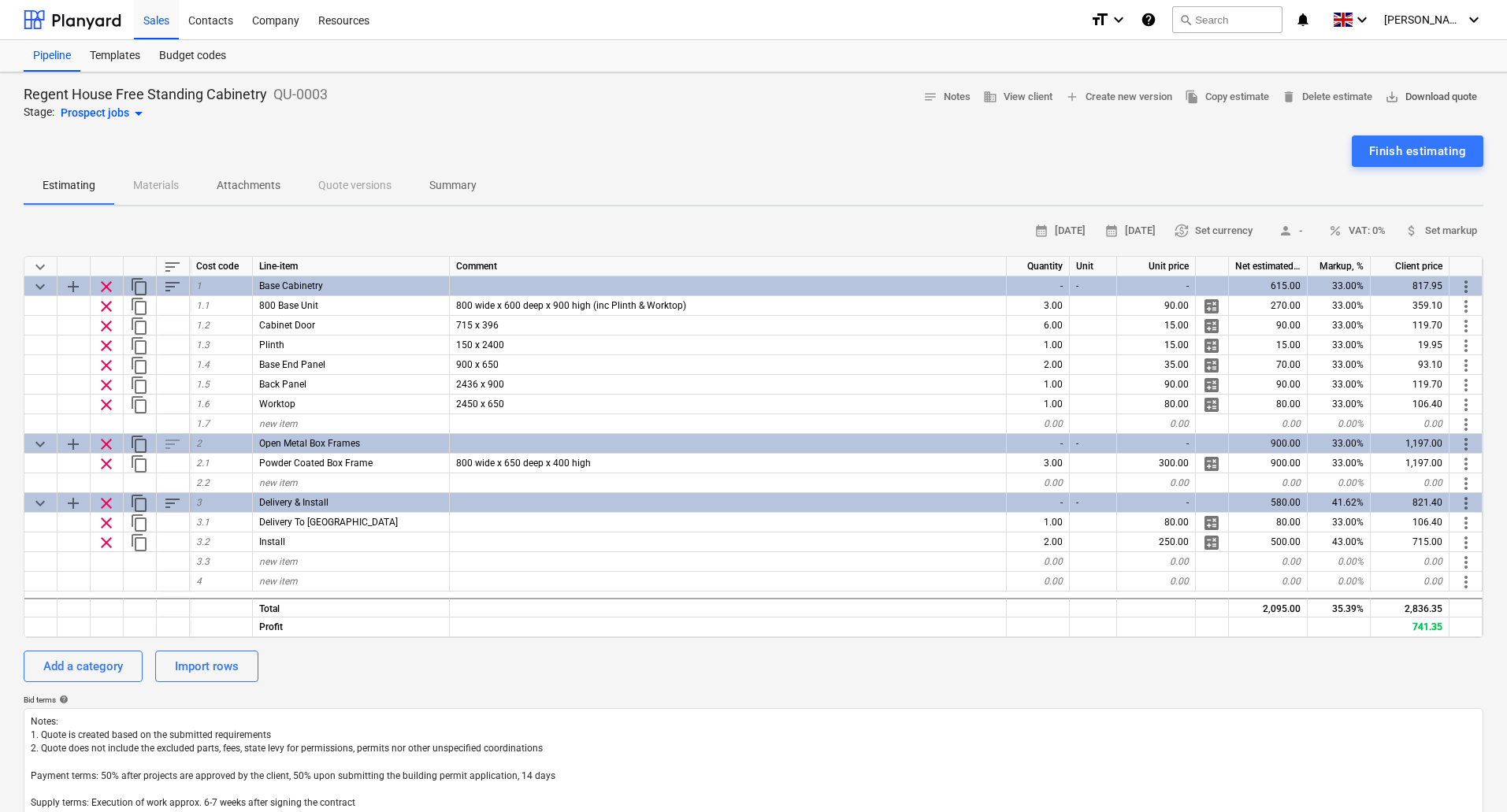
click at [1425, 97] on span "save_alt Download quote" at bounding box center [1431, 97] width 92 height 18
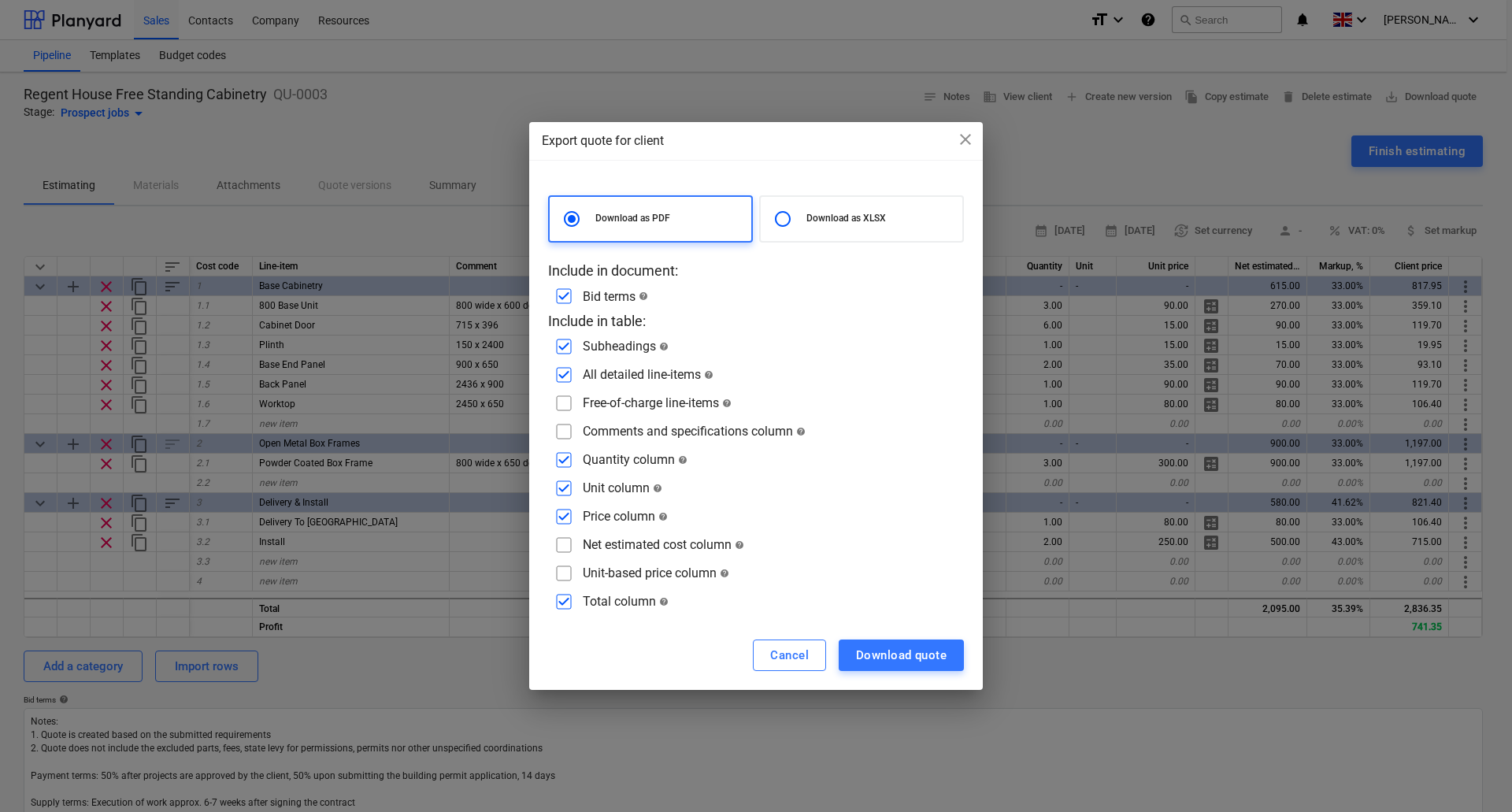
click at [560, 428] on input "checkbox" at bounding box center [563, 431] width 25 height 25
click at [906, 663] on div "Download quote" at bounding box center [902, 655] width 90 height 21
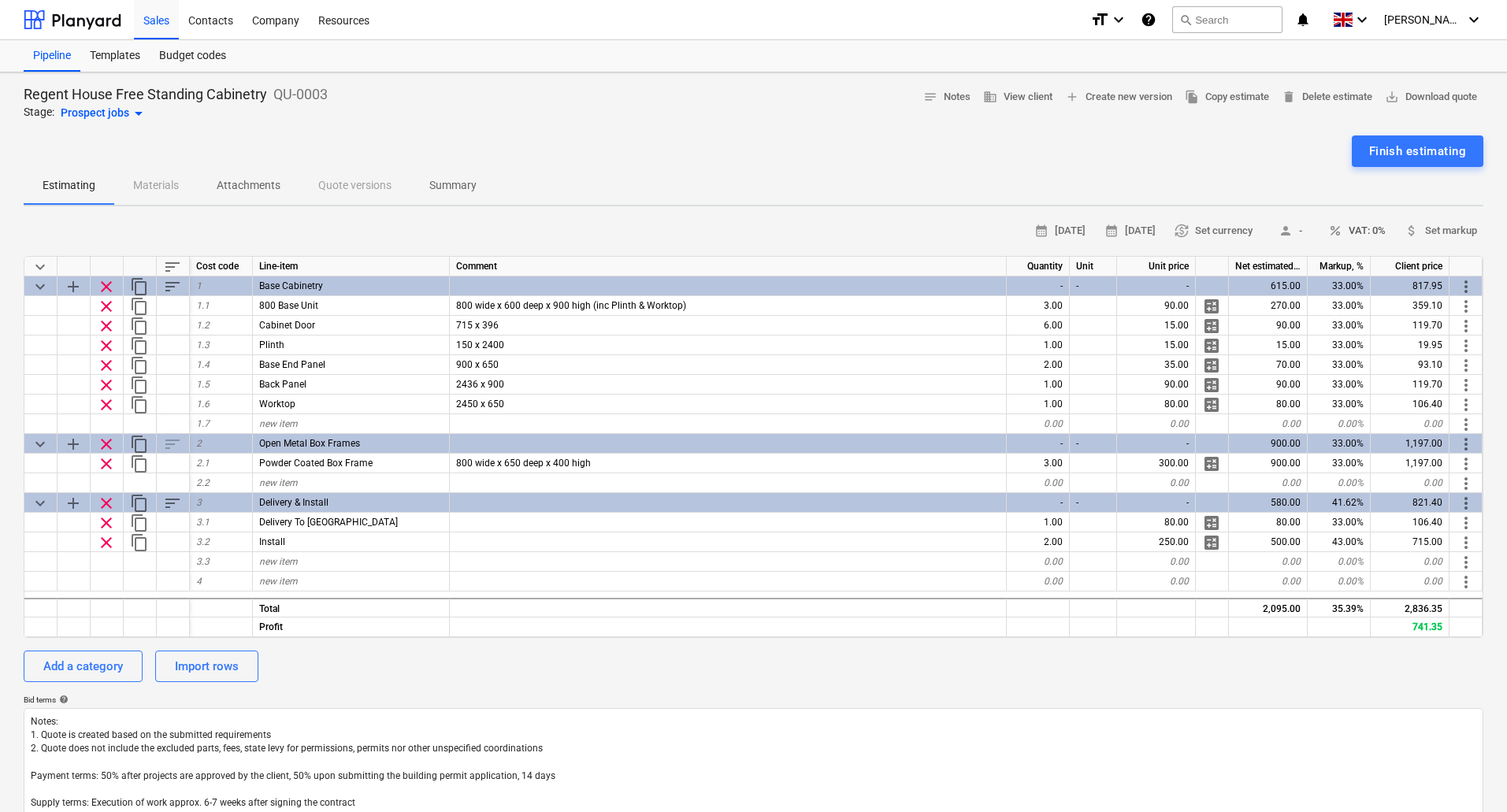
click at [1357, 234] on span "percent VAT: 0%" at bounding box center [1356, 230] width 57 height 18
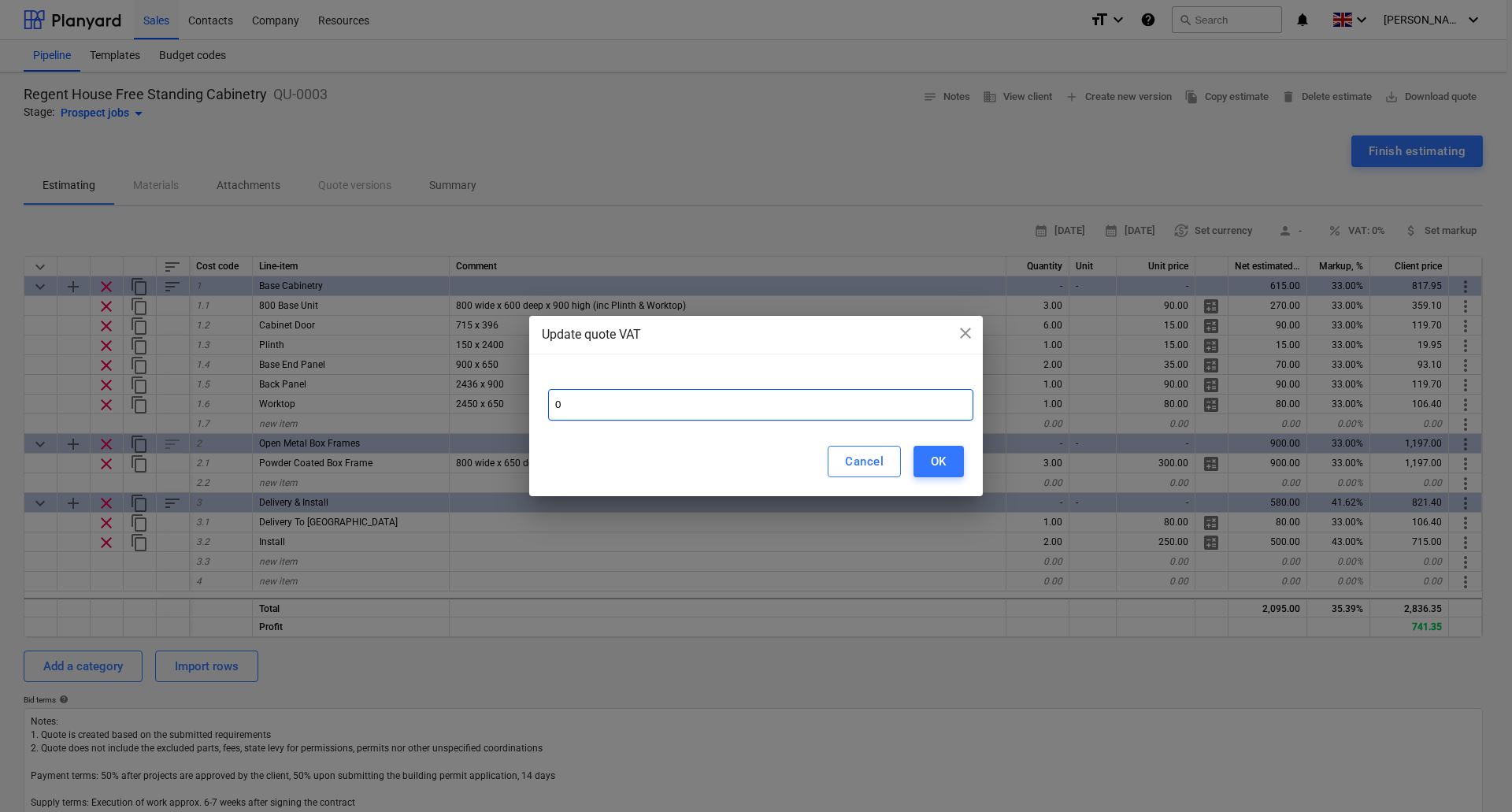
drag, startPoint x: 593, startPoint y: 408, endPoint x: 363, endPoint y: 440, distance: 232.2
click at [363, 439] on div "Update quote VAT close 0 Cancel OK" at bounding box center [756, 406] width 1512 height 812
click at [939, 463] on div "OK" at bounding box center [938, 461] width 16 height 21
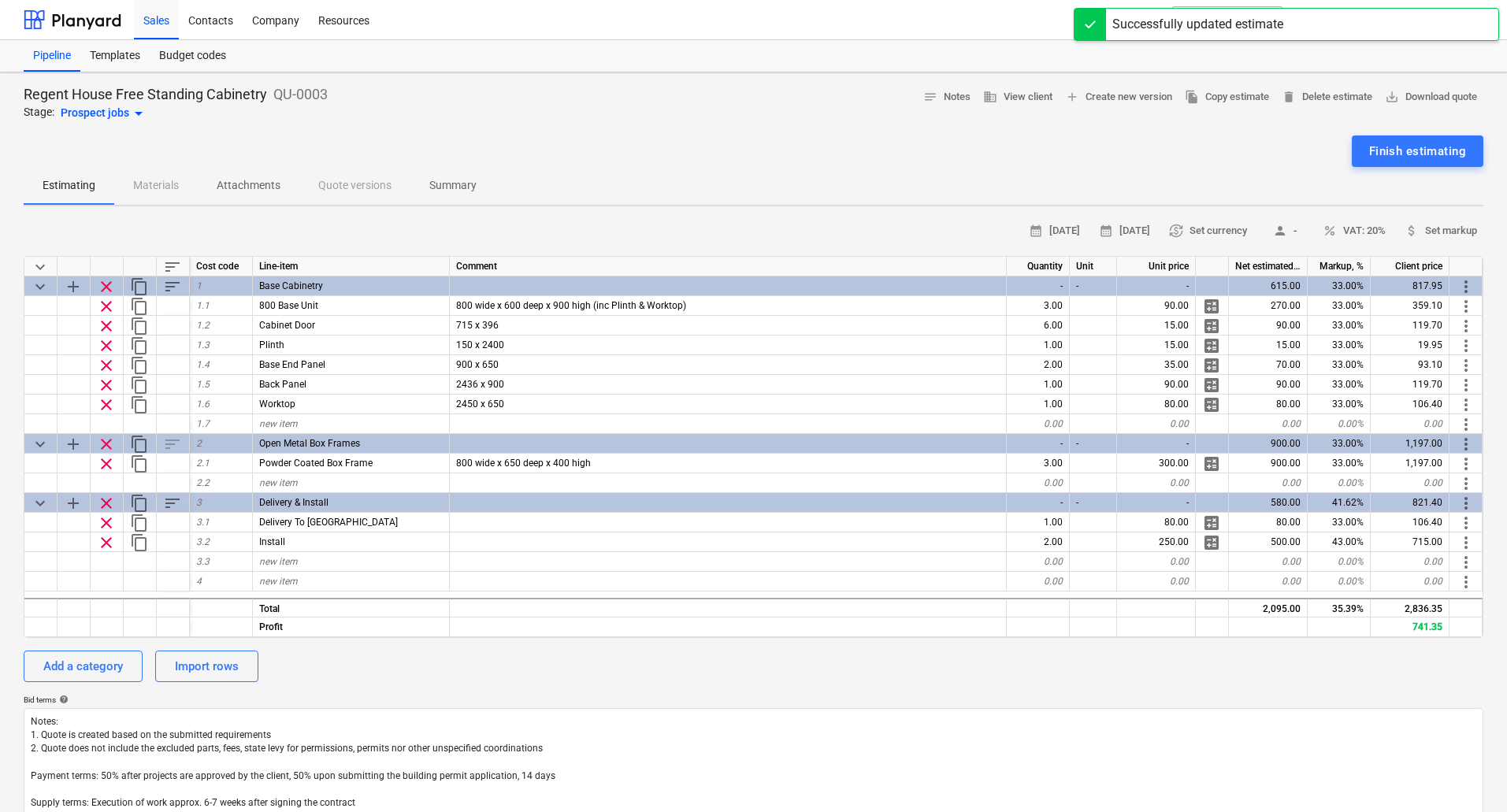
click at [1283, 230] on span "person" at bounding box center [1279, 230] width 14 height 14
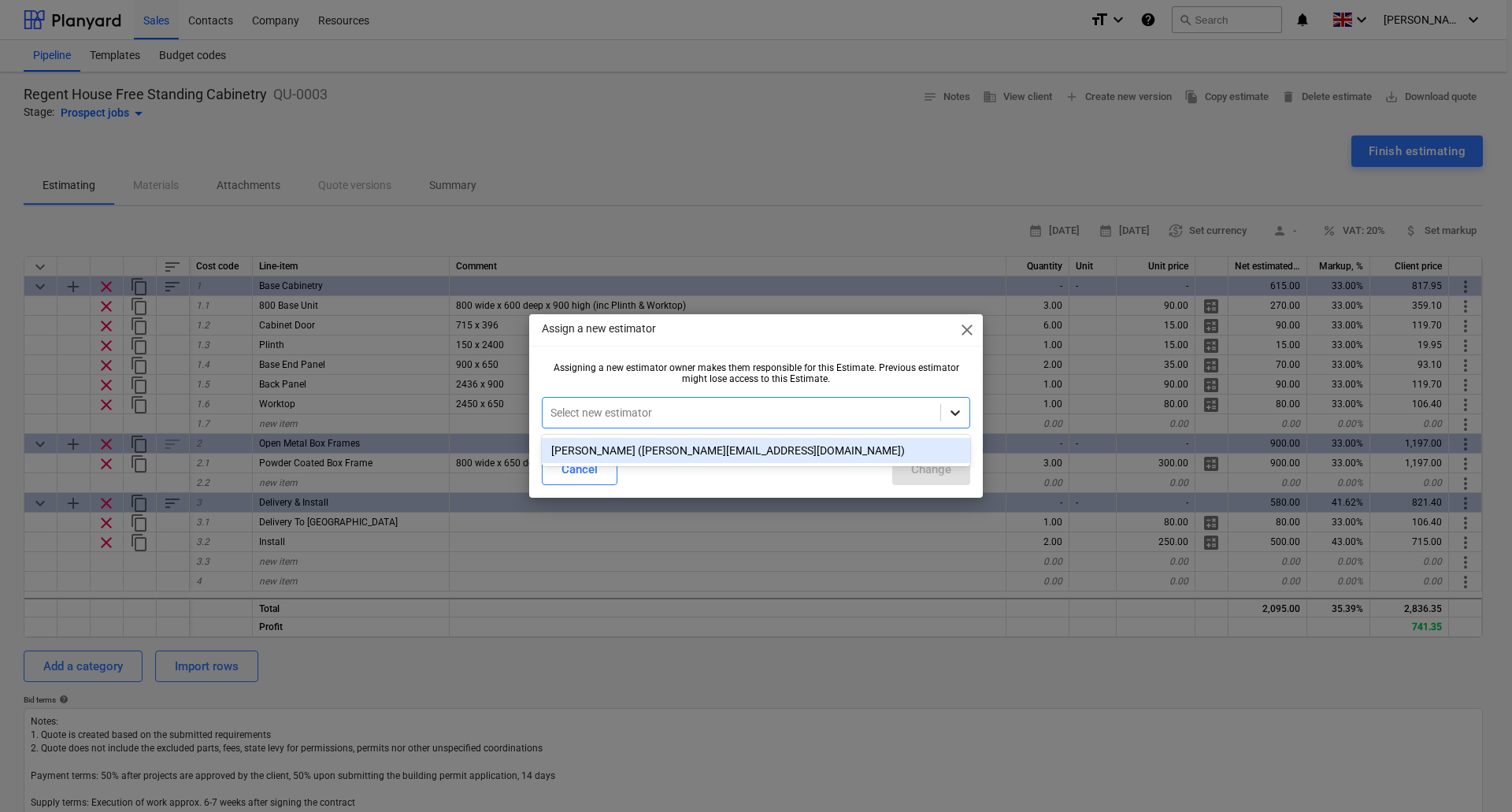
click at [961, 409] on icon at bounding box center [955, 413] width 16 height 16
click at [835, 451] on div "[PERSON_NAME] ([PERSON_NAME][EMAIL_ADDRESS][DOMAIN_NAME])" at bounding box center [756, 450] width 429 height 25
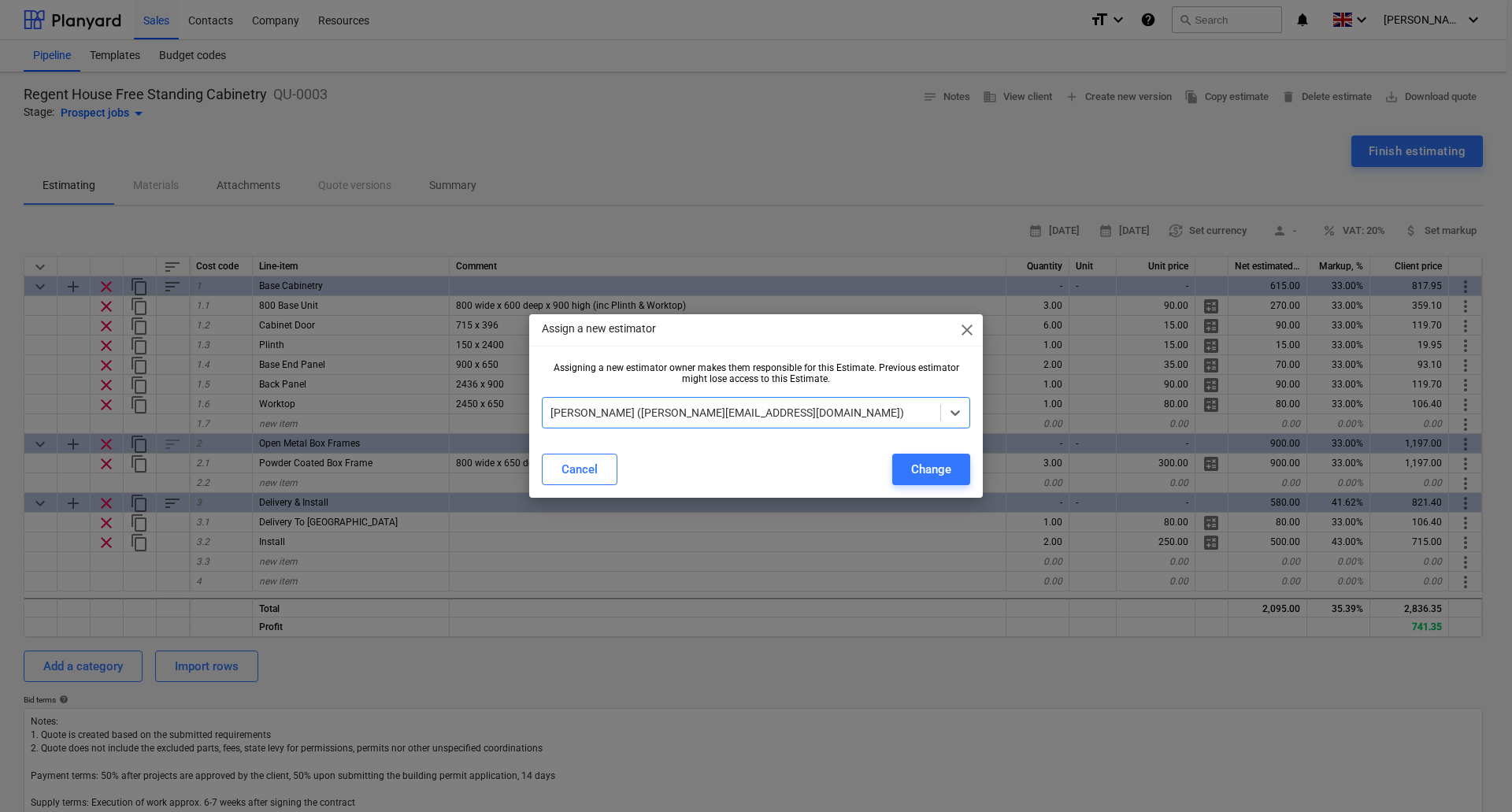
click at [961, 329] on span "close" at bounding box center [968, 330] width 19 height 19
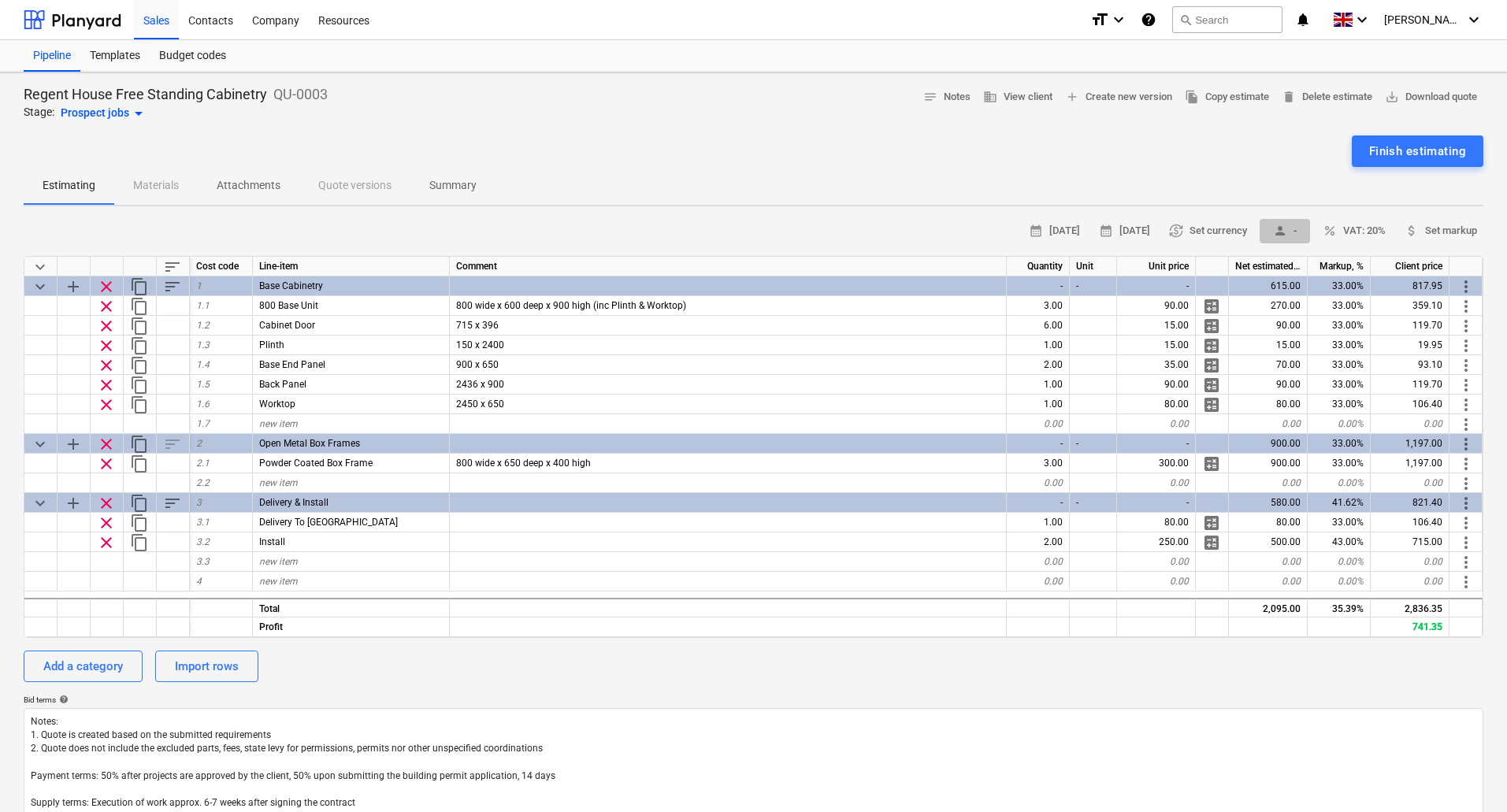
click at [1288, 231] on span "person -" at bounding box center [1284, 230] width 38 height 18
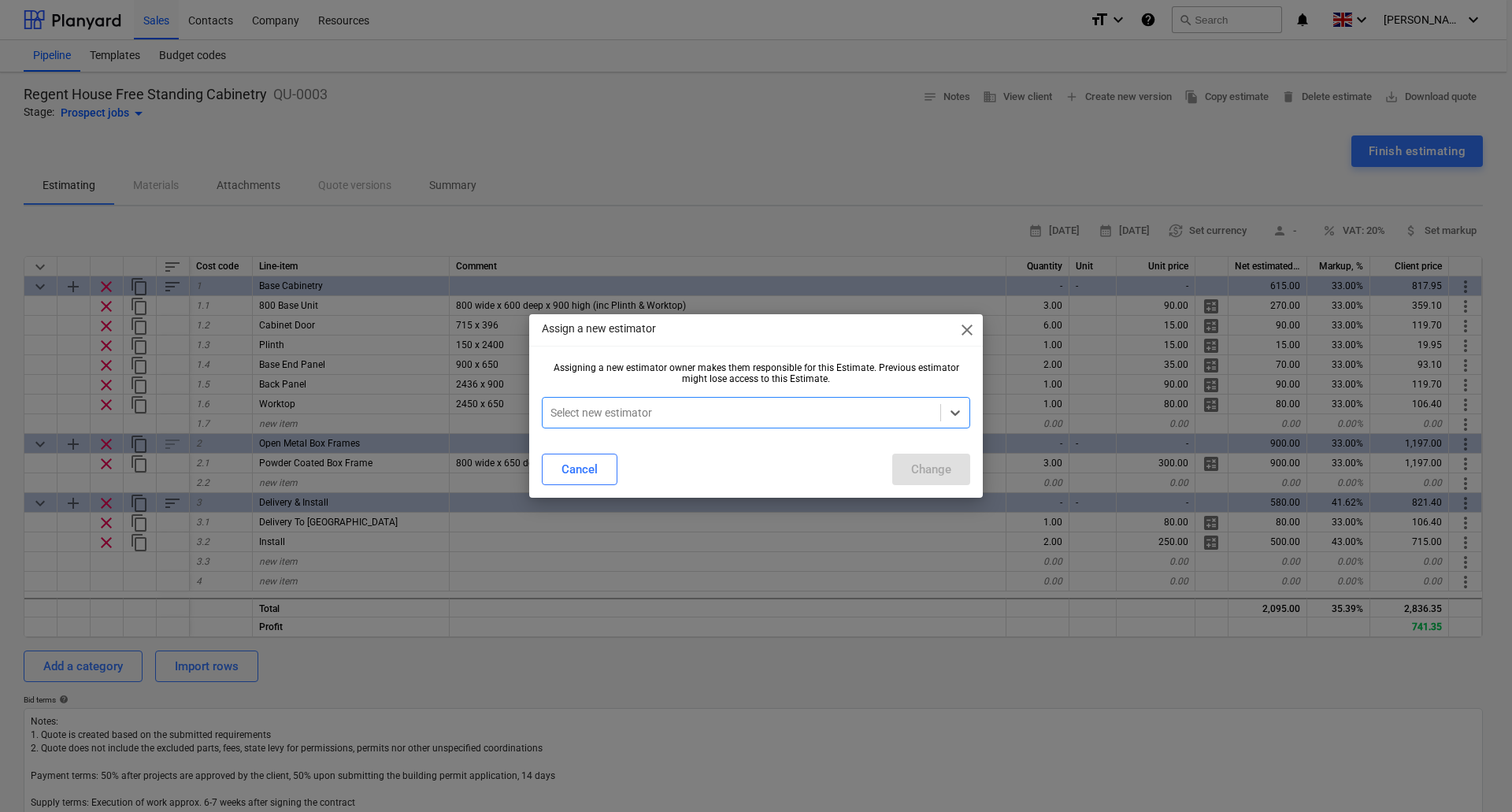
click at [919, 406] on div at bounding box center [742, 413] width 382 height 16
click at [663, 452] on div "[PERSON_NAME] ([PERSON_NAME][EMAIL_ADDRESS][DOMAIN_NAME])" at bounding box center [756, 450] width 429 height 25
click at [920, 461] on div "Change" at bounding box center [931, 469] width 40 height 21
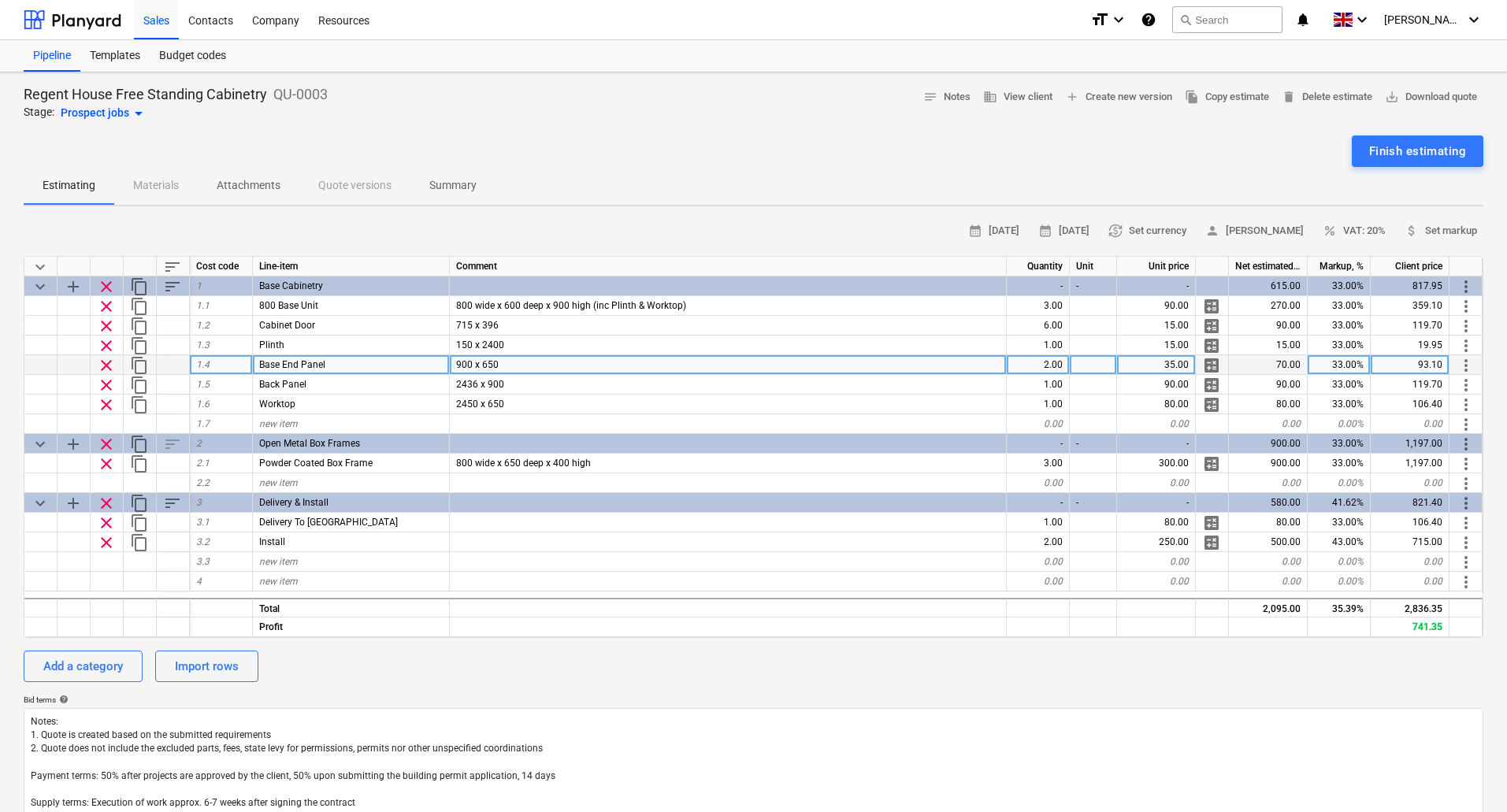
click at [1160, 368] on div "35.00" at bounding box center [1156, 365] width 79 height 20
click at [282, 15] on div "Company" at bounding box center [275, 19] width 66 height 40
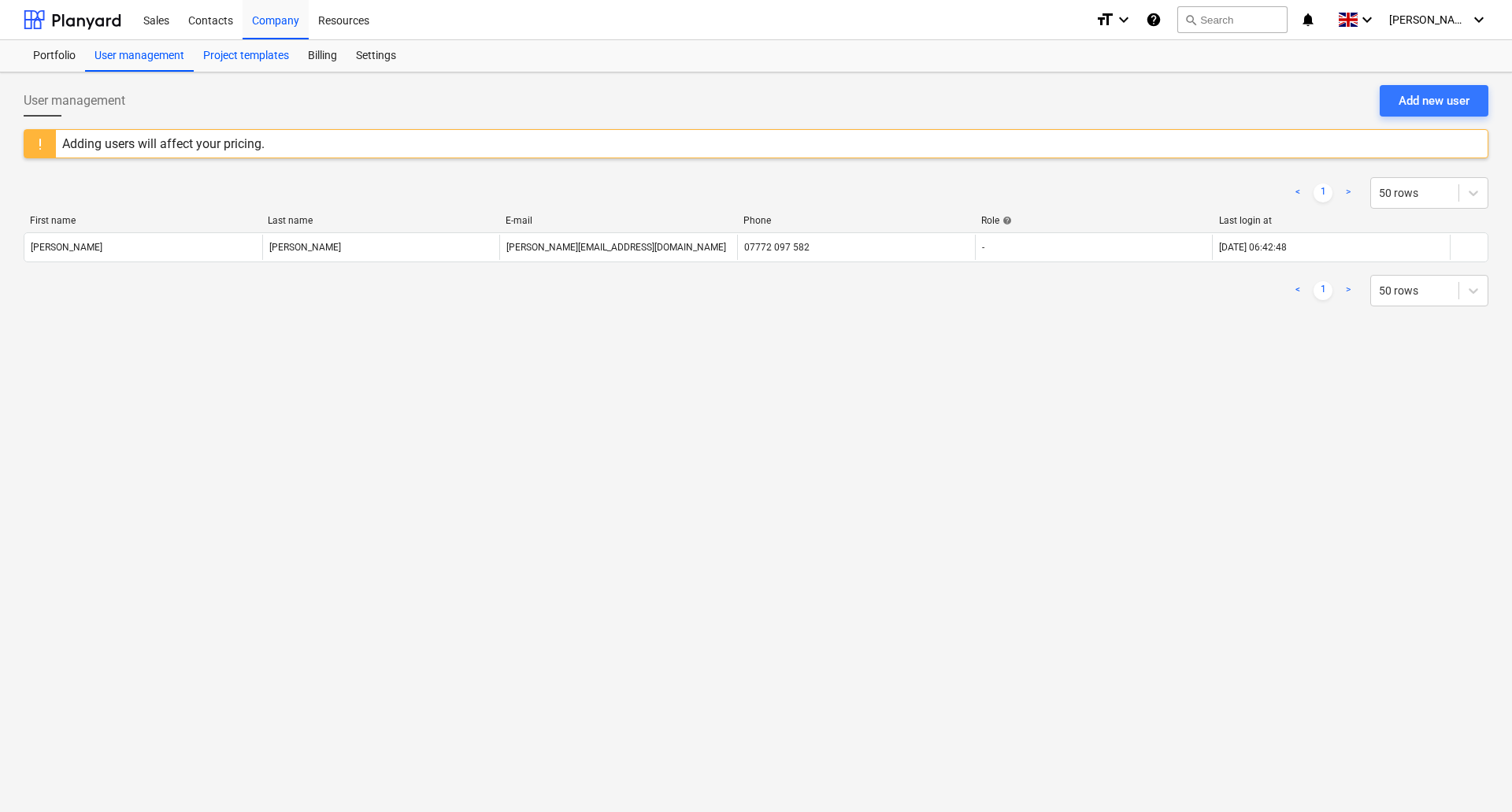
click at [256, 53] on div "Project templates" at bounding box center [245, 56] width 104 height 32
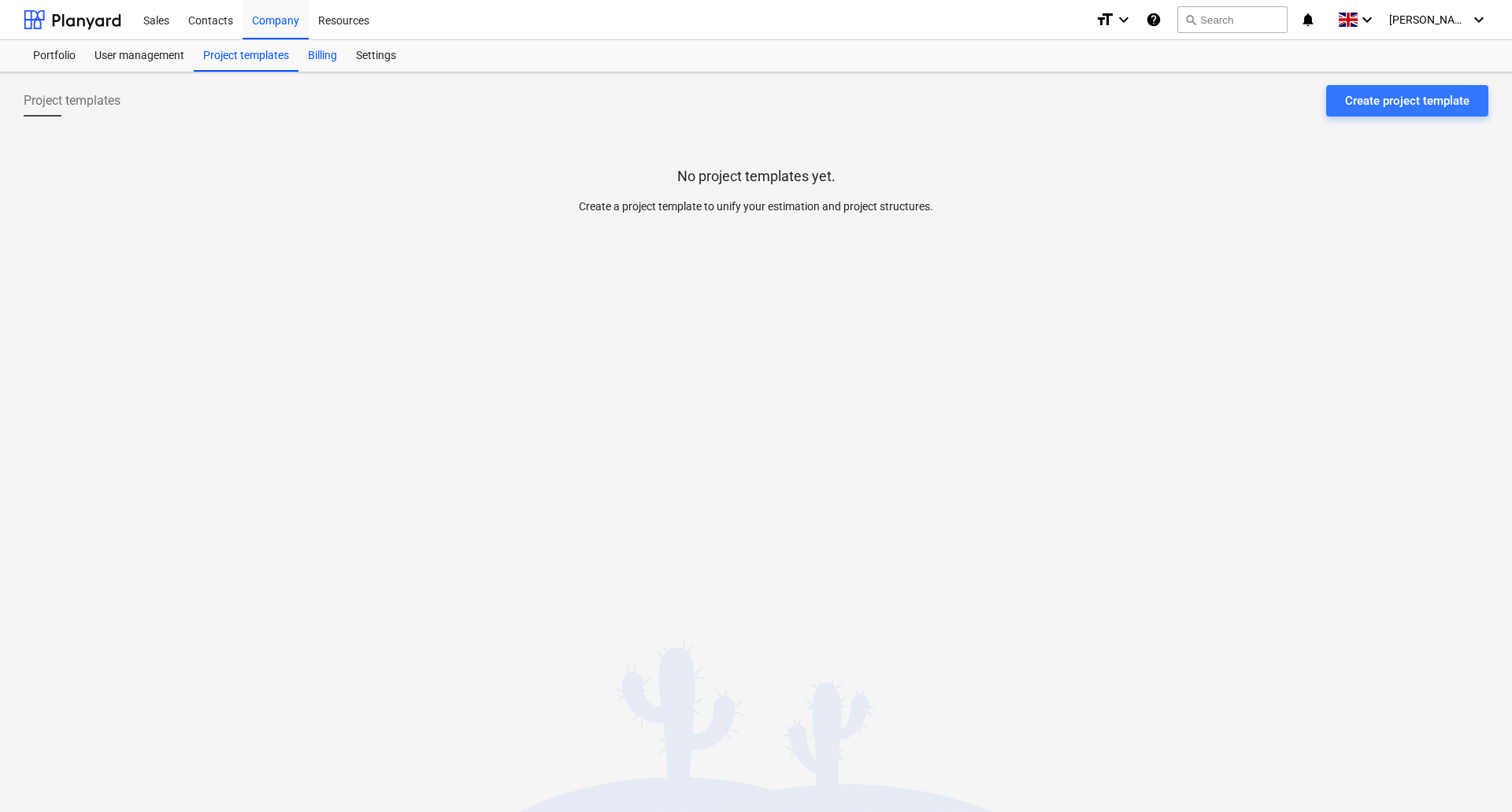
click at [335, 54] on div "Billing" at bounding box center [322, 56] width 48 height 32
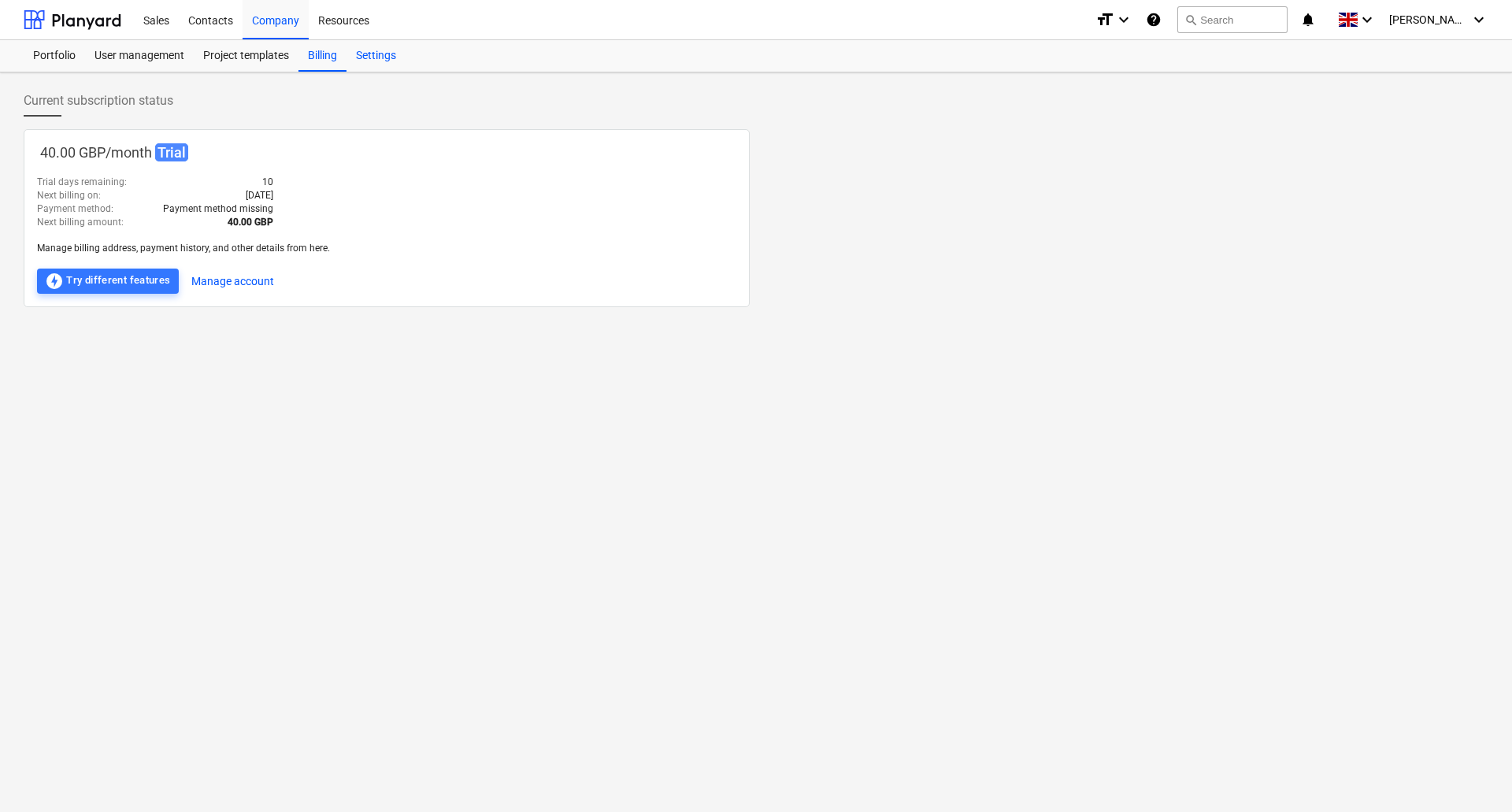
click at [364, 54] on div "Settings" at bounding box center [376, 56] width 59 height 32
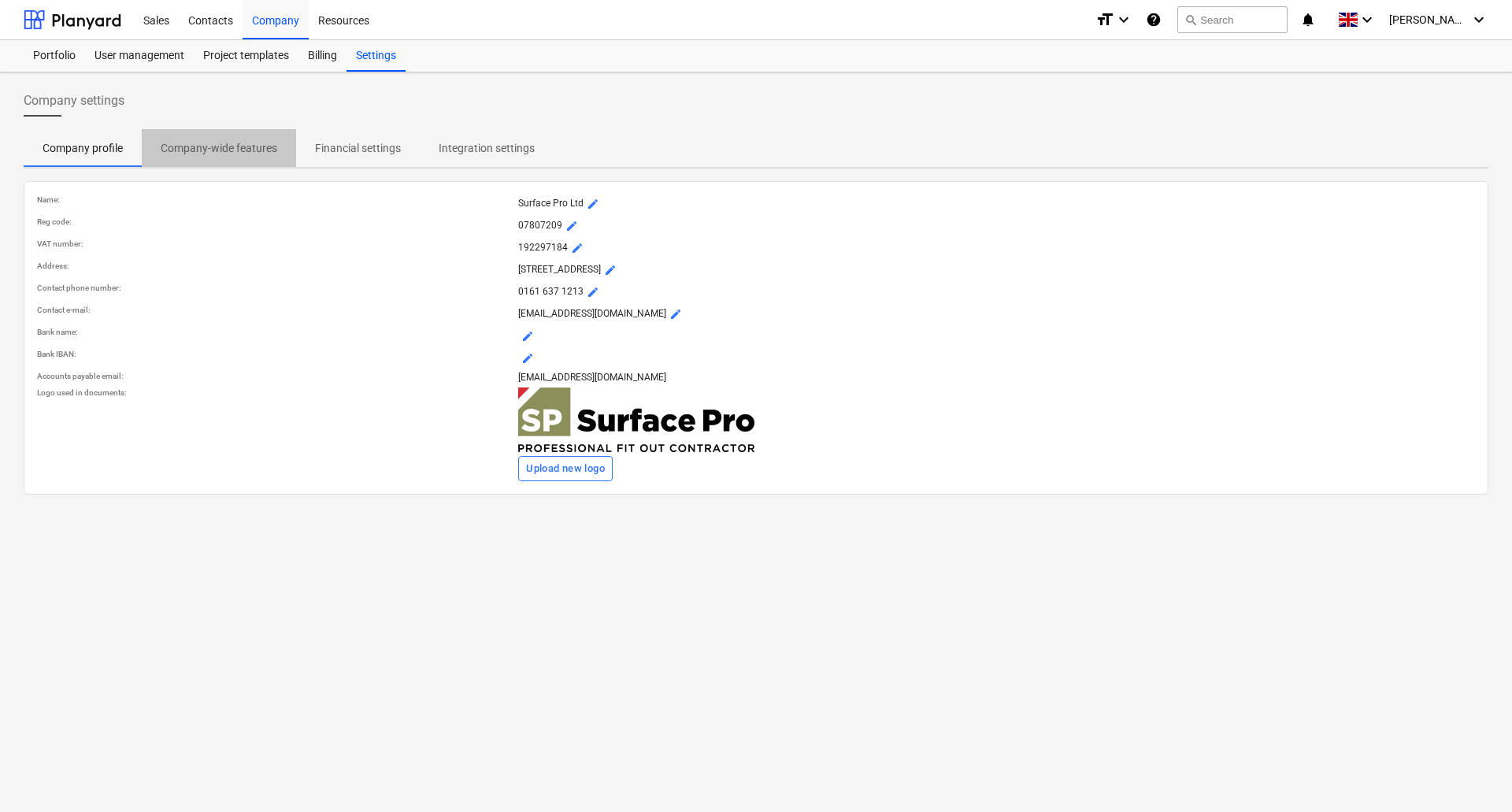
click at [258, 143] on p "Company-wide features" at bounding box center [219, 148] width 117 height 17
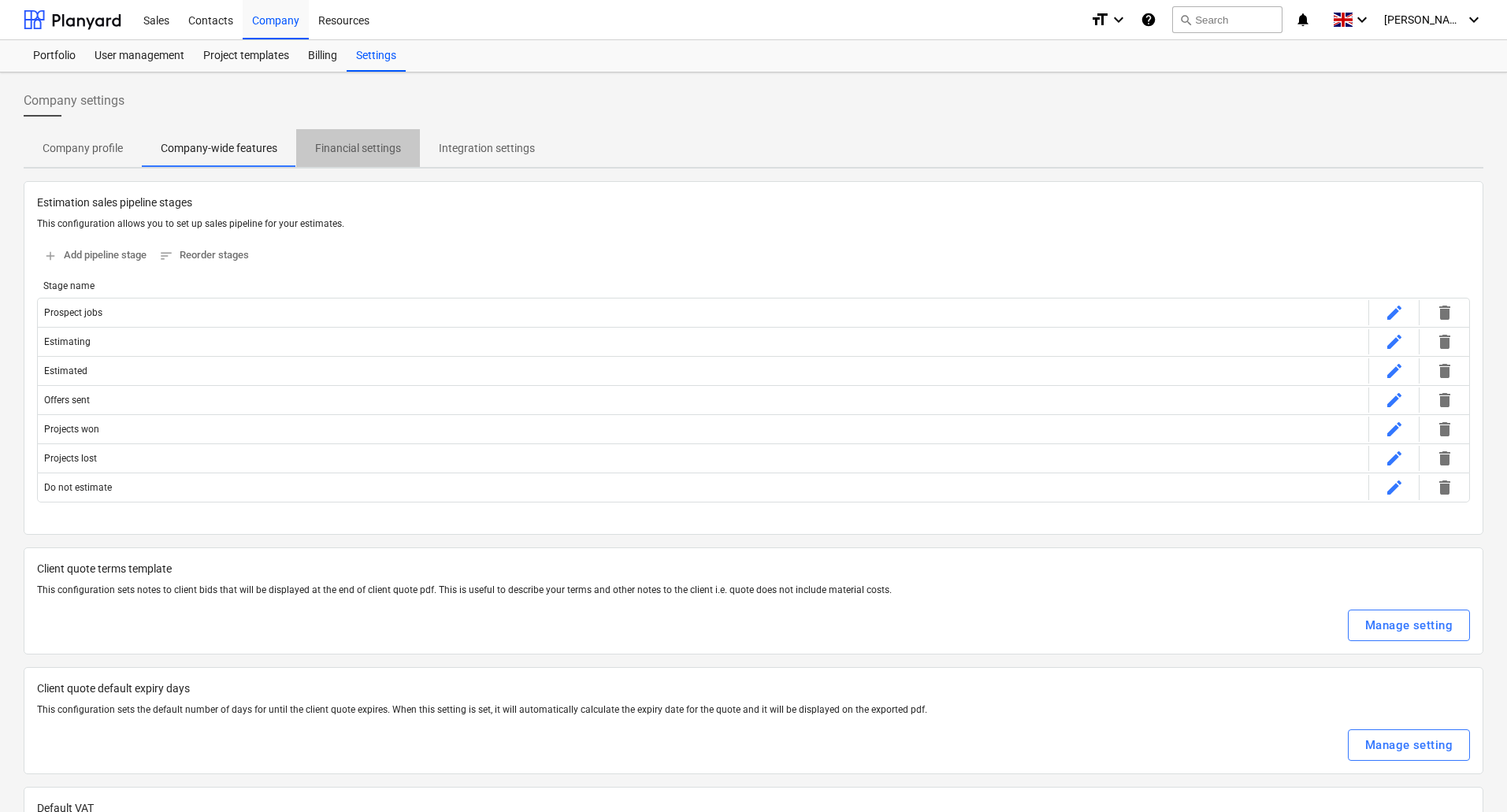
click at [387, 143] on p "Financial settings" at bounding box center [357, 148] width 86 height 17
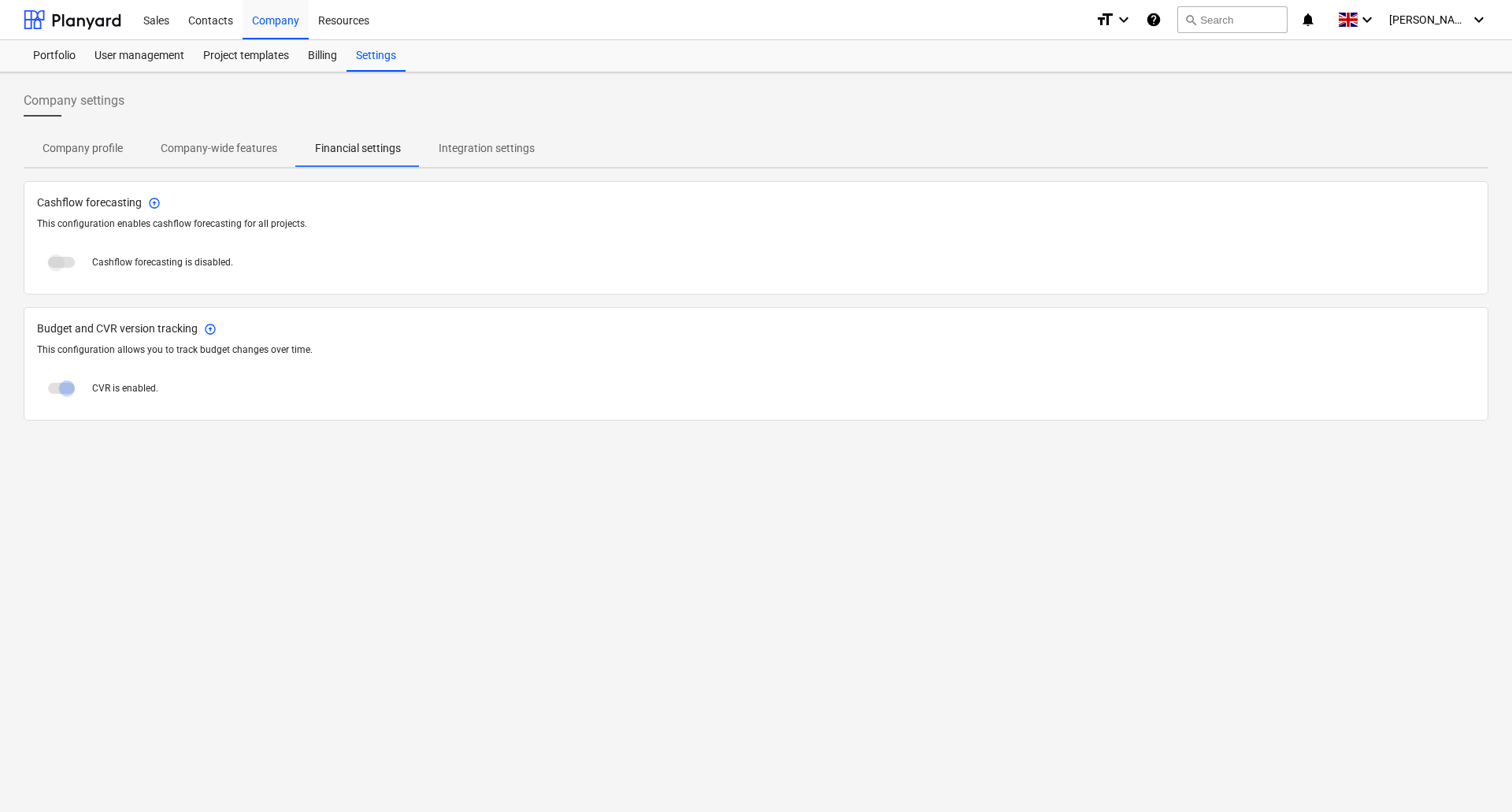
click at [275, 147] on p "Company-wide features" at bounding box center [219, 148] width 117 height 17
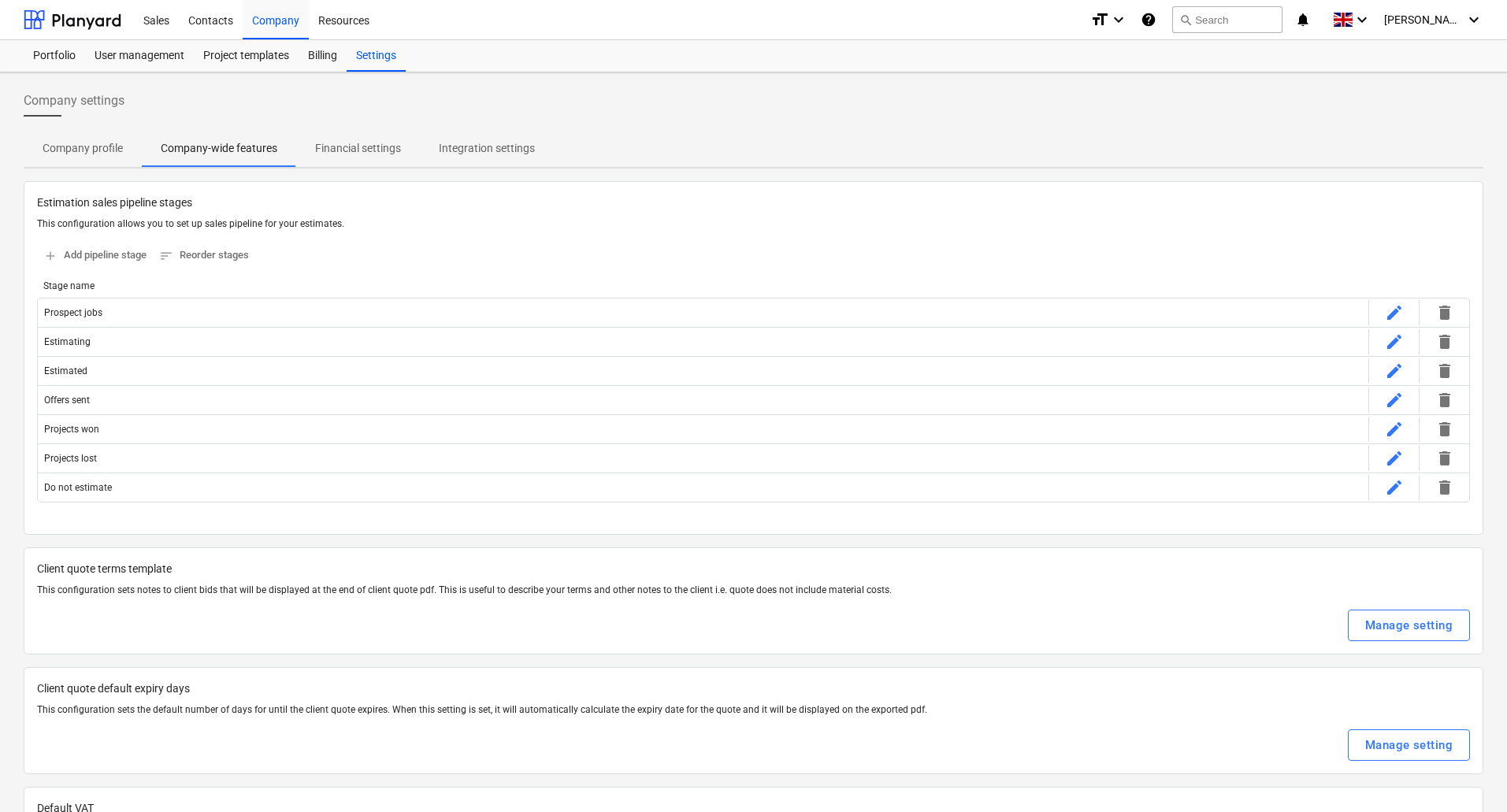
click at [97, 153] on p "Company profile" at bounding box center [82, 148] width 80 height 17
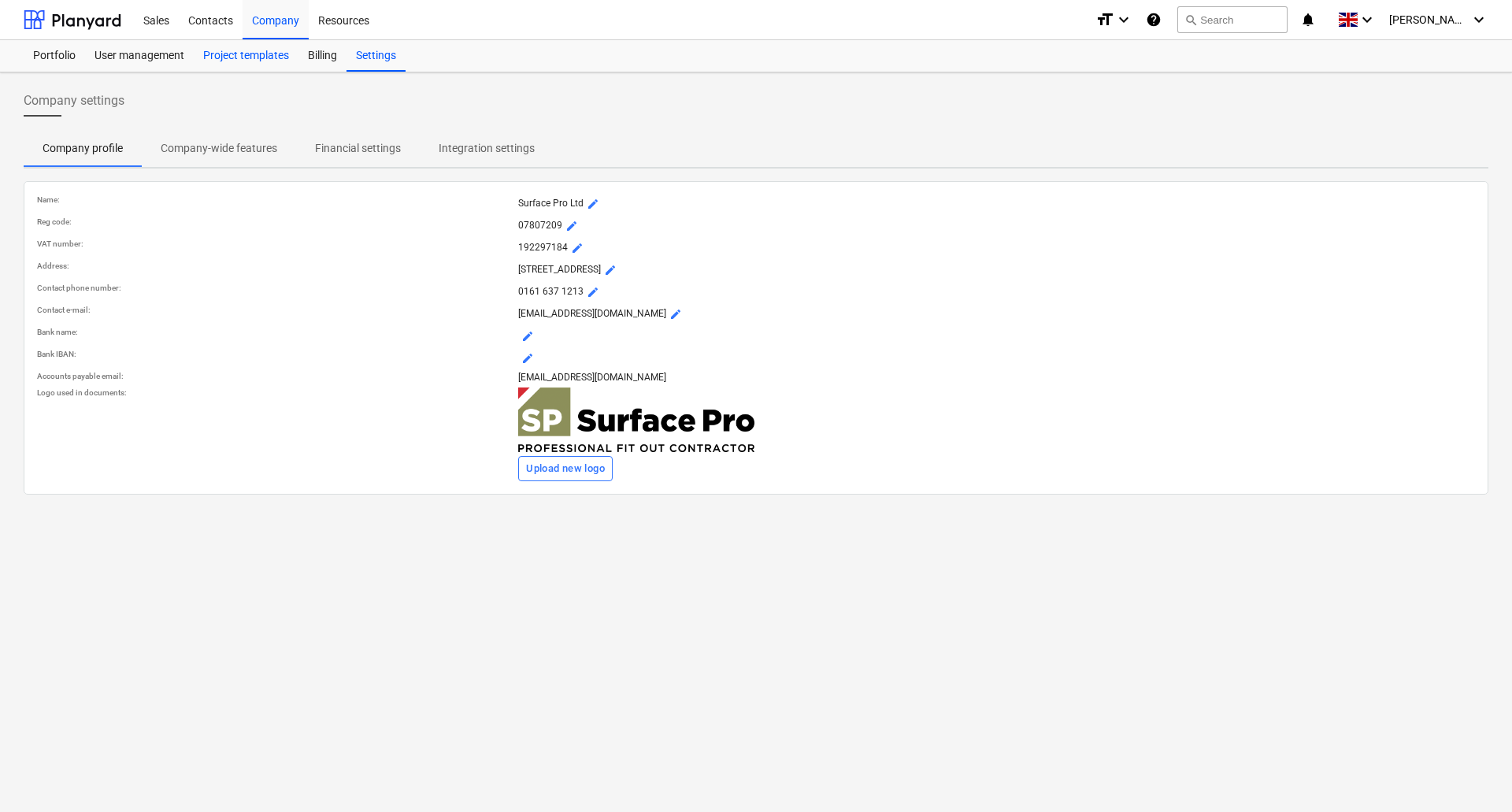
click at [254, 54] on div "Project templates" at bounding box center [245, 56] width 104 height 32
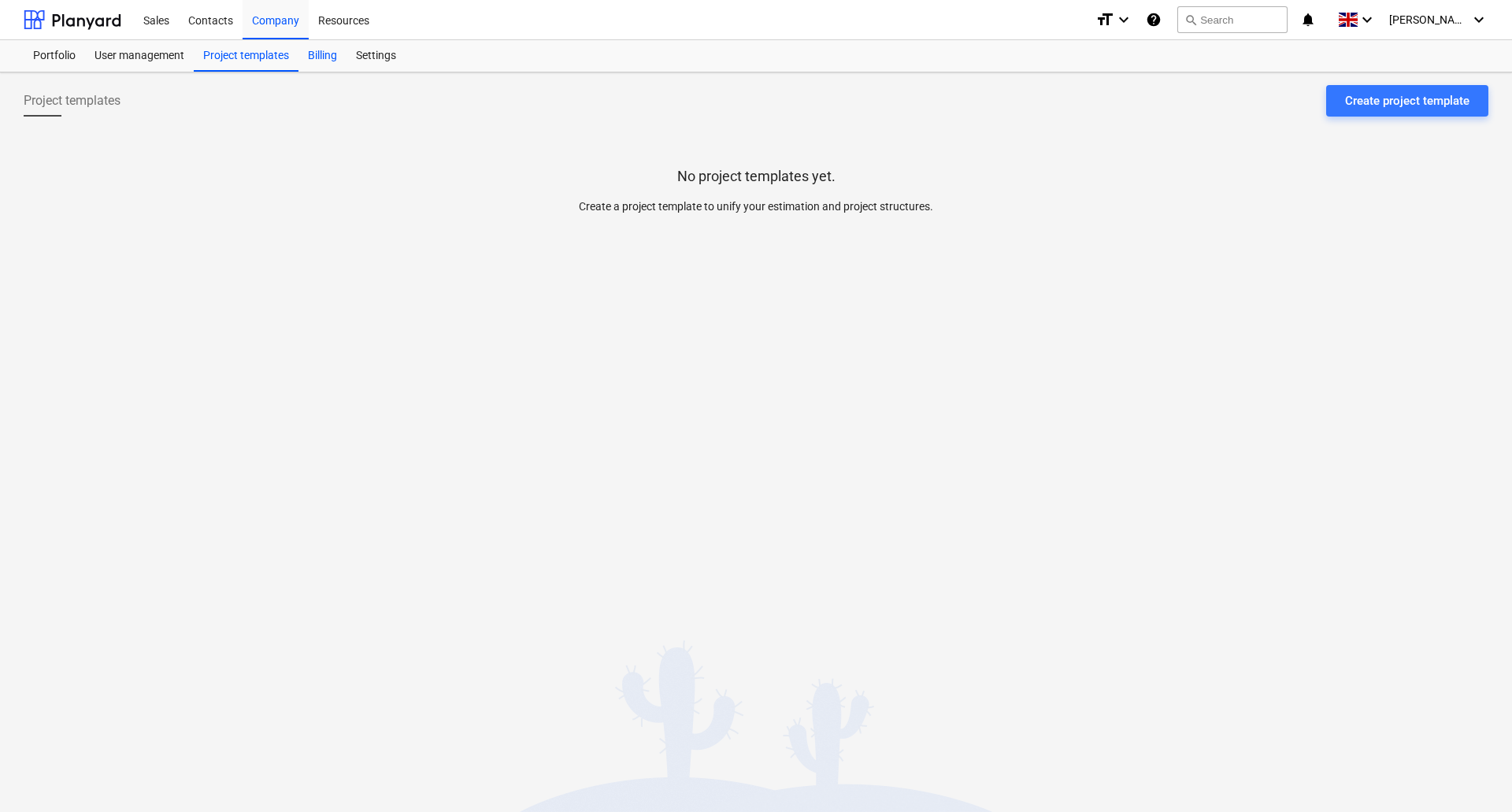
click at [342, 54] on div "Billing" at bounding box center [322, 56] width 48 height 32
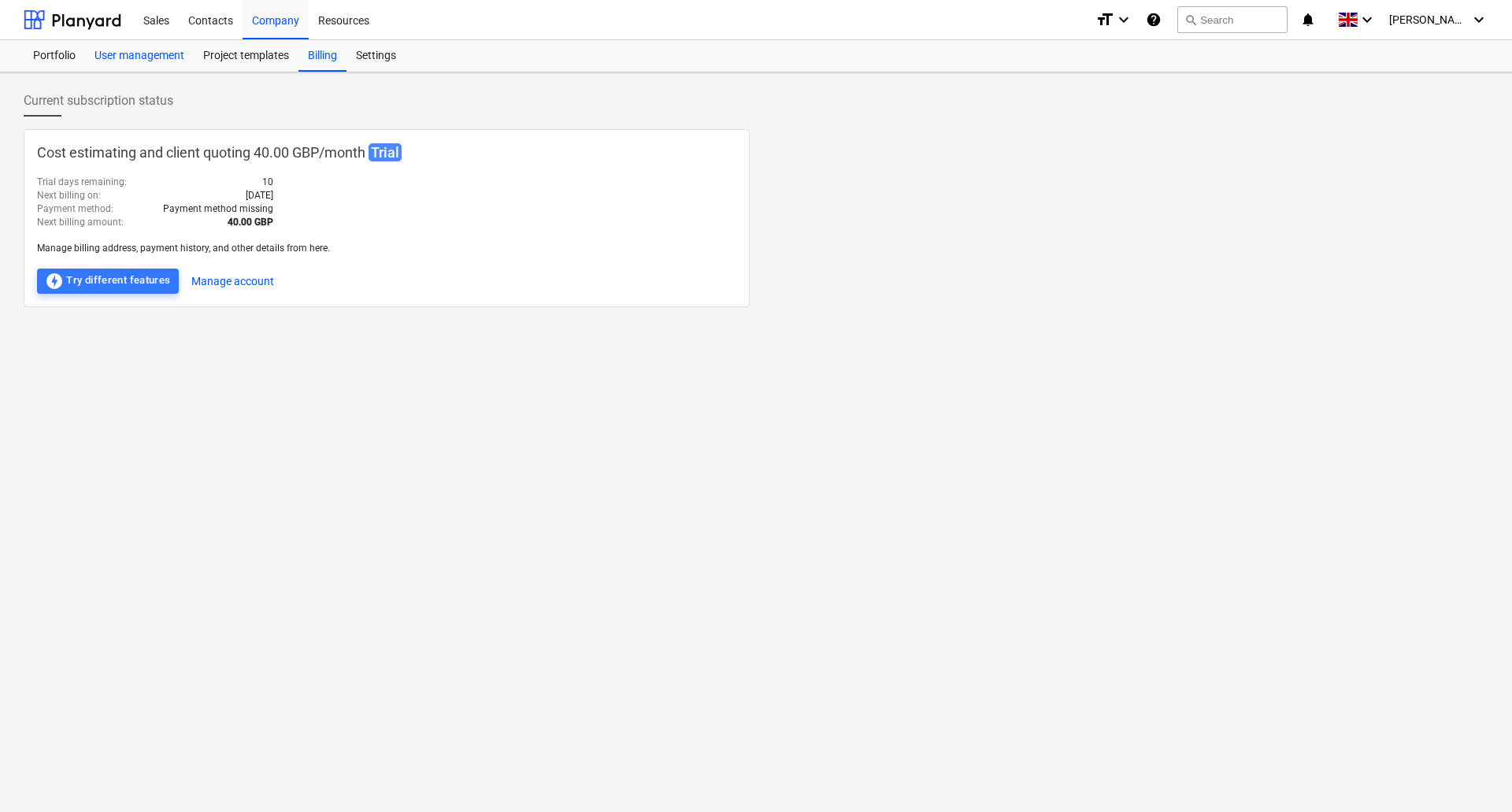
click at [145, 56] on div "User management" at bounding box center [139, 56] width 109 height 32
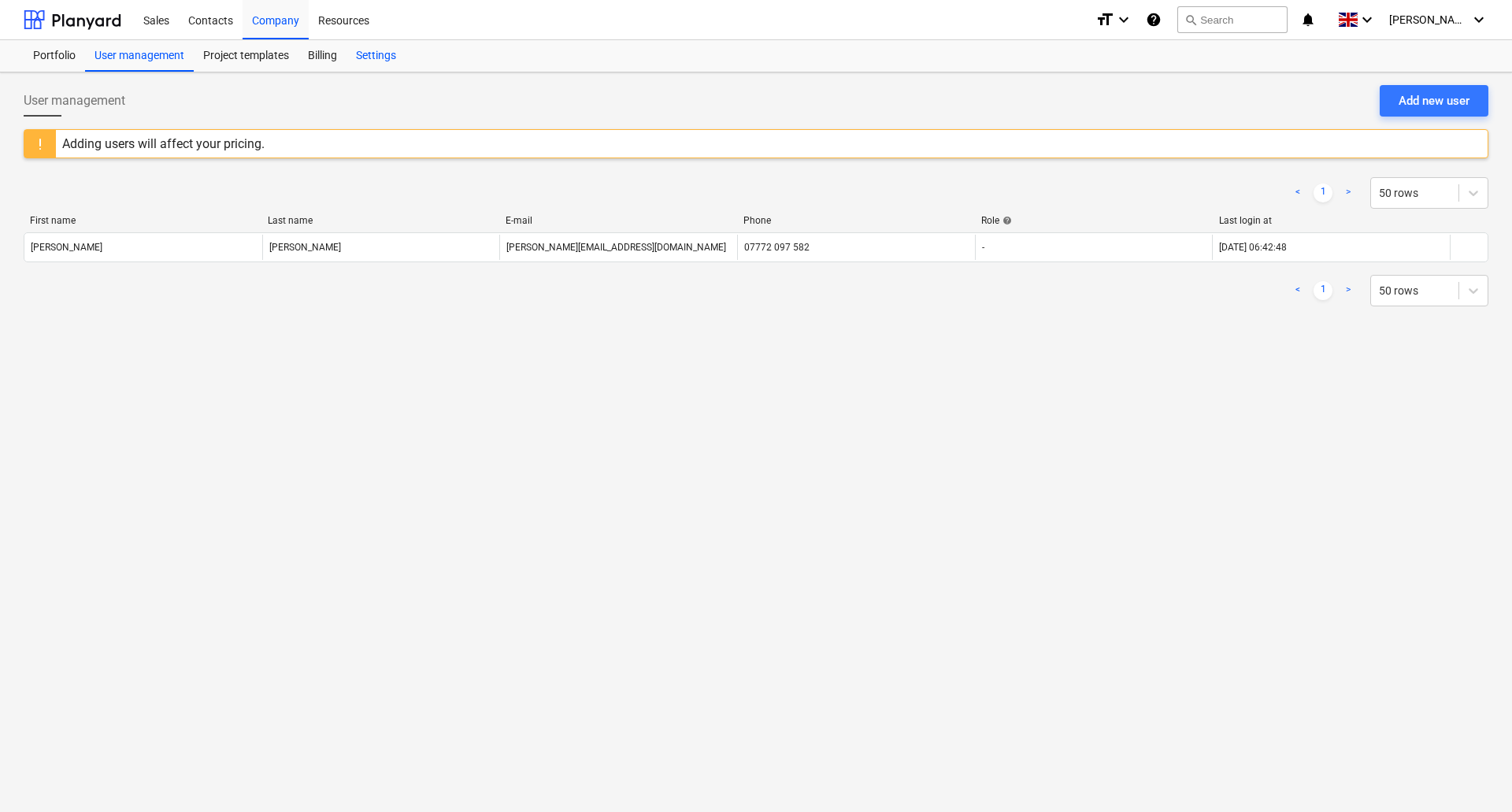
click at [386, 57] on div "Settings" at bounding box center [376, 56] width 59 height 32
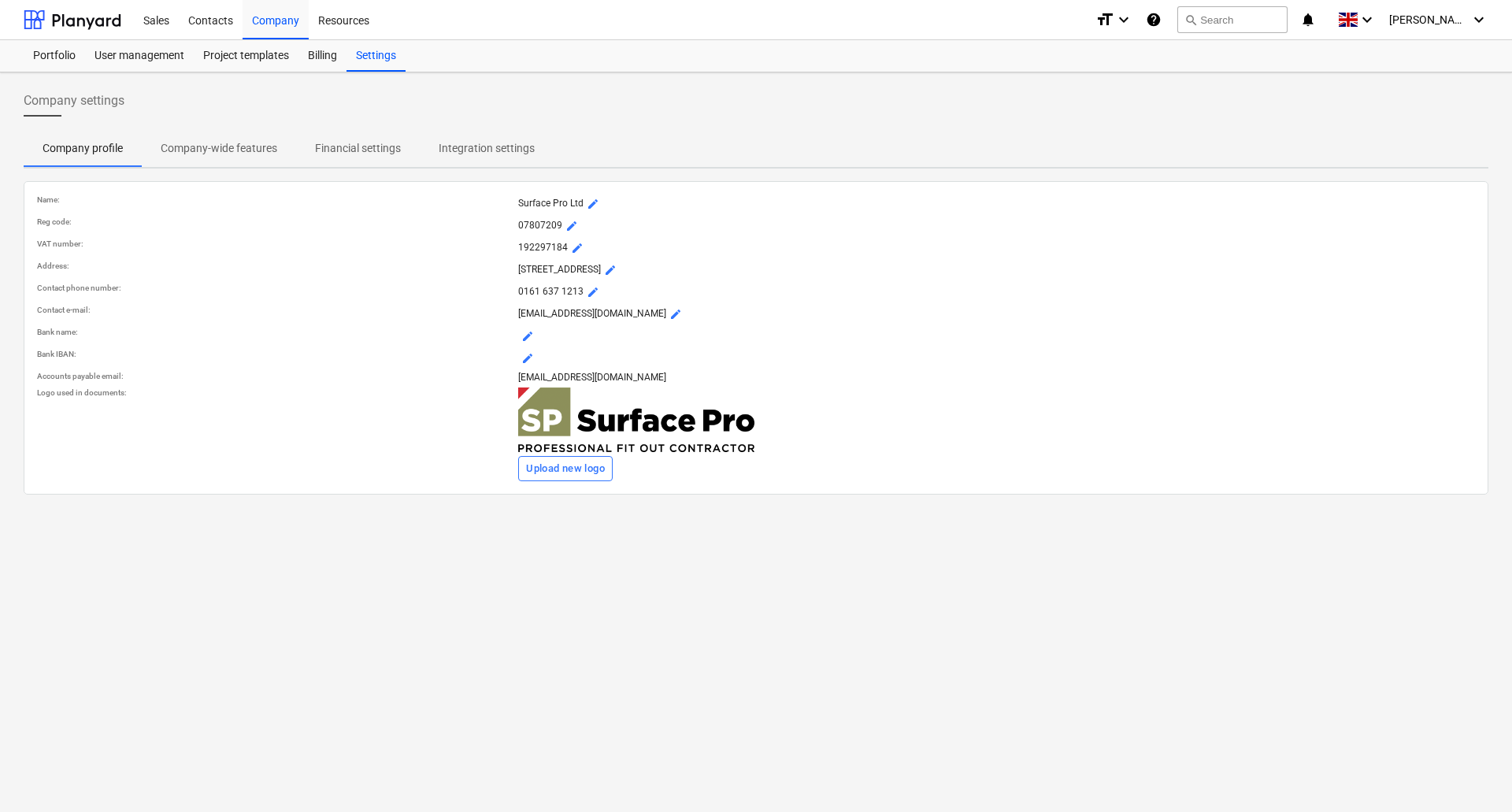
click at [386, 144] on p "Financial settings" at bounding box center [357, 148] width 86 height 17
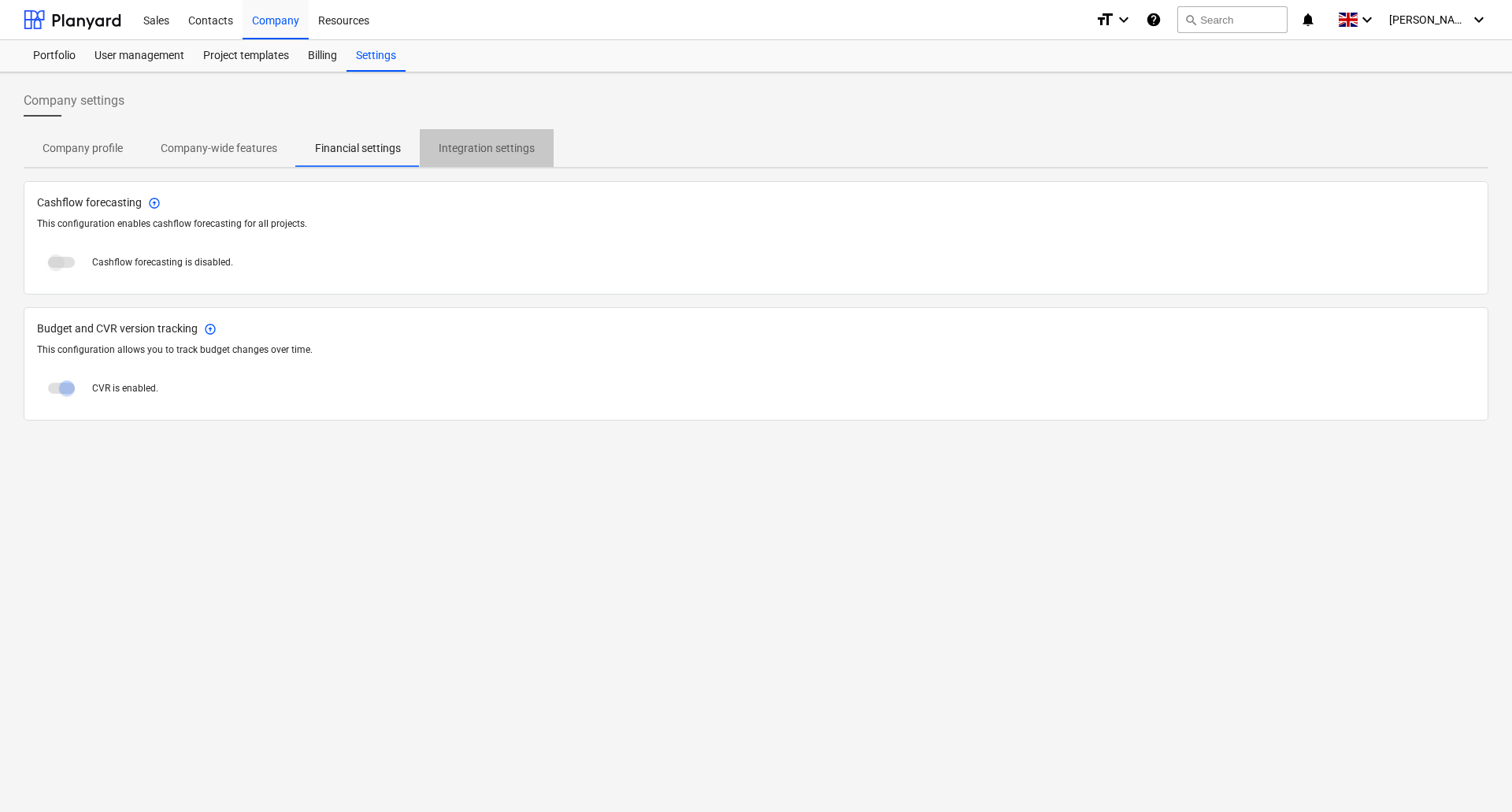
click at [465, 143] on p "Integration settings" at bounding box center [487, 148] width 96 height 17
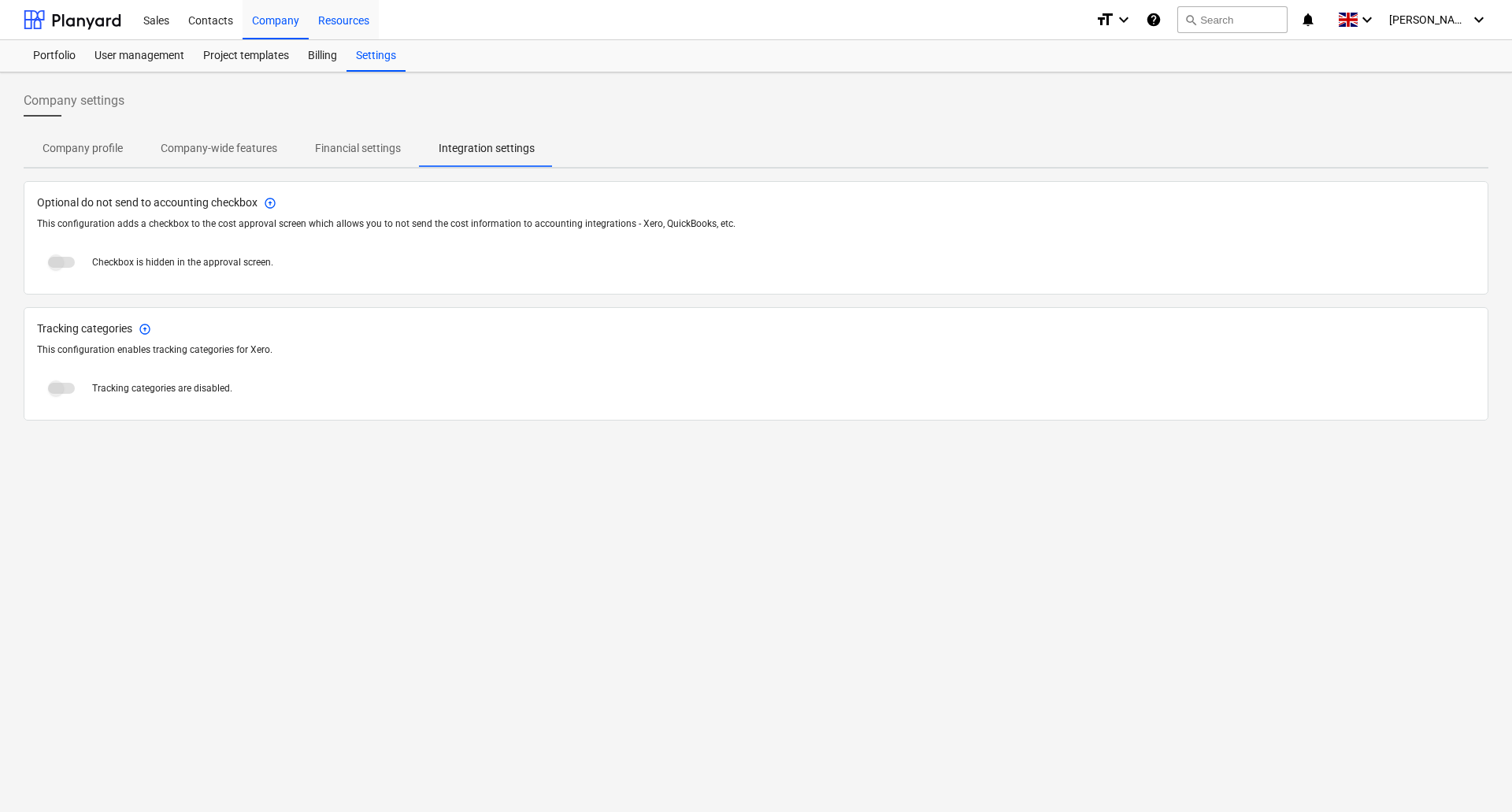
click at [336, 23] on div "Resources" at bounding box center [343, 19] width 71 height 40
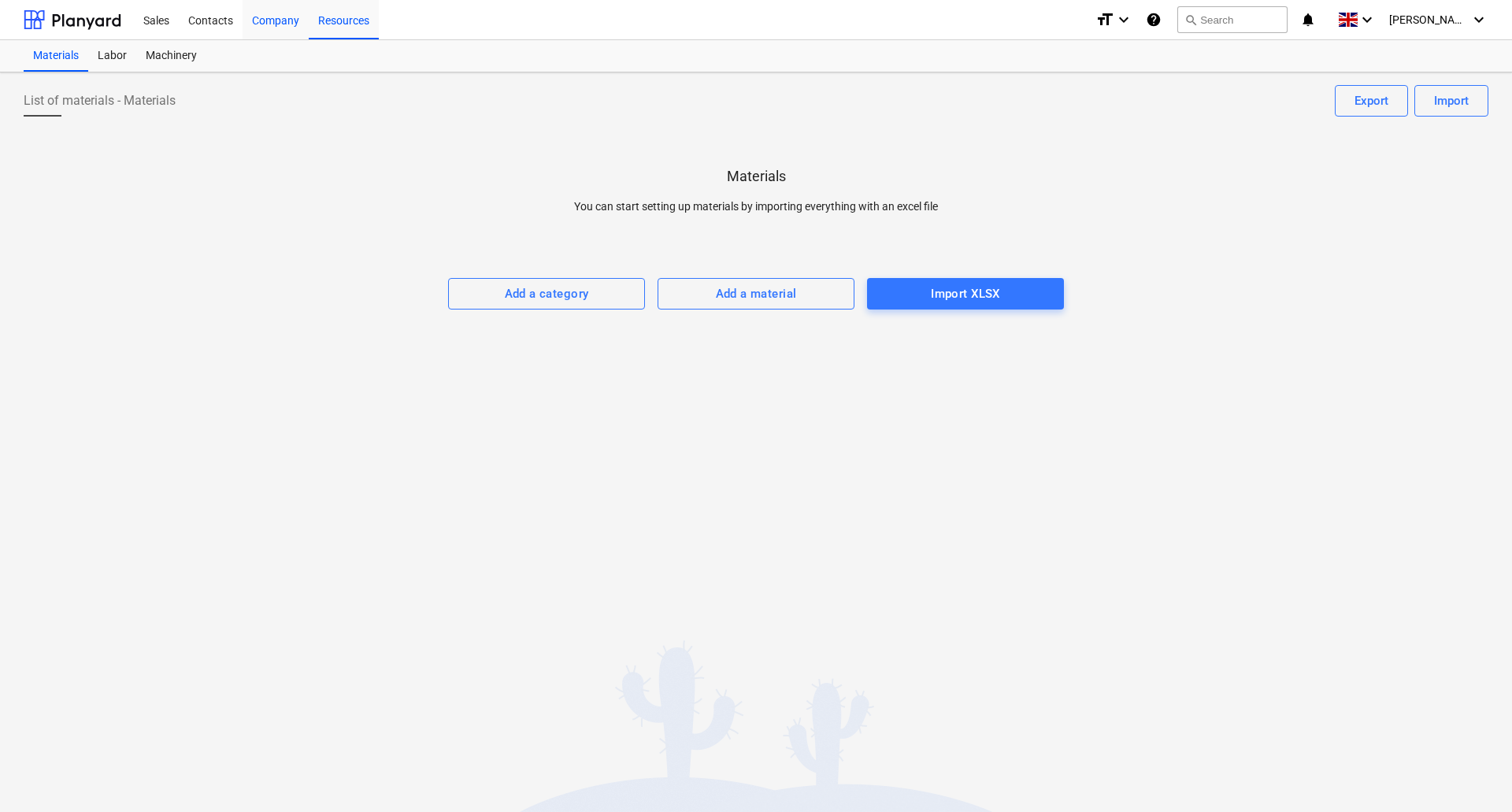
click at [281, 22] on div "Company" at bounding box center [276, 19] width 66 height 40
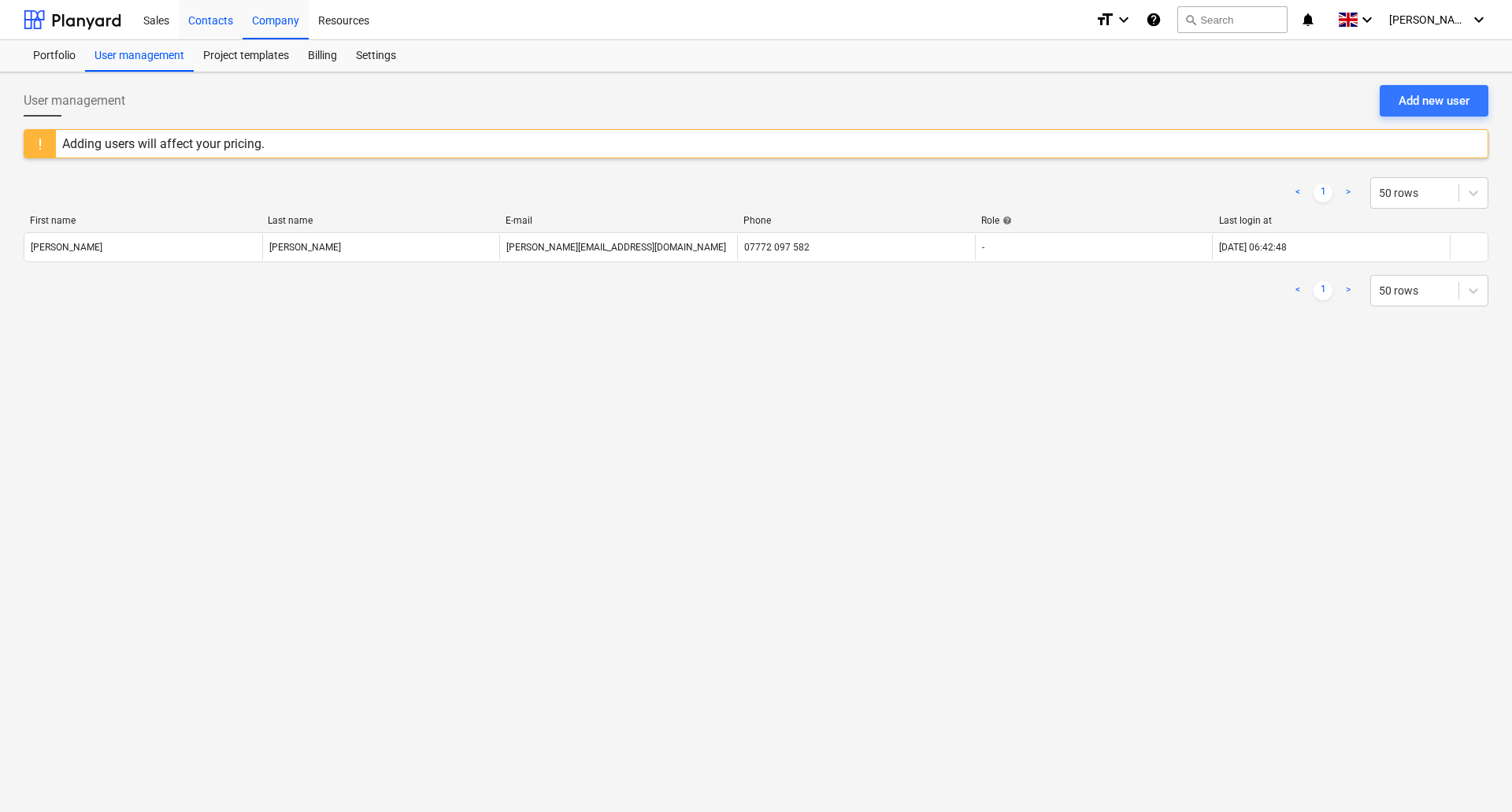
click at [207, 23] on div "Contacts" at bounding box center [211, 19] width 64 height 40
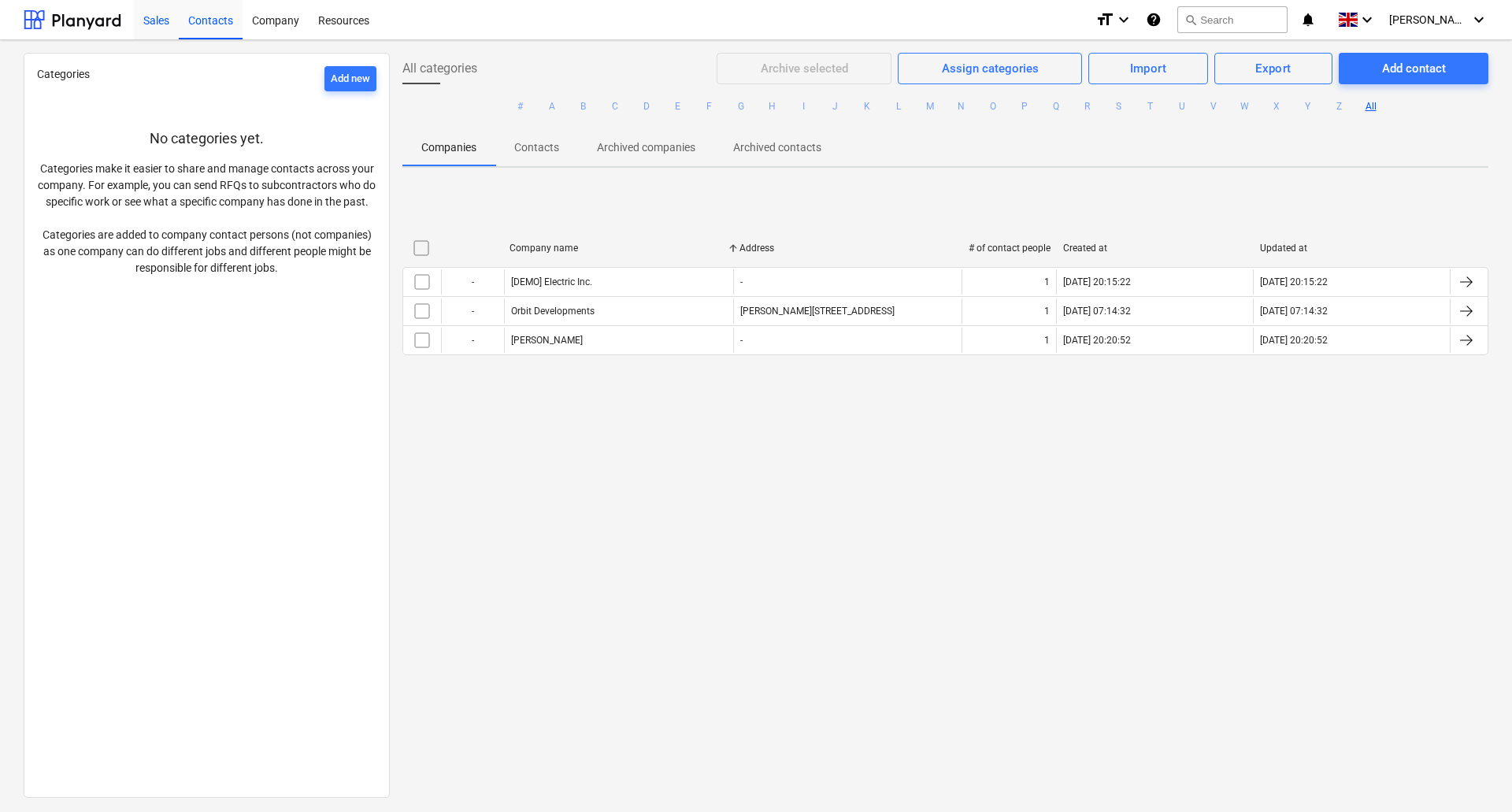
click at [159, 23] on div "Sales" at bounding box center [156, 19] width 45 height 40
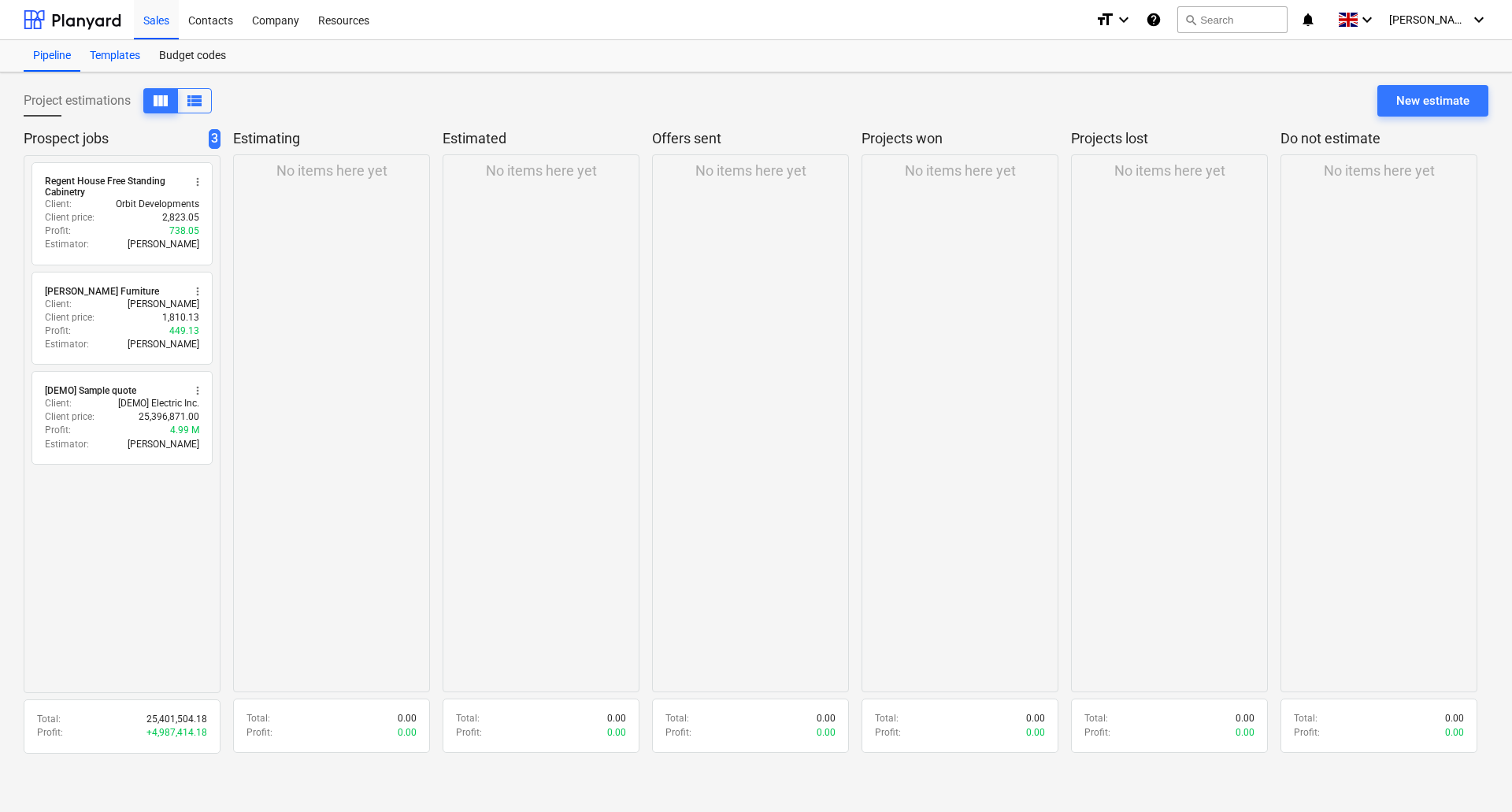
click at [114, 55] on div "Templates" at bounding box center [115, 56] width 70 height 32
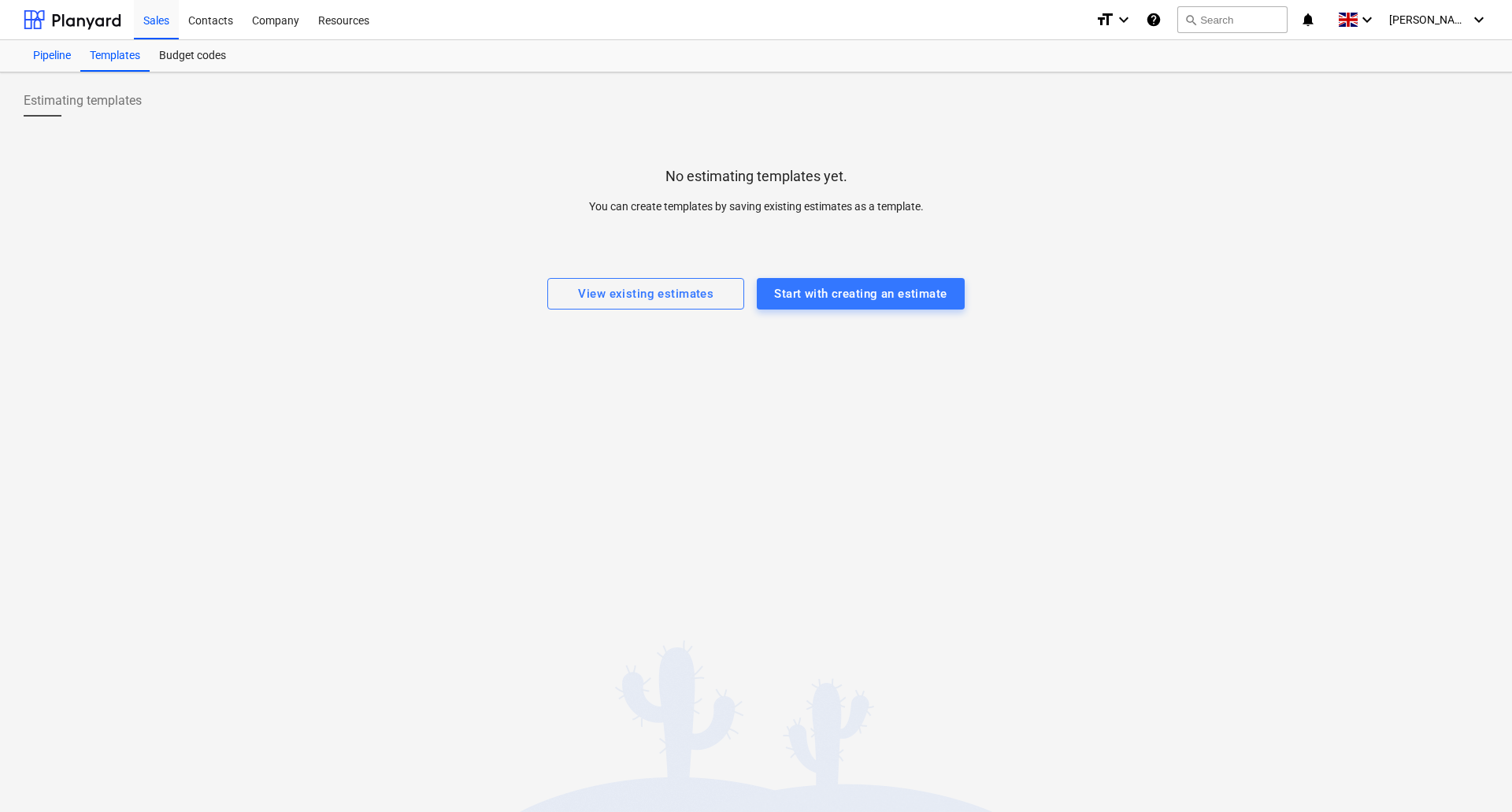
click at [37, 66] on div "Pipeline" at bounding box center [52, 56] width 56 height 32
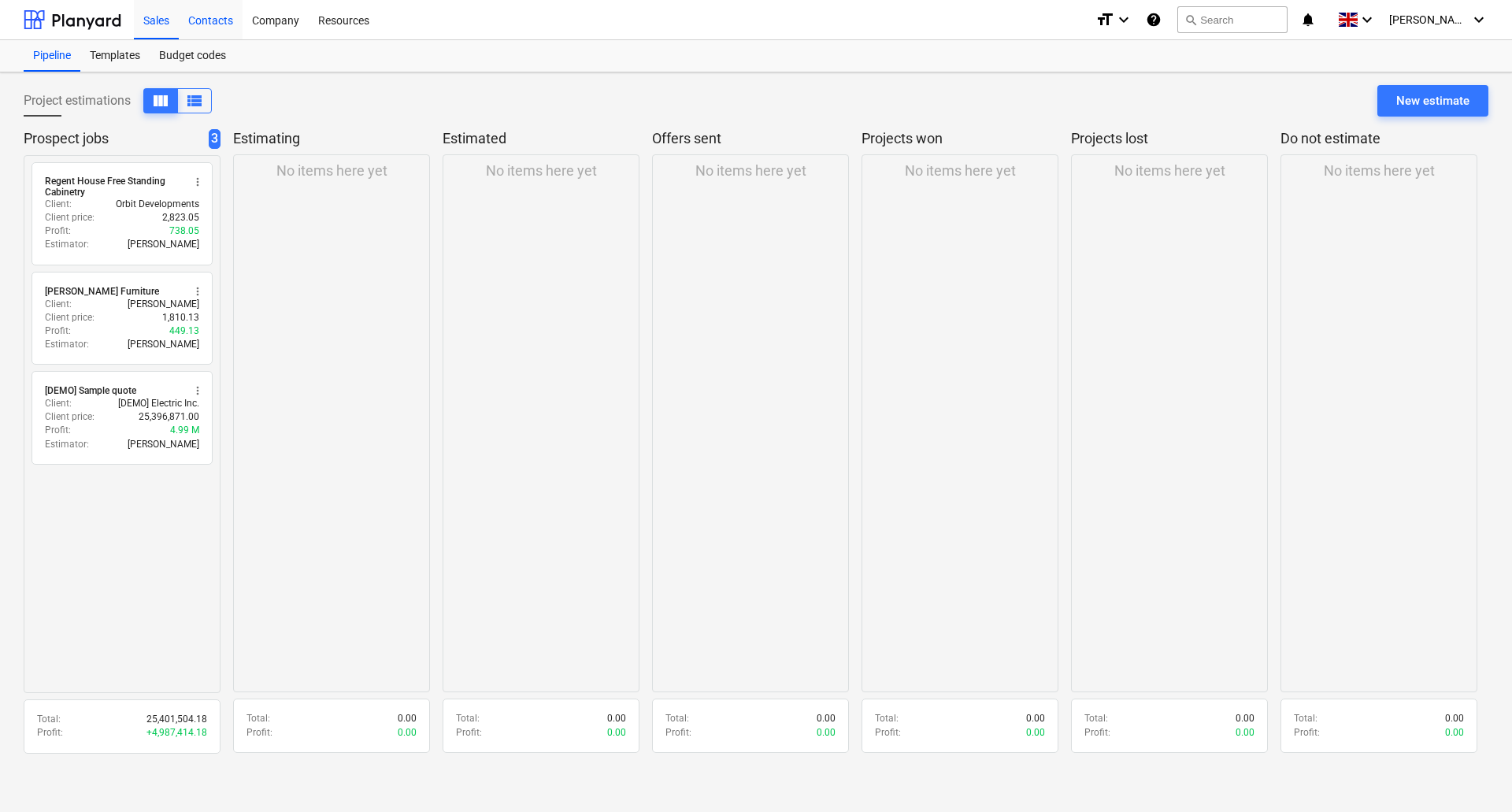
click at [218, 23] on div "Contacts" at bounding box center [211, 19] width 64 height 40
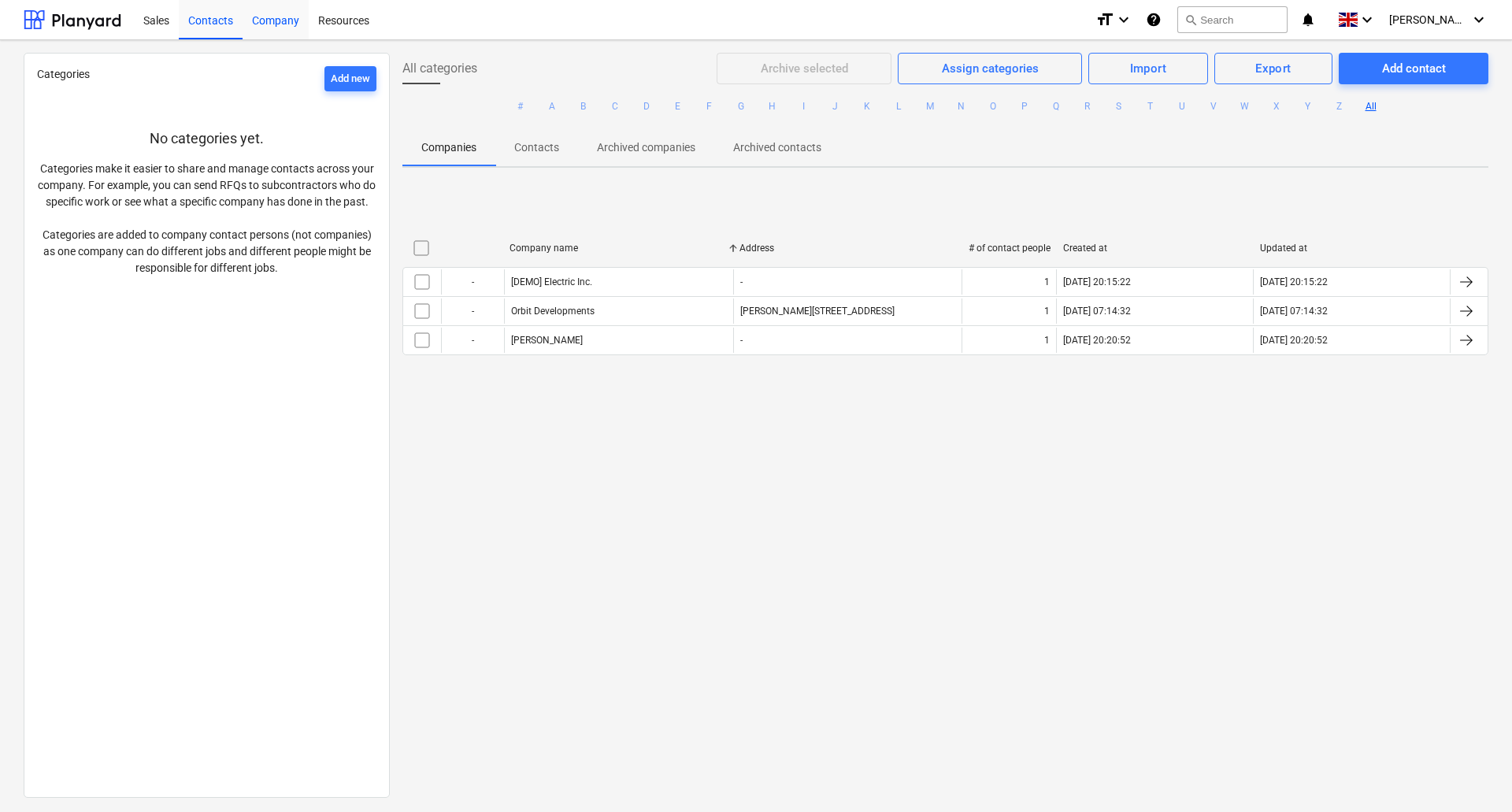
click at [274, 21] on div "Company" at bounding box center [276, 19] width 66 height 40
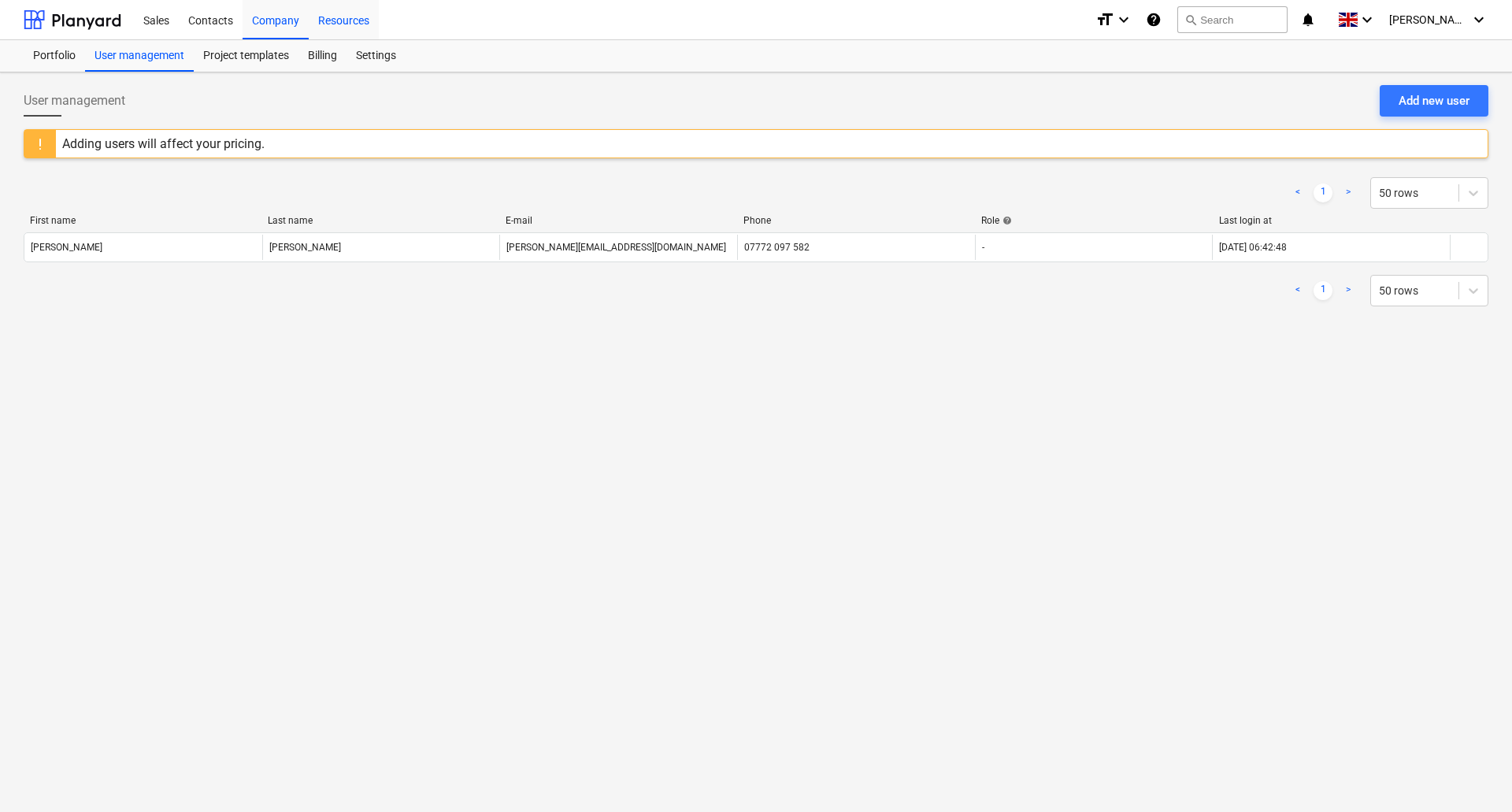
click at [354, 18] on div "Resources" at bounding box center [343, 19] width 71 height 40
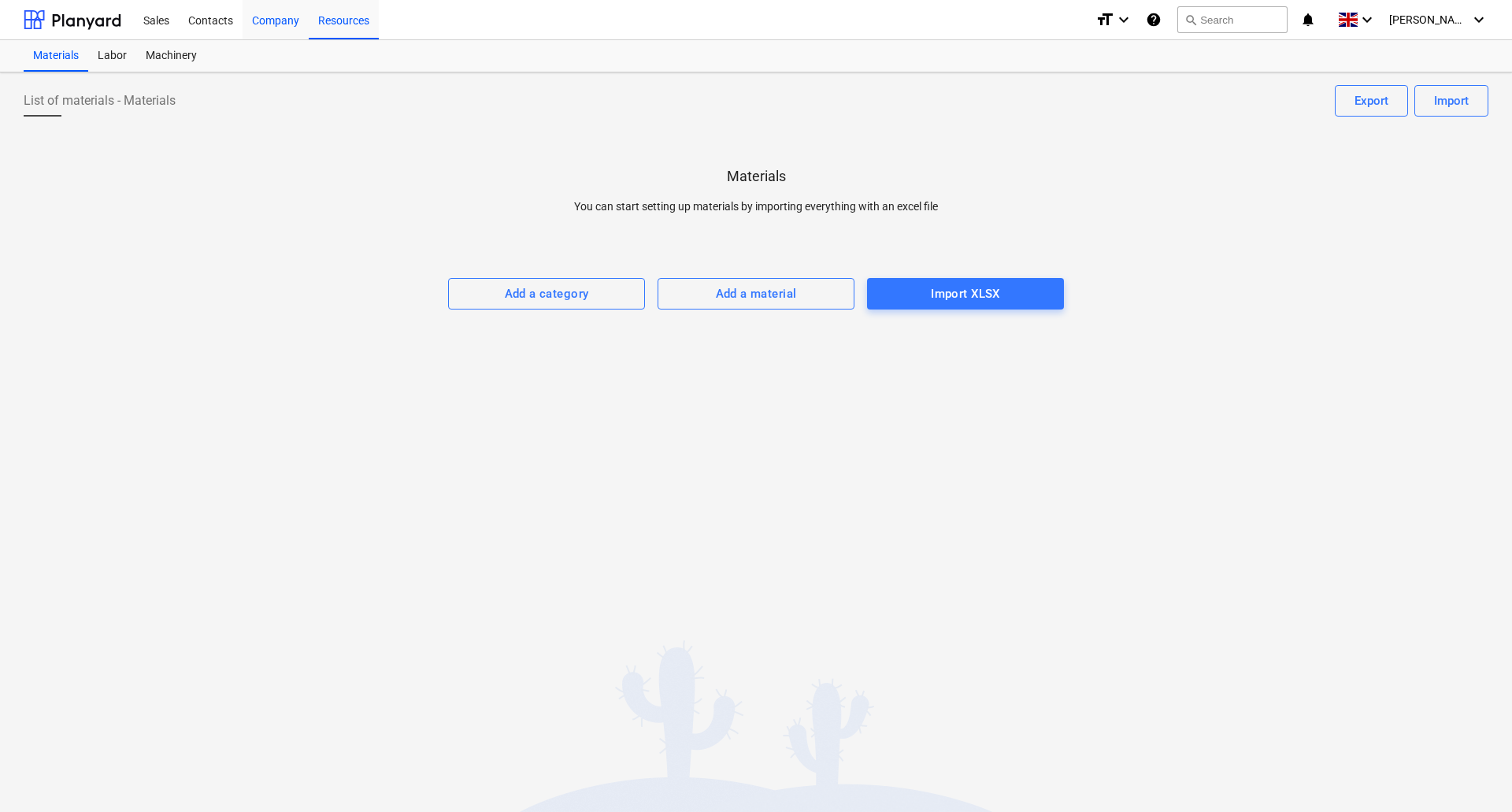
click at [288, 17] on div "Company" at bounding box center [276, 19] width 66 height 40
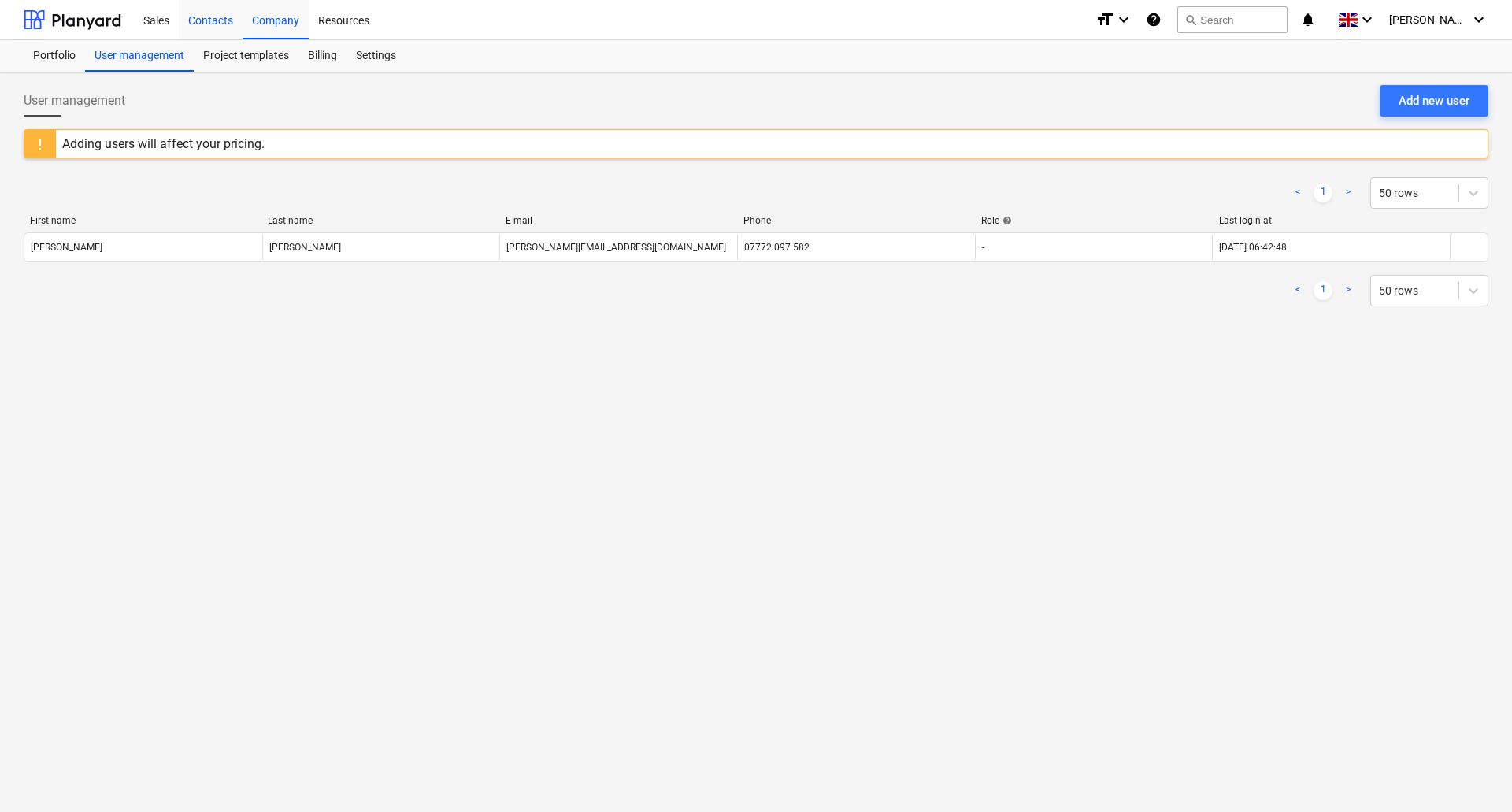
click at [216, 26] on div "Contacts" at bounding box center [211, 19] width 64 height 40
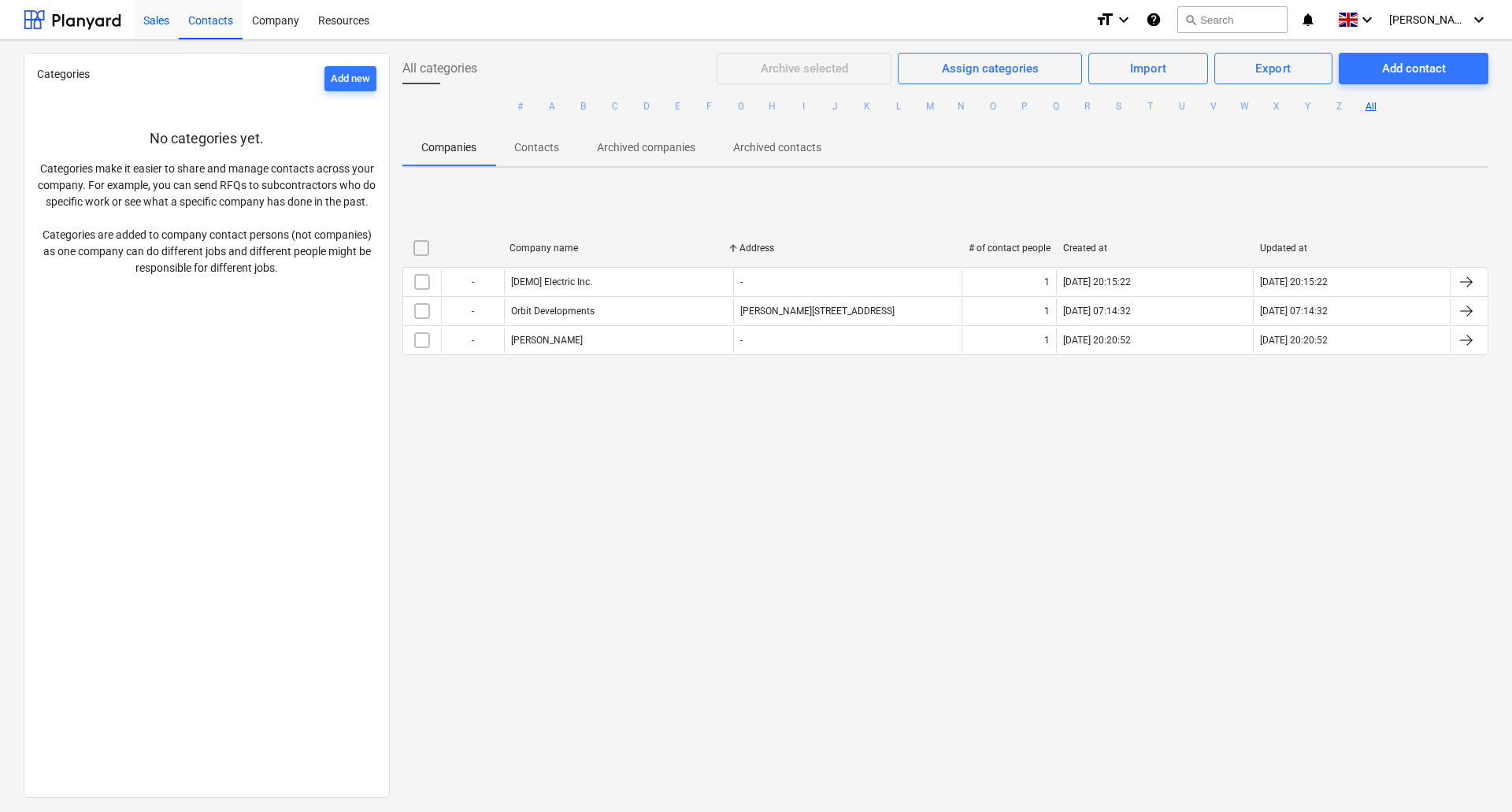
click at [159, 25] on div "Sales" at bounding box center [156, 19] width 45 height 40
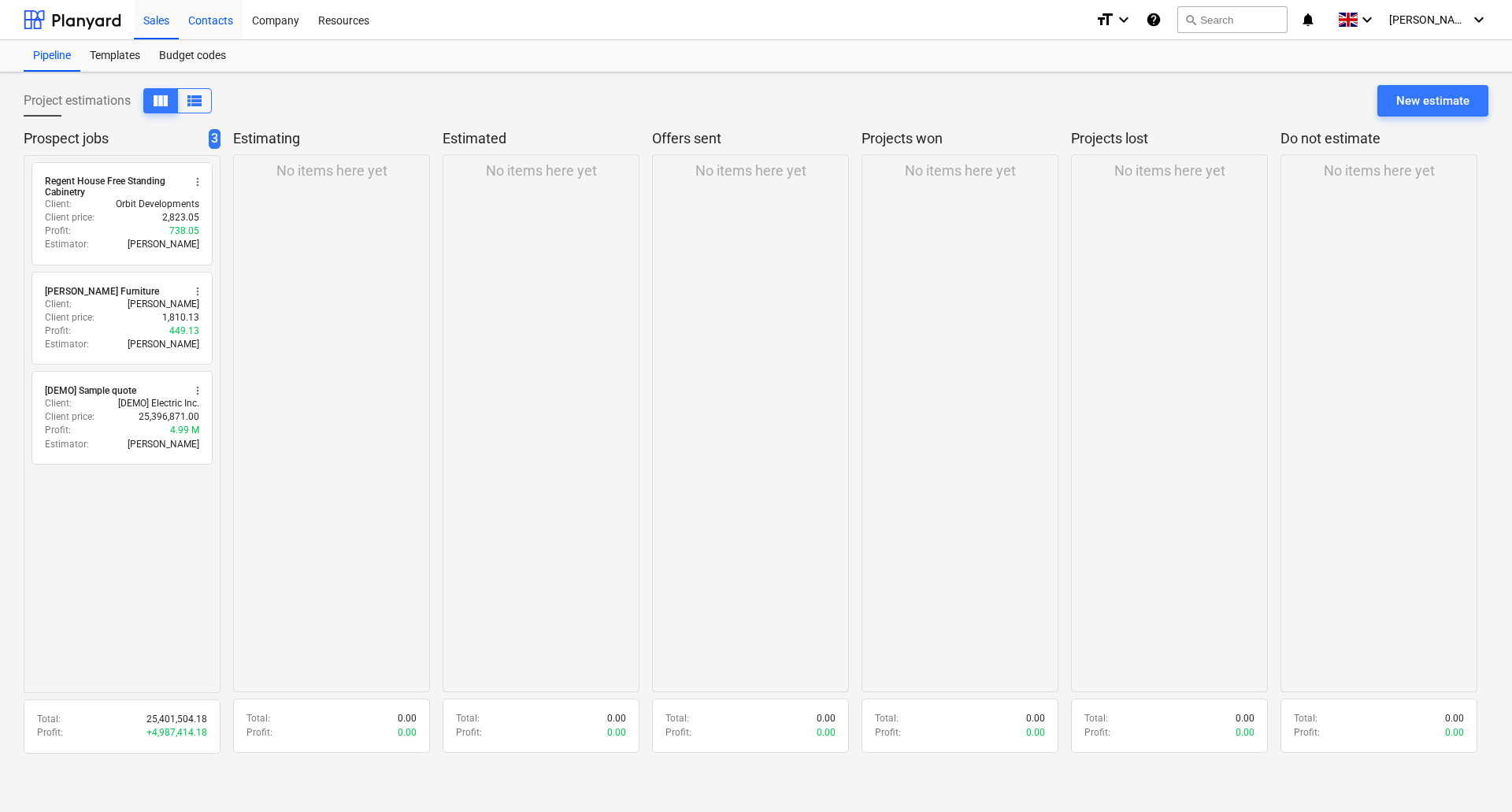
click at [209, 24] on div "Contacts" at bounding box center [211, 19] width 64 height 40
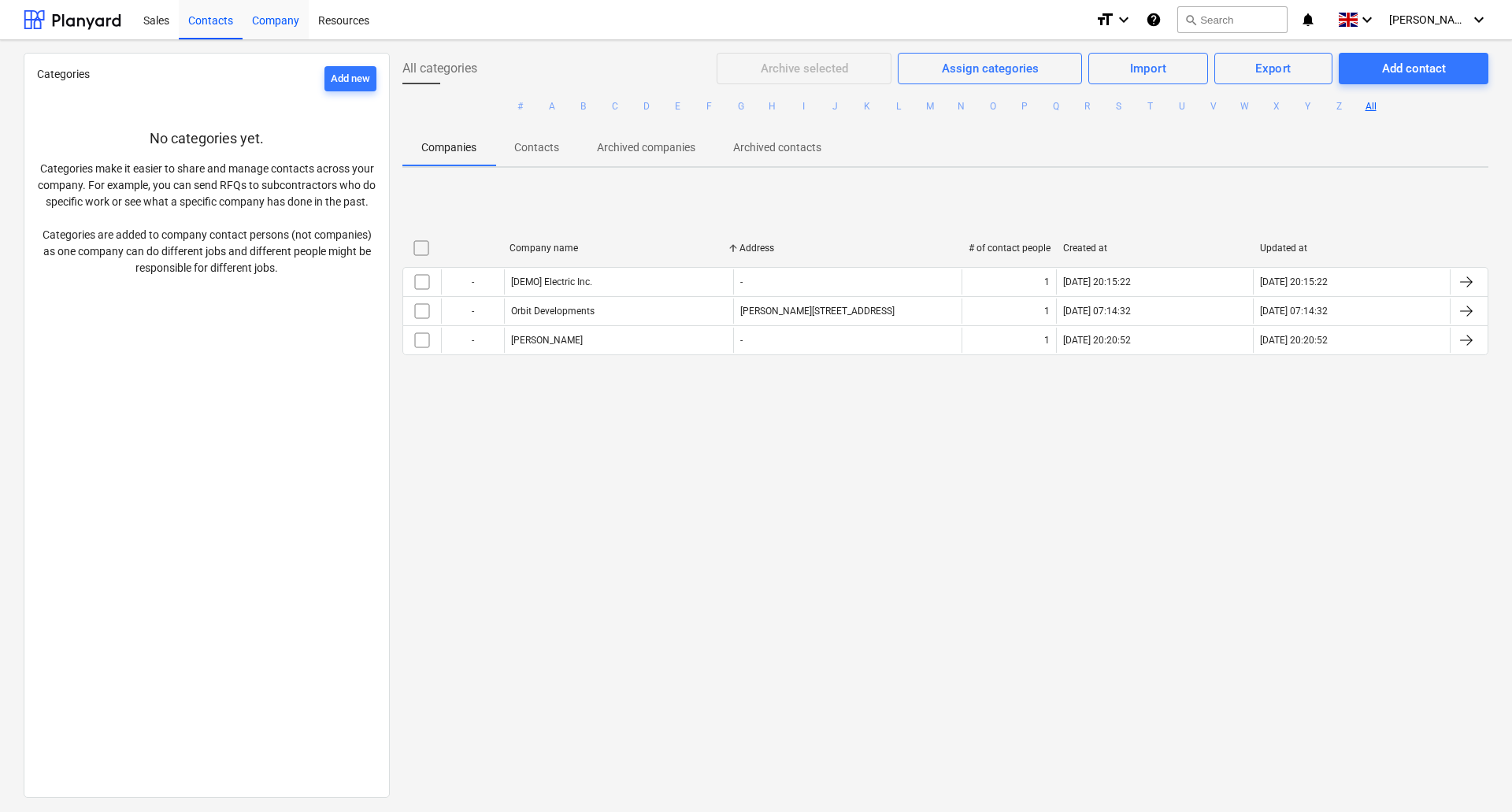
click at [263, 17] on div "Company" at bounding box center [276, 19] width 66 height 40
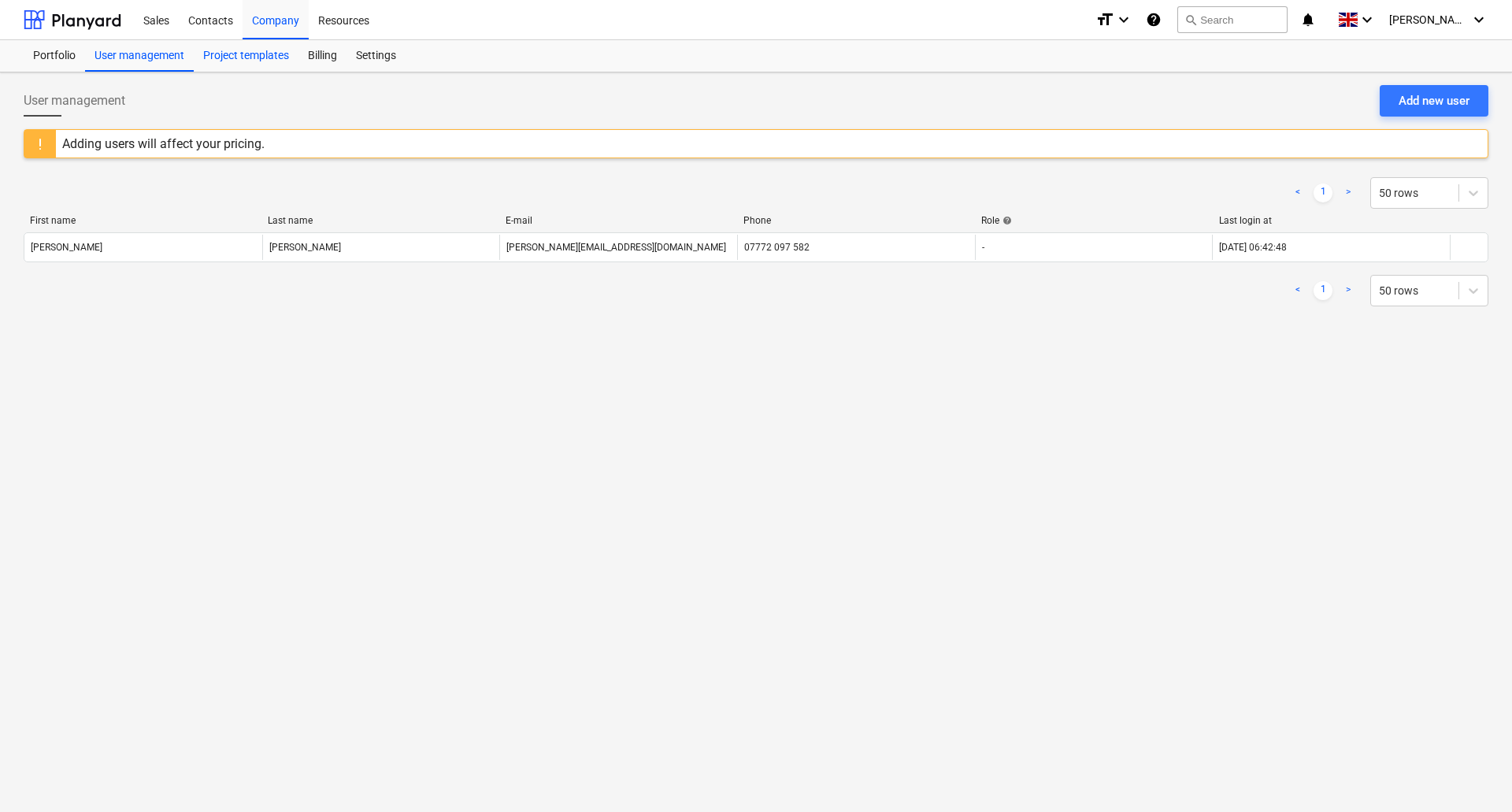
click at [229, 56] on div "Project templates" at bounding box center [245, 56] width 104 height 32
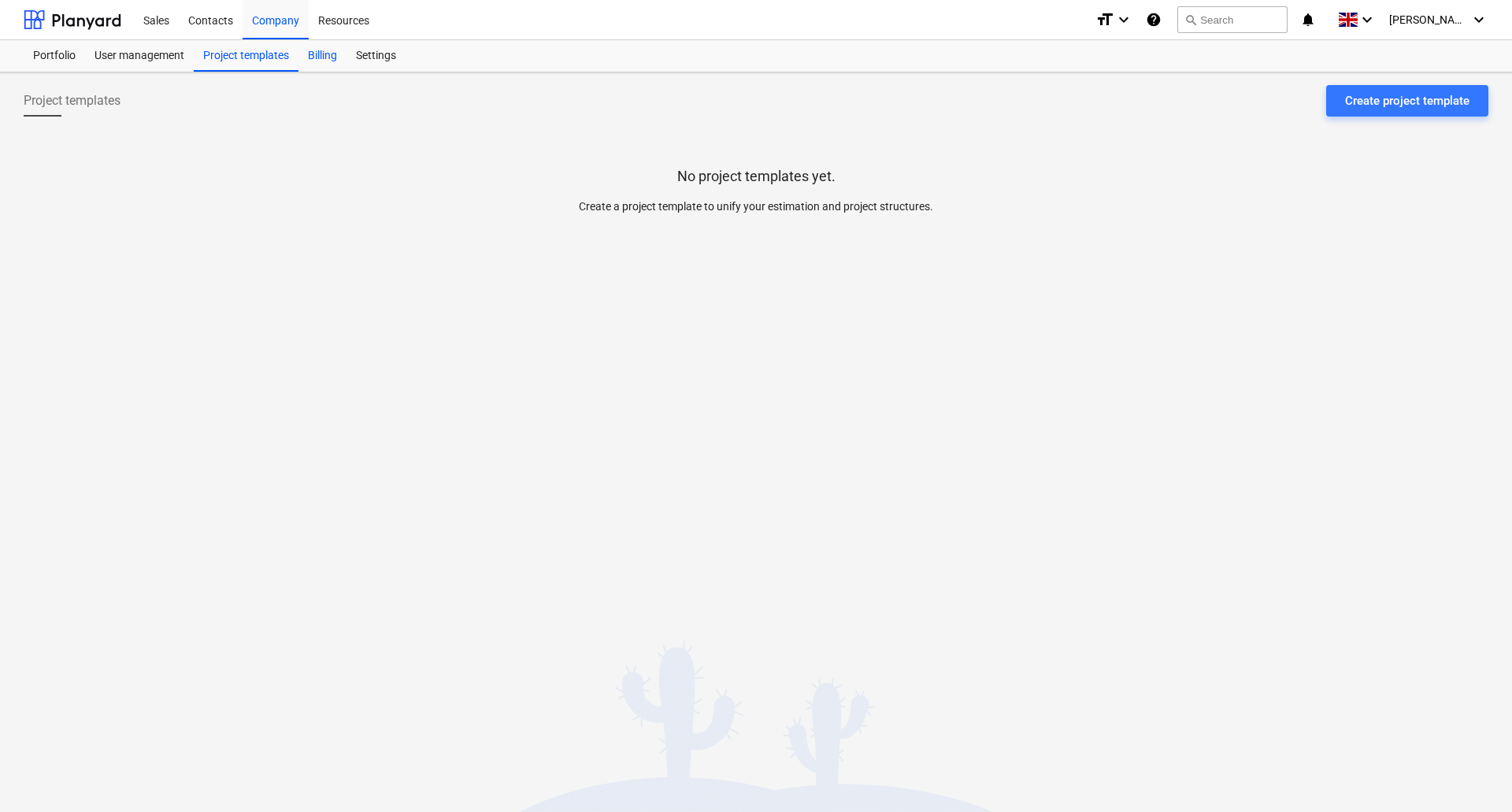
click at [315, 52] on div "Billing" at bounding box center [322, 56] width 48 height 32
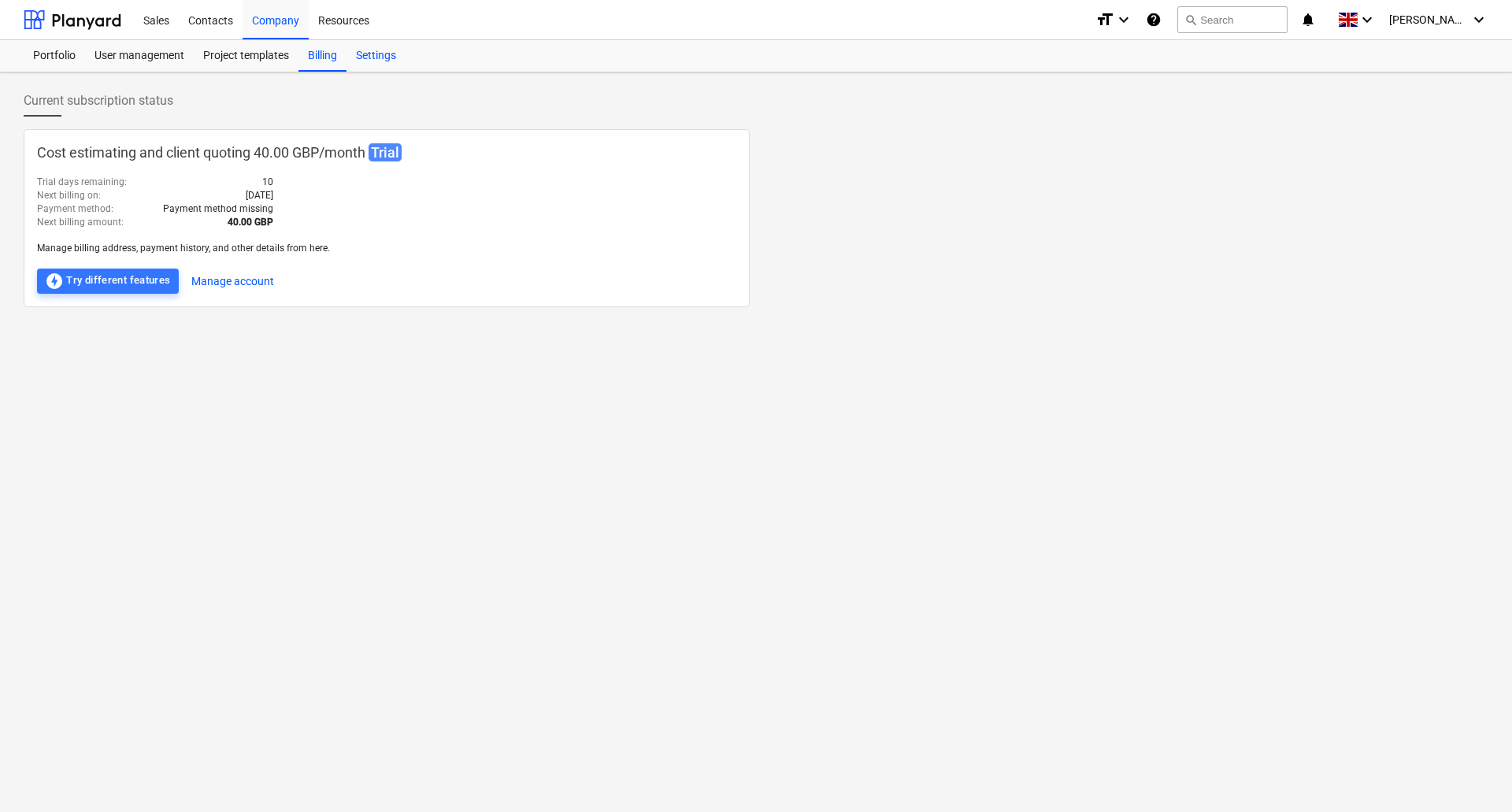
click at [373, 53] on div "Settings" at bounding box center [376, 56] width 59 height 32
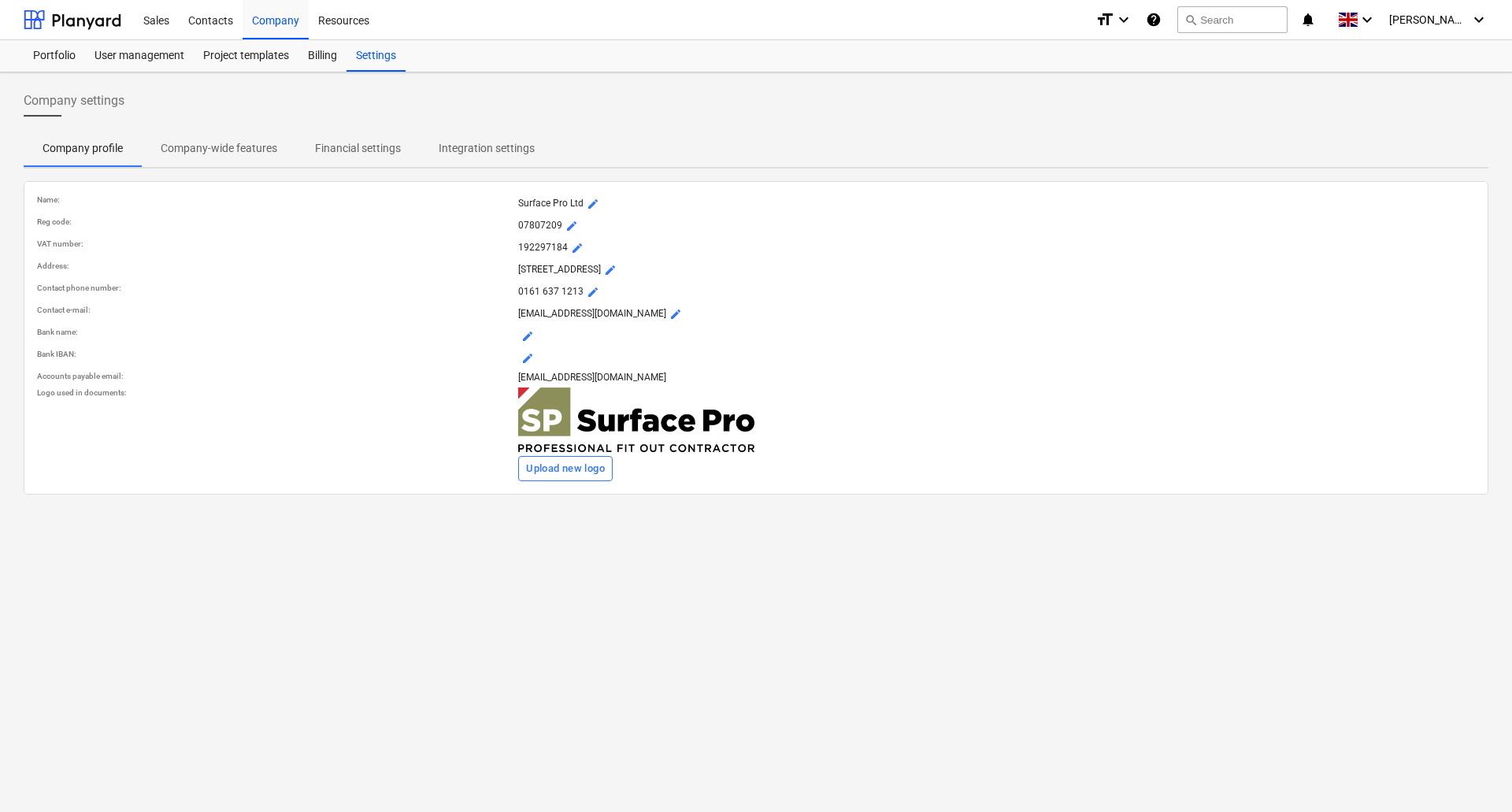
click at [484, 143] on p "Integration settings" at bounding box center [487, 148] width 96 height 17
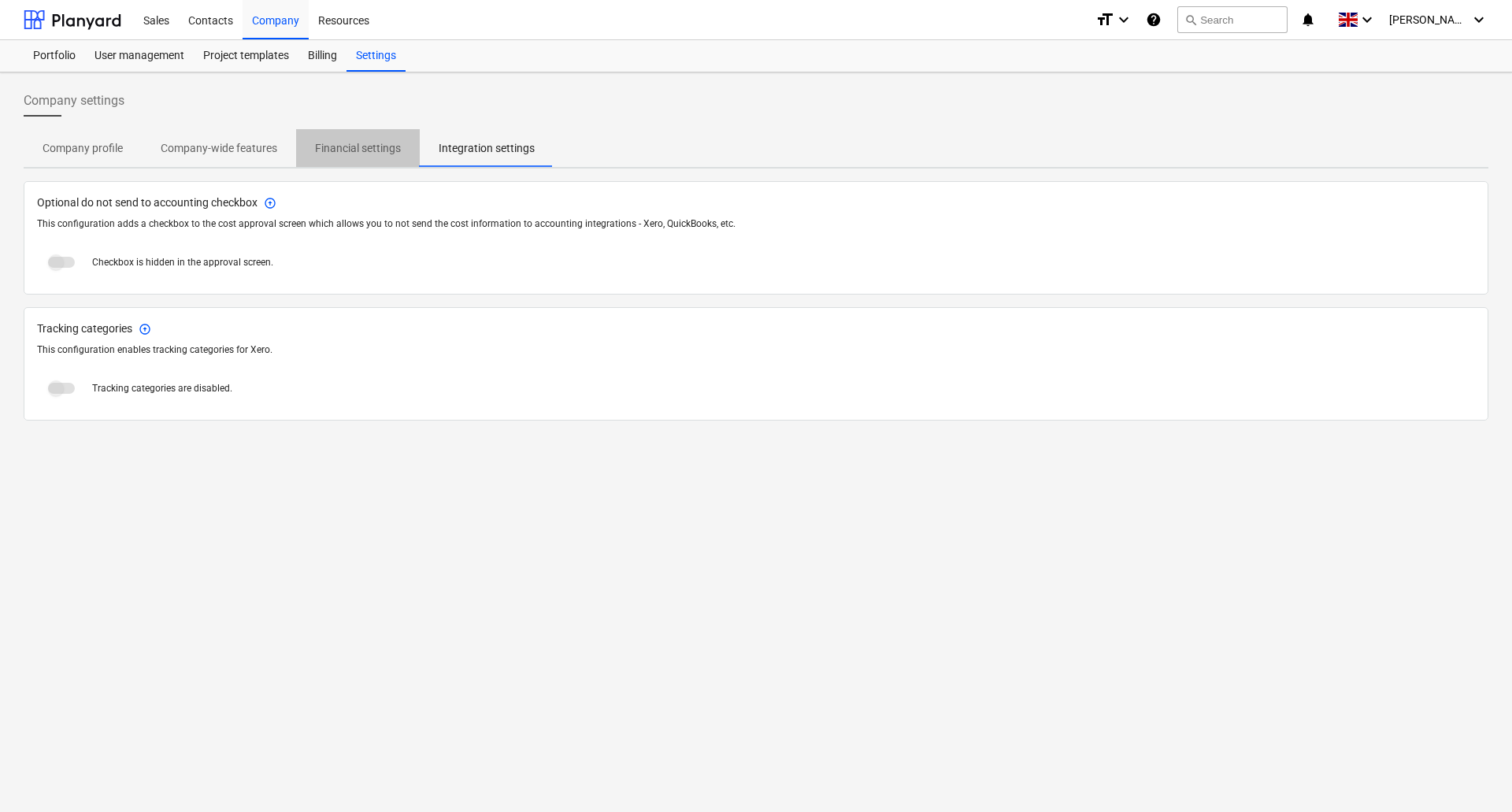
click at [348, 148] on p "Financial settings" at bounding box center [357, 148] width 86 height 17
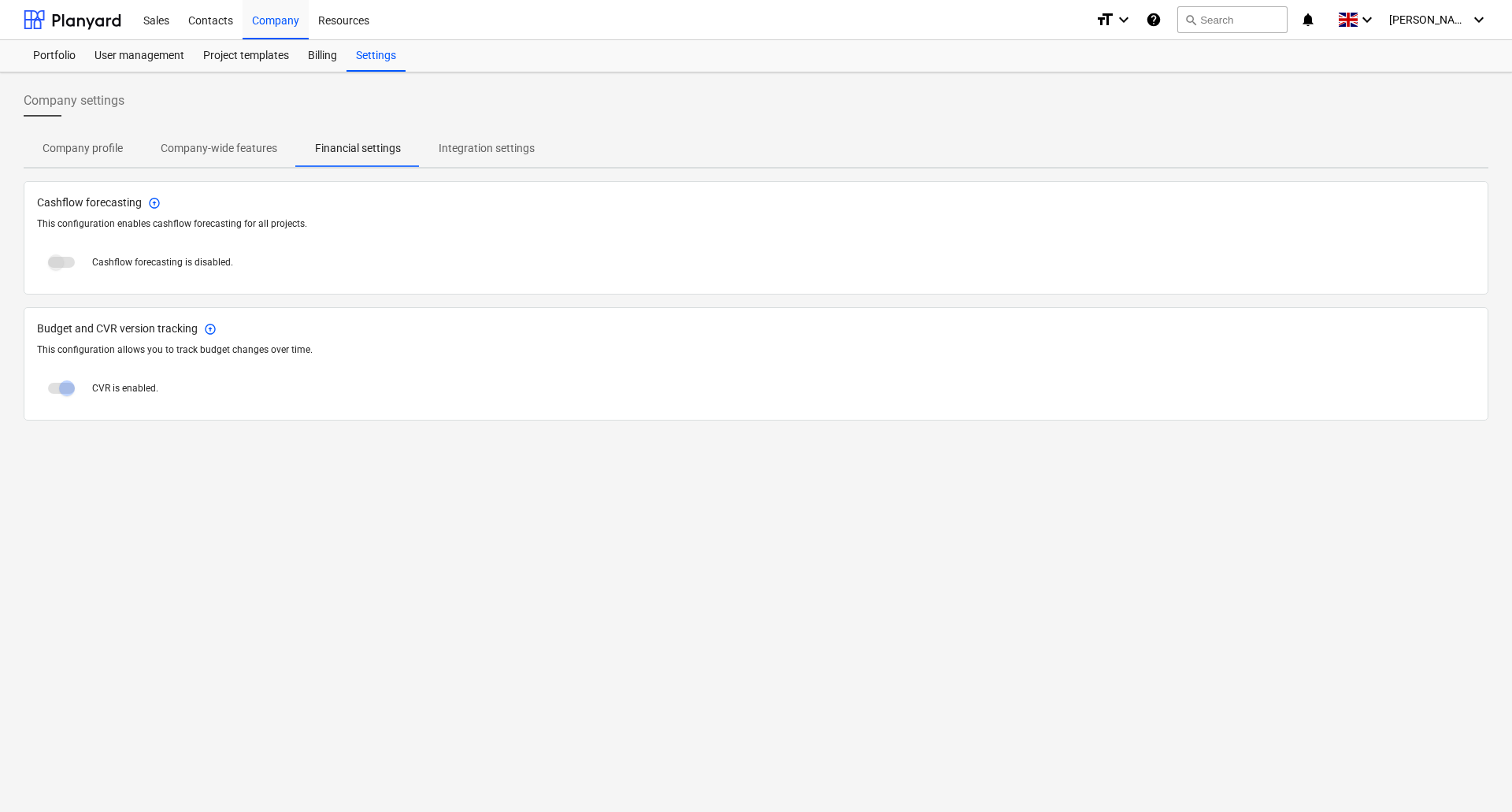
click at [218, 149] on p "Company-wide features" at bounding box center [219, 148] width 117 height 17
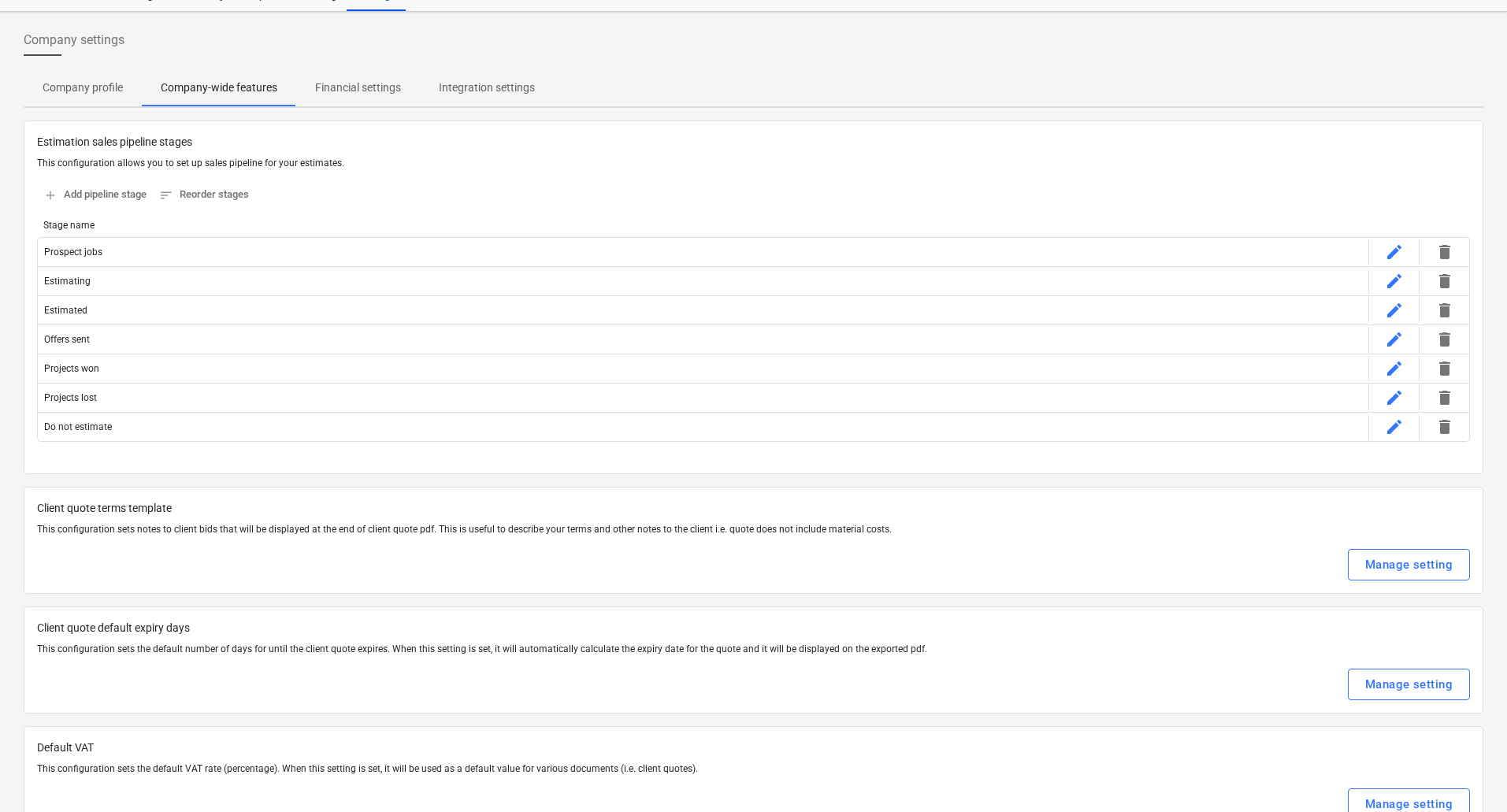
scroll to position [236, 0]
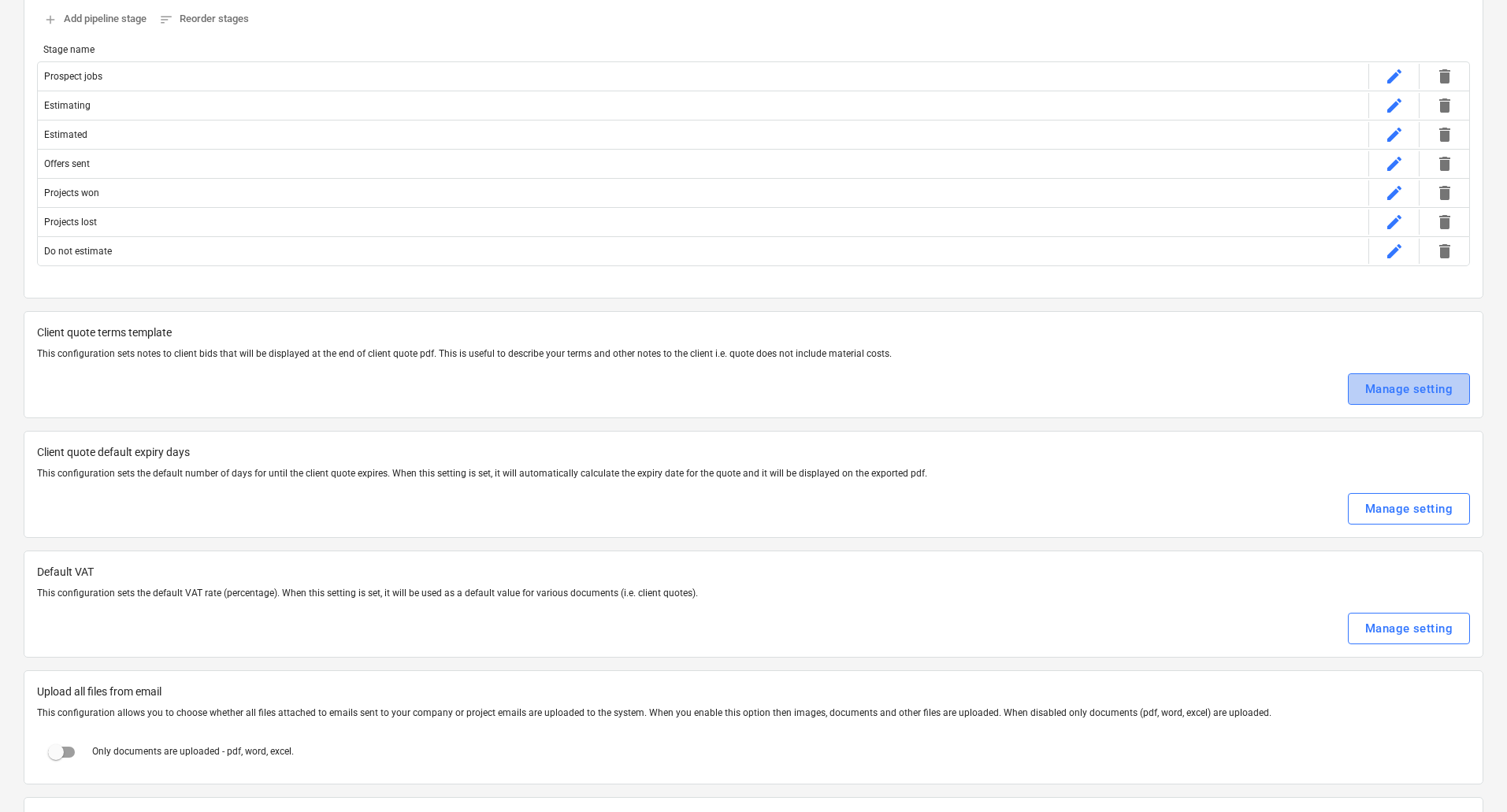
click at [1408, 394] on div "Manage setting" at bounding box center [1408, 389] width 87 height 21
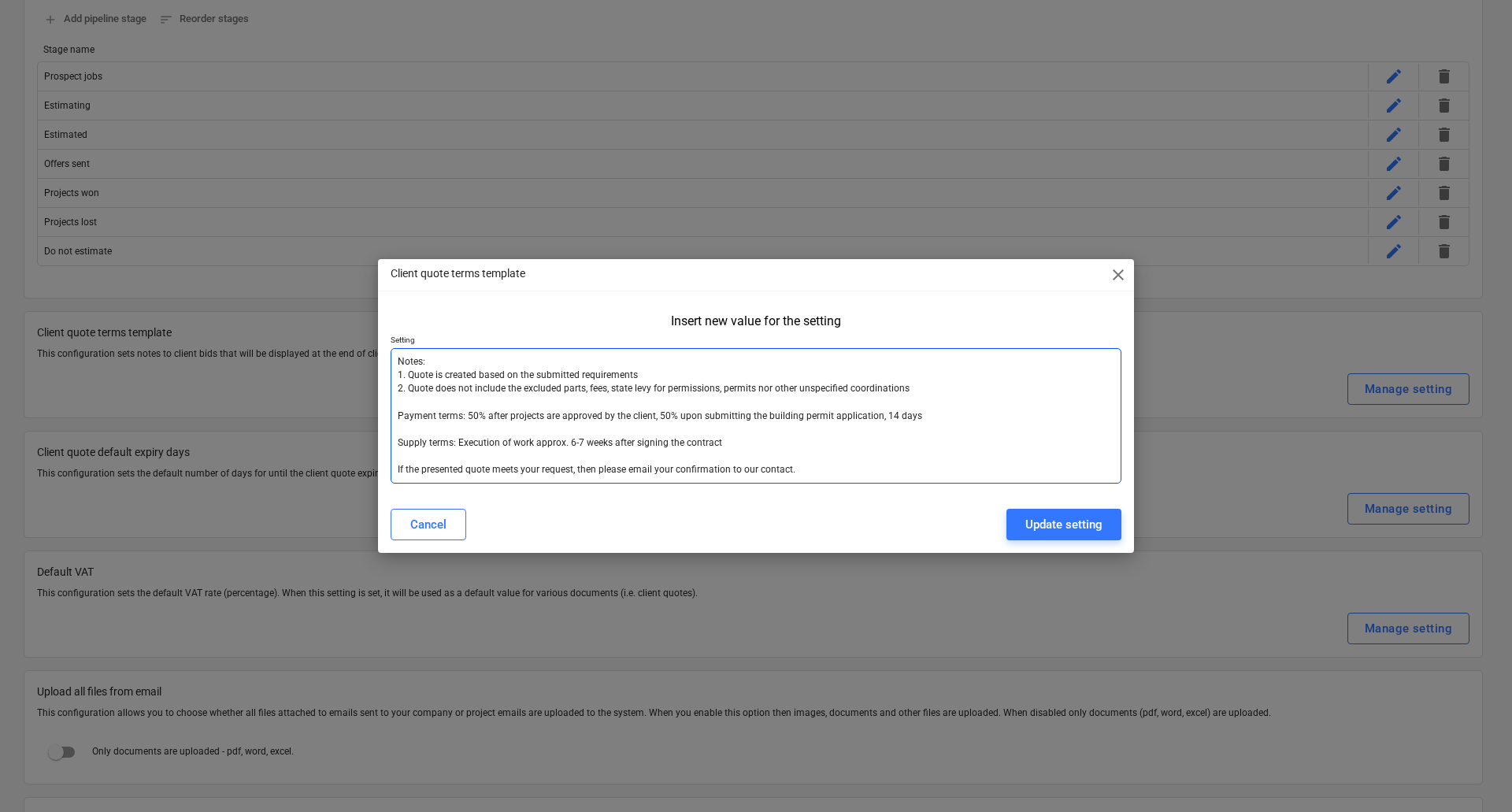
drag, startPoint x: 852, startPoint y: 469, endPoint x: 324, endPoint y: 341, distance: 543.3
click at [324, 341] on div "Client quote terms template close Insert new value for the setting Setting Note…" at bounding box center [756, 406] width 1512 height 812
paste textarea "Exclusions: Unless otherwise stated the following exclusions will apply: - Asbe…"
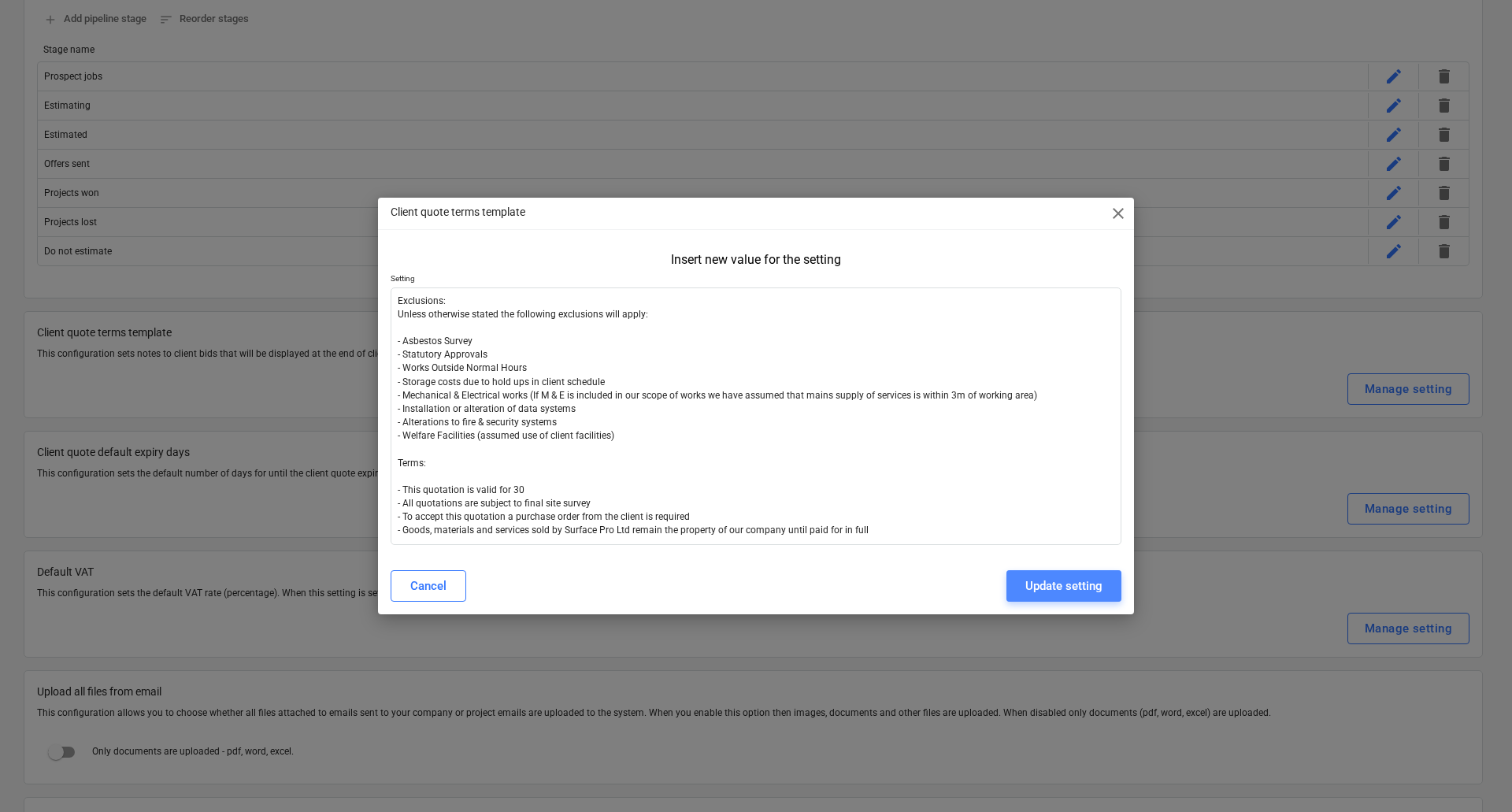
click at [1037, 581] on div "Update setting" at bounding box center [1064, 586] width 77 height 21
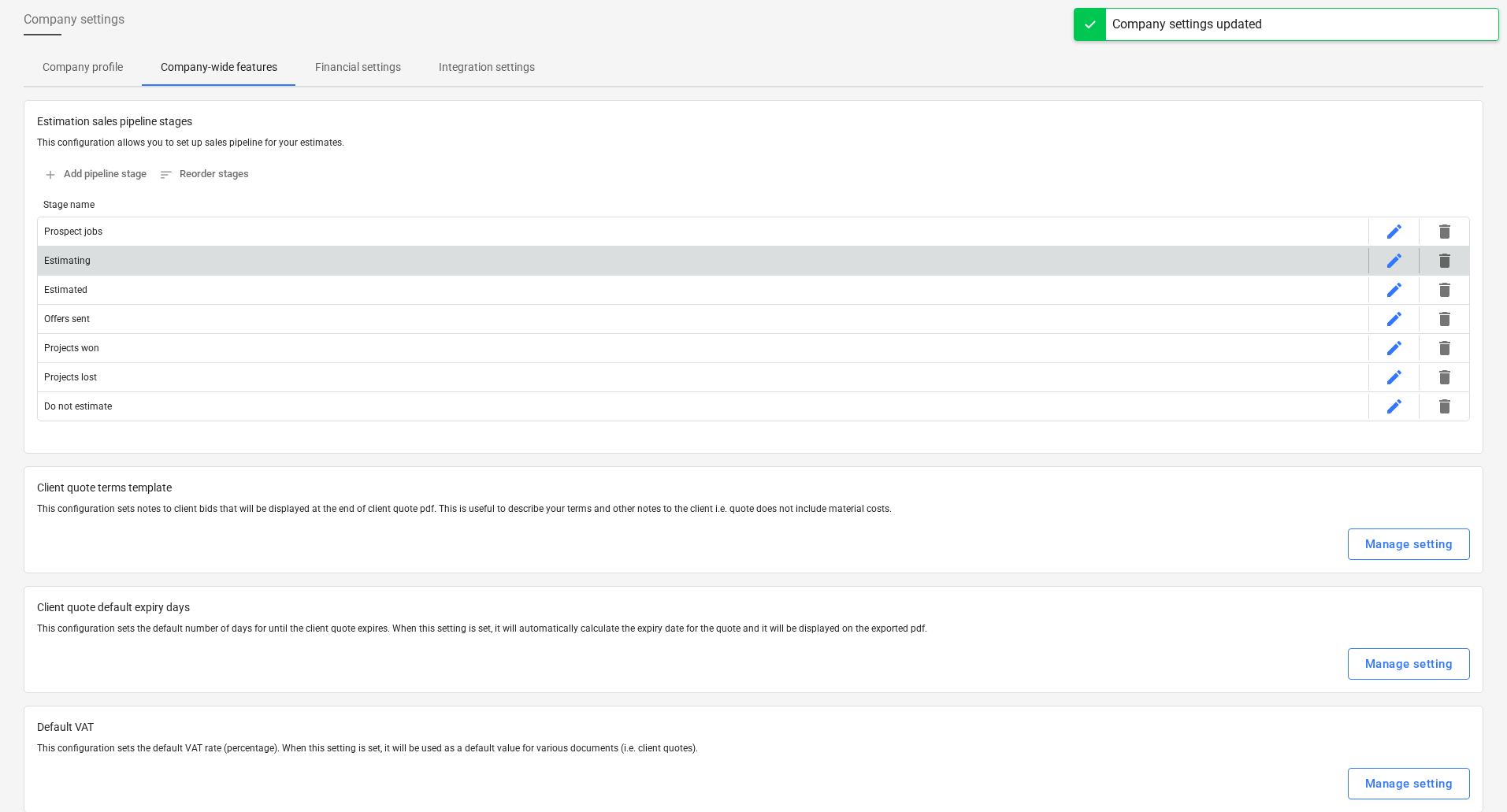
scroll to position [0, 0]
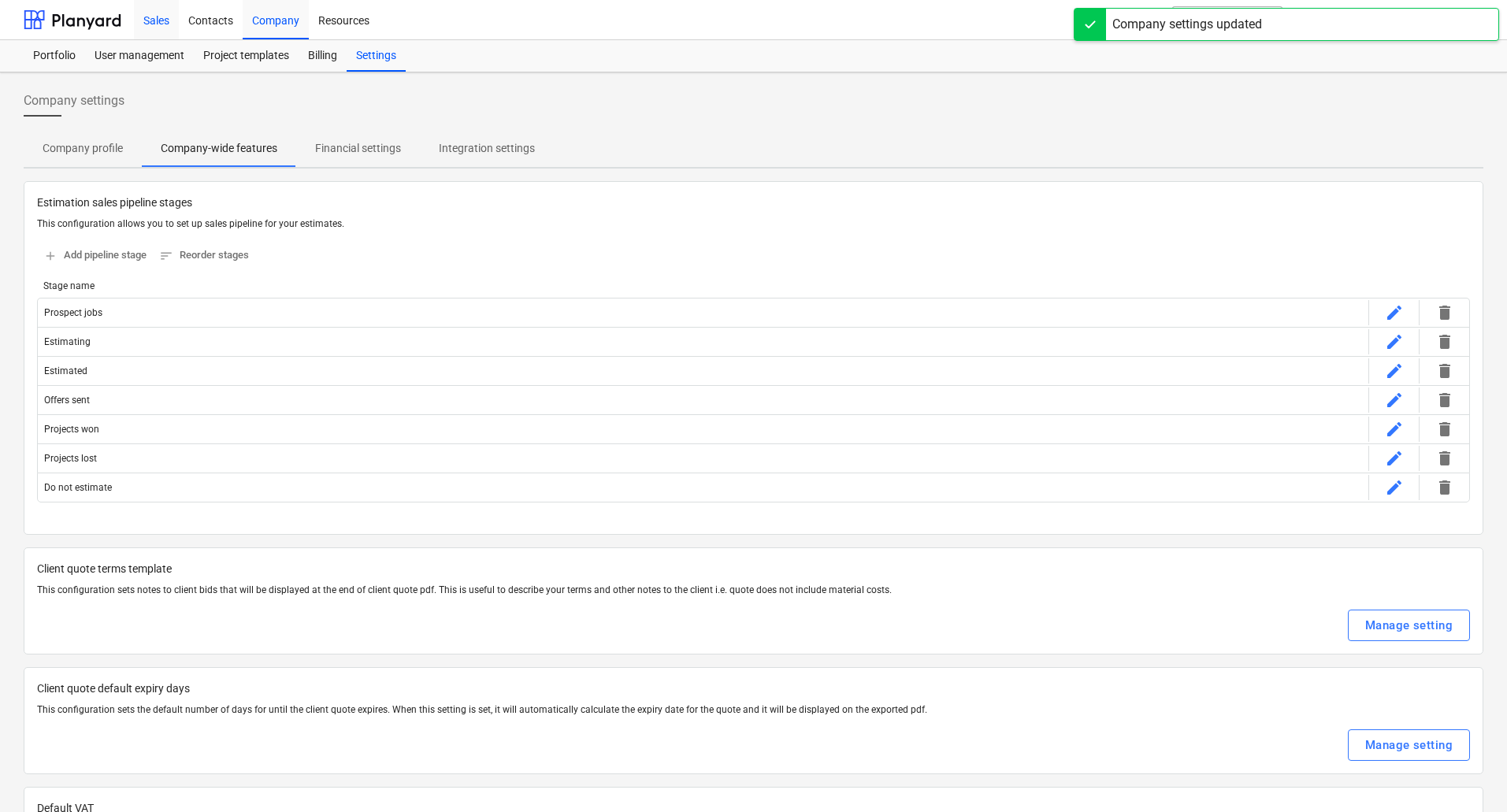
click at [163, 25] on div "Sales" at bounding box center [156, 19] width 45 height 40
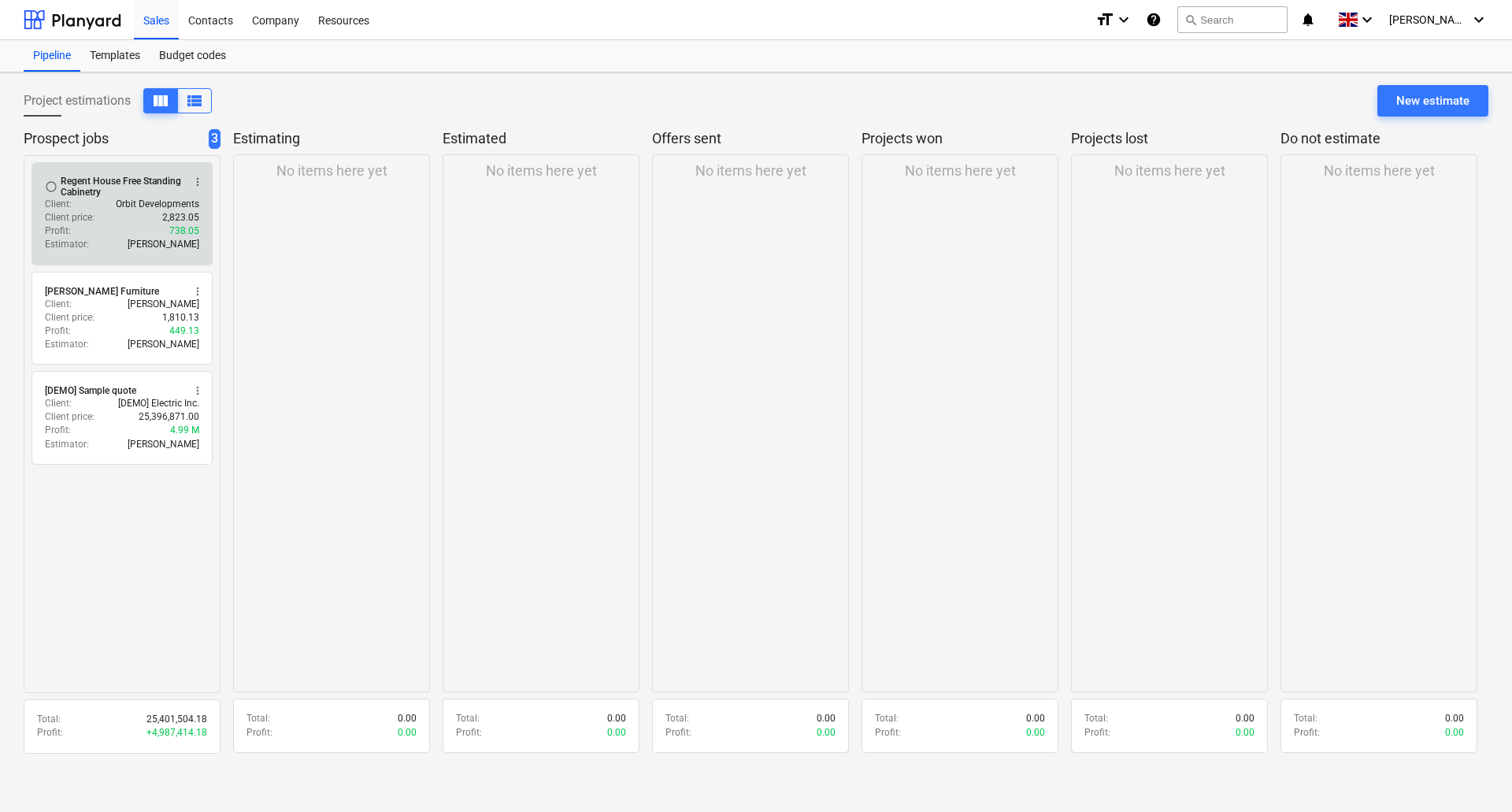
click at [100, 199] on div "Client : Orbit Developments" at bounding box center [122, 204] width 154 height 13
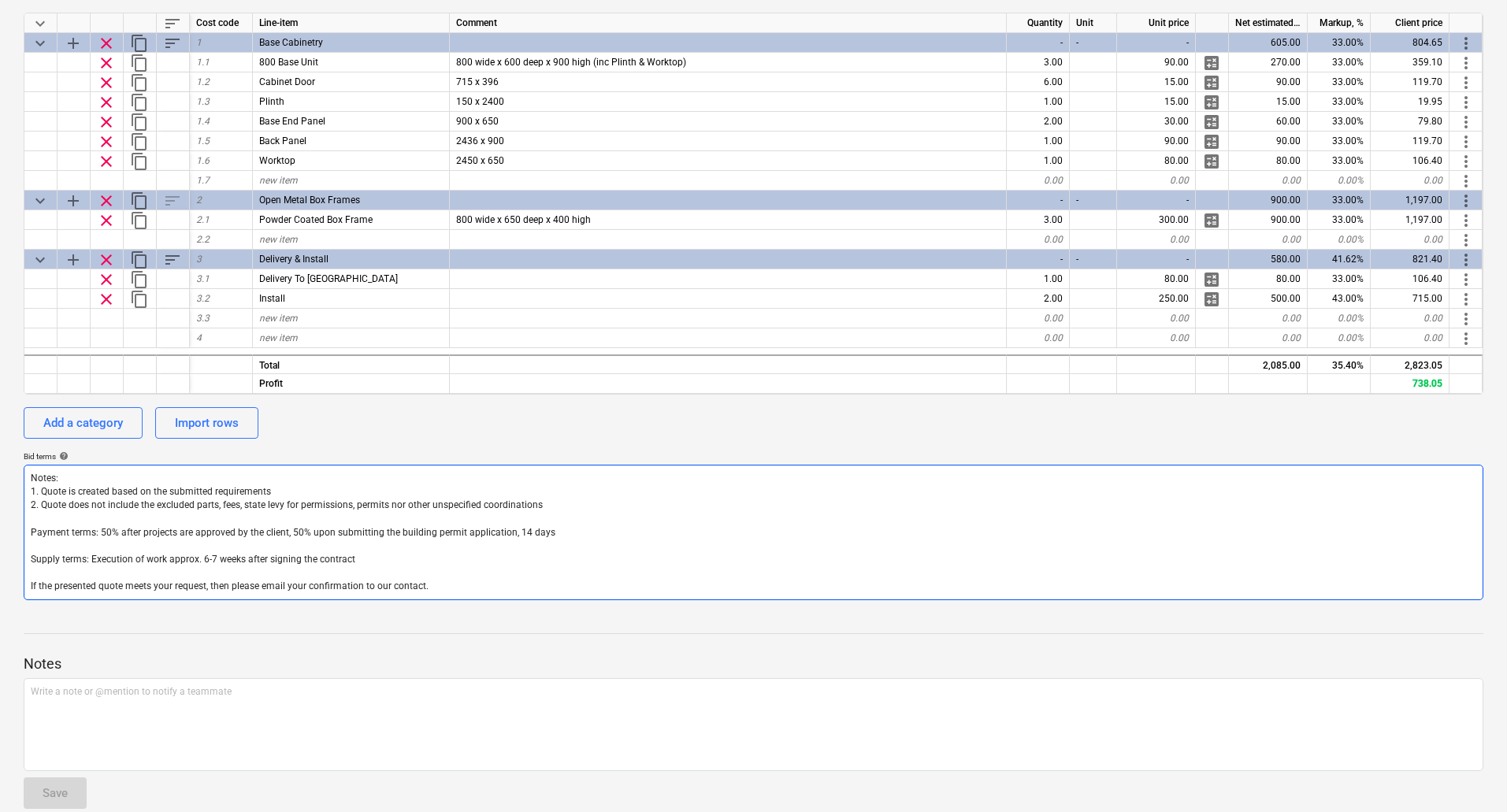
scroll to position [265, 0]
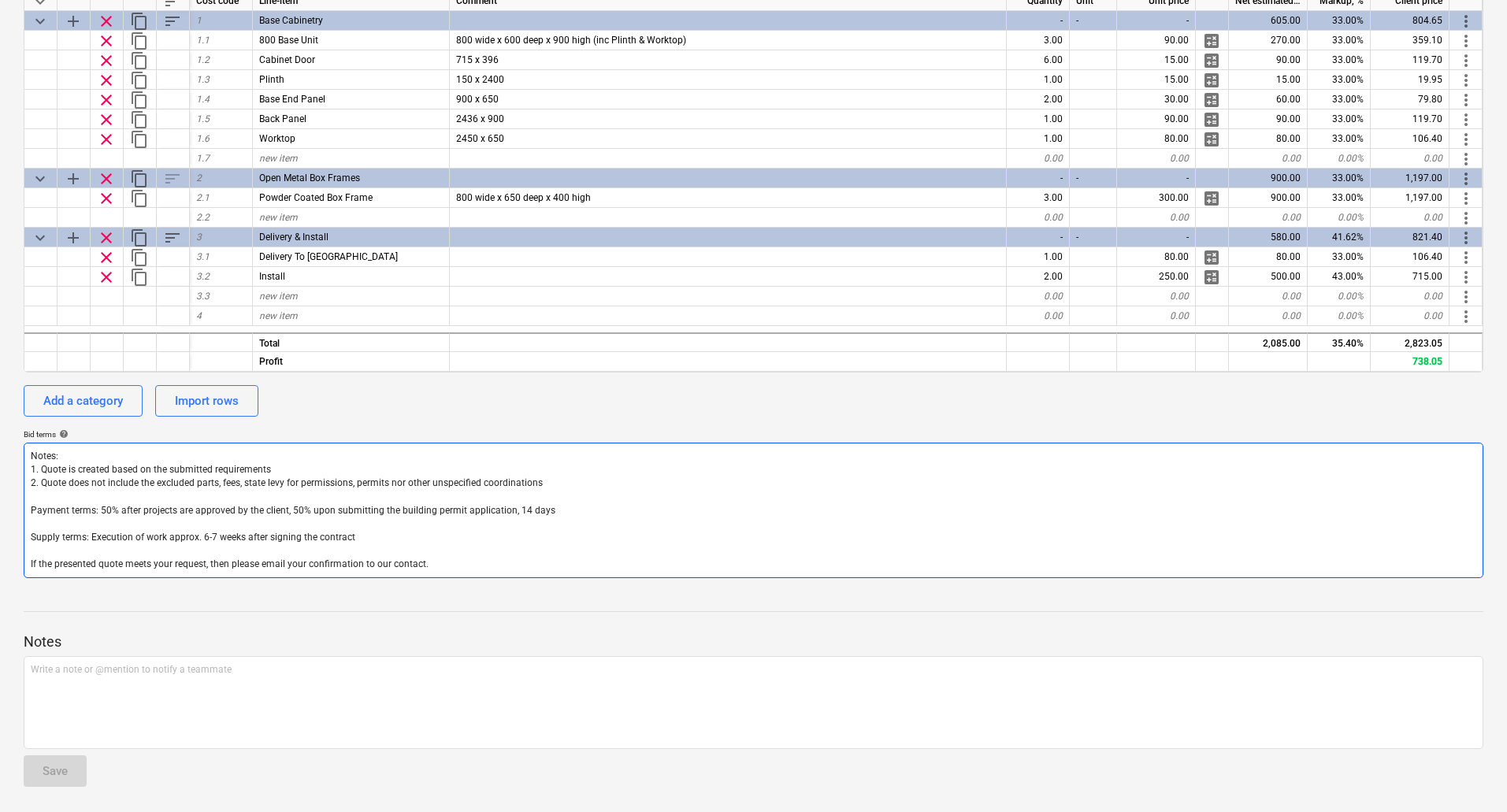
drag, startPoint x: 558, startPoint y: 573, endPoint x: -181, endPoint y: 432, distance: 752.3
click at [0, 432] on html "Sales Contacts Company Resources format_size keyboard_arrow_down help search Se…" at bounding box center [753, 141] width 1507 height 812
paste textarea "Exclusions: Unless otherwise stated the following exclusions will apply: - Asbe…"
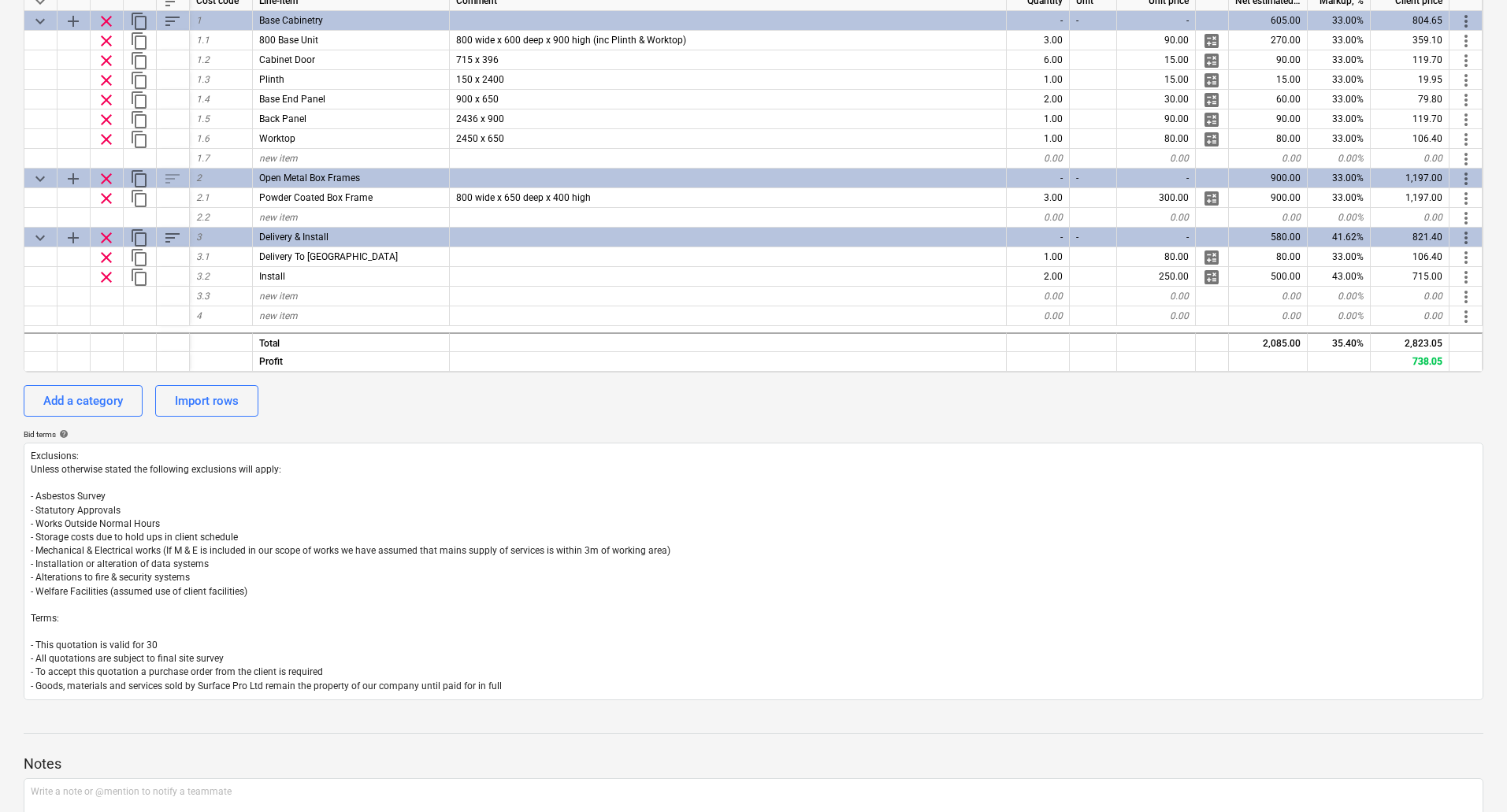
click at [488, 406] on div "Add a category Import rows" at bounding box center [753, 401] width 1459 height 32
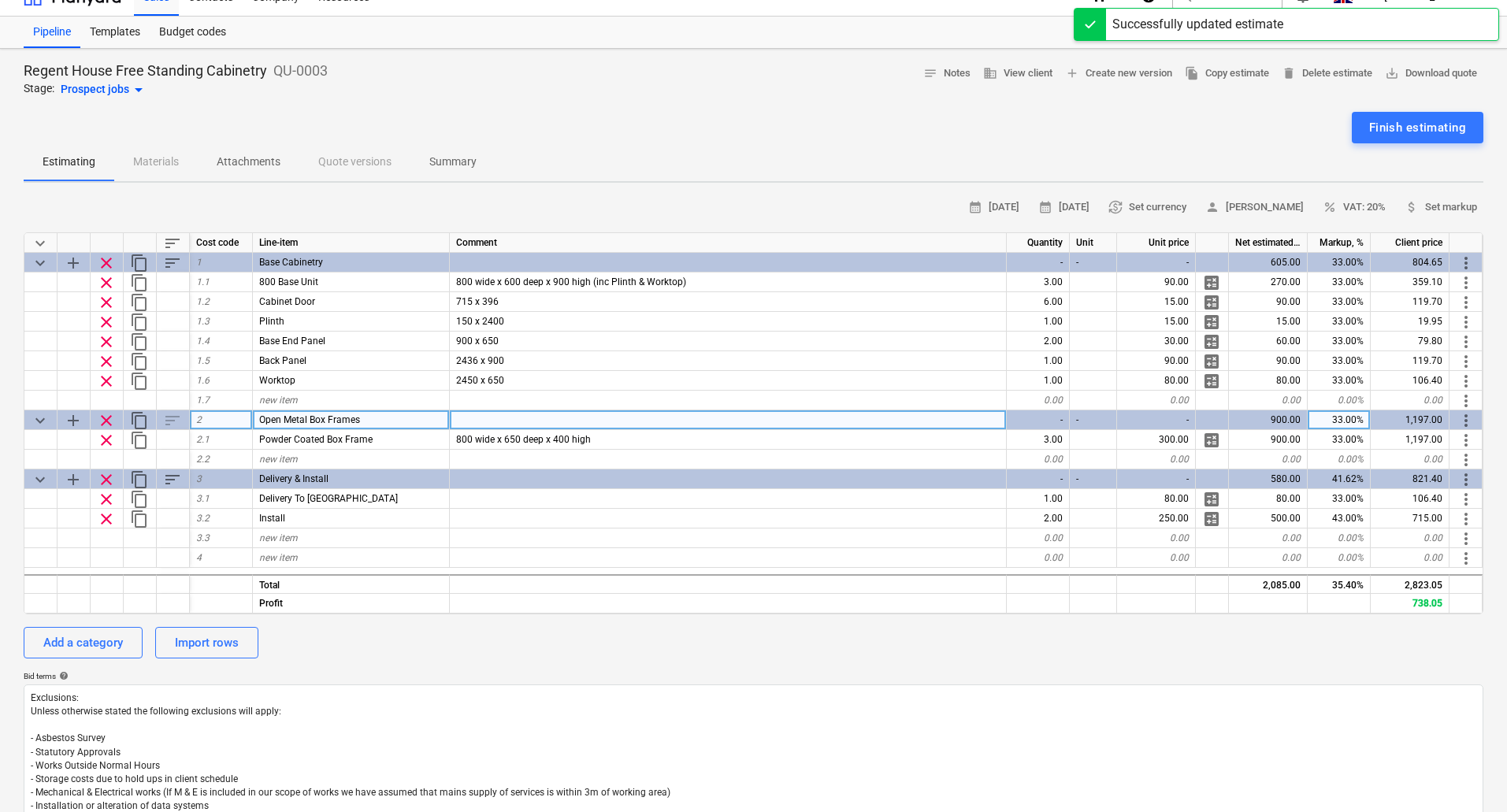
scroll to position [0, 0]
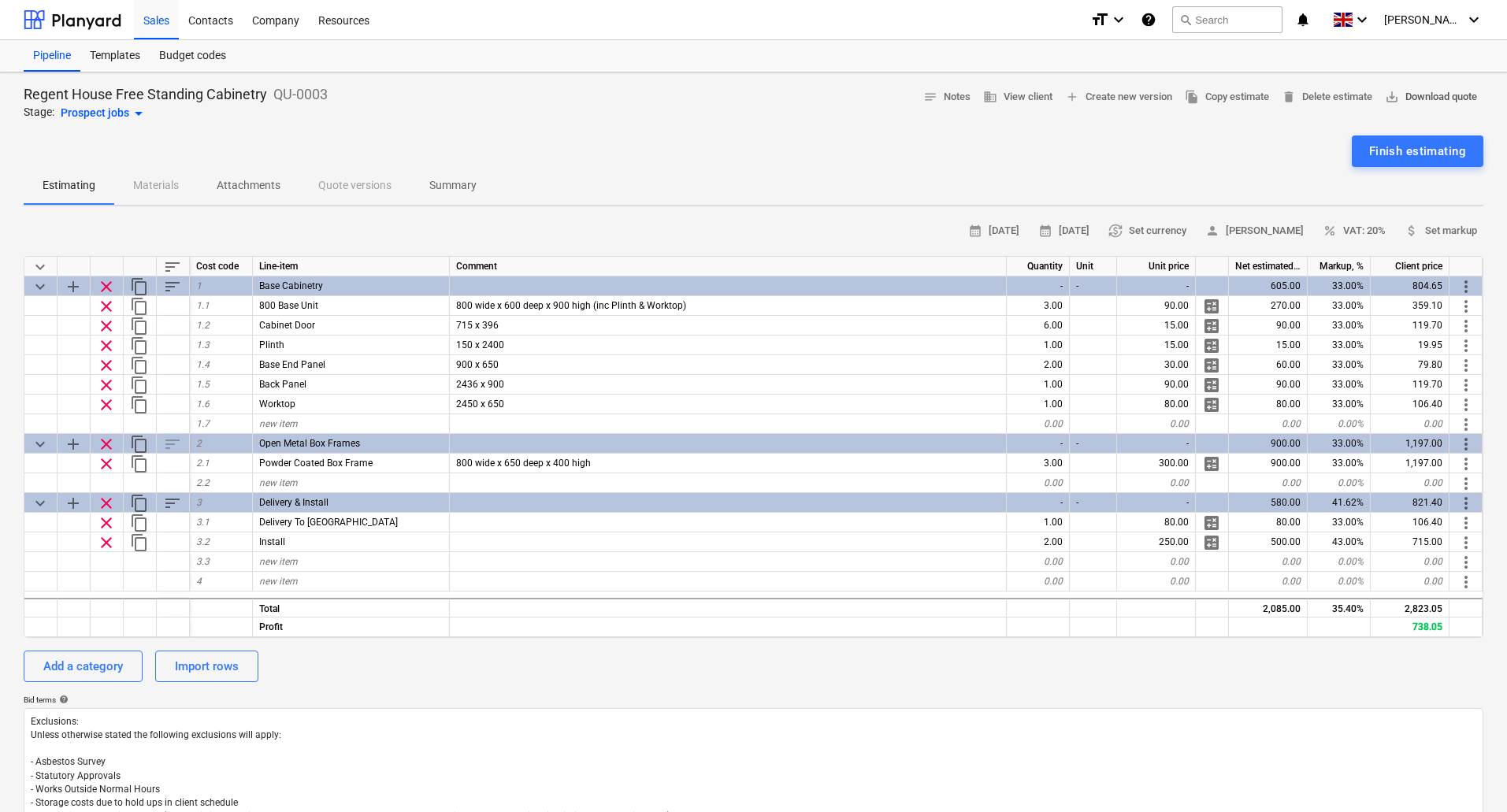
click at [1422, 102] on span "save_alt Download quote" at bounding box center [1431, 97] width 92 height 18
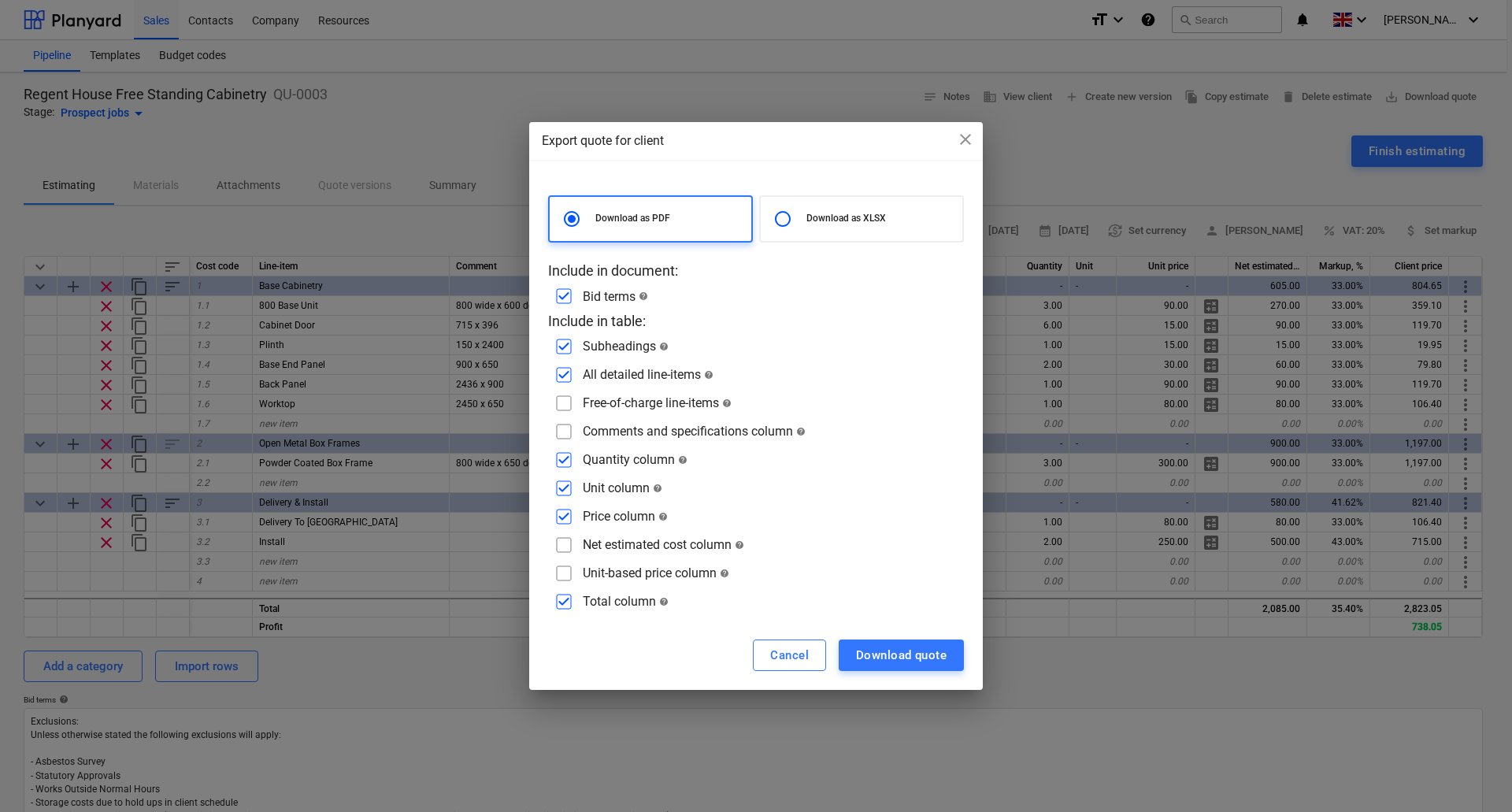
click at [565, 488] on input "checkbox" at bounding box center [563, 488] width 25 height 25
click at [871, 655] on div "Download quote" at bounding box center [902, 655] width 90 height 21
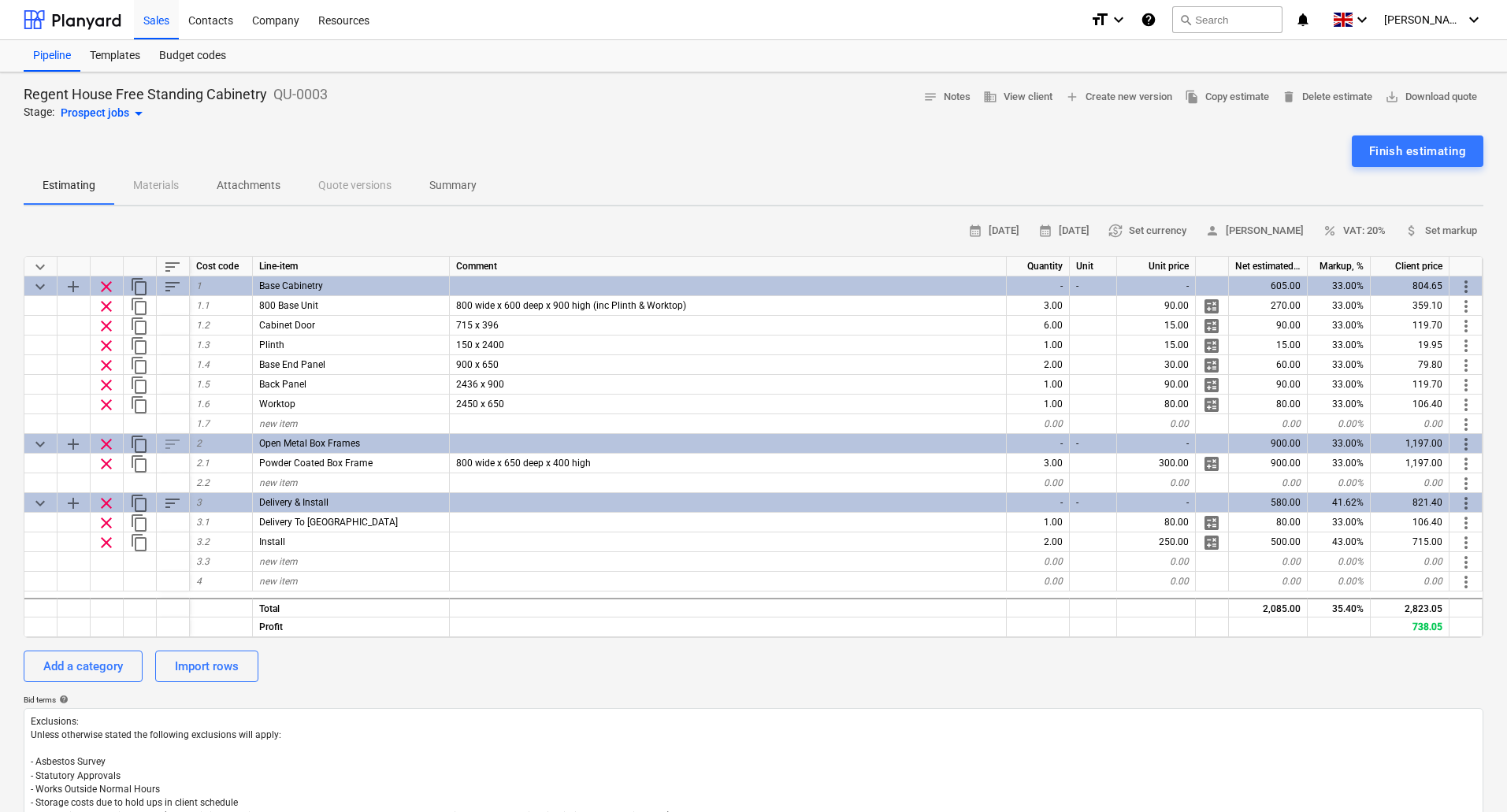
click at [871, 149] on div "Finish estimating" at bounding box center [753, 151] width 1459 height 32
